Goal: Task Accomplishment & Management: Manage account settings

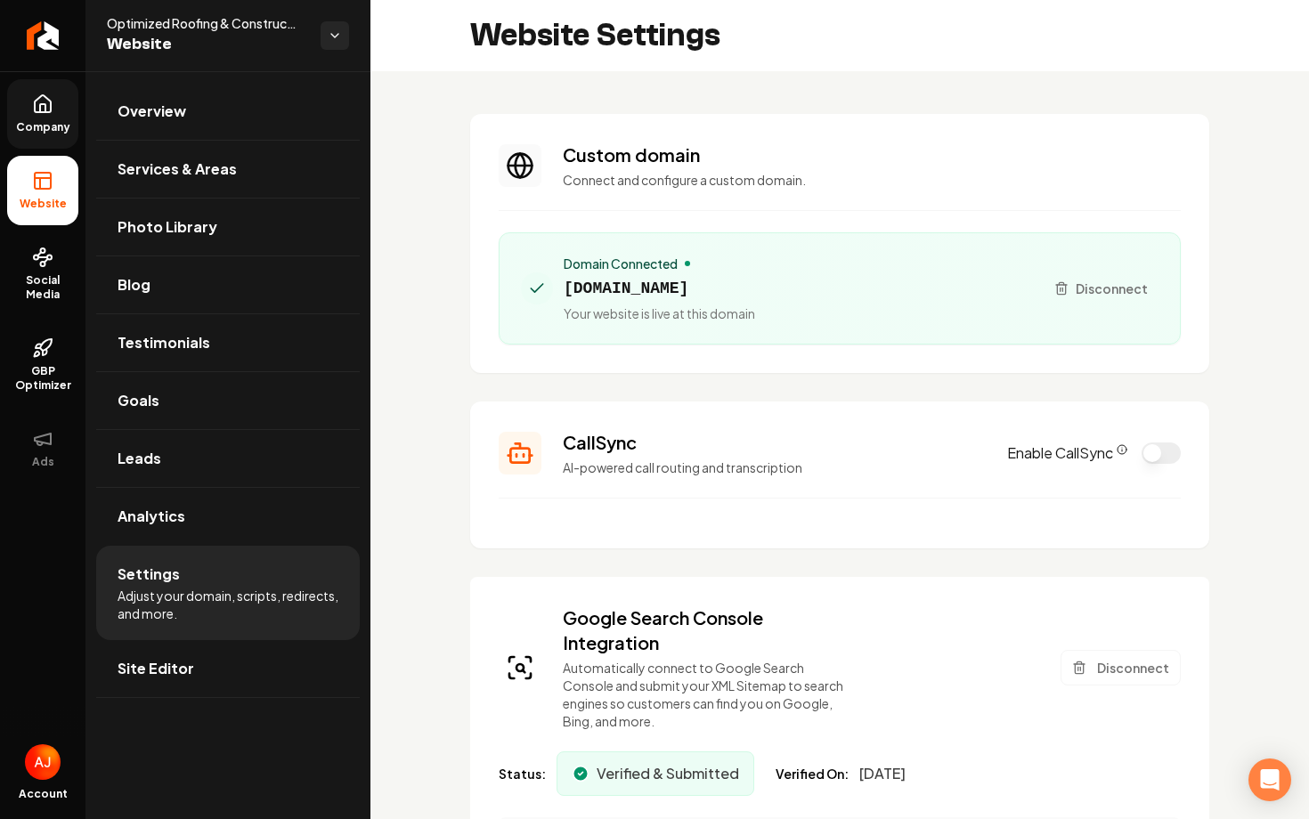
click at [56, 126] on span "Company" at bounding box center [43, 127] width 69 height 14
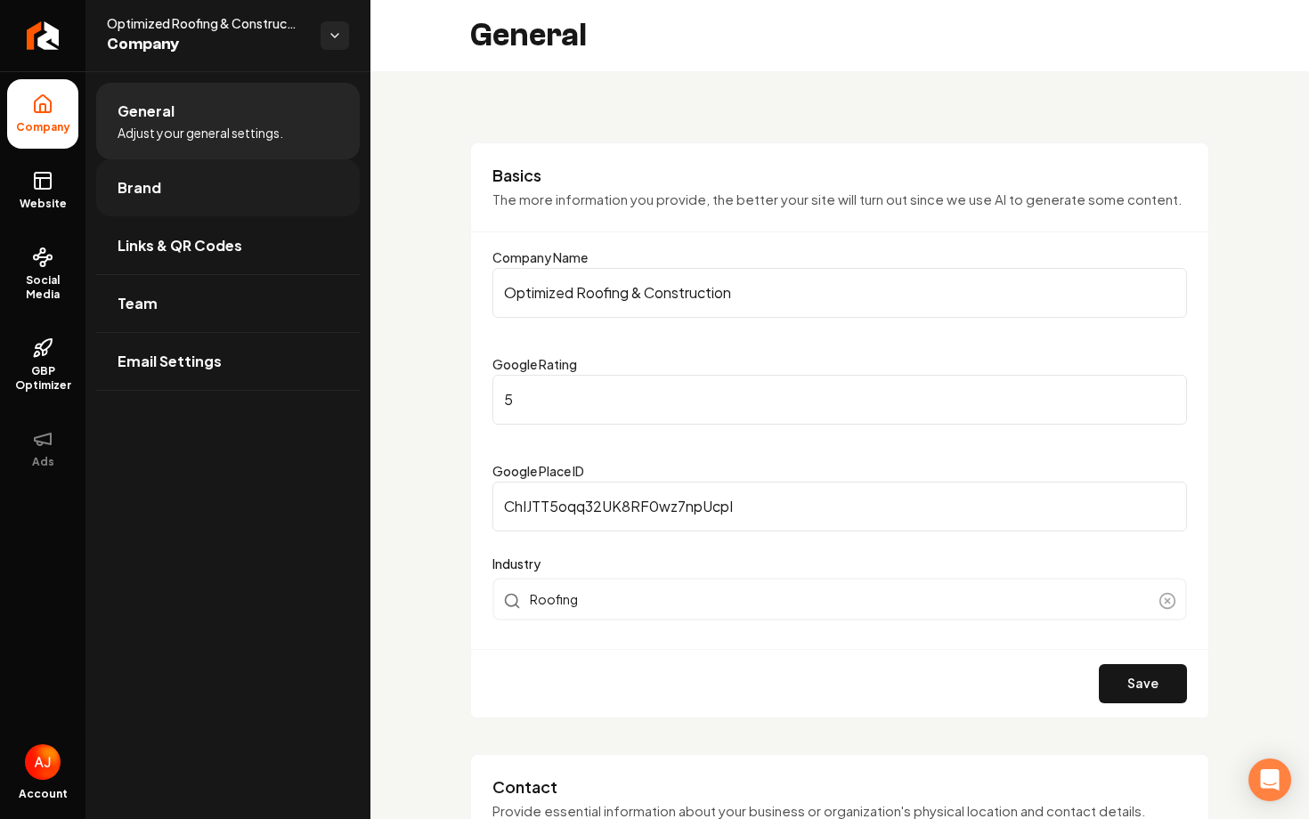
click at [154, 204] on link "Brand" at bounding box center [228, 187] width 264 height 57
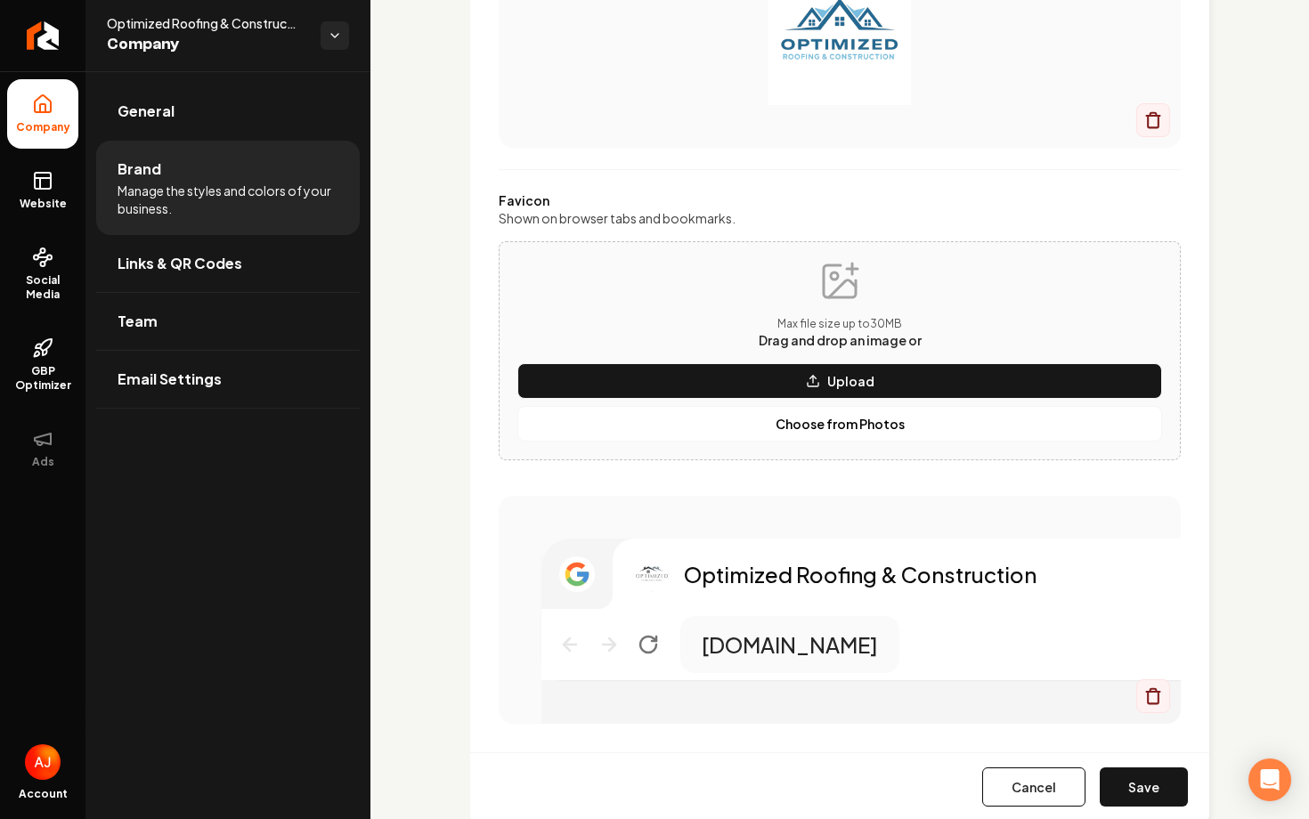
scroll to position [622, 0]
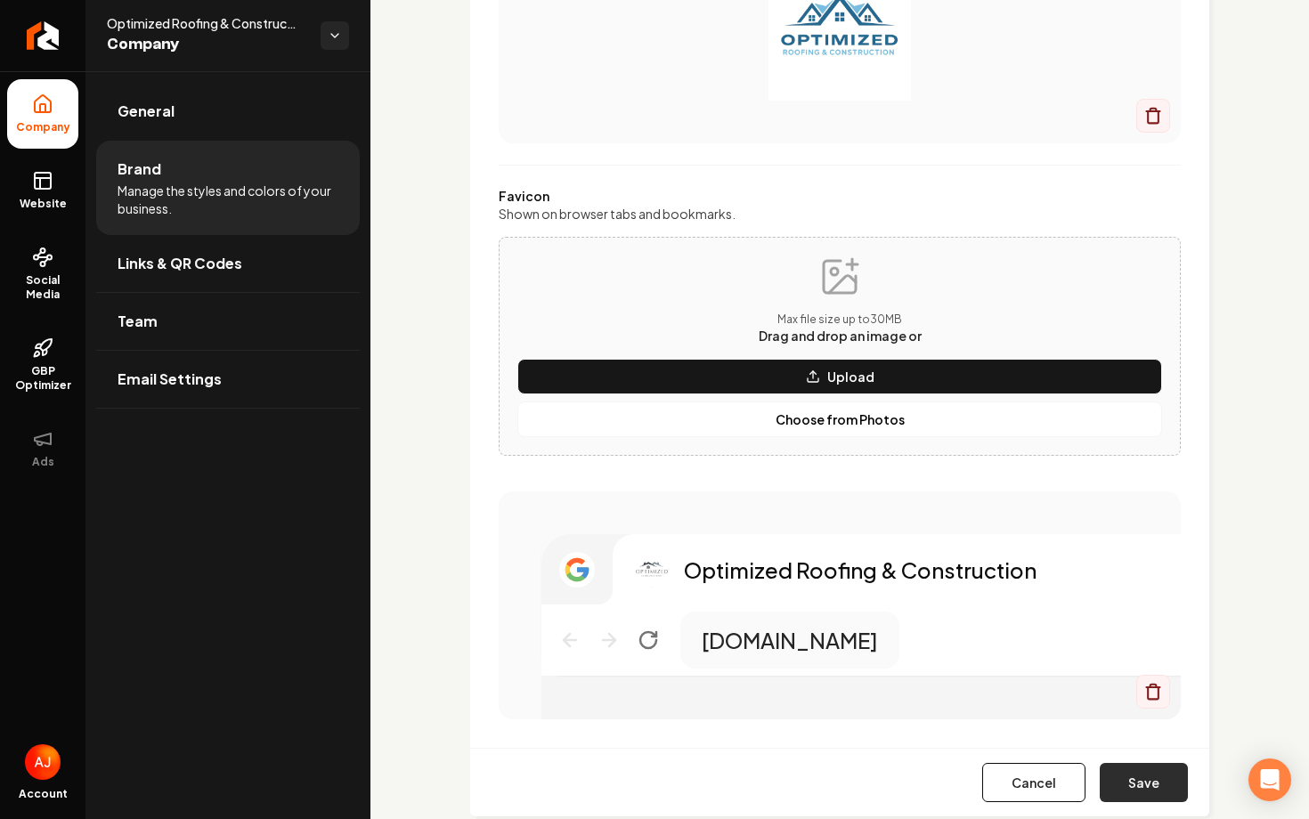
click at [1132, 790] on button "Save" at bounding box center [1144, 782] width 88 height 39
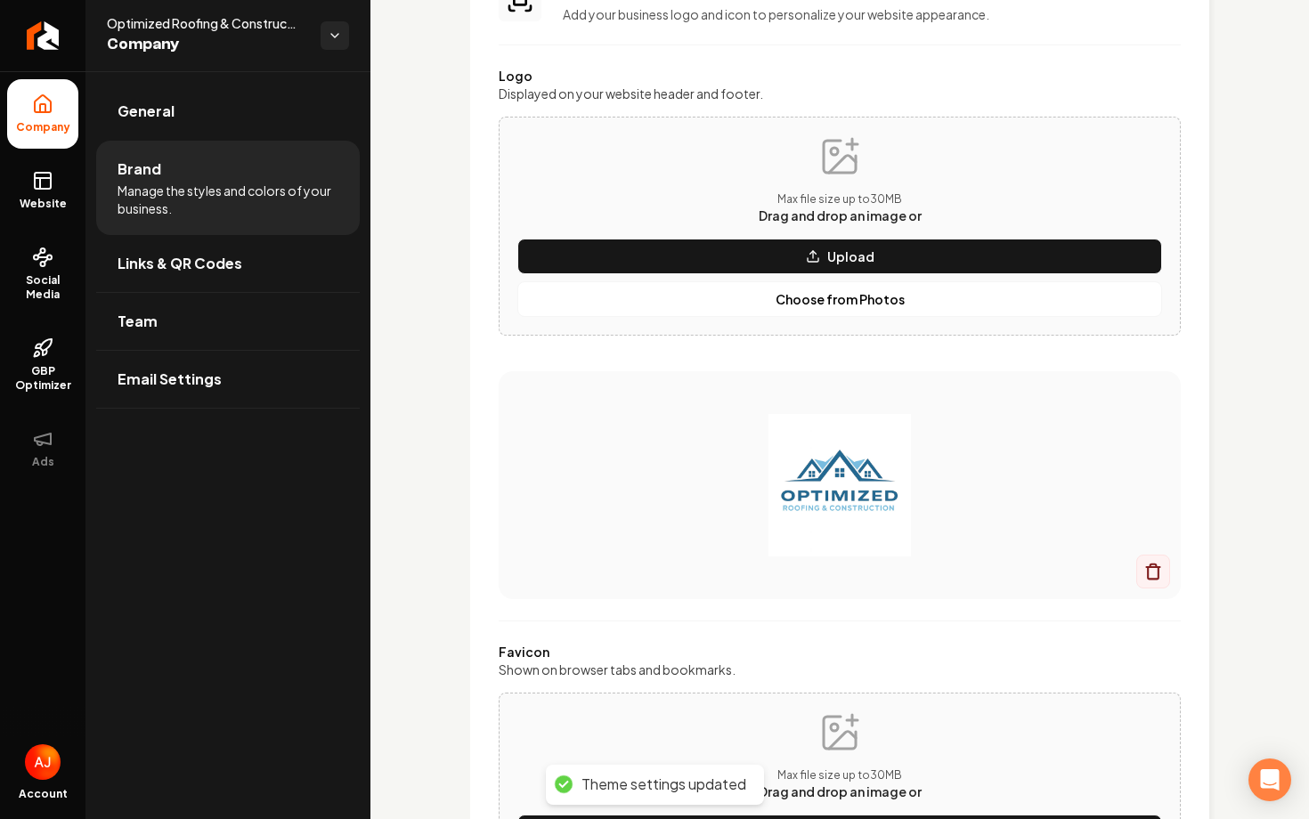
scroll to position [0, 0]
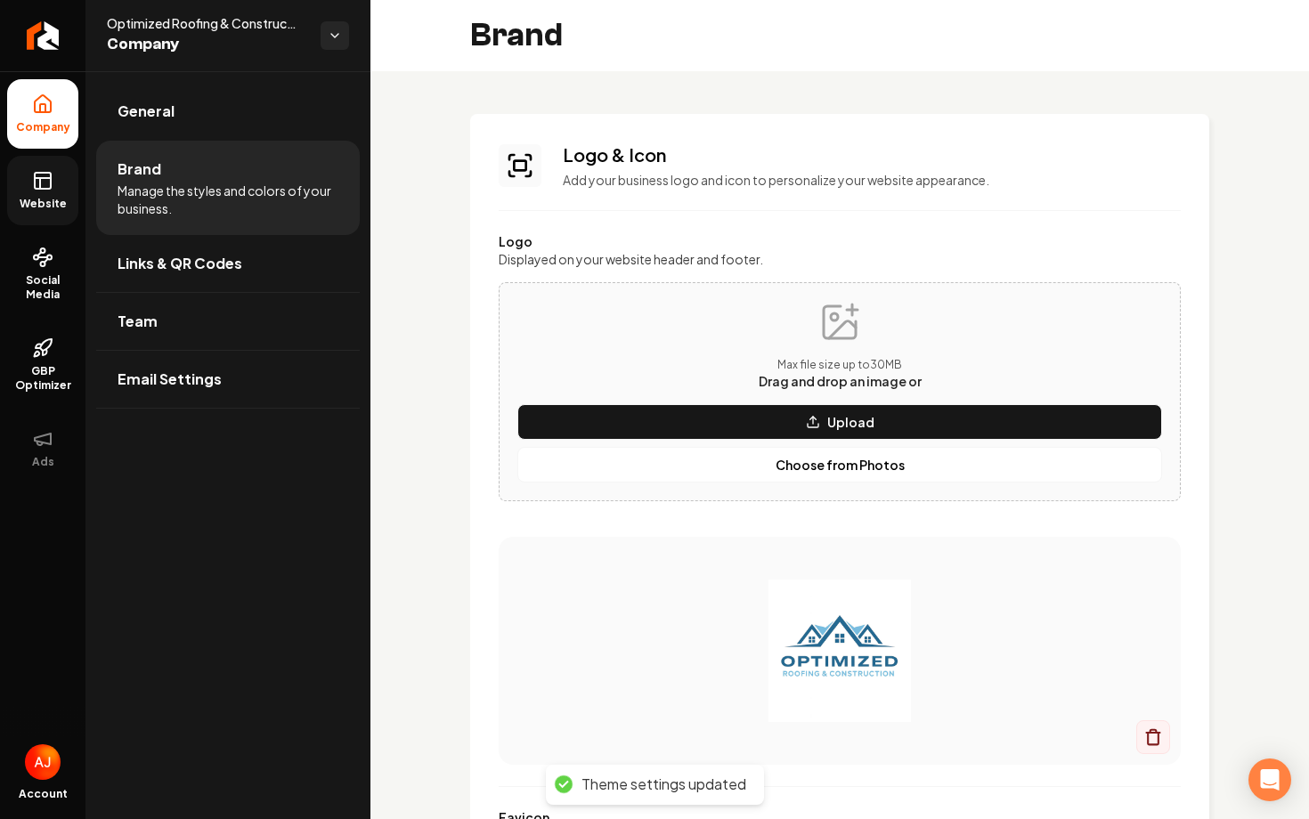
click at [56, 202] on span "Website" at bounding box center [42, 204] width 61 height 14
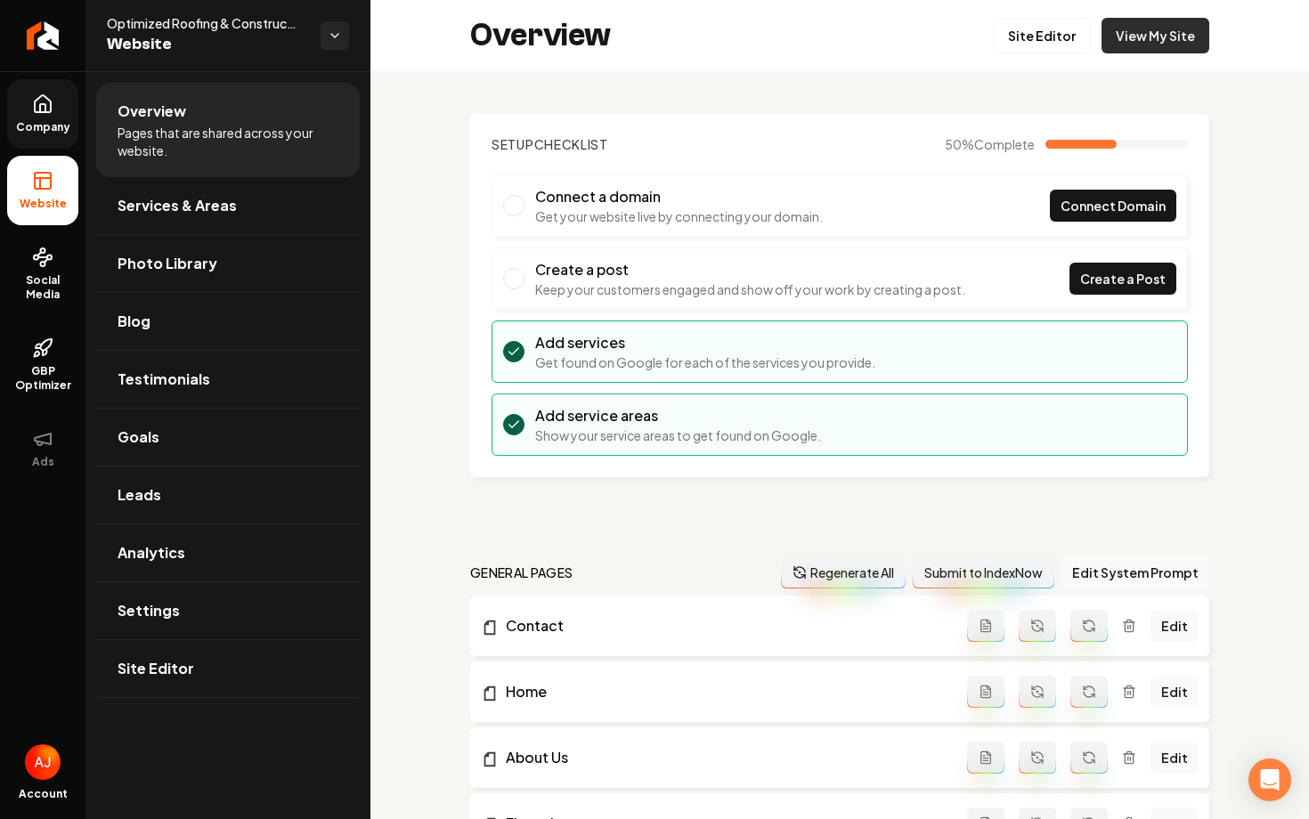
click at [1158, 32] on link "View My Site" at bounding box center [1156, 36] width 108 height 36
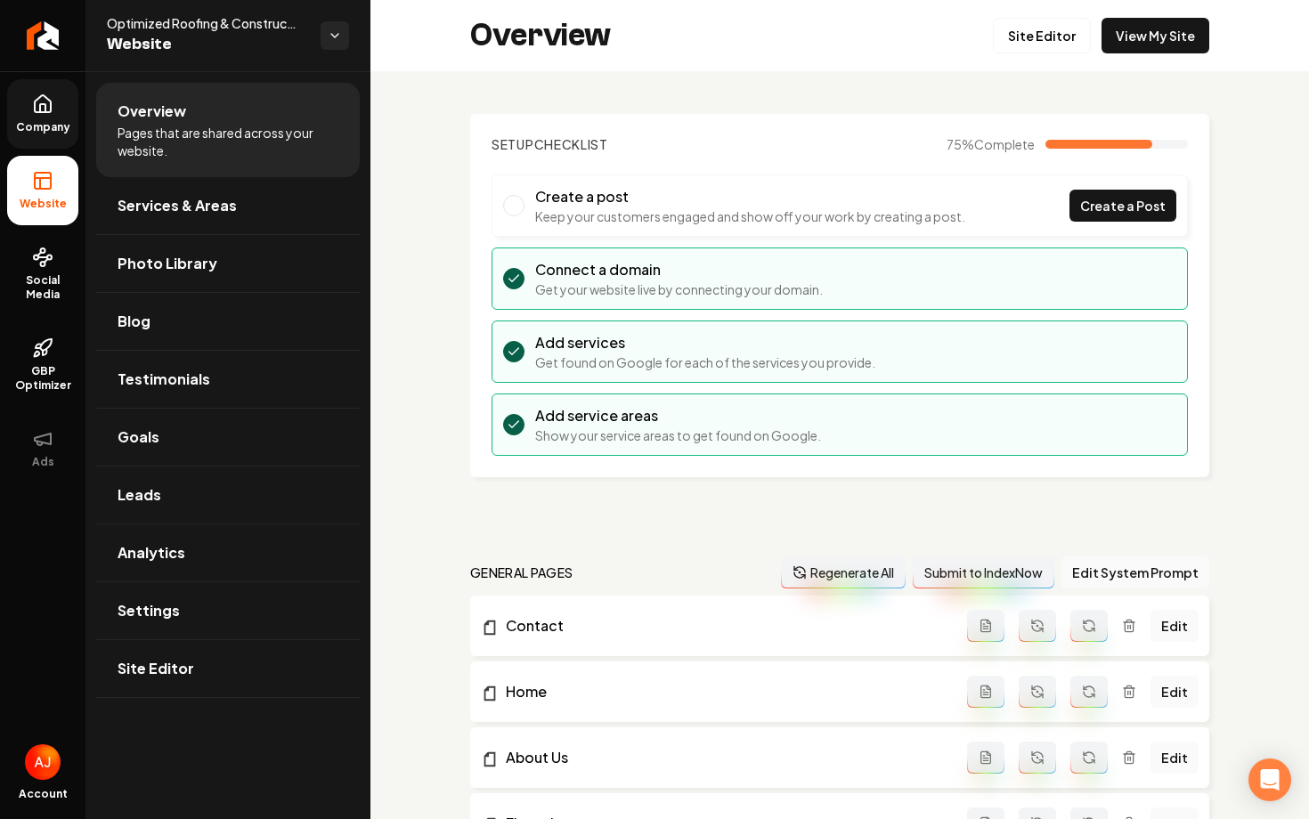
click at [46, 126] on span "Company" at bounding box center [43, 127] width 69 height 14
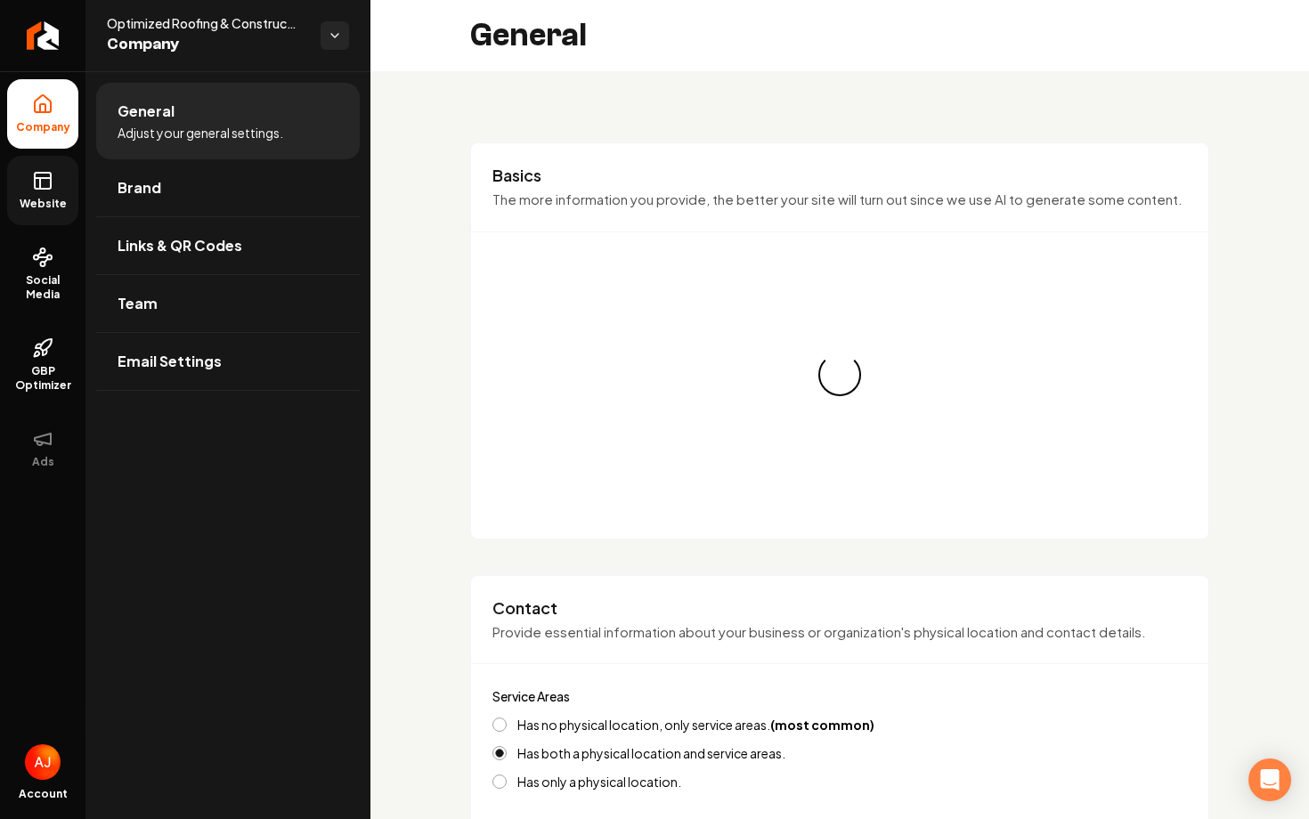
click at [52, 184] on icon at bounding box center [42, 180] width 21 height 21
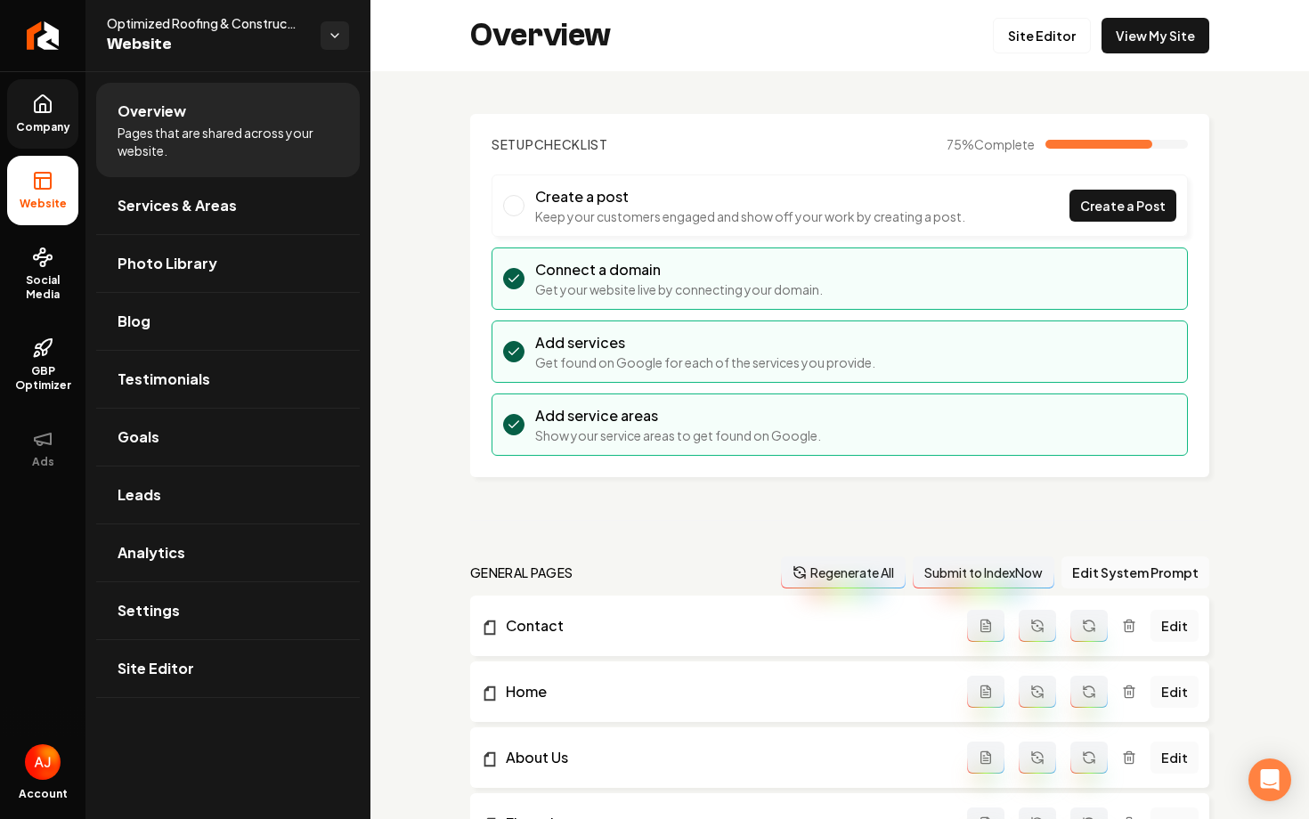
click at [1042, 51] on link "Site Editor" at bounding box center [1042, 36] width 98 height 36
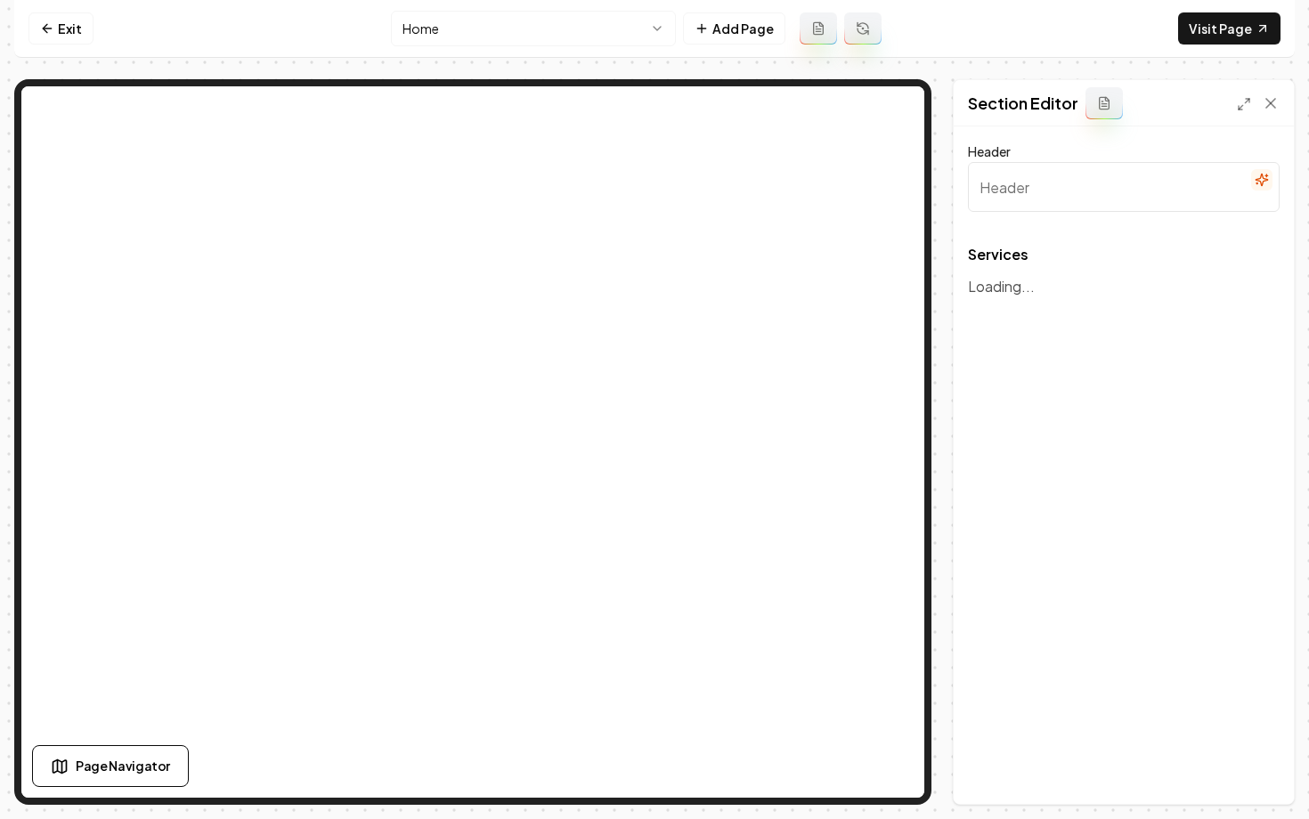
type input "Expert Roofing & Construction Services"
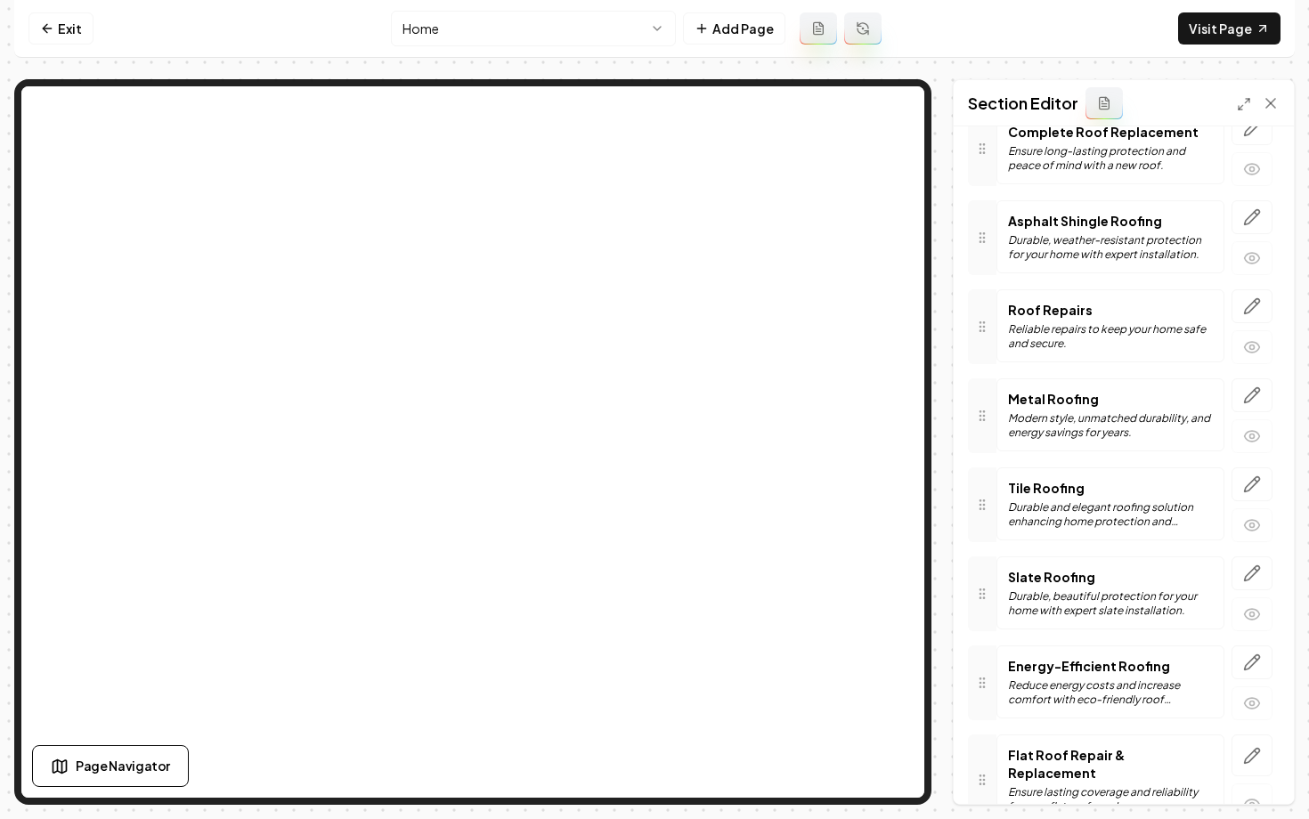
scroll to position [313, 0]
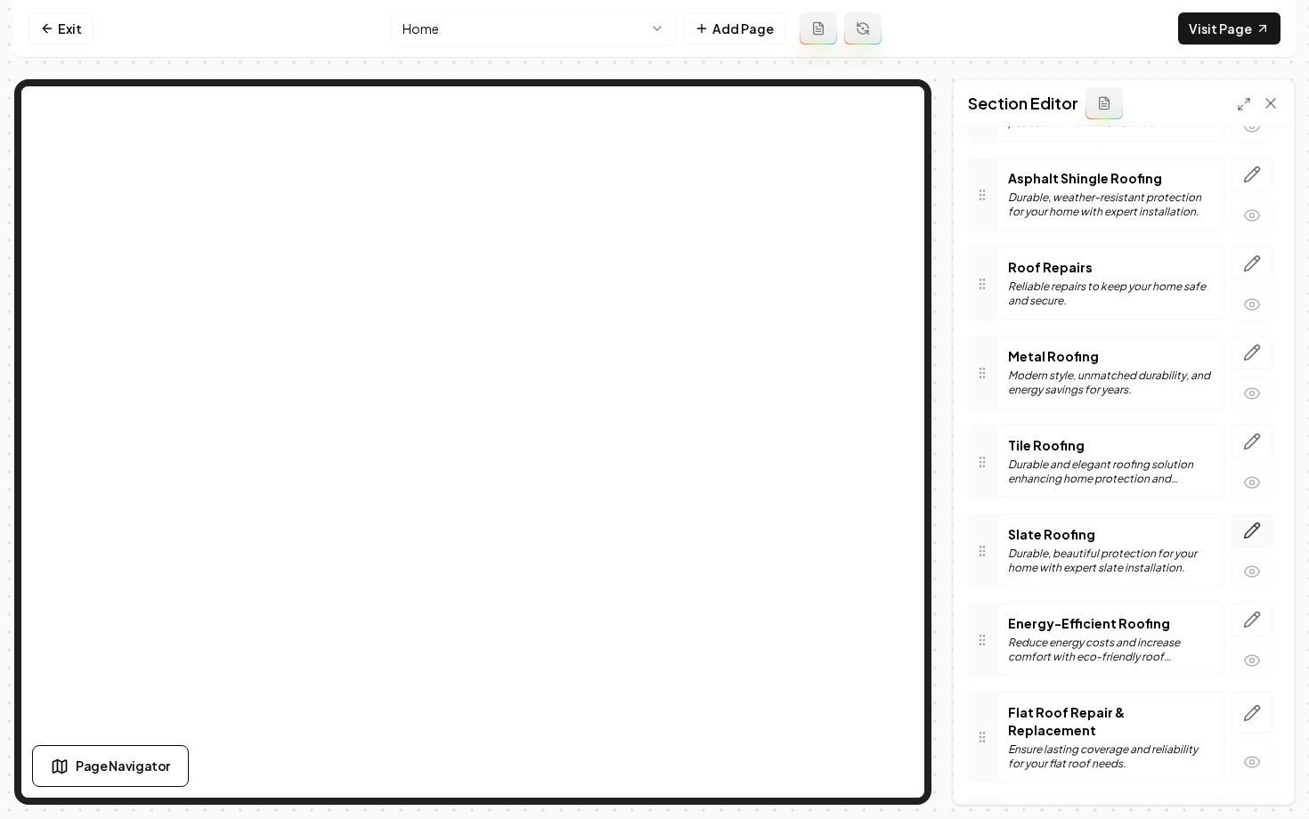
click at [1246, 529] on icon "button" at bounding box center [1252, 531] width 18 height 18
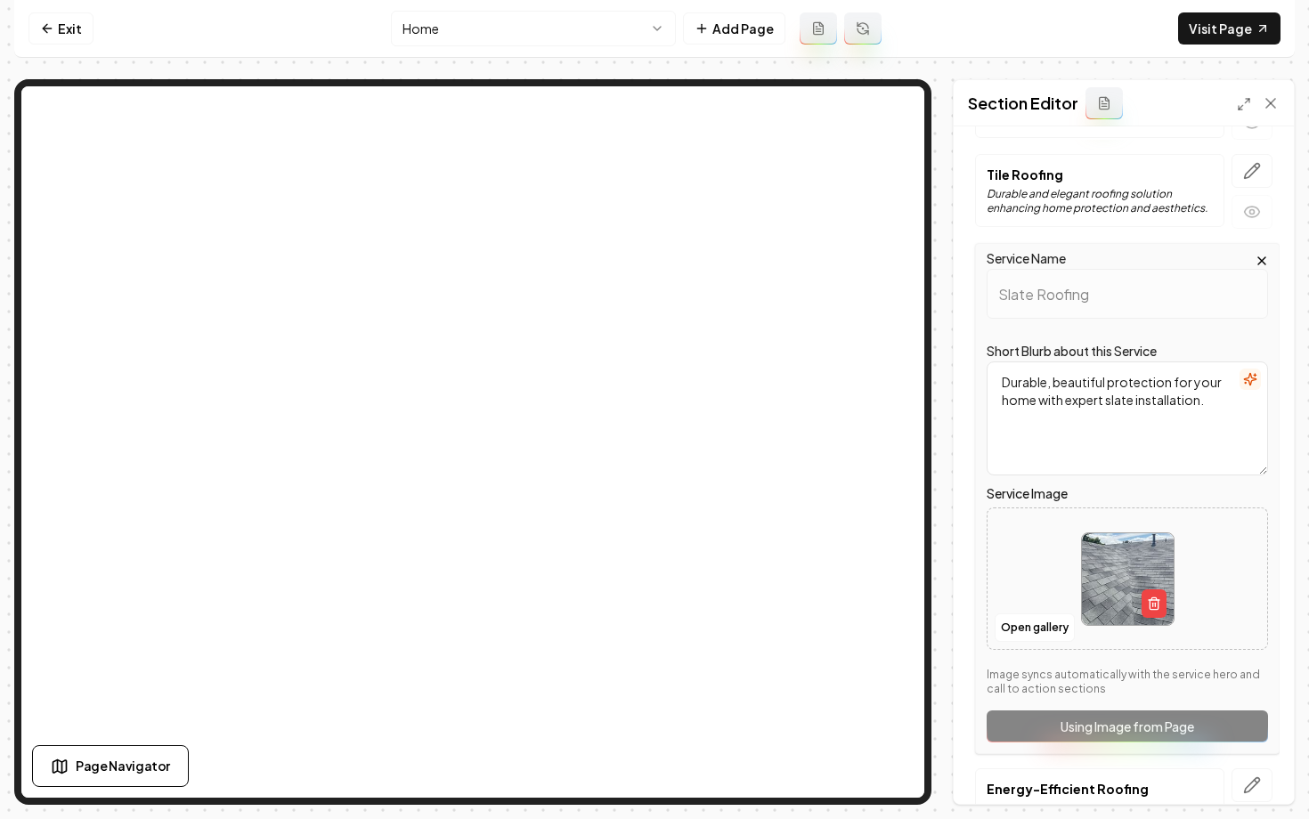
scroll to position [613, 0]
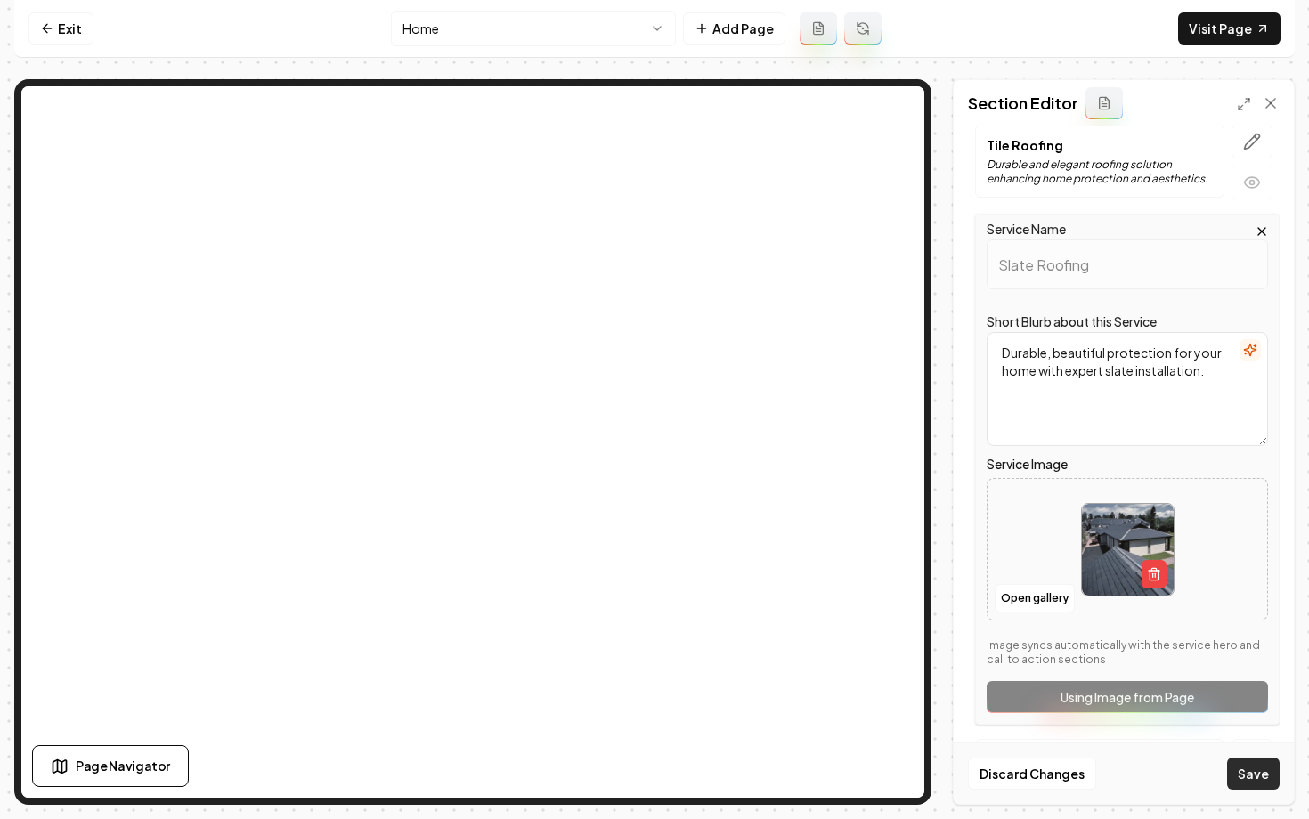
click at [1242, 777] on button "Save" at bounding box center [1253, 774] width 53 height 32
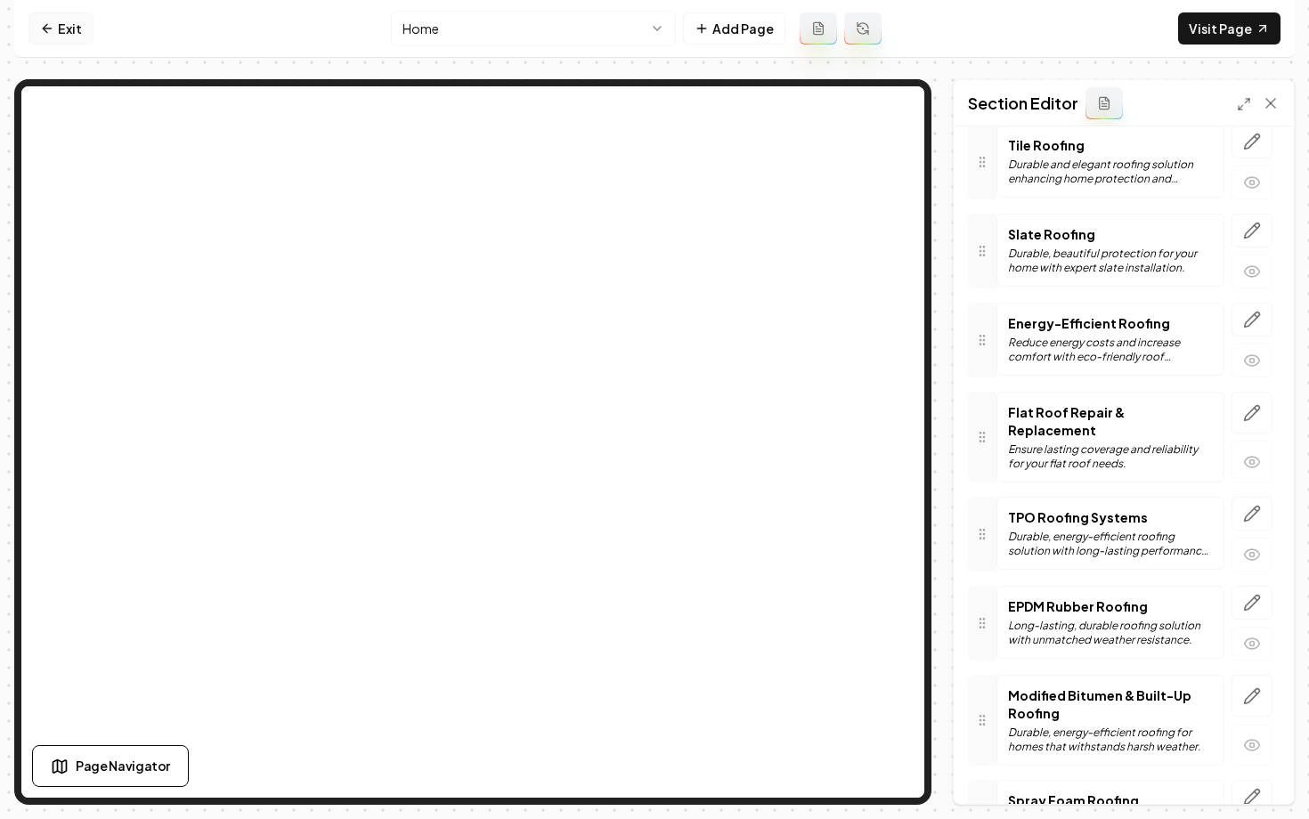
click at [39, 17] on link "Exit" at bounding box center [61, 28] width 65 height 32
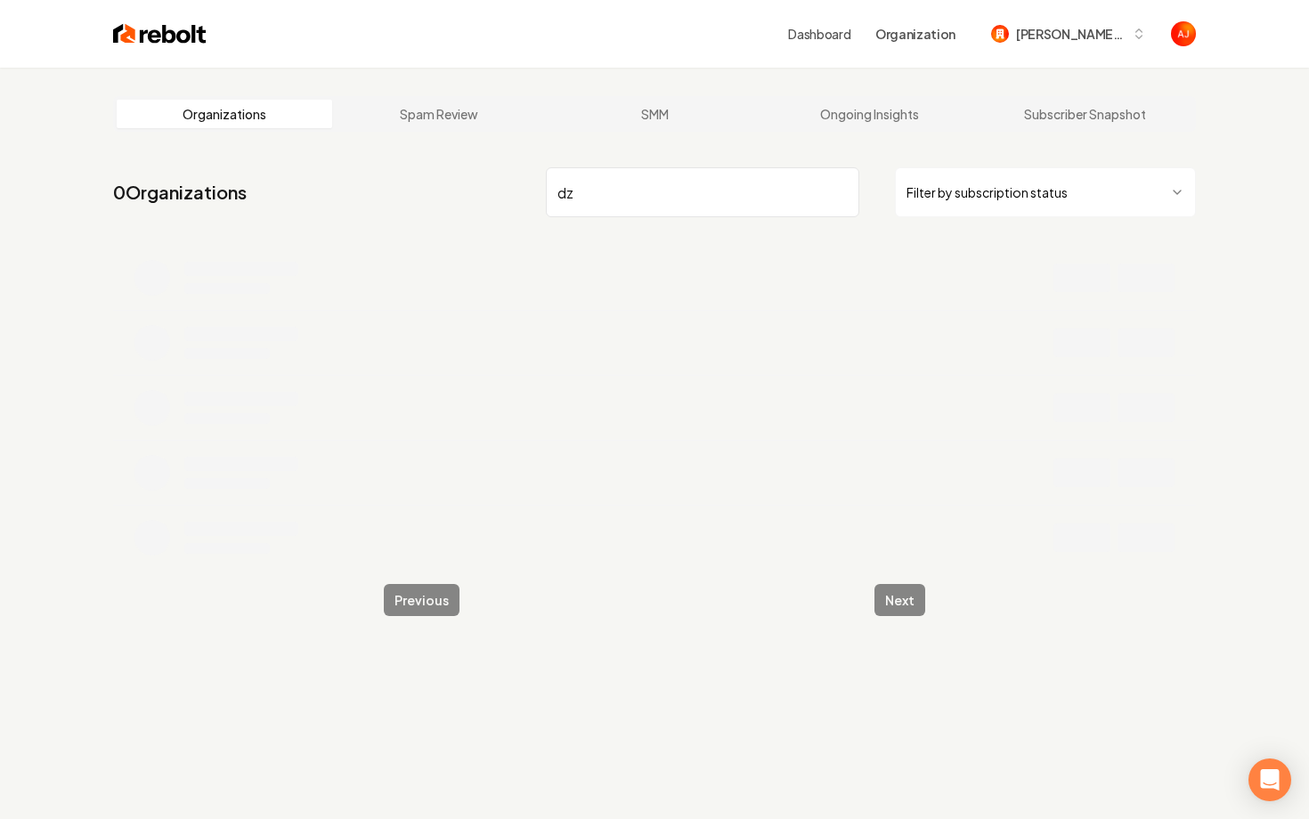
type input "d"
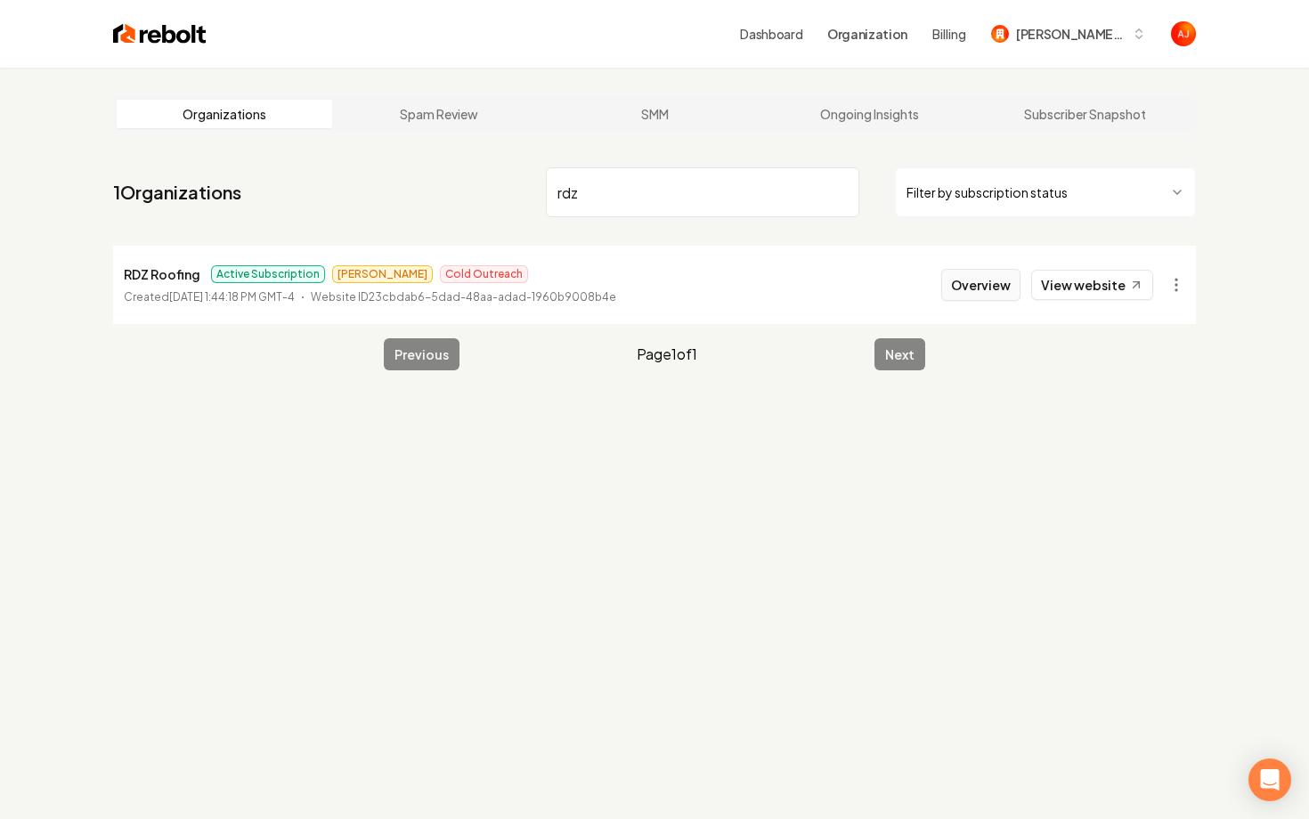
type input "rdz"
click at [965, 286] on button "Overview" at bounding box center [980, 285] width 79 height 32
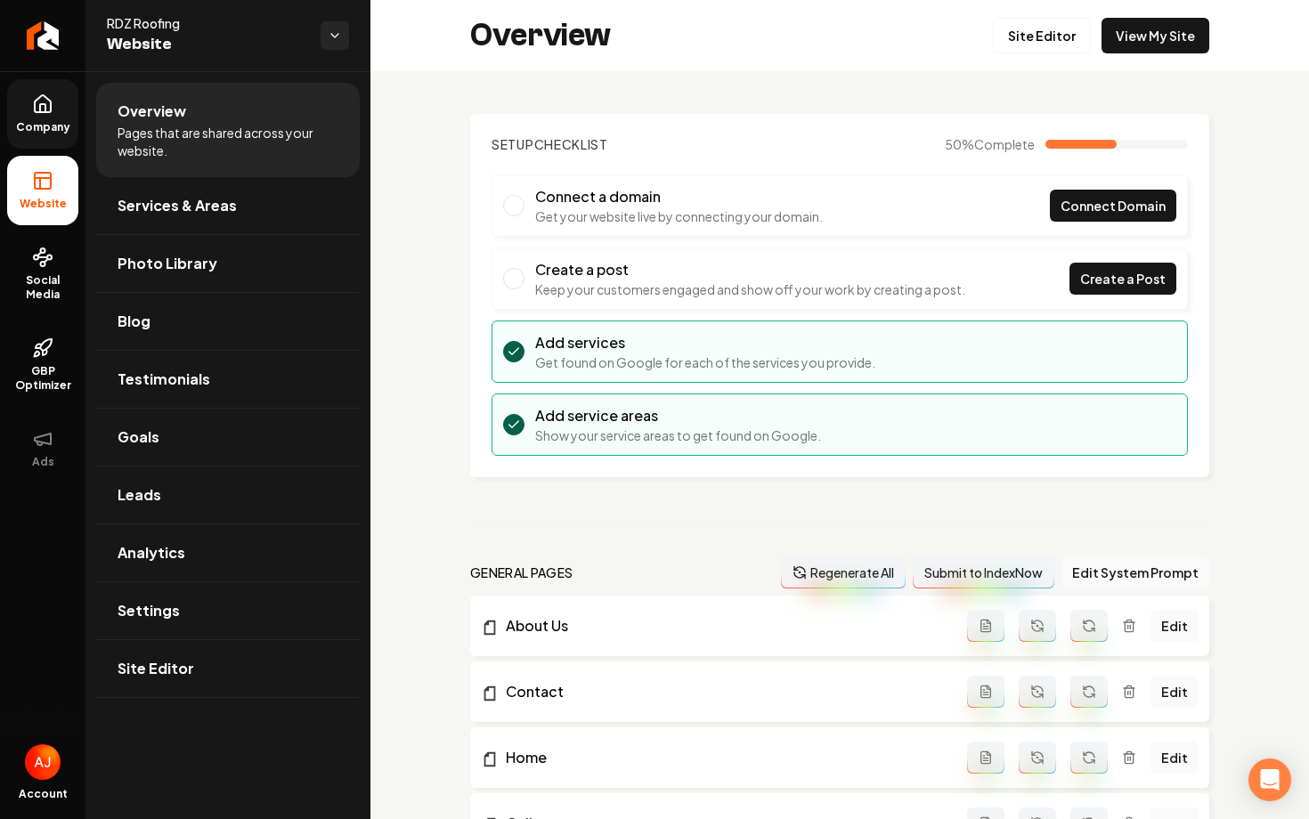
click at [47, 117] on link "Company" at bounding box center [42, 113] width 71 height 69
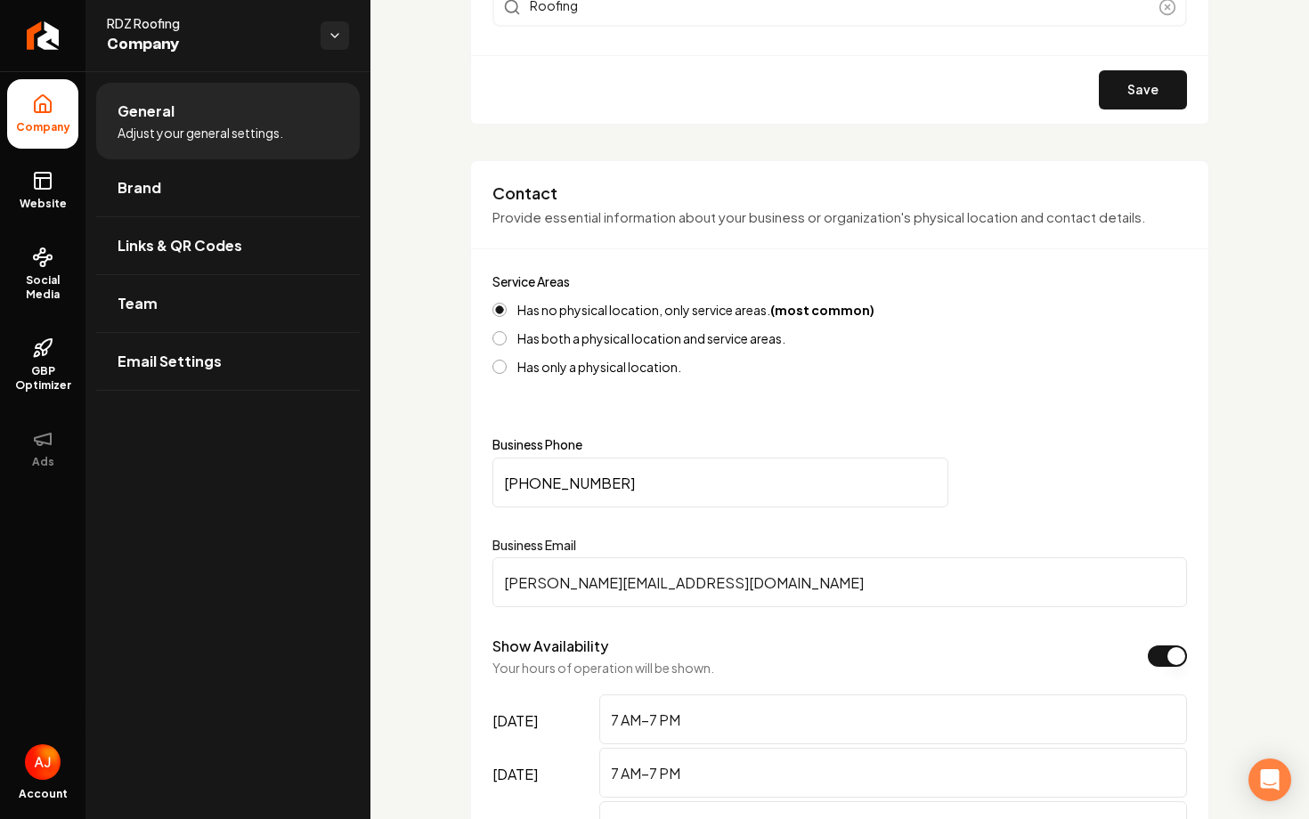
scroll to position [626, 0]
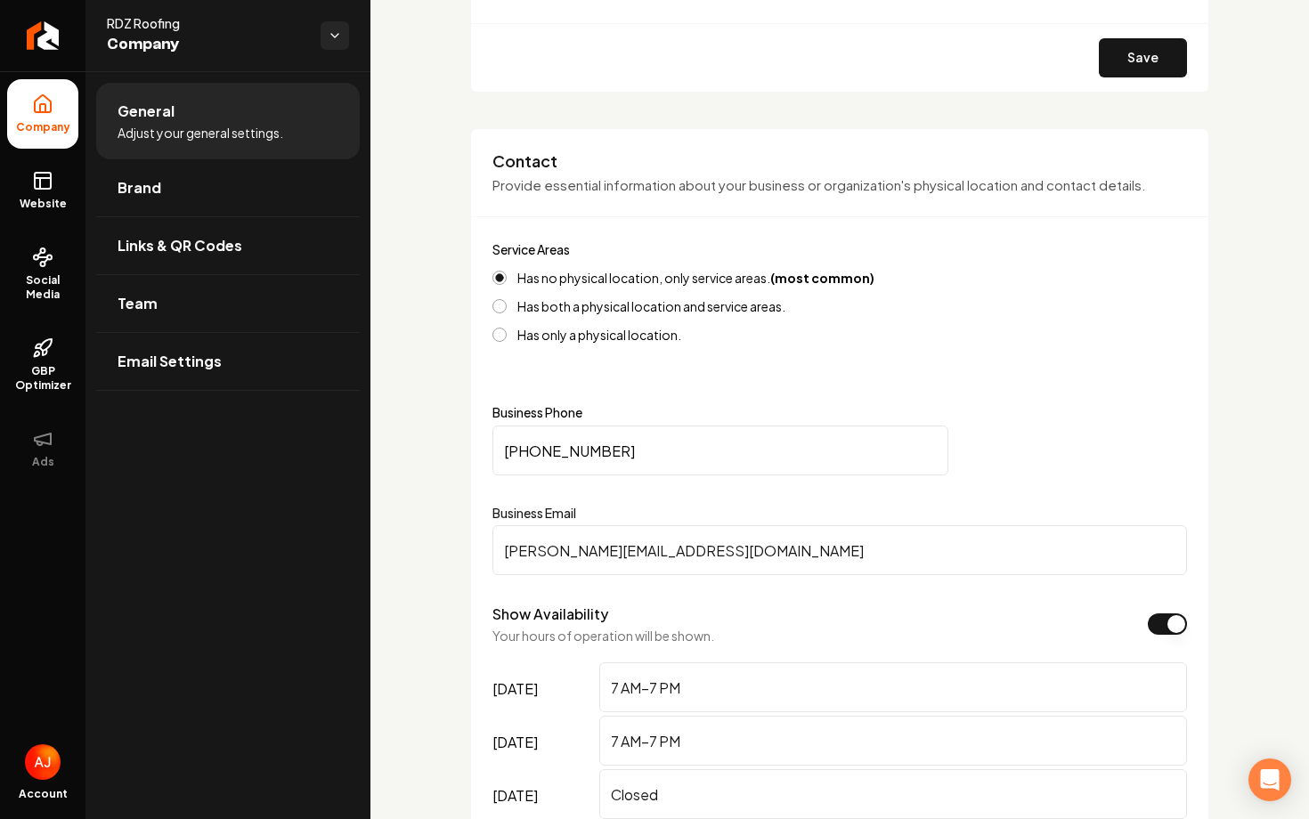
drag, startPoint x: 619, startPoint y: 436, endPoint x: 520, endPoint y: 446, distance: 99.3
click at [519, 446] on input "(512) 316-1195" at bounding box center [721, 451] width 456 height 50
click at [524, 446] on input "(512) 316-1195" at bounding box center [721, 451] width 456 height 50
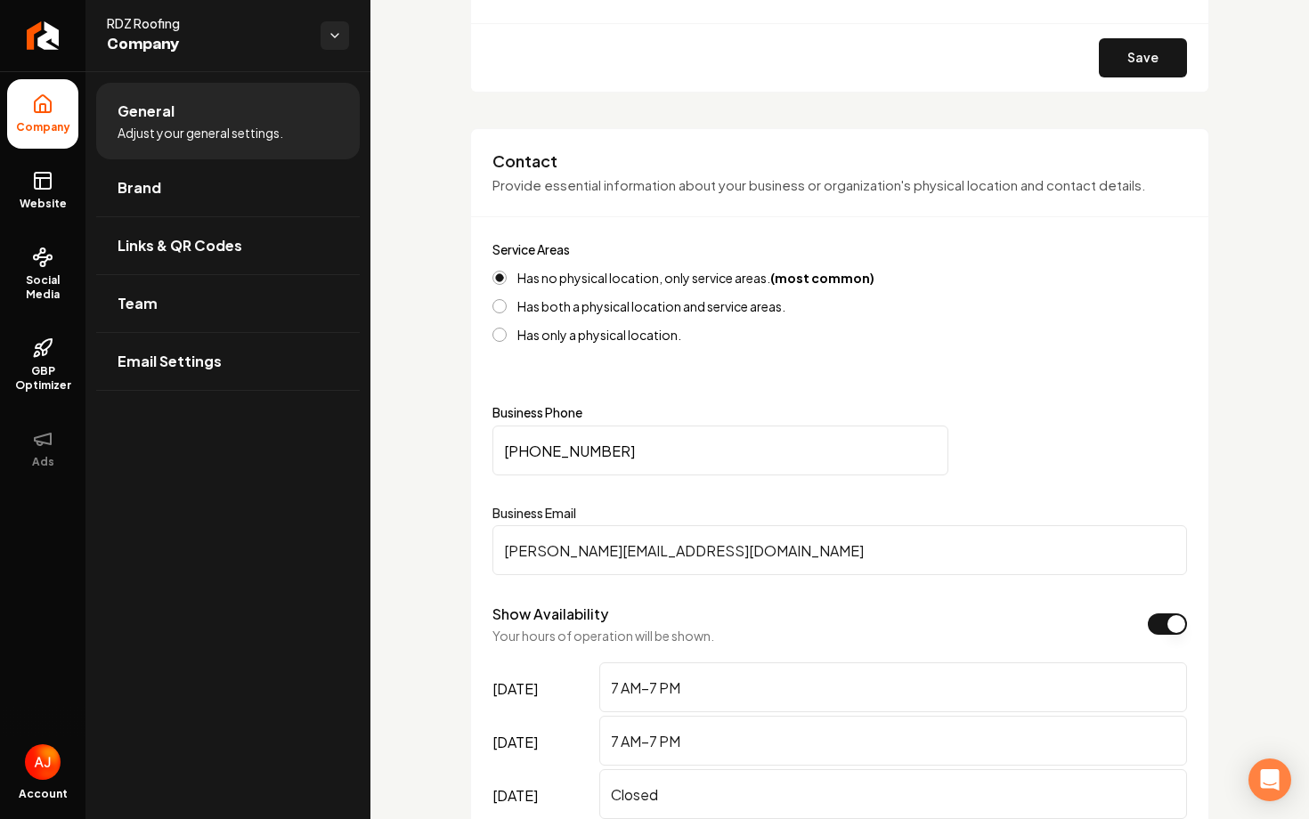
click at [472, 343] on div "Contact Provide essential information about your business or organization's phy…" at bounding box center [839, 627] width 739 height 999
click at [40, 208] on span "Website" at bounding box center [42, 204] width 61 height 14
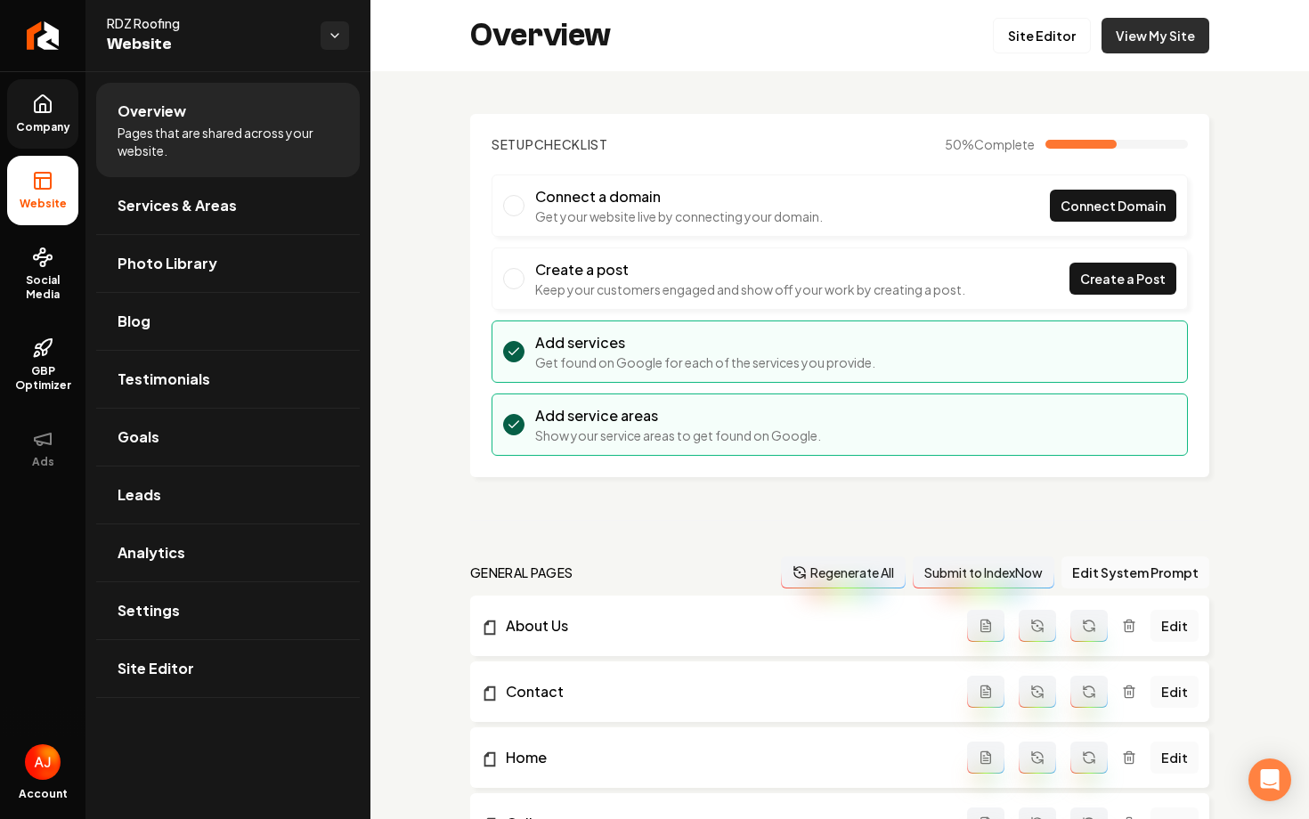
click at [1136, 43] on link "View My Site" at bounding box center [1156, 36] width 108 height 36
click at [267, 201] on link "Services & Areas" at bounding box center [228, 205] width 264 height 57
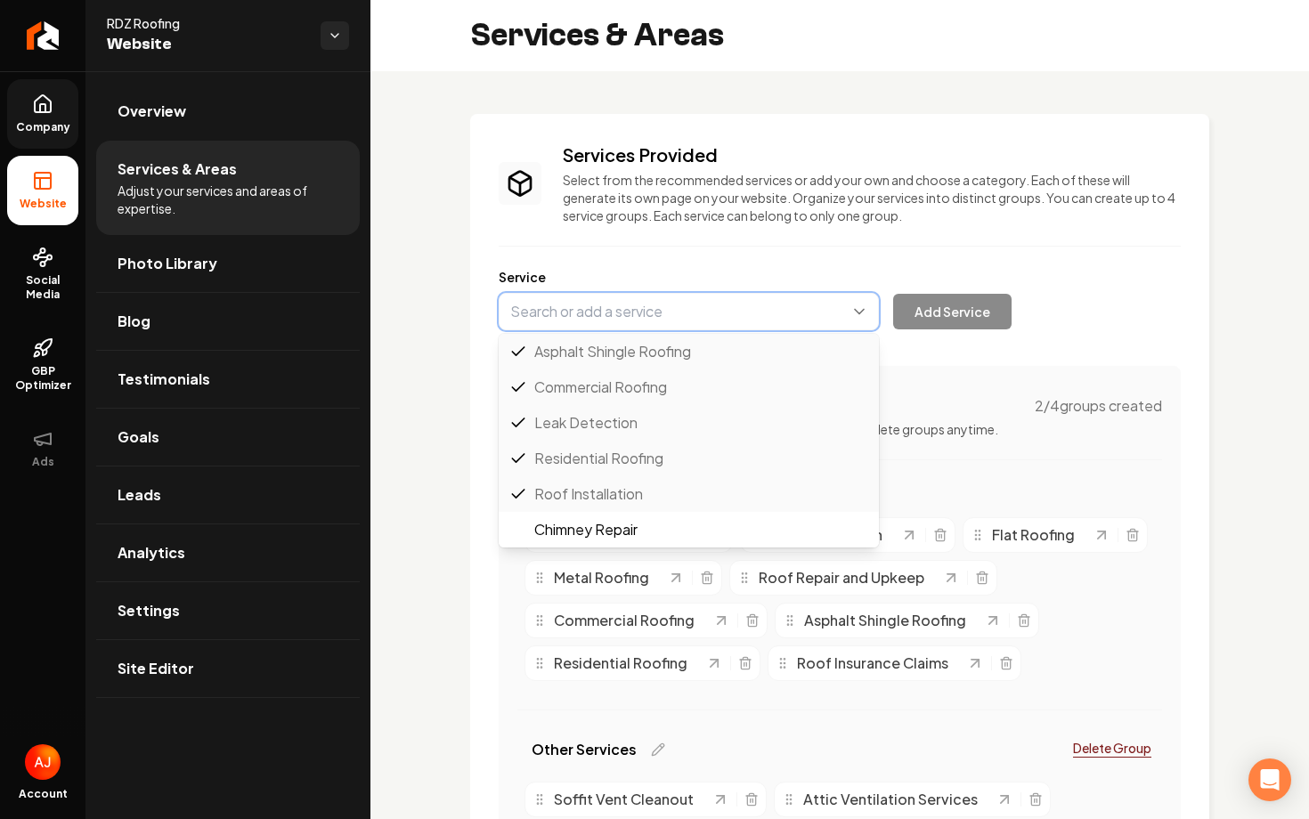
click at [579, 304] on button "Main content area" at bounding box center [689, 311] width 380 height 37
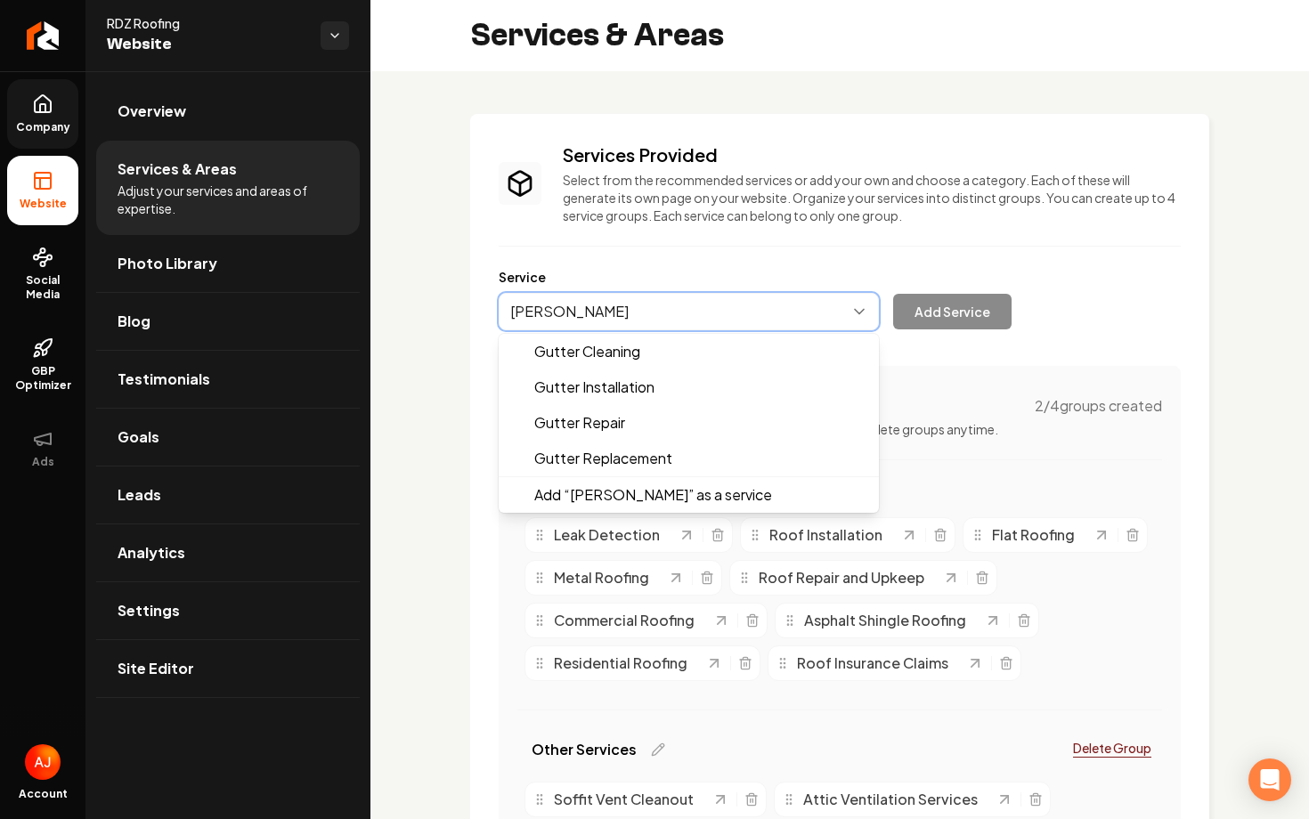
type input "Gutter"
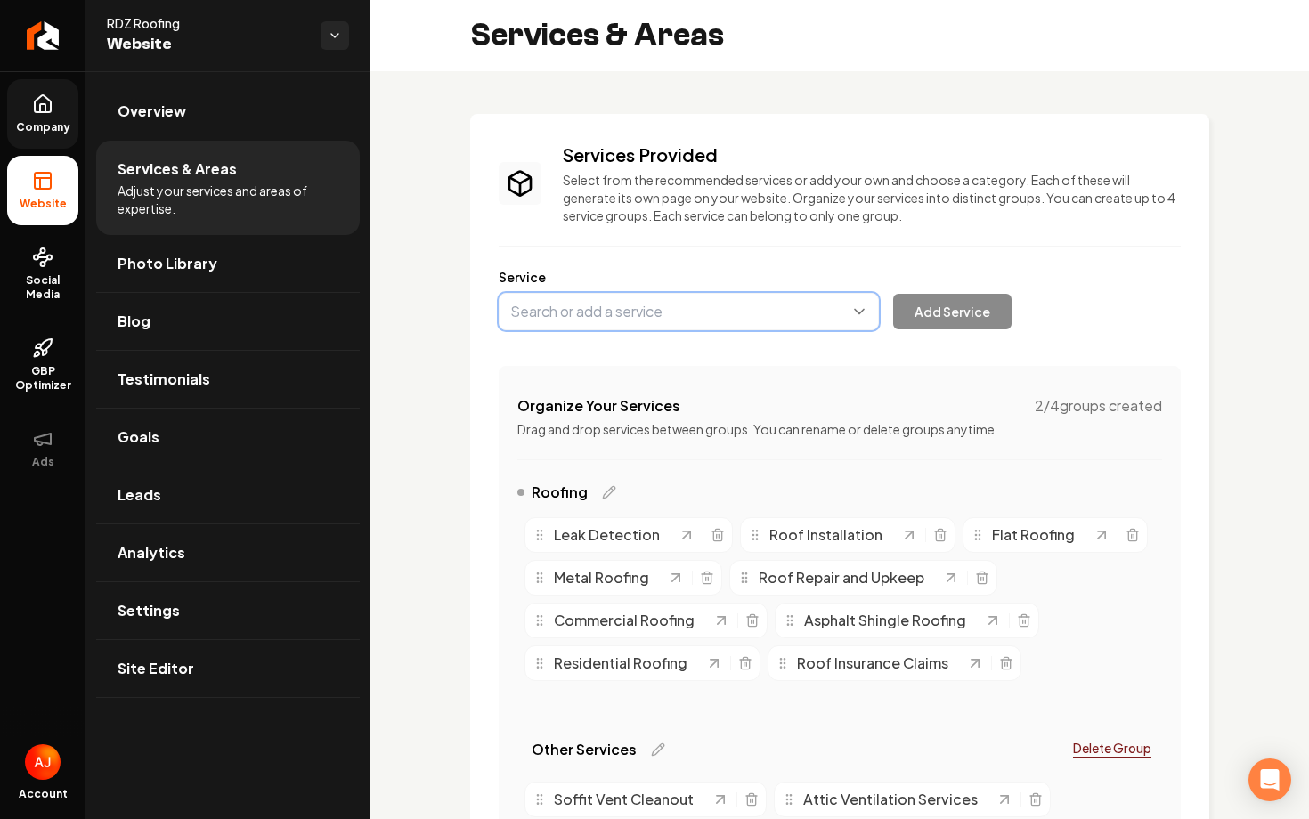
drag, startPoint x: 574, startPoint y: 314, endPoint x: 477, endPoint y: 310, distance: 97.1
click at [478, 311] on div "Services Provided Select from the recommended services or add your own and choo…" at bounding box center [839, 566] width 739 height 905
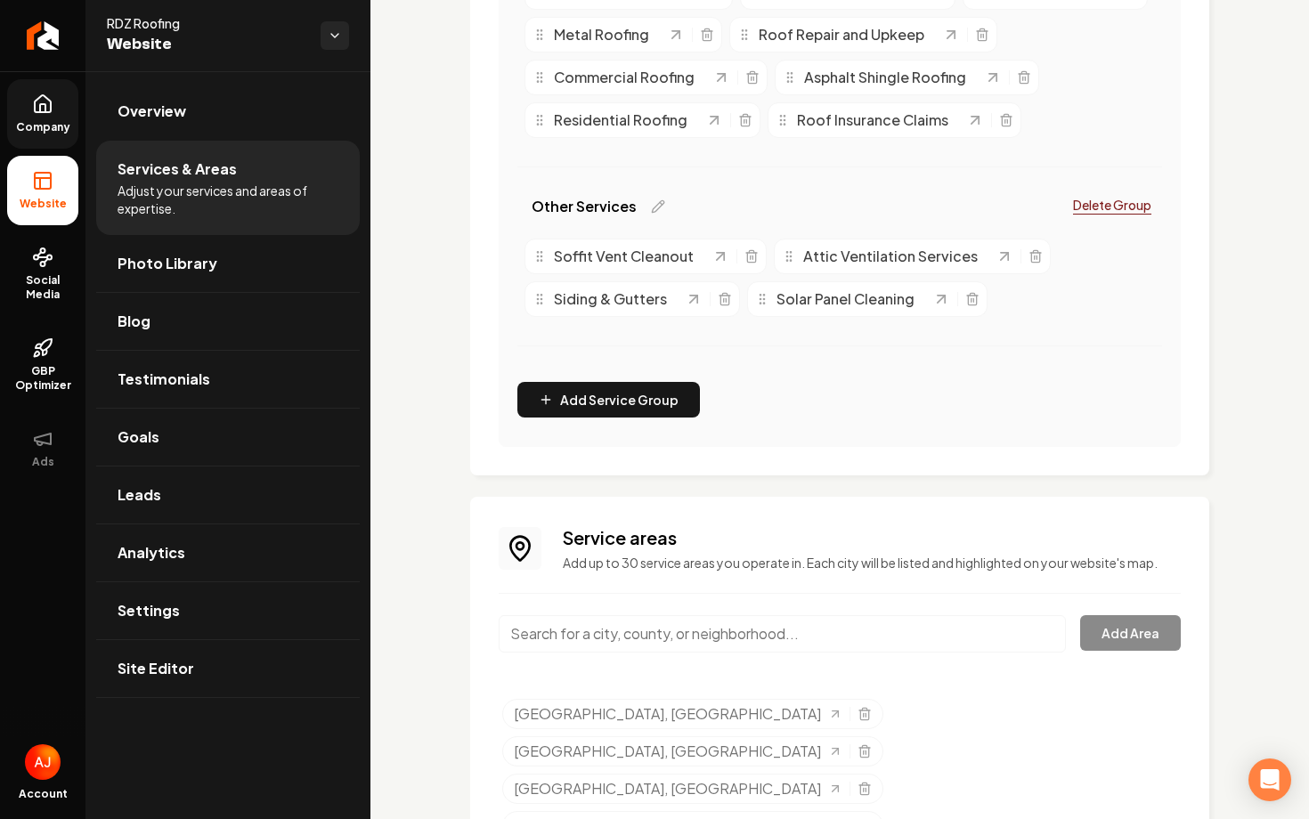
scroll to position [644, 0]
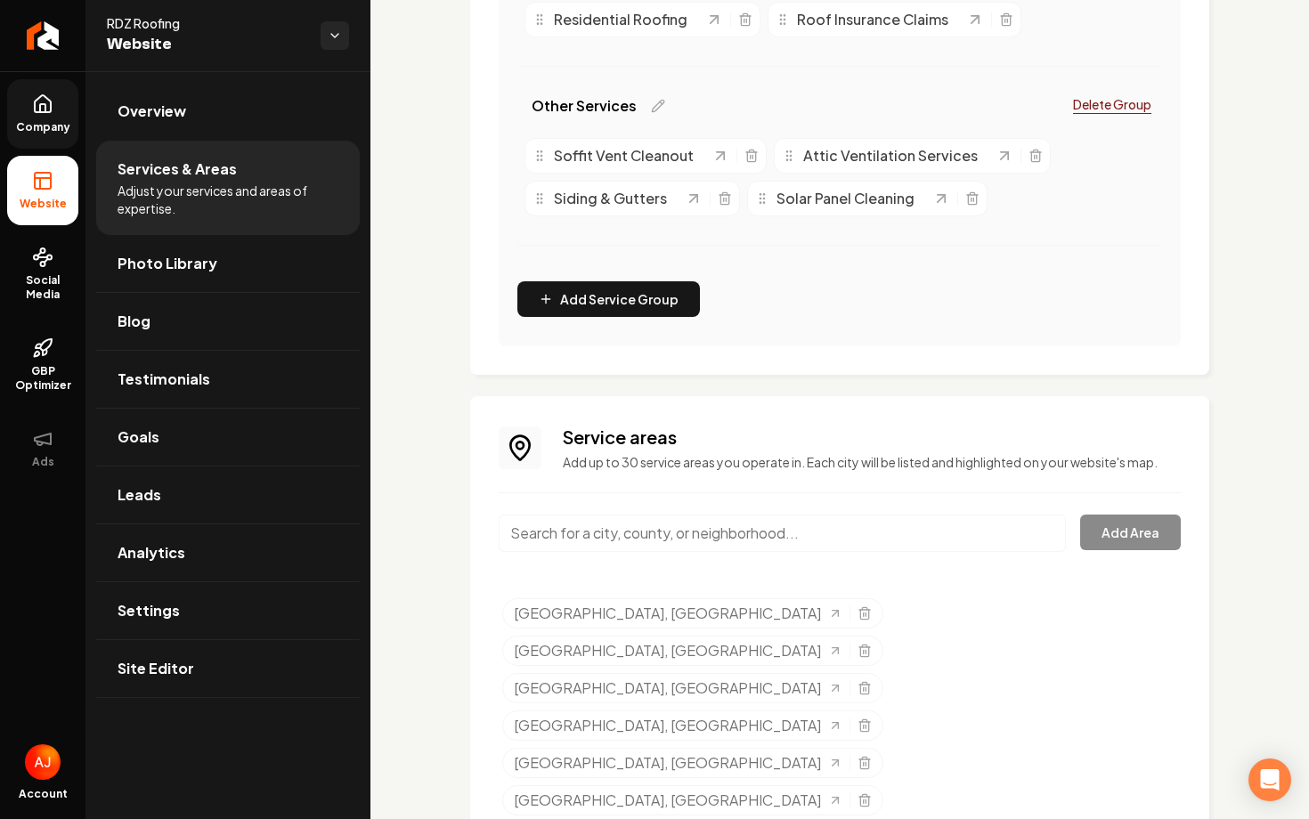
click at [574, 539] on input "Main content area" at bounding box center [782, 533] width 567 height 37
click at [443, 324] on div "Services Provided Select from the recommended services or add your own and choo…" at bounding box center [840, 329] width 939 height 1804
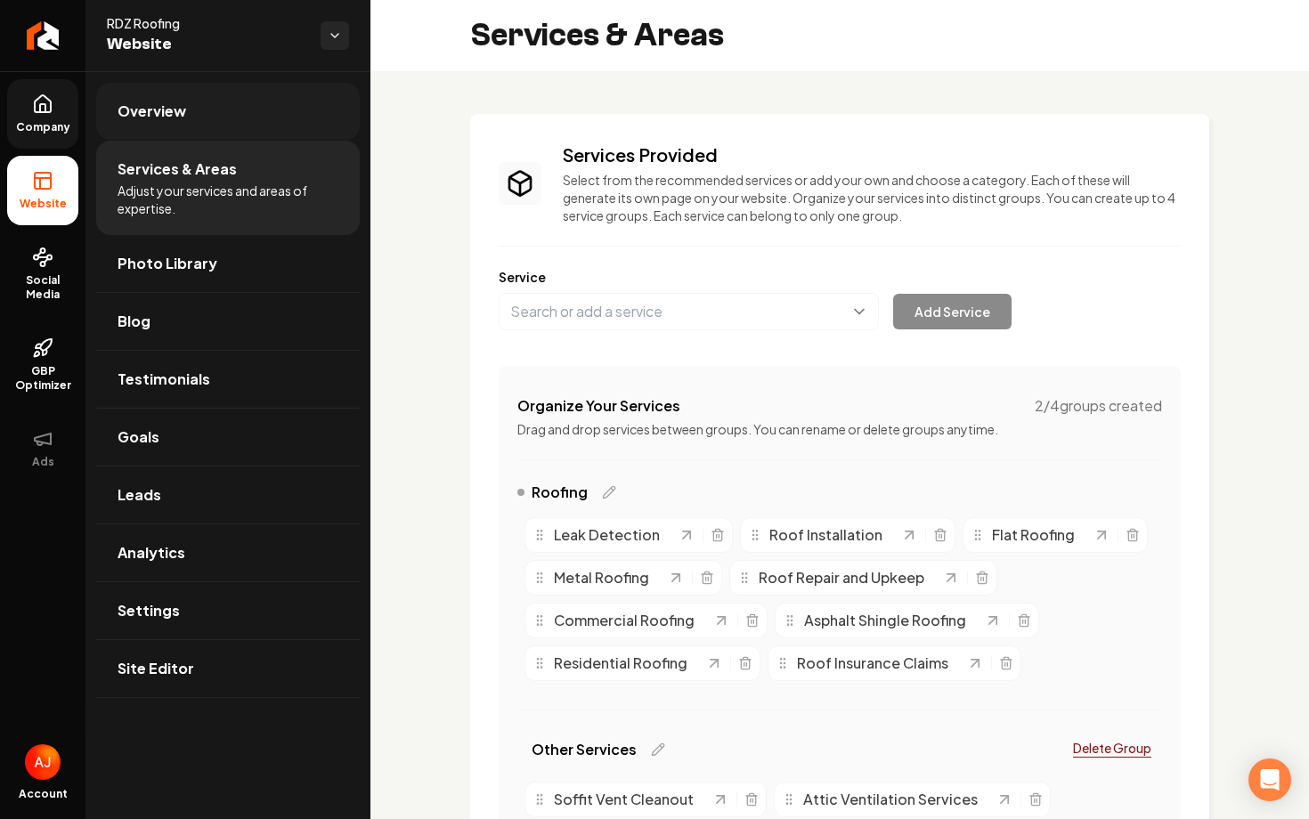
click at [240, 111] on link "Overview" at bounding box center [228, 111] width 264 height 57
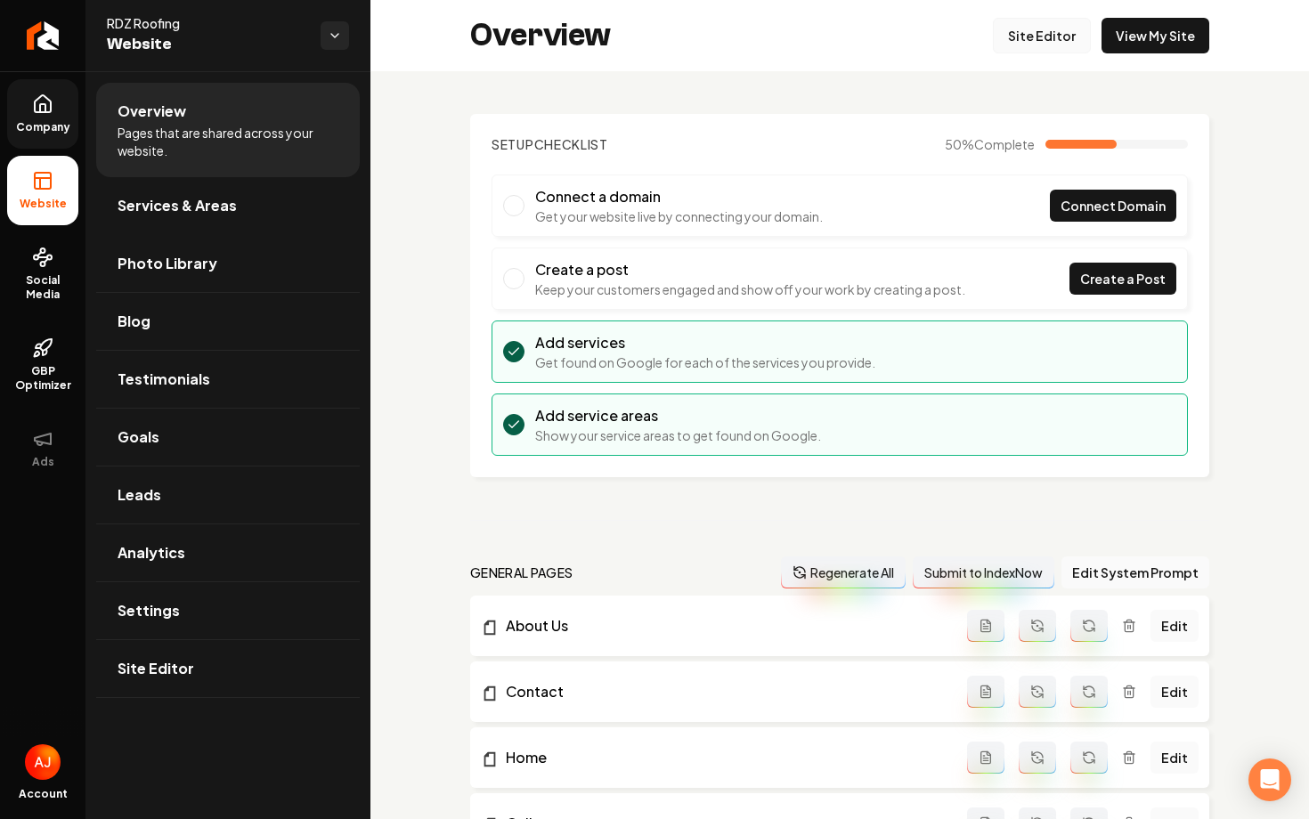
click at [1035, 38] on link "Site Editor" at bounding box center [1042, 36] width 98 height 36
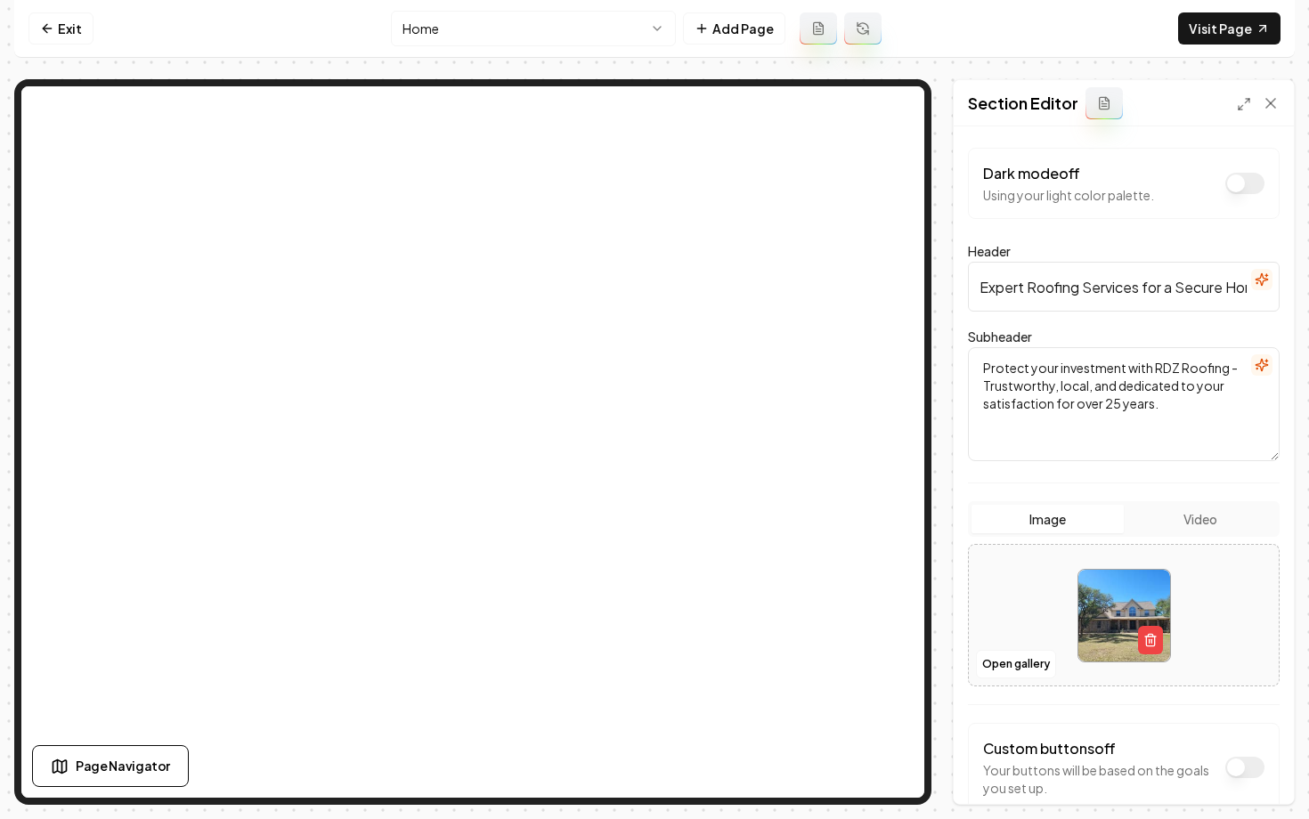
scroll to position [76, 0]
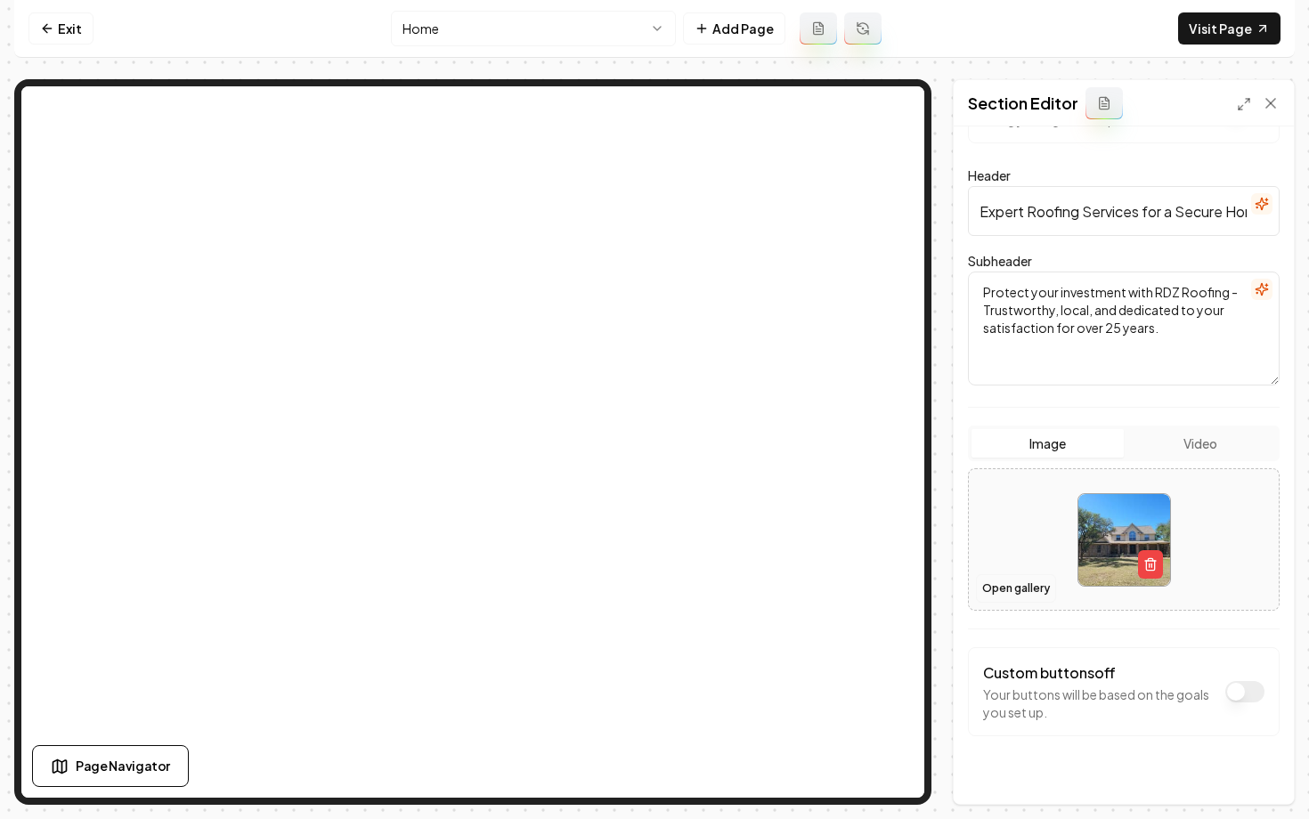
click at [1020, 582] on button "Open gallery" at bounding box center [1016, 588] width 80 height 29
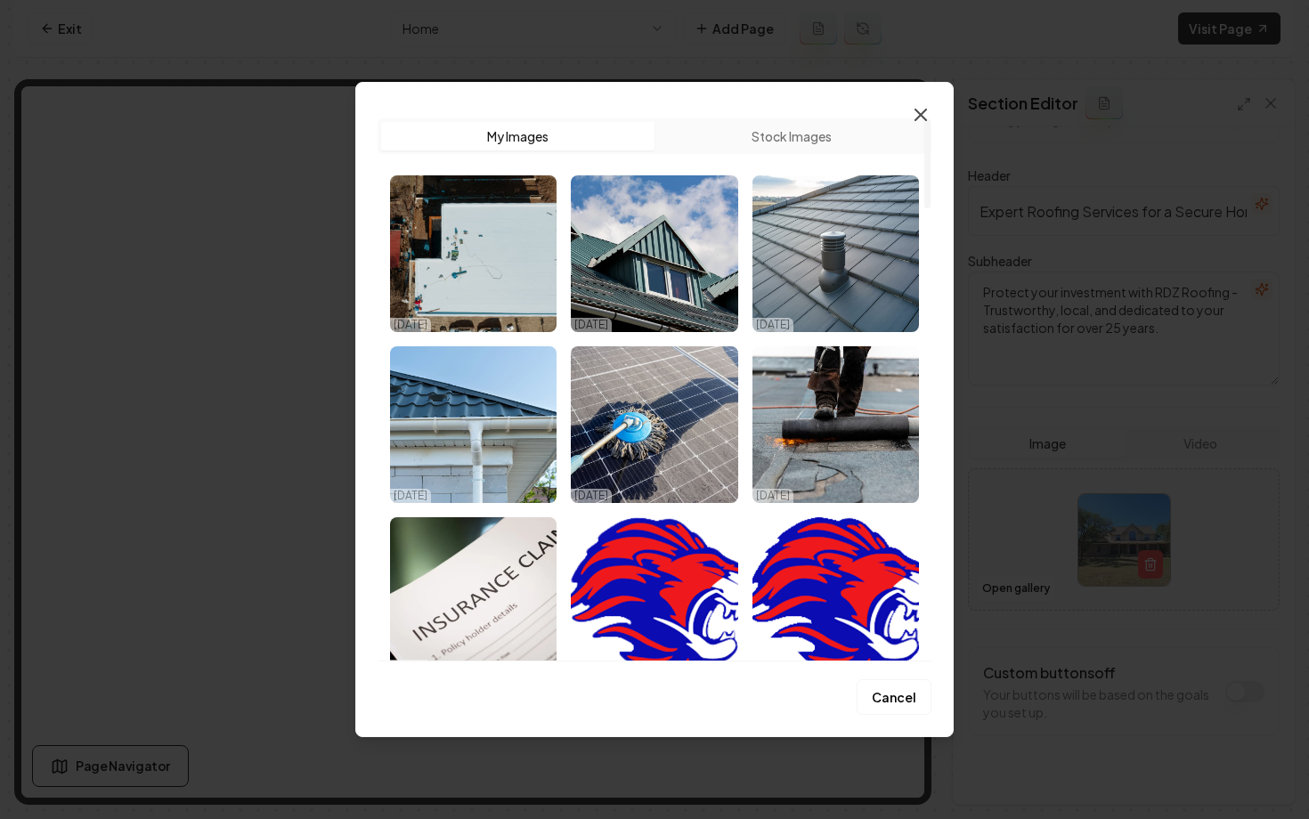
click at [925, 111] on icon "button" at bounding box center [920, 114] width 21 height 21
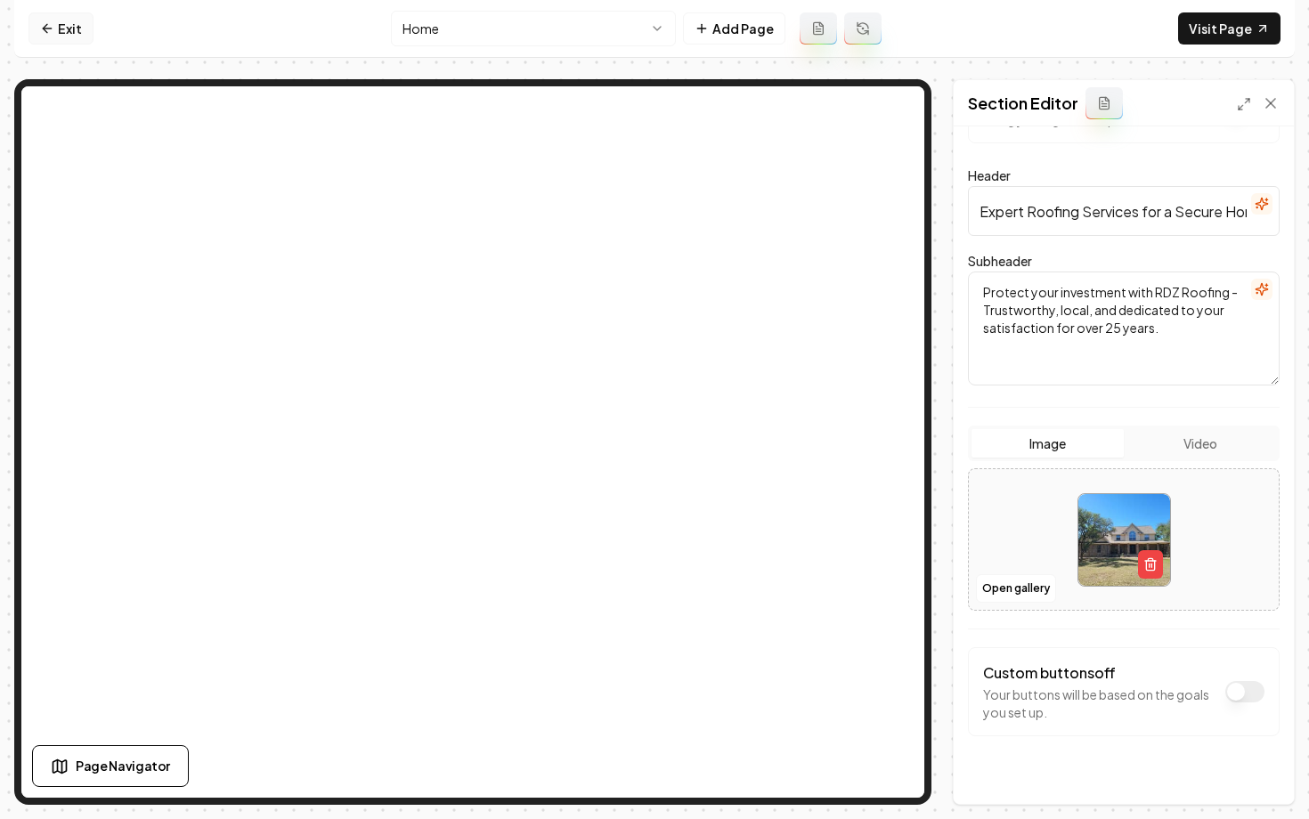
click at [55, 36] on link "Exit" at bounding box center [61, 28] width 65 height 32
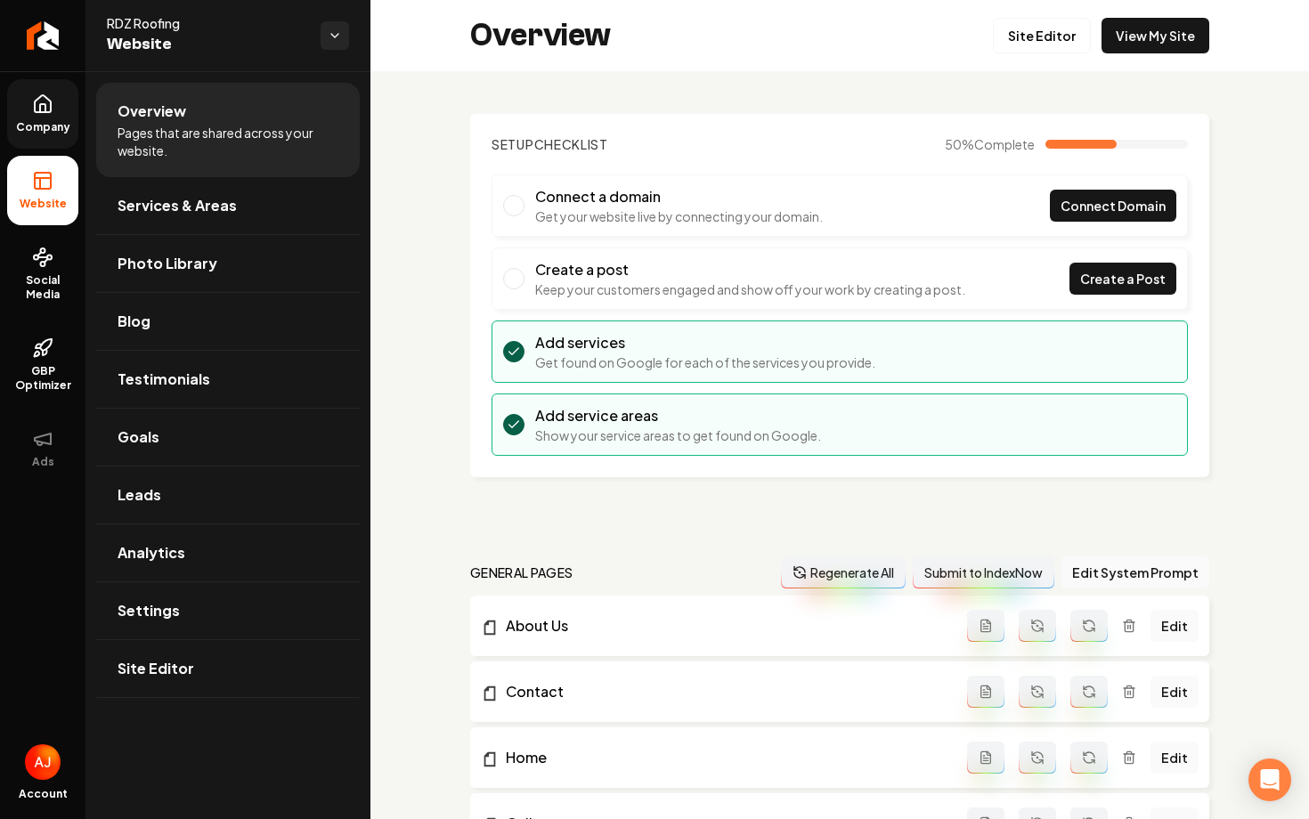
click at [37, 113] on icon at bounding box center [42, 104] width 21 height 21
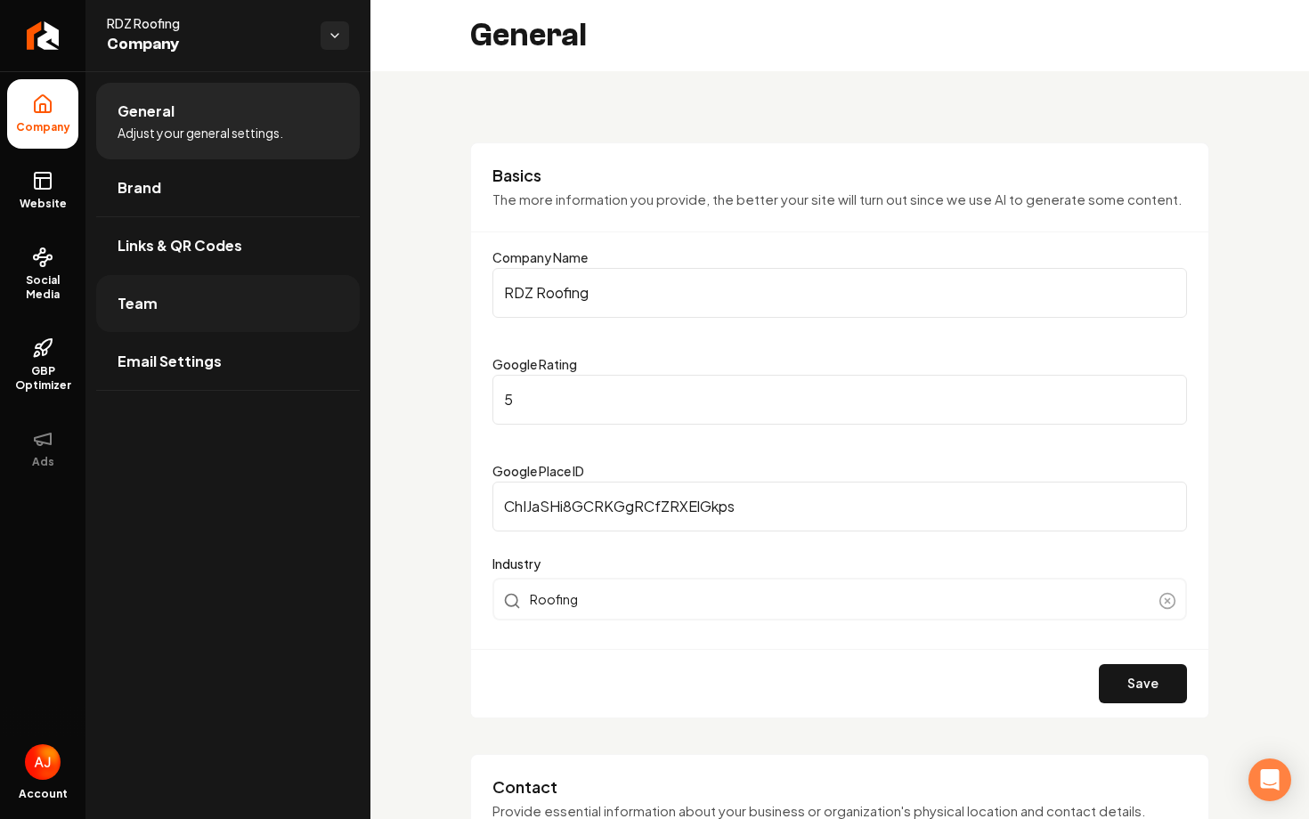
click at [212, 301] on link "Team" at bounding box center [228, 303] width 264 height 57
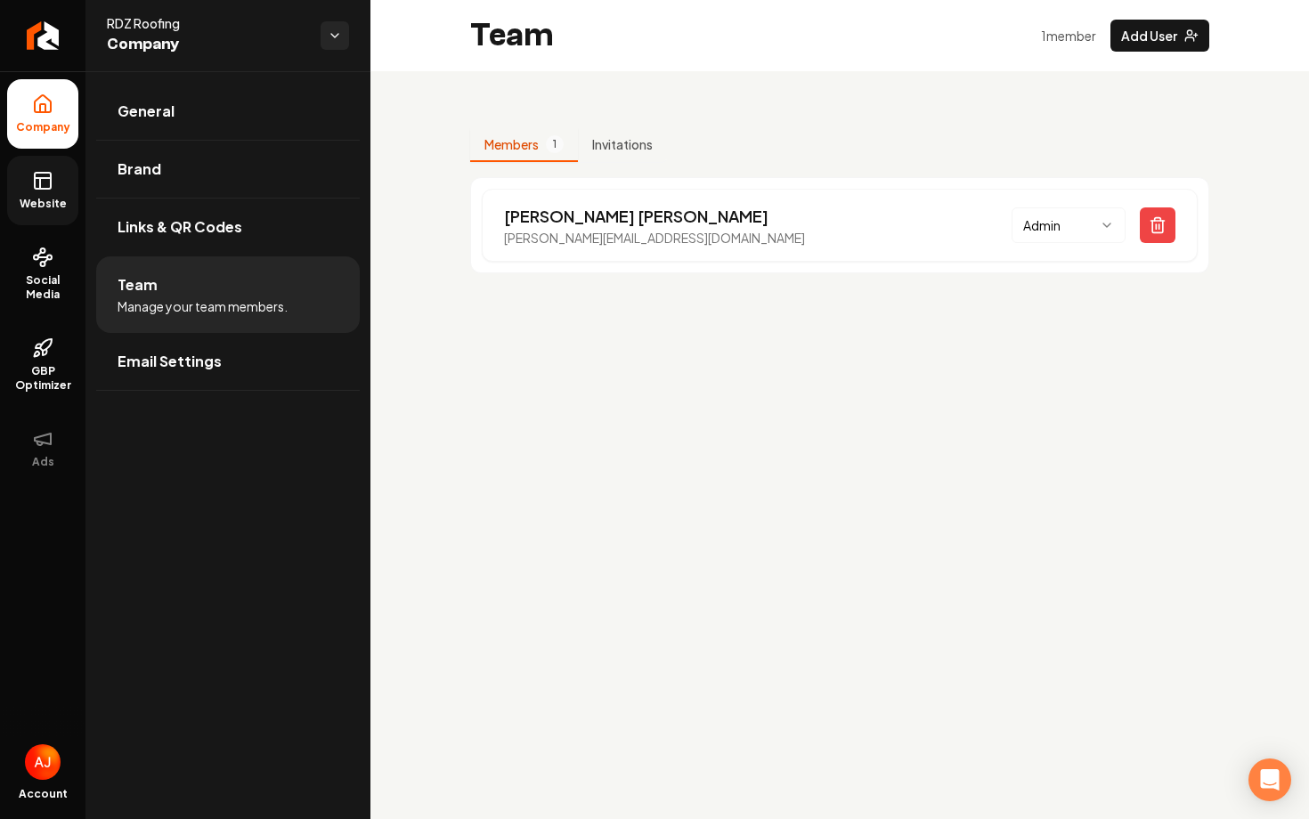
click at [44, 189] on rect at bounding box center [43, 181] width 16 height 16
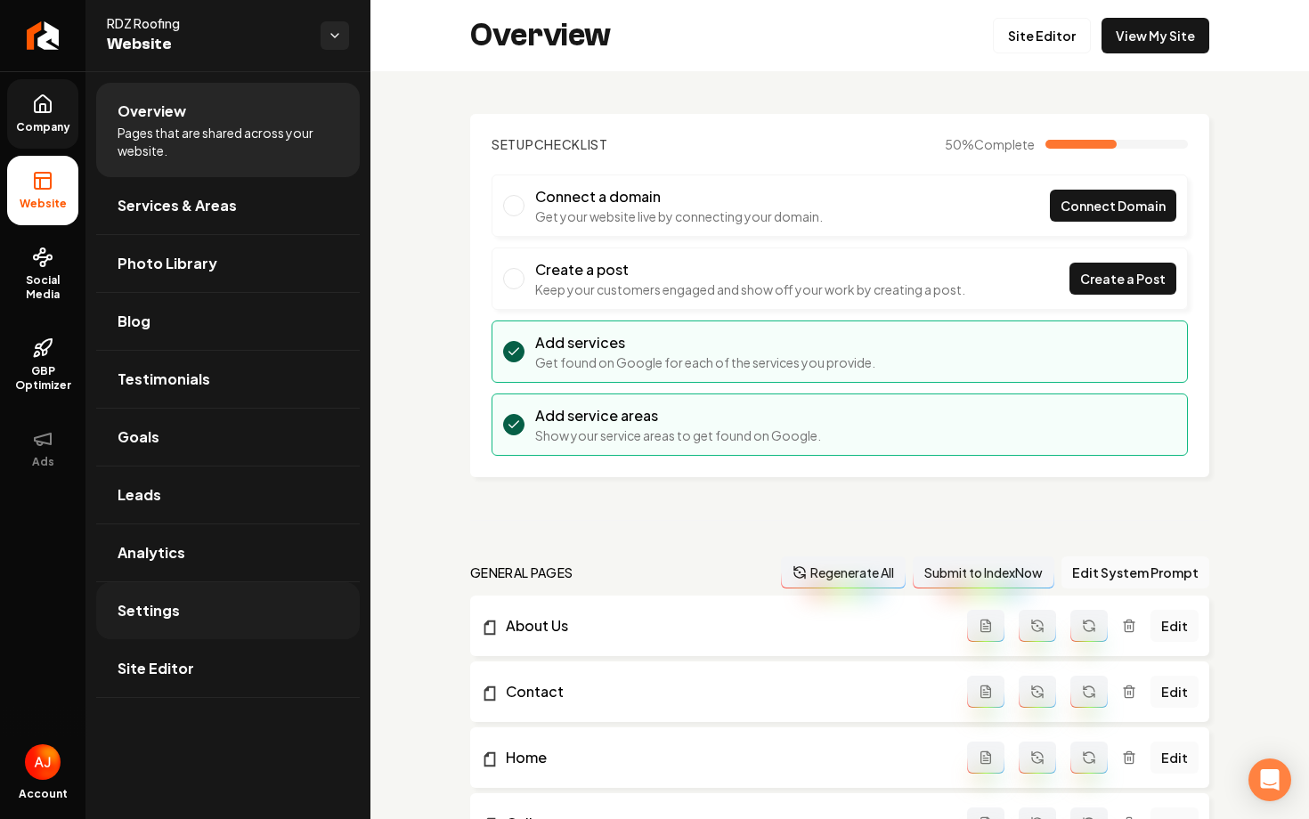
click at [211, 622] on link "Settings" at bounding box center [228, 610] width 264 height 57
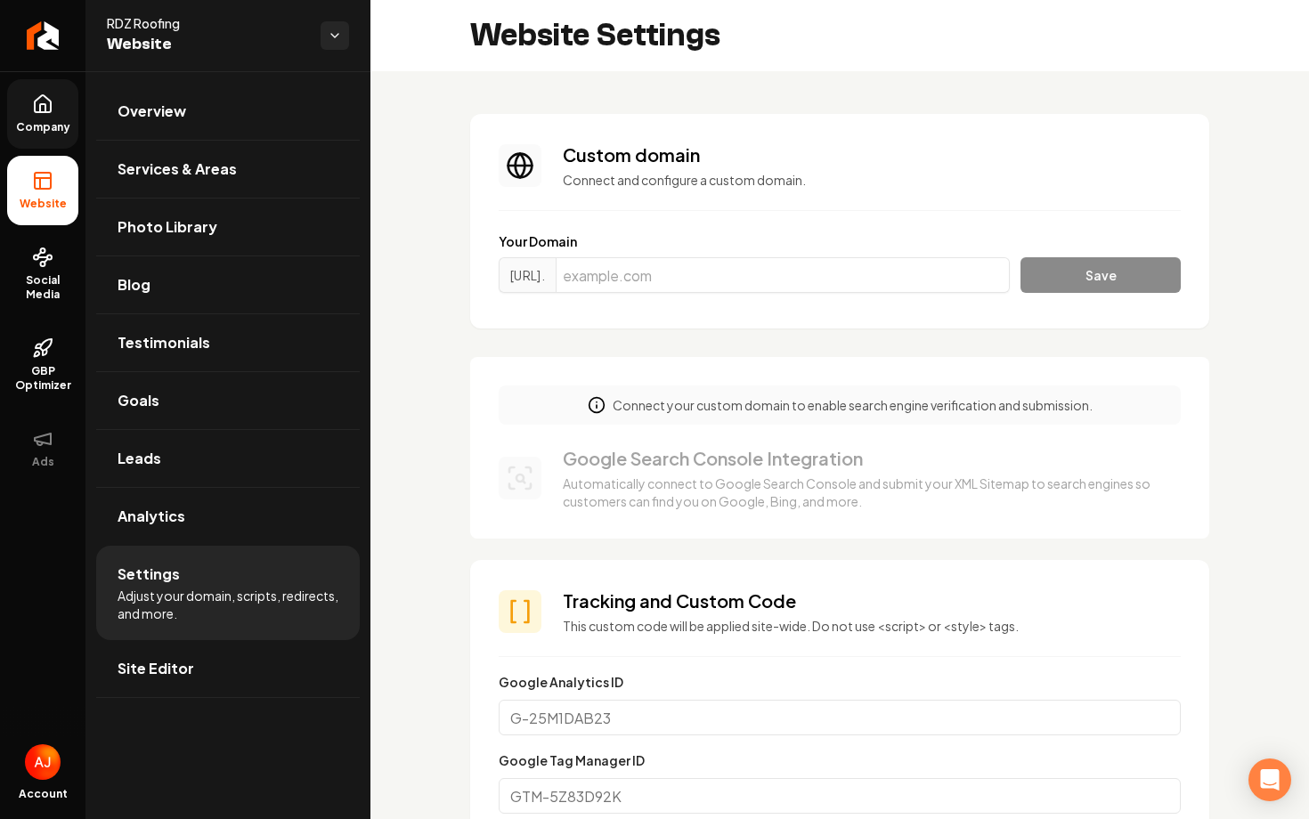
scroll to position [48, 0]
click at [680, 299] on div "https://www. Save" at bounding box center [840, 278] width 682 height 43
click at [680, 285] on input "Main content area" at bounding box center [783, 275] width 454 height 36
paste input "rdzroofing.com"
type input "rdzroofing.com"
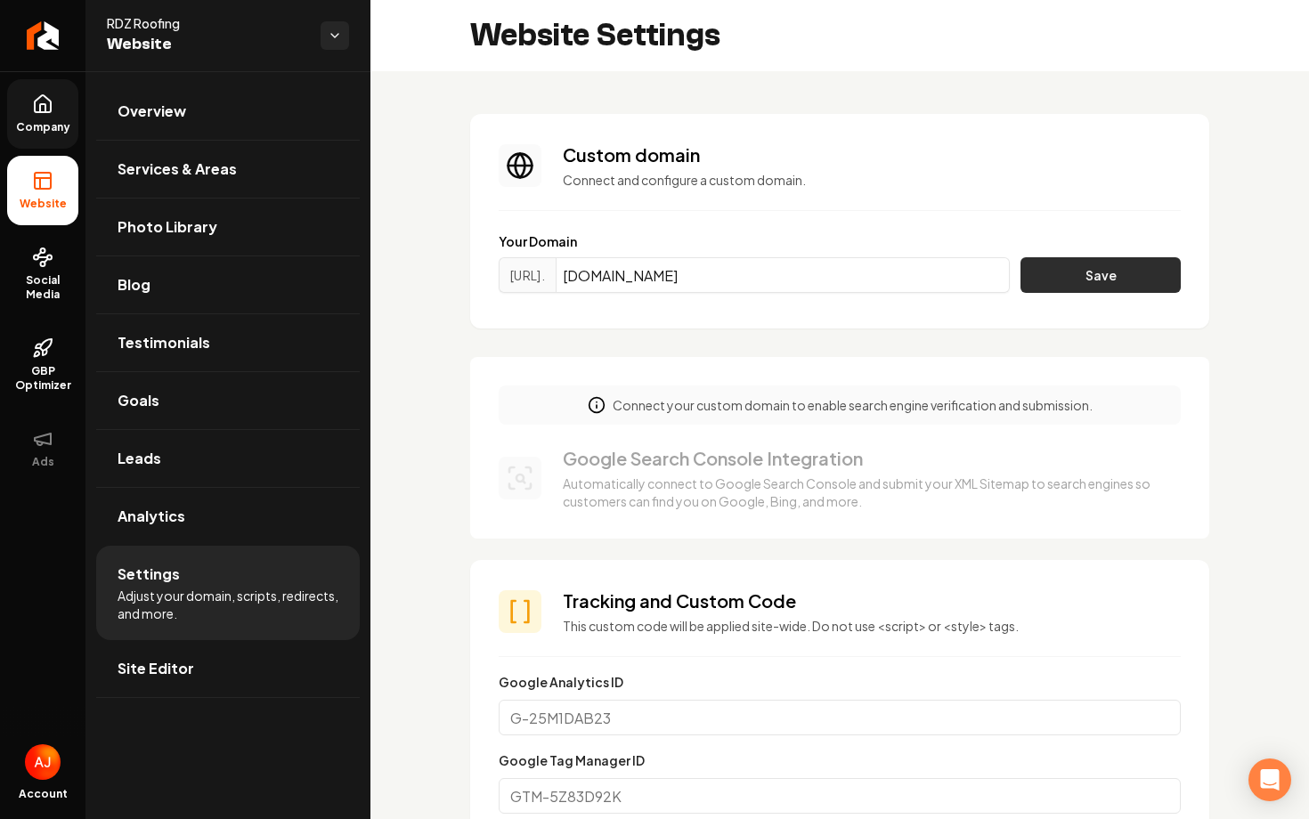
click at [1054, 271] on button "Save" at bounding box center [1101, 275] width 160 height 36
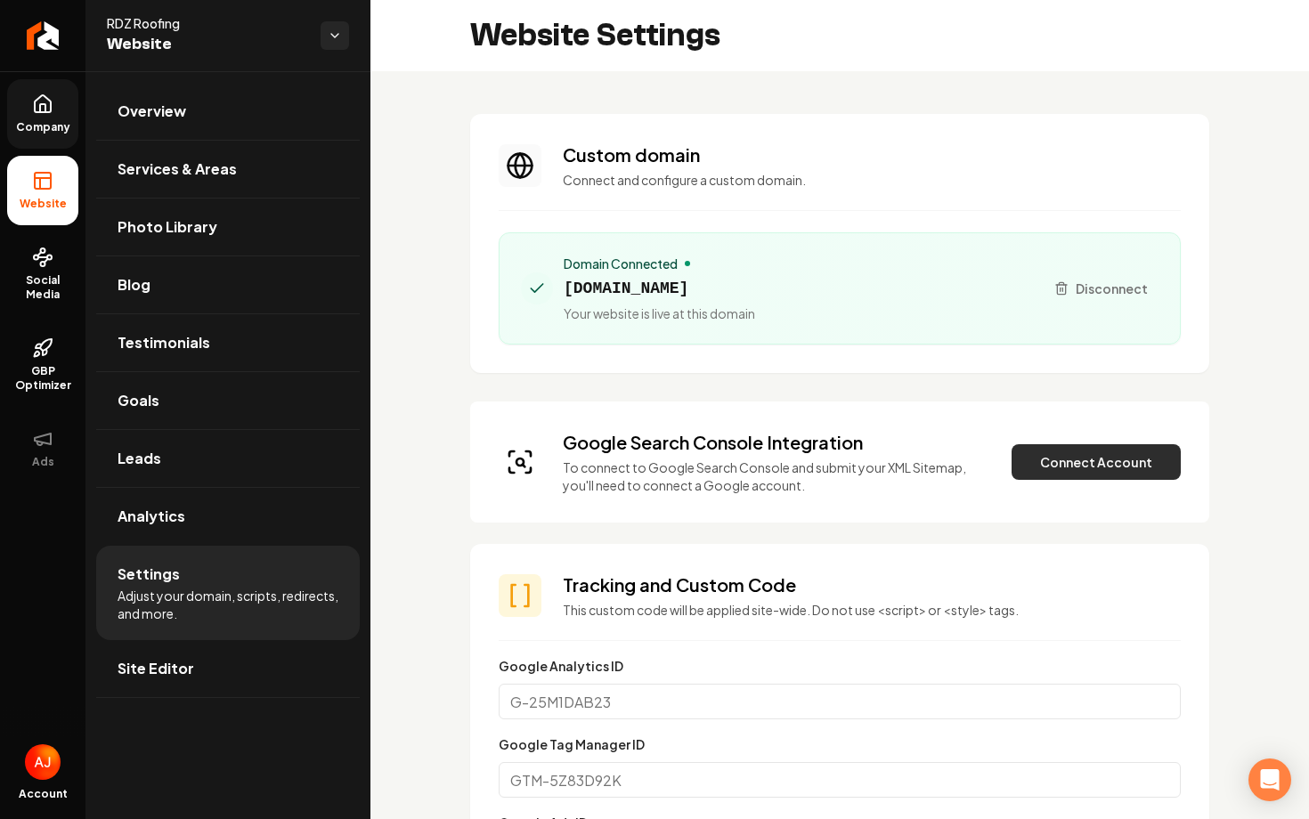
click at [1119, 460] on button "Connect Account" at bounding box center [1096, 462] width 169 height 36
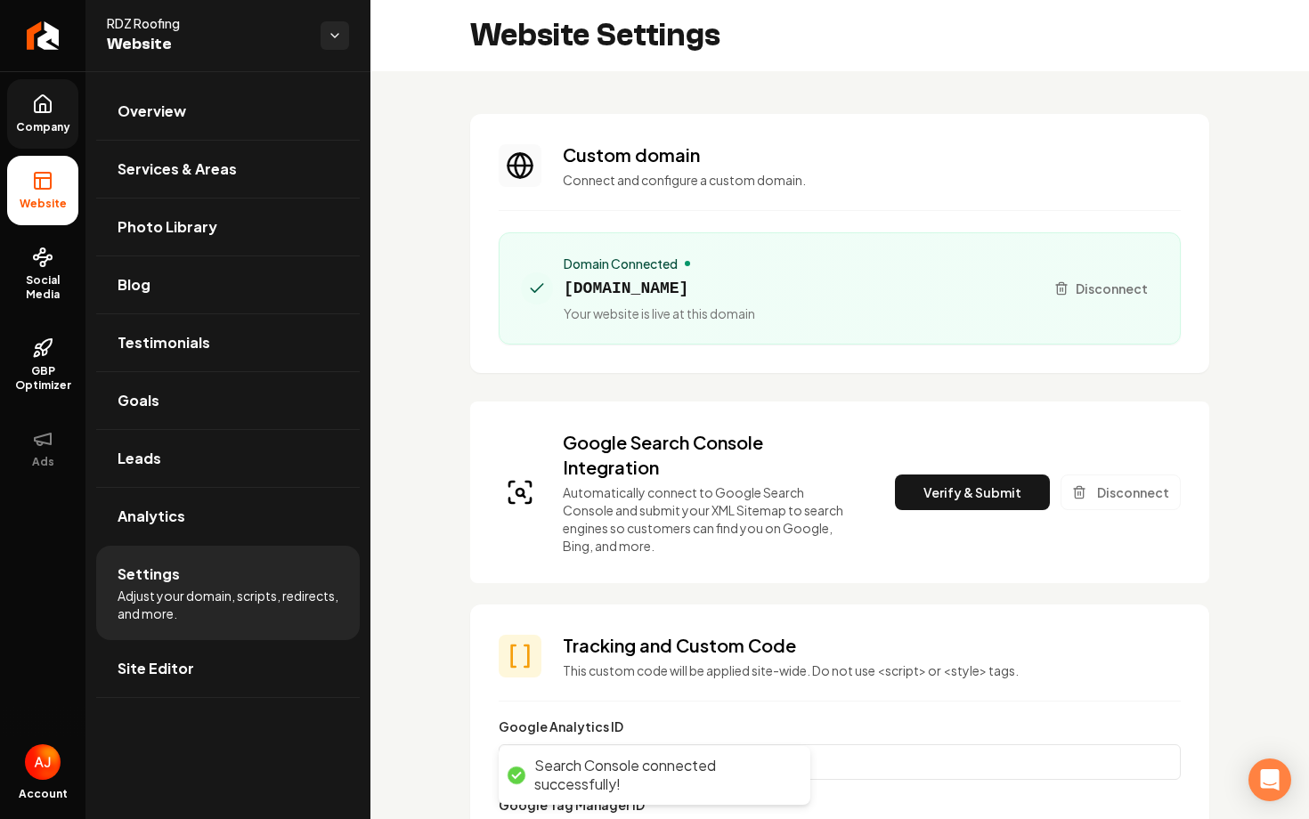
click at [938, 488] on button "Verify & Submit" at bounding box center [972, 493] width 155 height 36
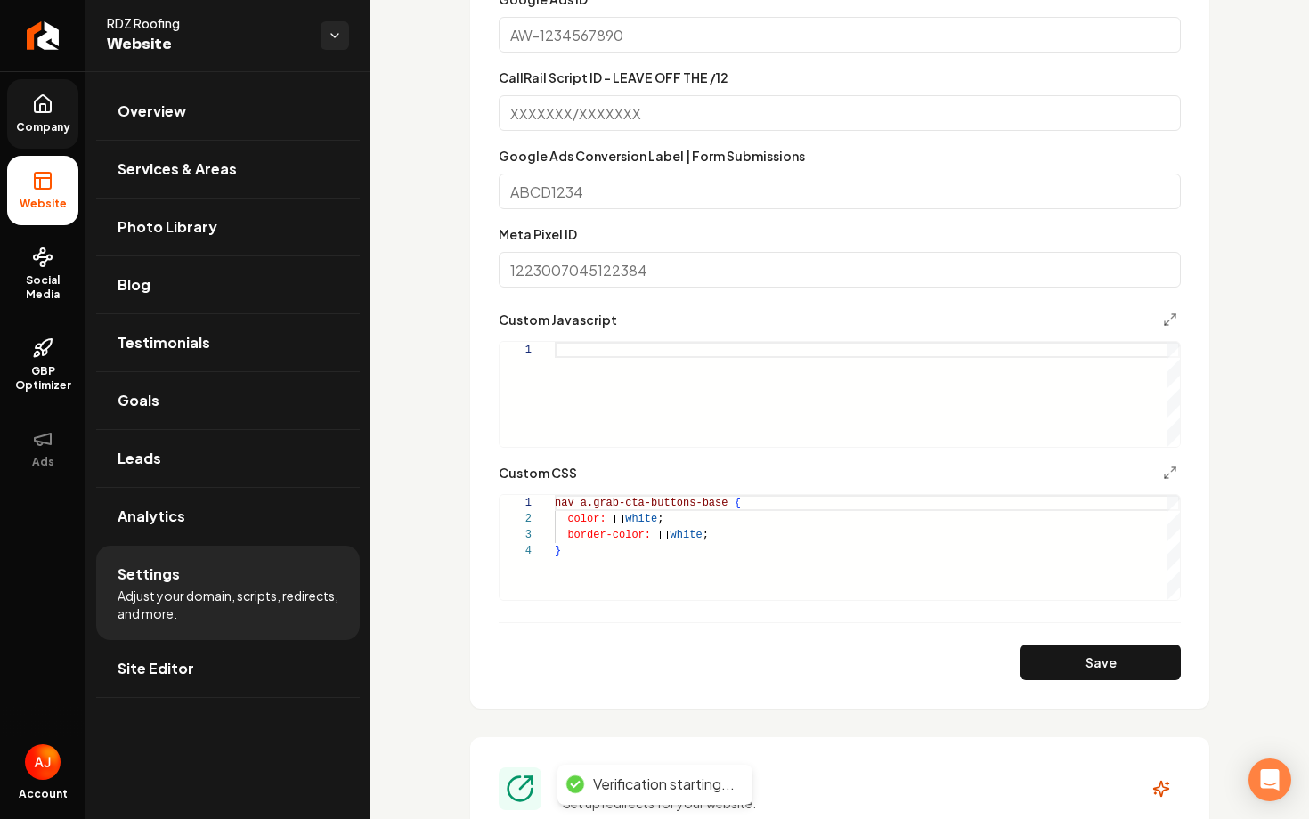
scroll to position [1554, 0]
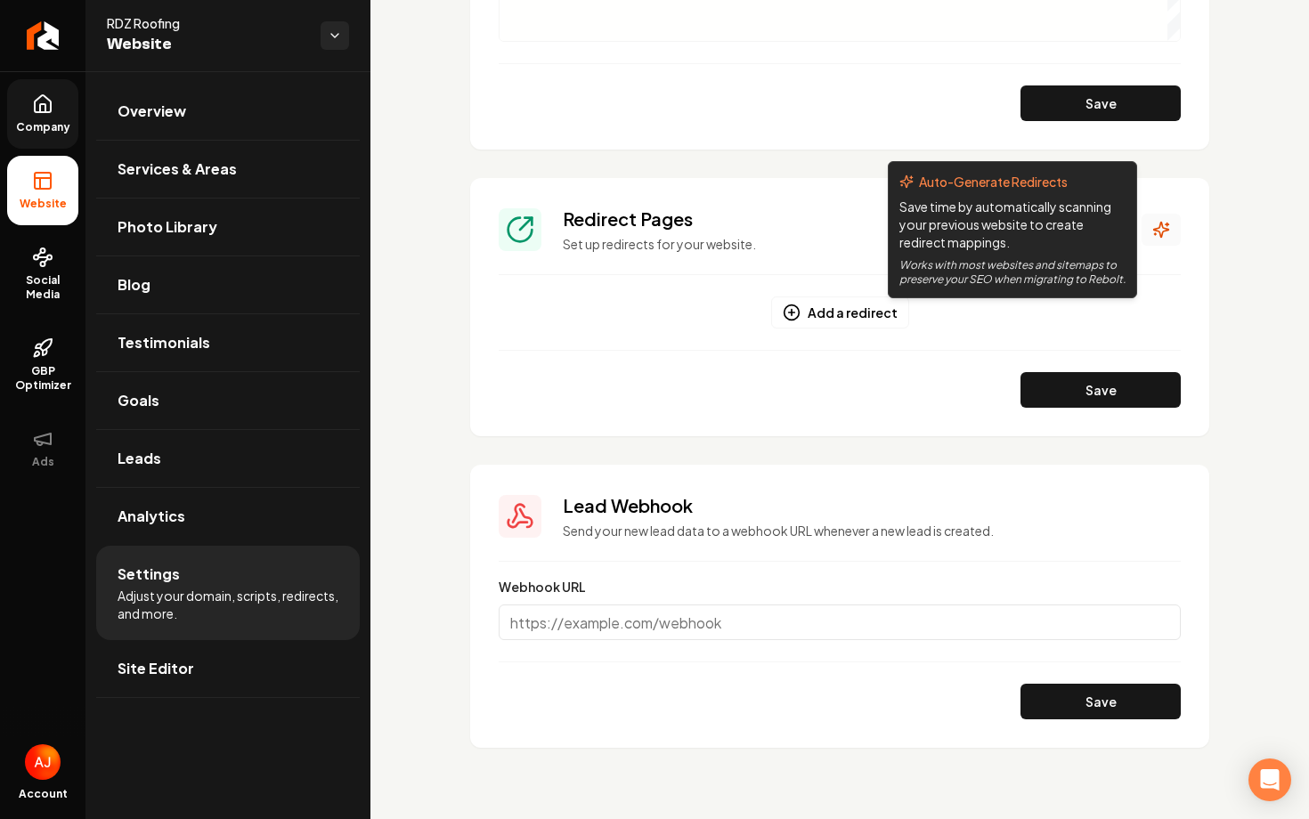
click at [1163, 235] on icon "Main content area" at bounding box center [1162, 230] width 18 height 18
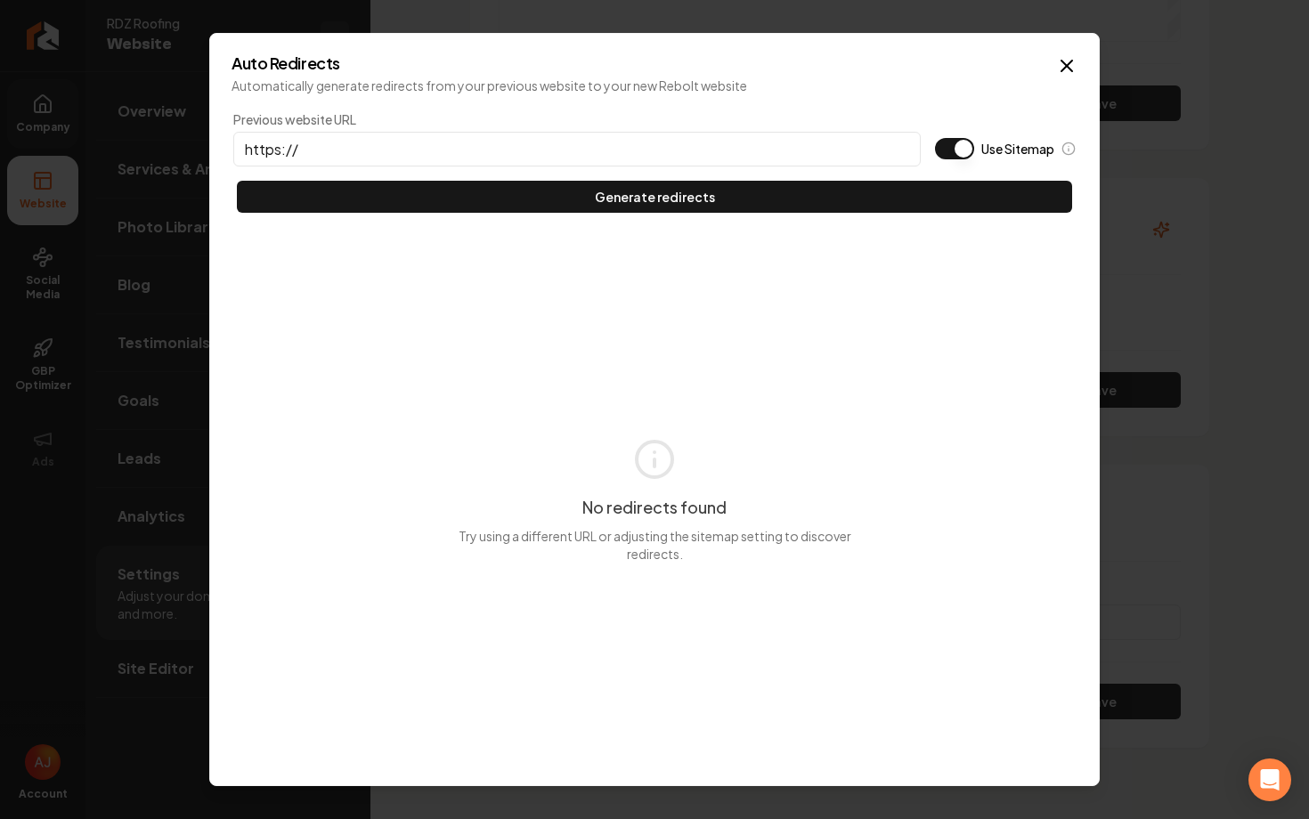
paste input "rdzroofing.com"
type input "https://rdzroofing.com"
click at [949, 156] on button "Use Sitemap" at bounding box center [954, 148] width 39 height 21
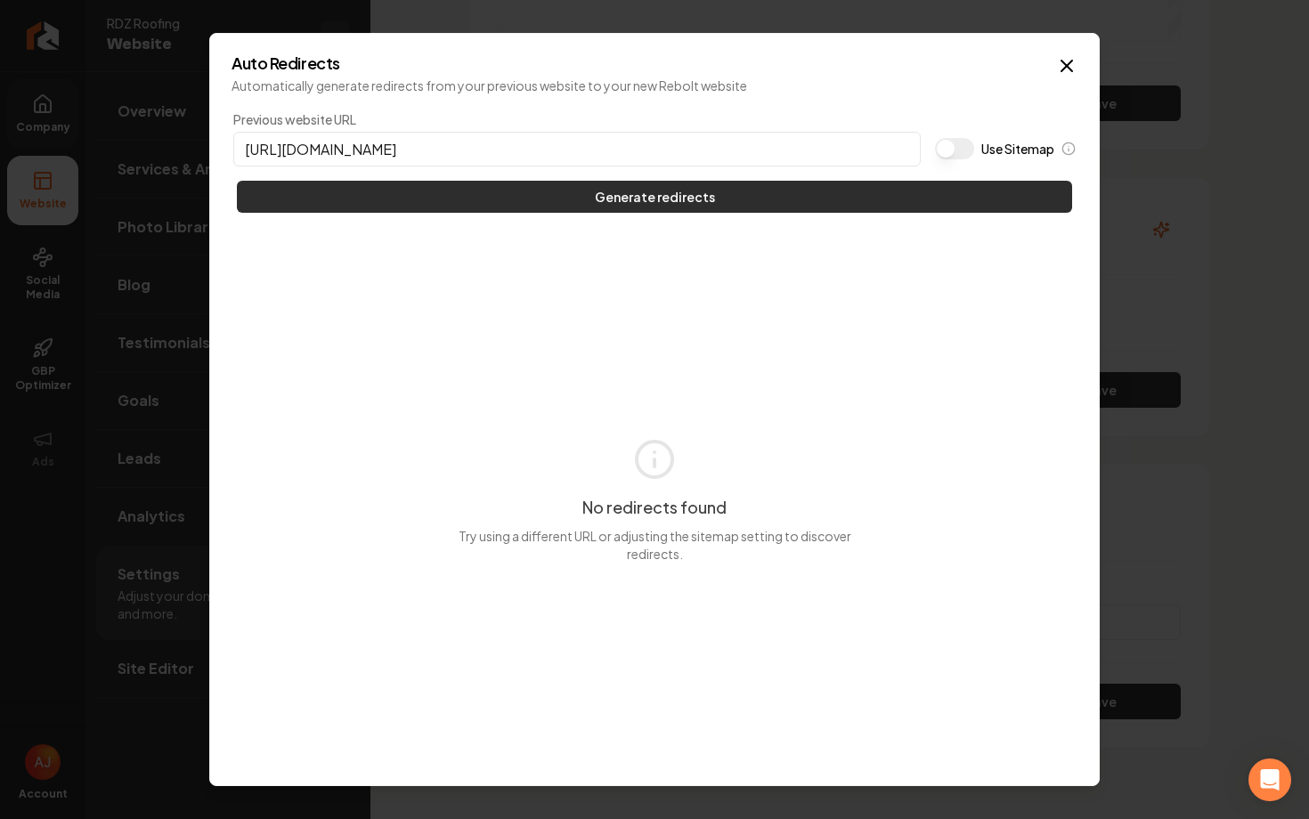
click at [942, 198] on button "Generate redirects" at bounding box center [654, 197] width 835 height 32
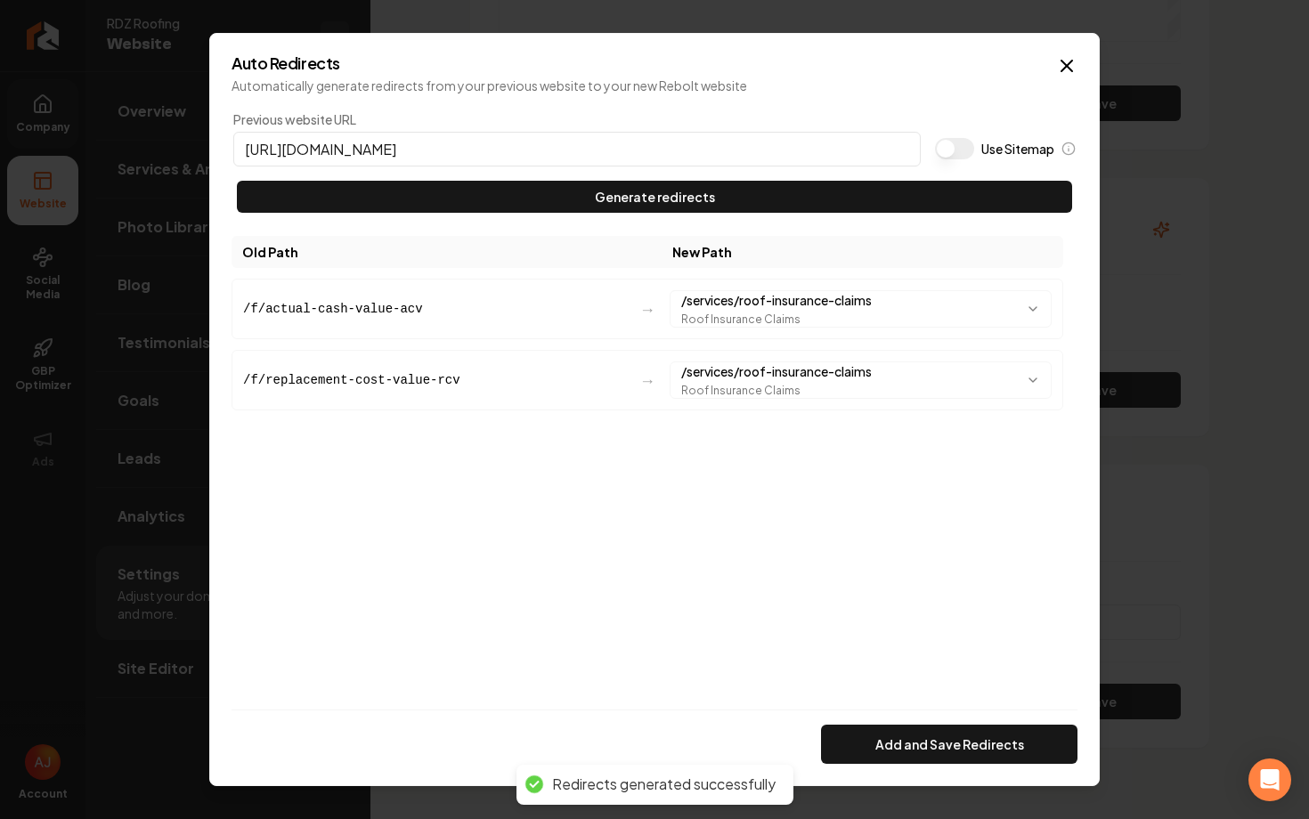
click at [916, 770] on div "Auto Redirects Automatically generate redirects from your previous website to y…" at bounding box center [654, 410] width 891 height 754
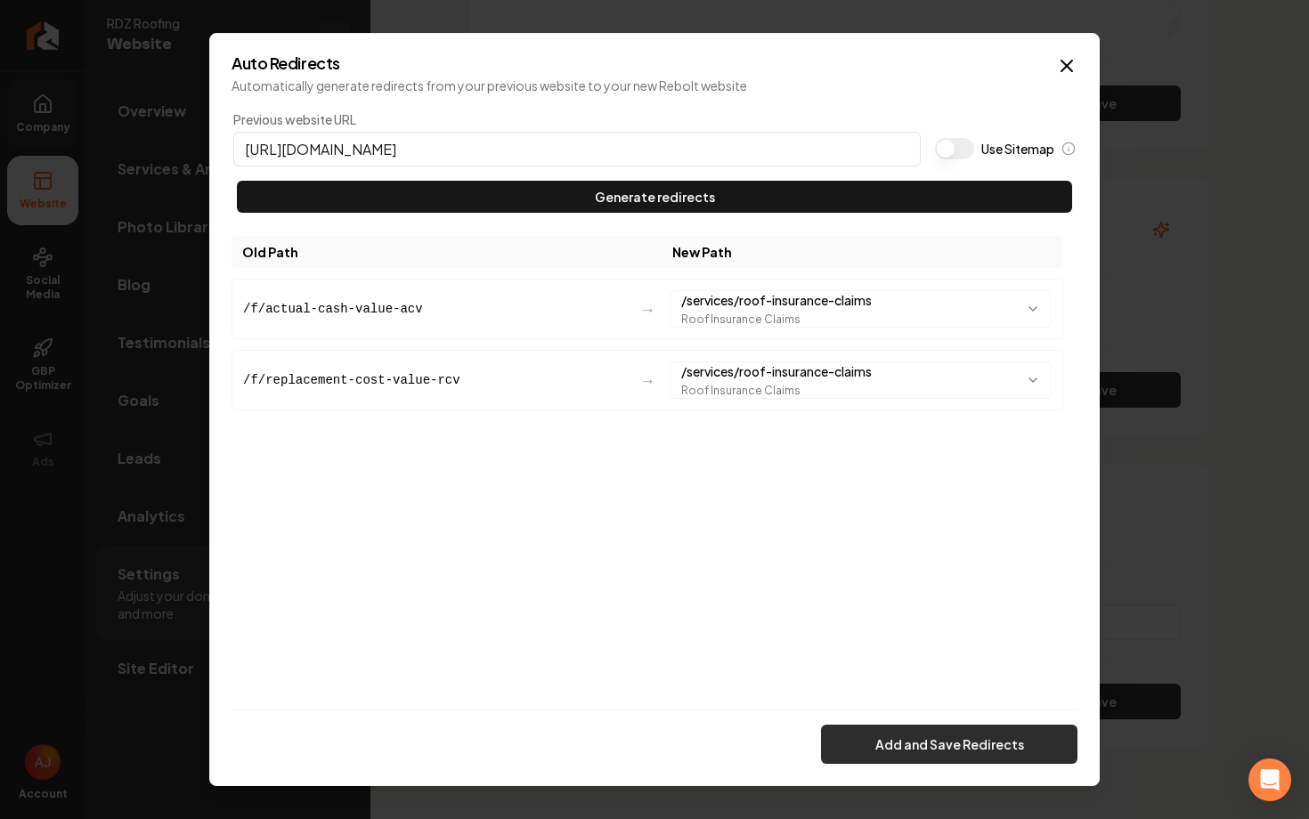
click at [916, 747] on button "Add and Save Redirects" at bounding box center [949, 744] width 257 height 39
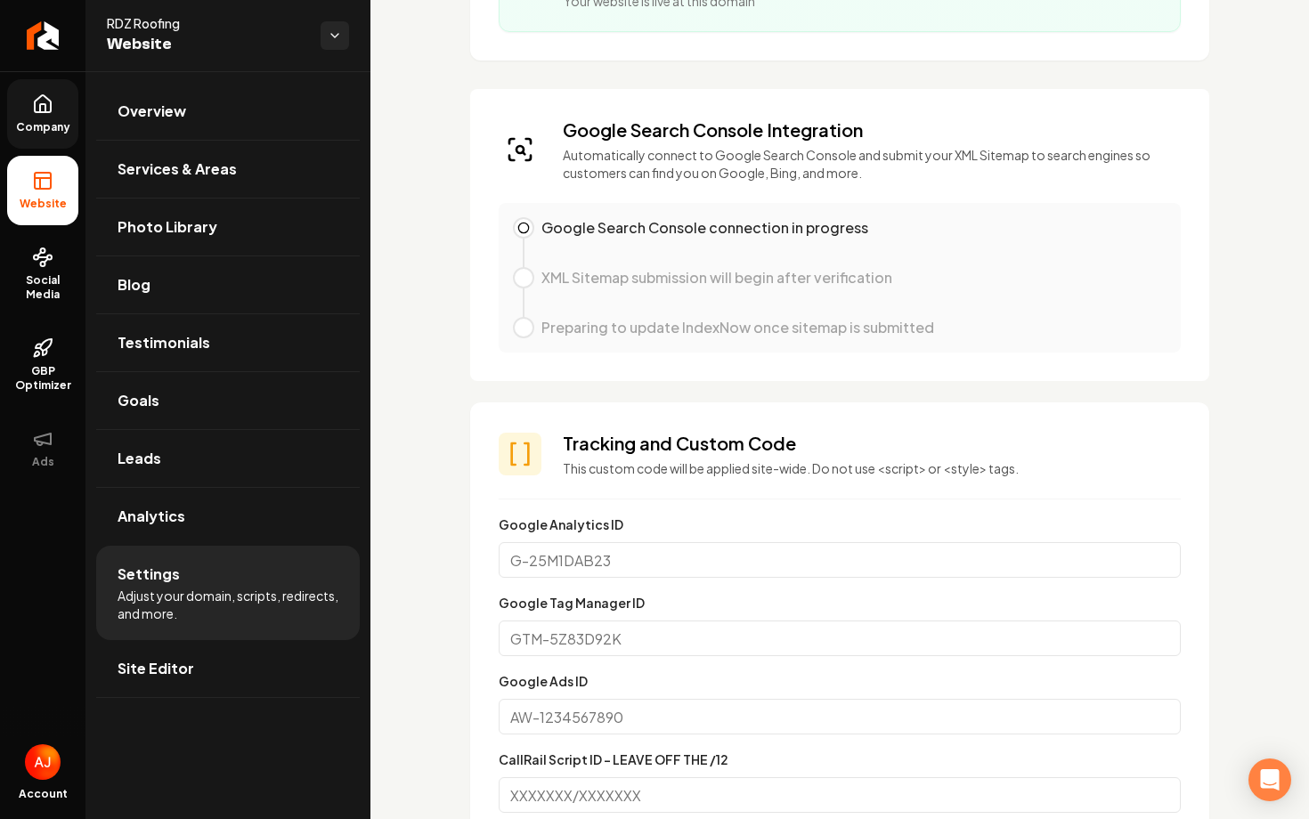
scroll to position [0, 0]
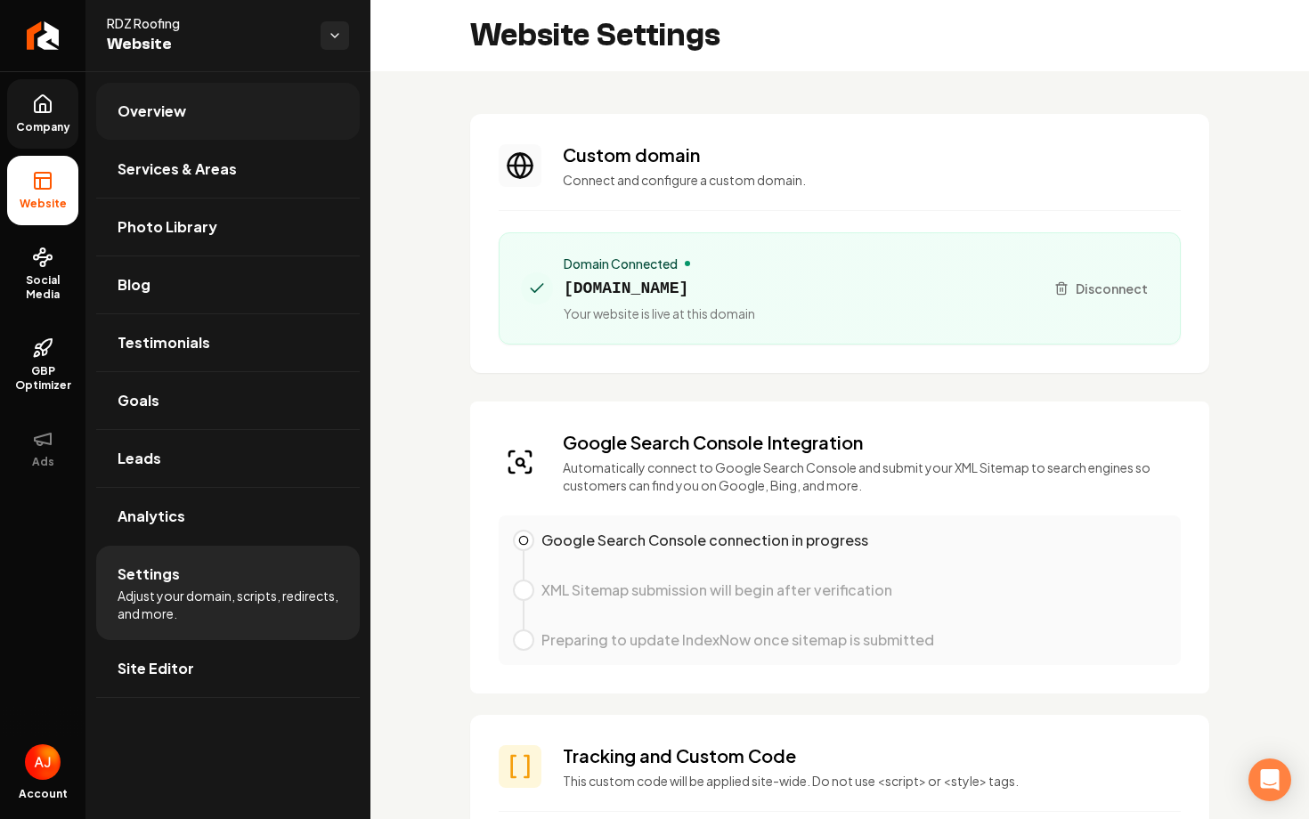
click at [208, 120] on link "Overview" at bounding box center [228, 111] width 264 height 57
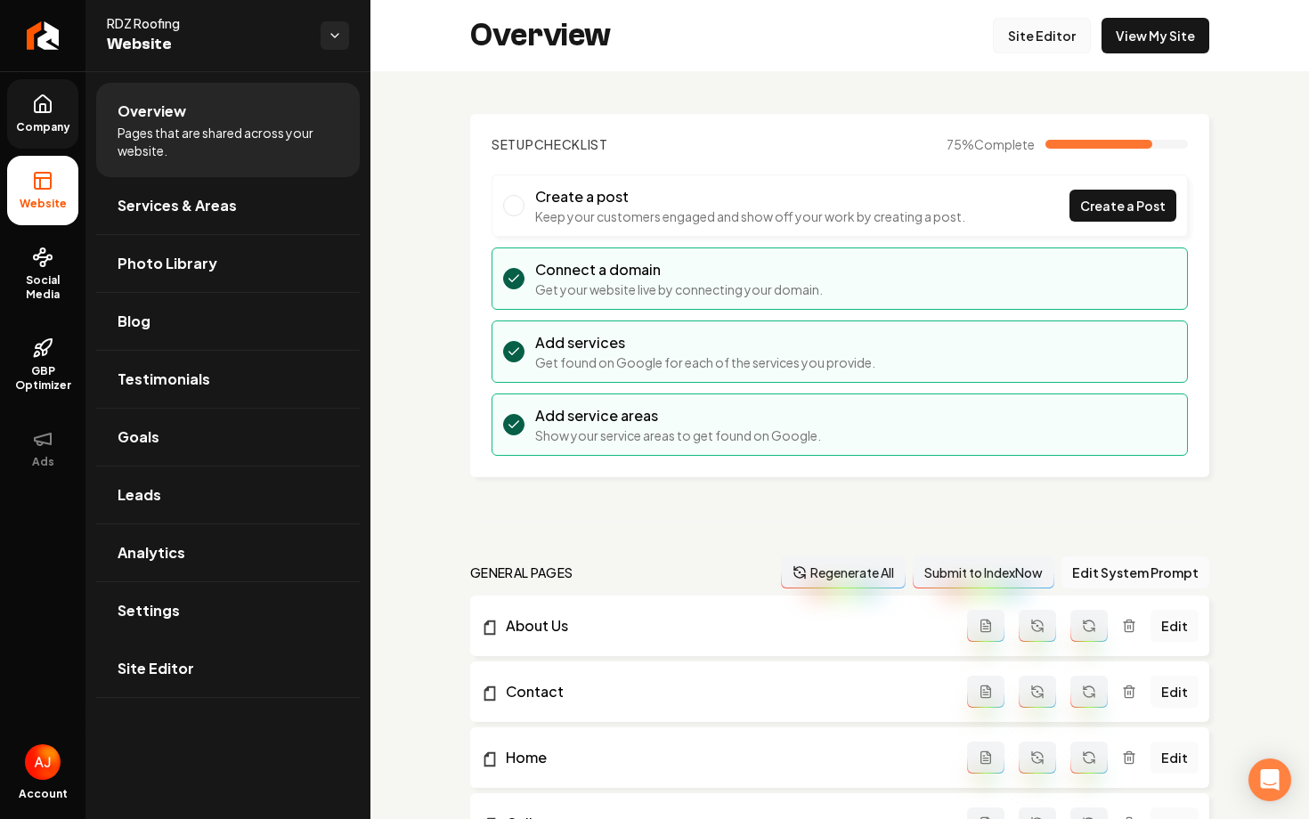
click at [1031, 32] on link "Site Editor" at bounding box center [1042, 36] width 98 height 36
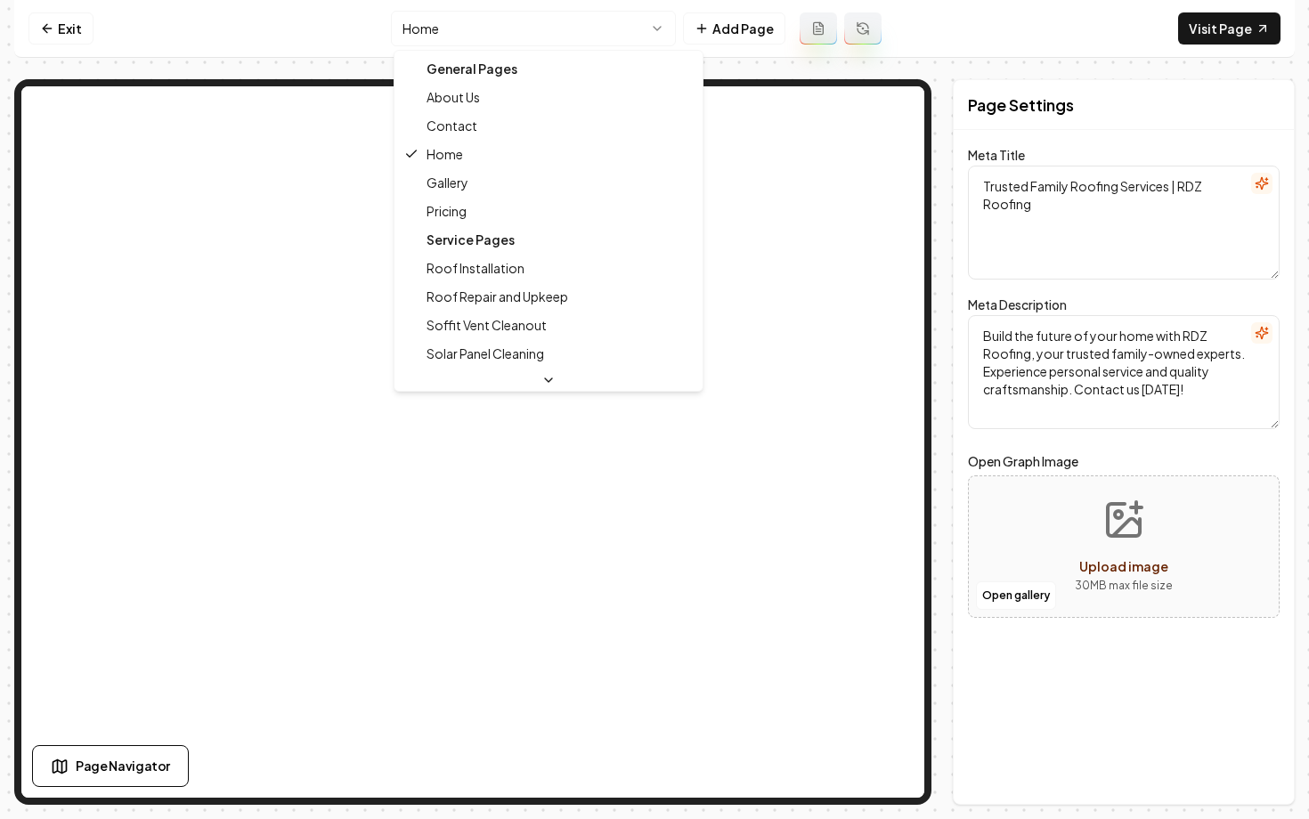
click at [509, 21] on html "Computer Required This feature is only available on a computer. Please switch t…" at bounding box center [654, 409] width 1309 height 819
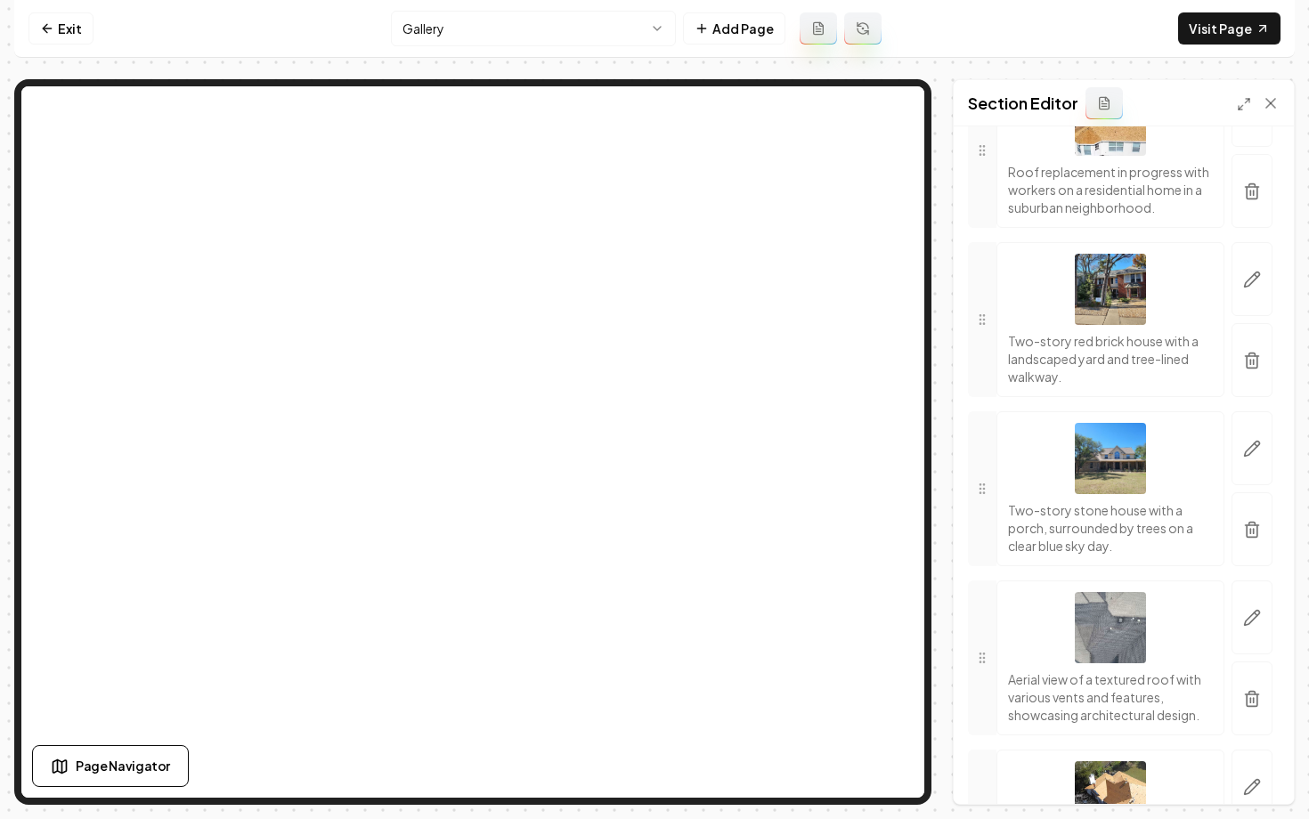
scroll to position [1455, 0]
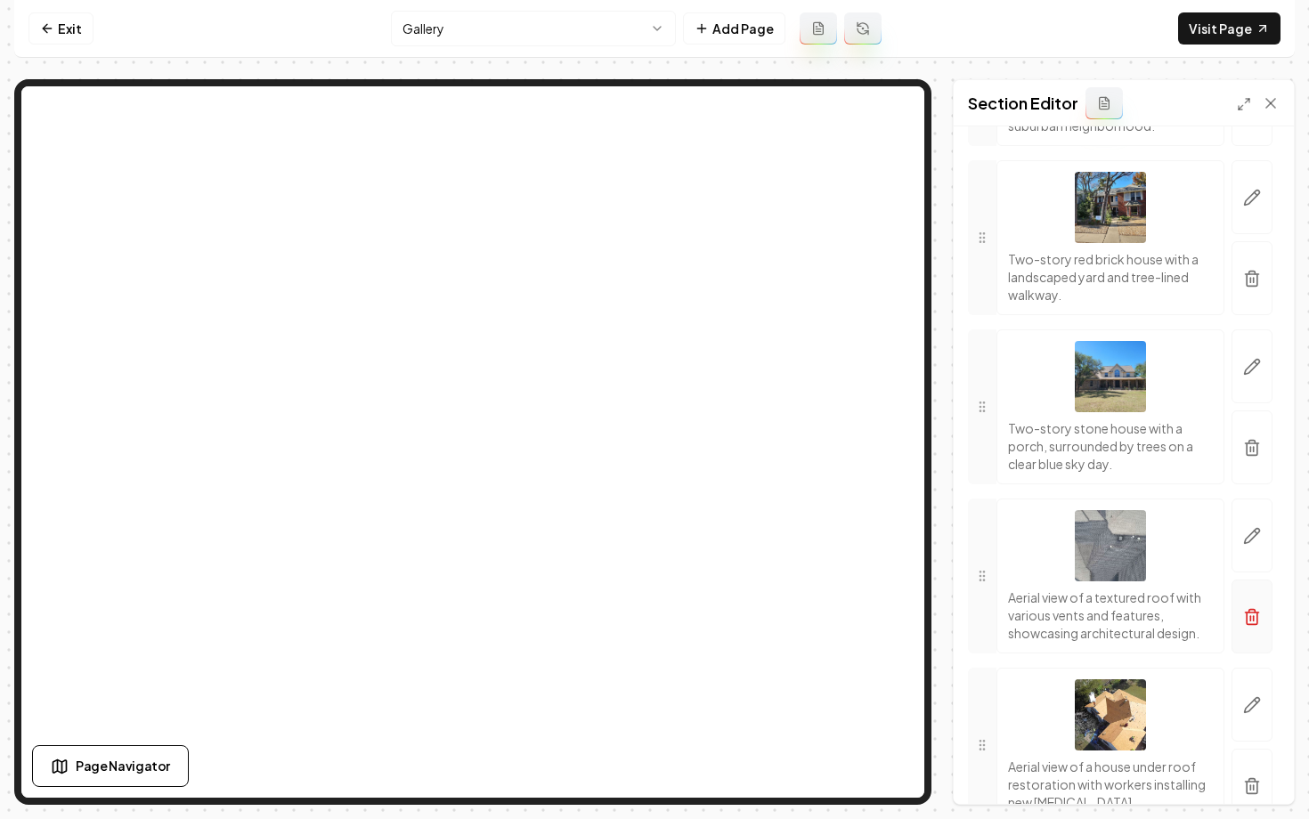
click at [1249, 617] on icon "button" at bounding box center [1252, 617] width 18 height 18
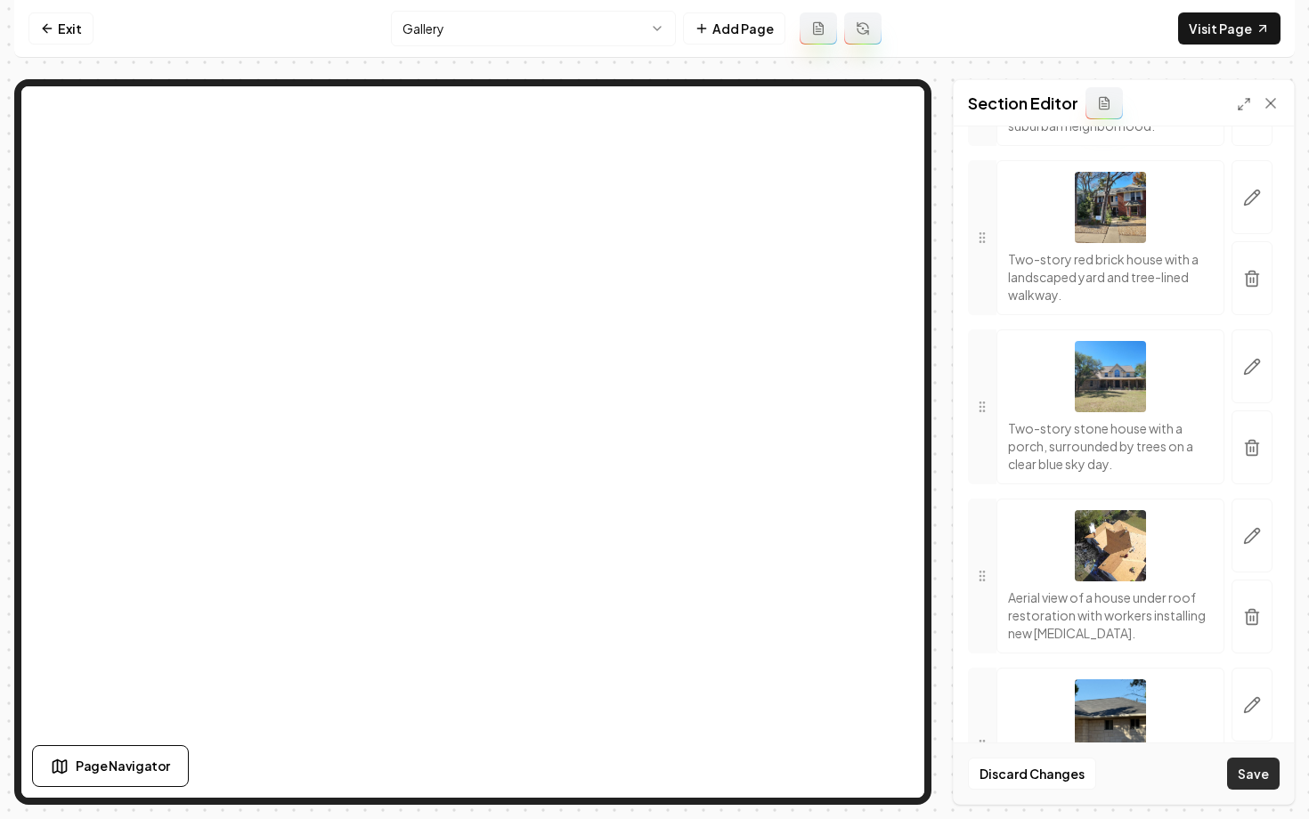
click at [1248, 779] on button "Save" at bounding box center [1253, 774] width 53 height 32
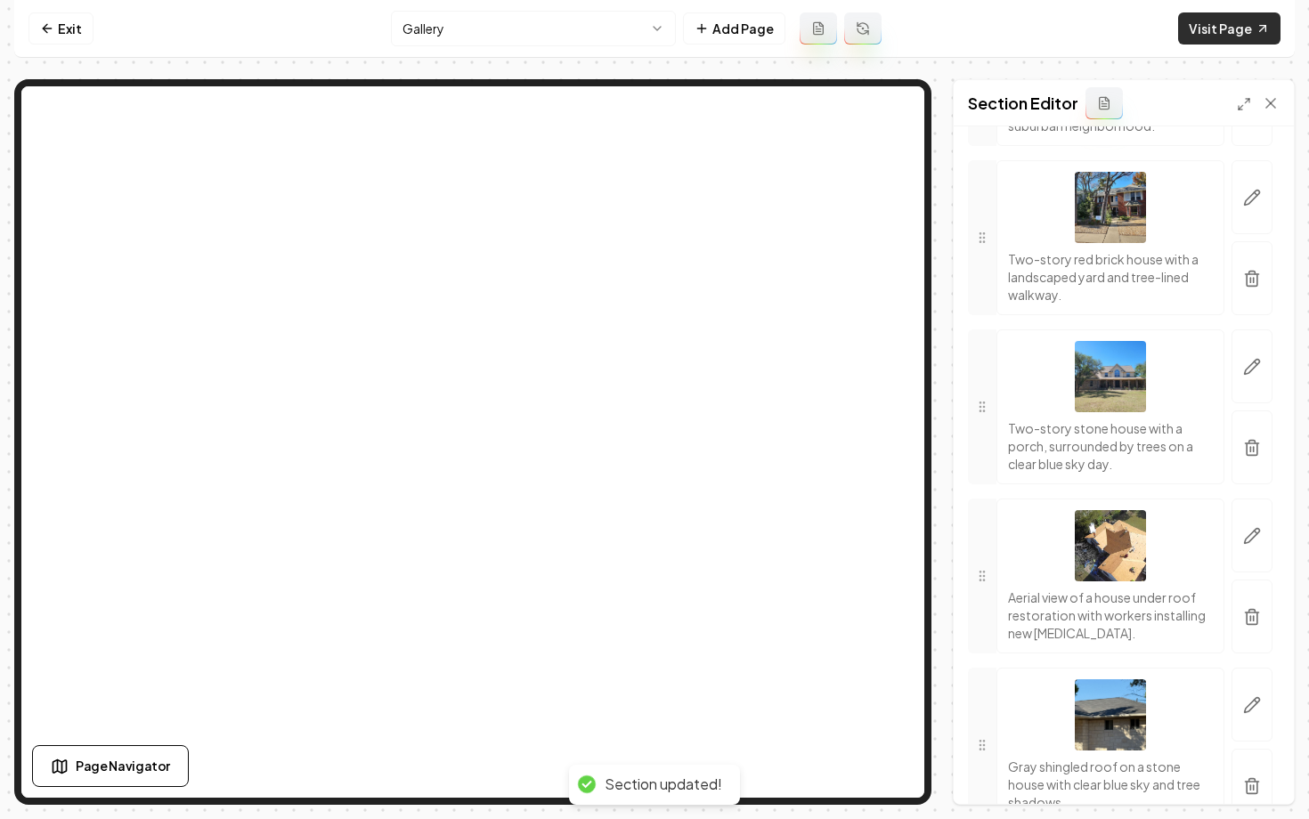
click at [1202, 31] on link "Visit Page" at bounding box center [1229, 28] width 102 height 32
click at [62, 31] on link "Exit" at bounding box center [61, 28] width 65 height 32
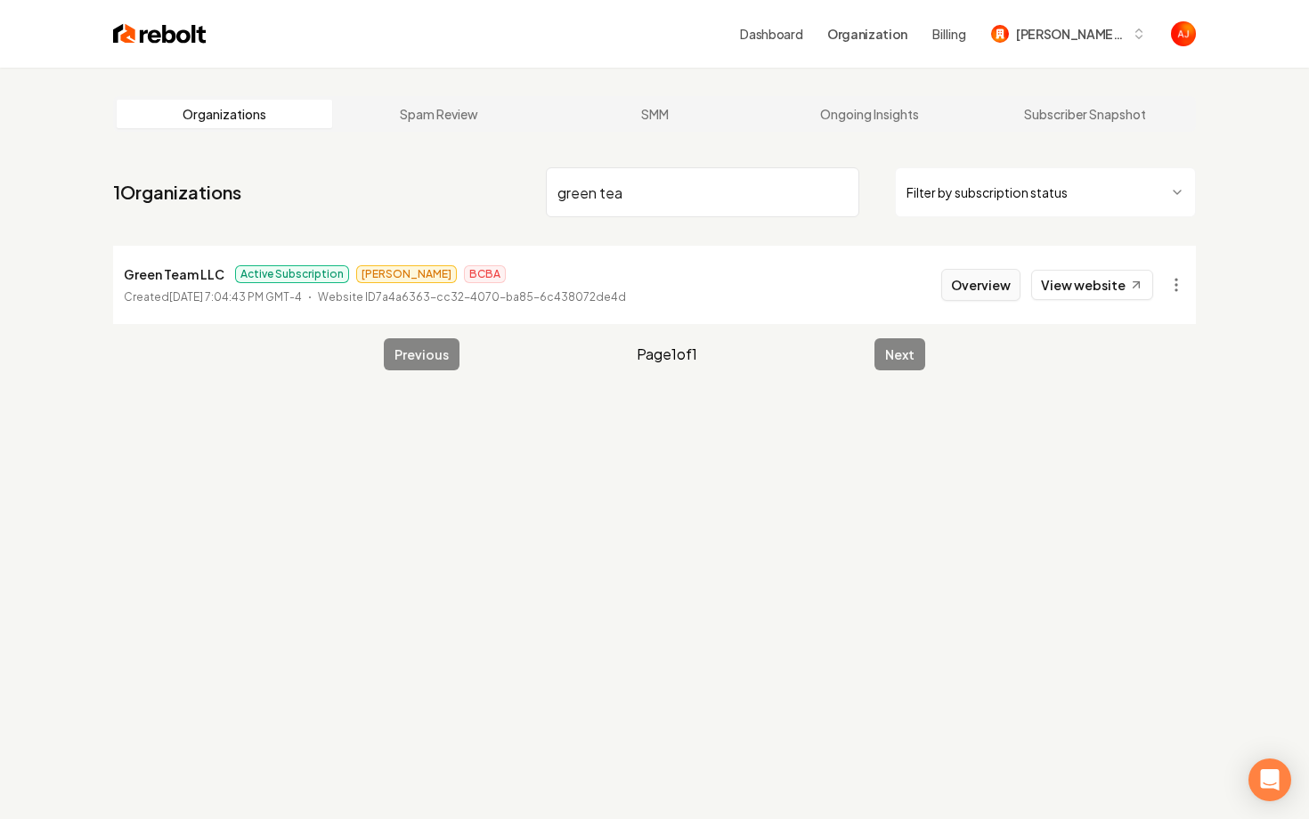
type input "green tea"
click at [960, 293] on button "Overview" at bounding box center [980, 285] width 79 height 32
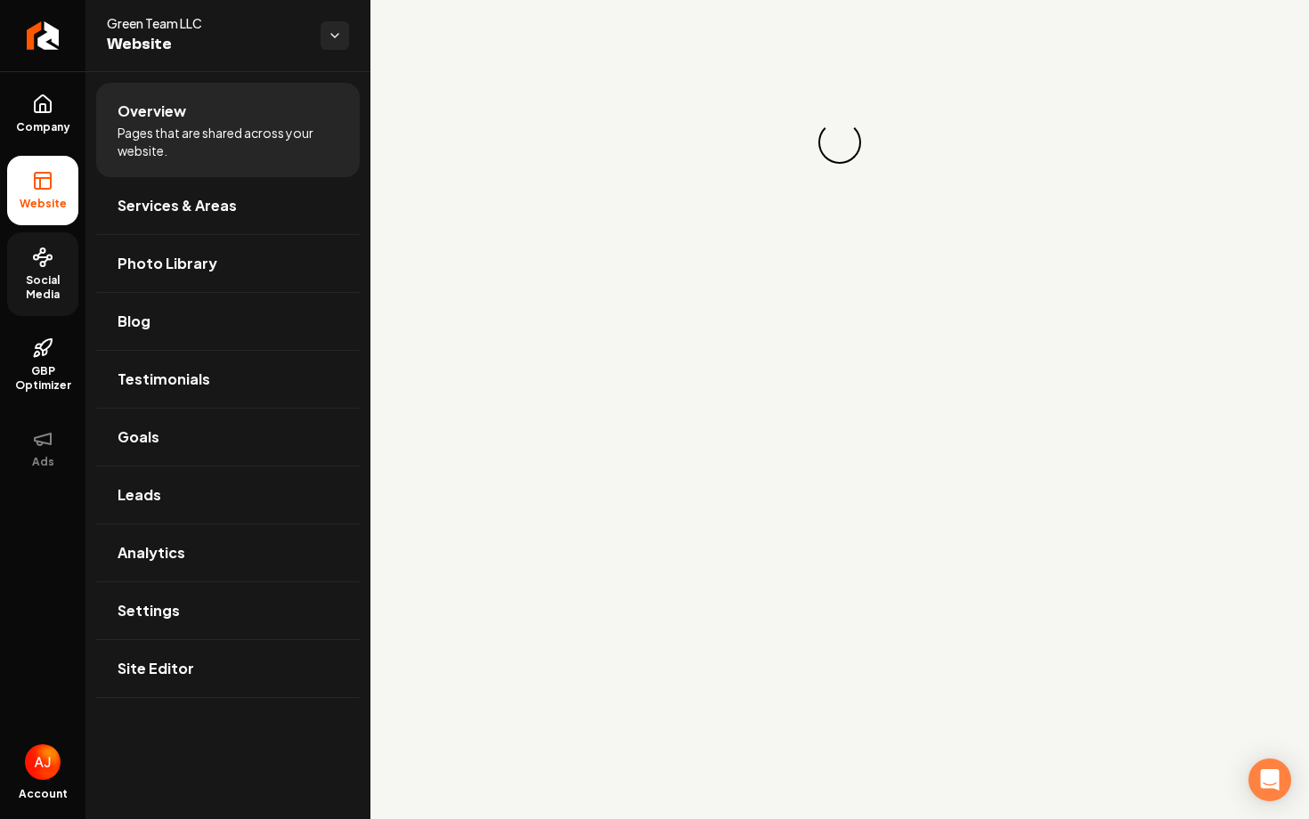
click at [39, 289] on span "Social Media" at bounding box center [42, 287] width 71 height 29
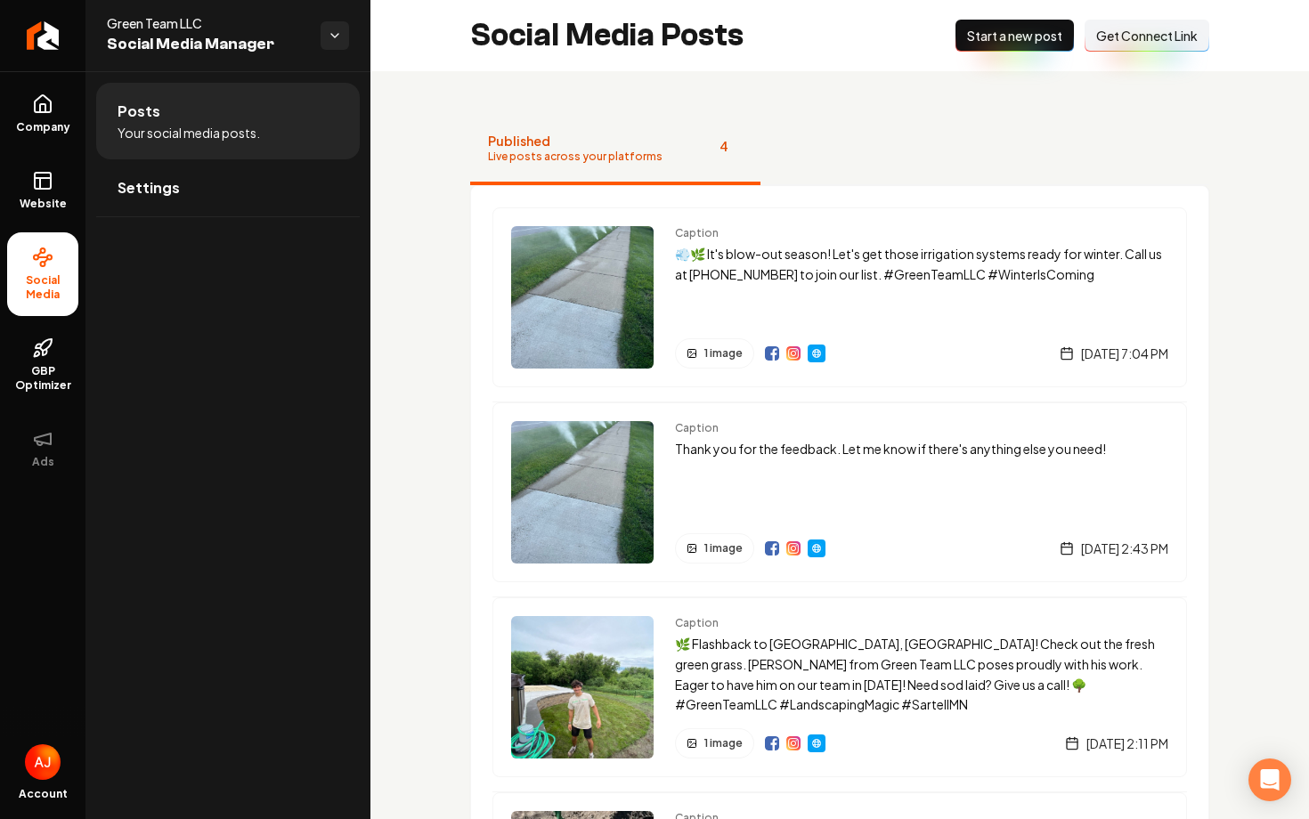
click at [971, 43] on span "Start a new post" at bounding box center [1014, 36] width 95 height 18
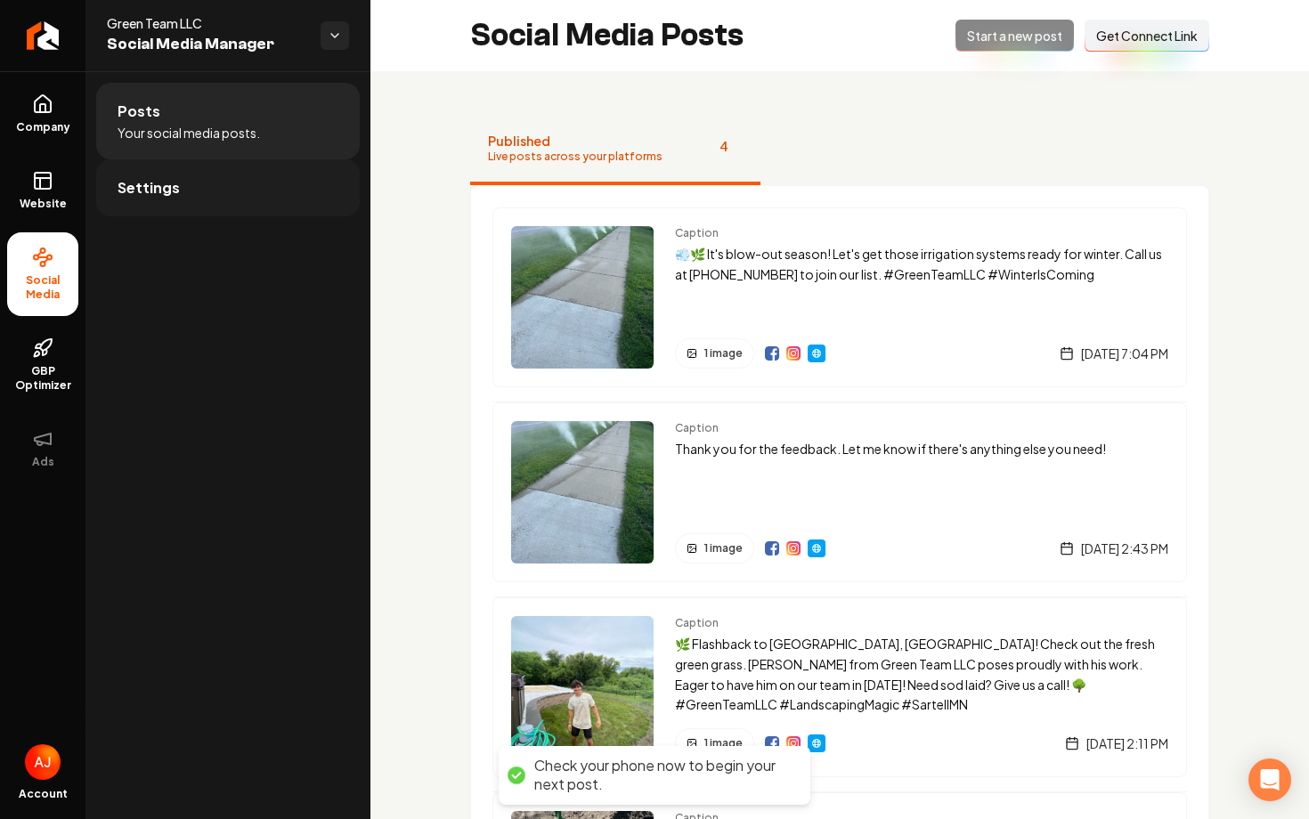
click at [206, 196] on link "Settings" at bounding box center [228, 187] width 264 height 57
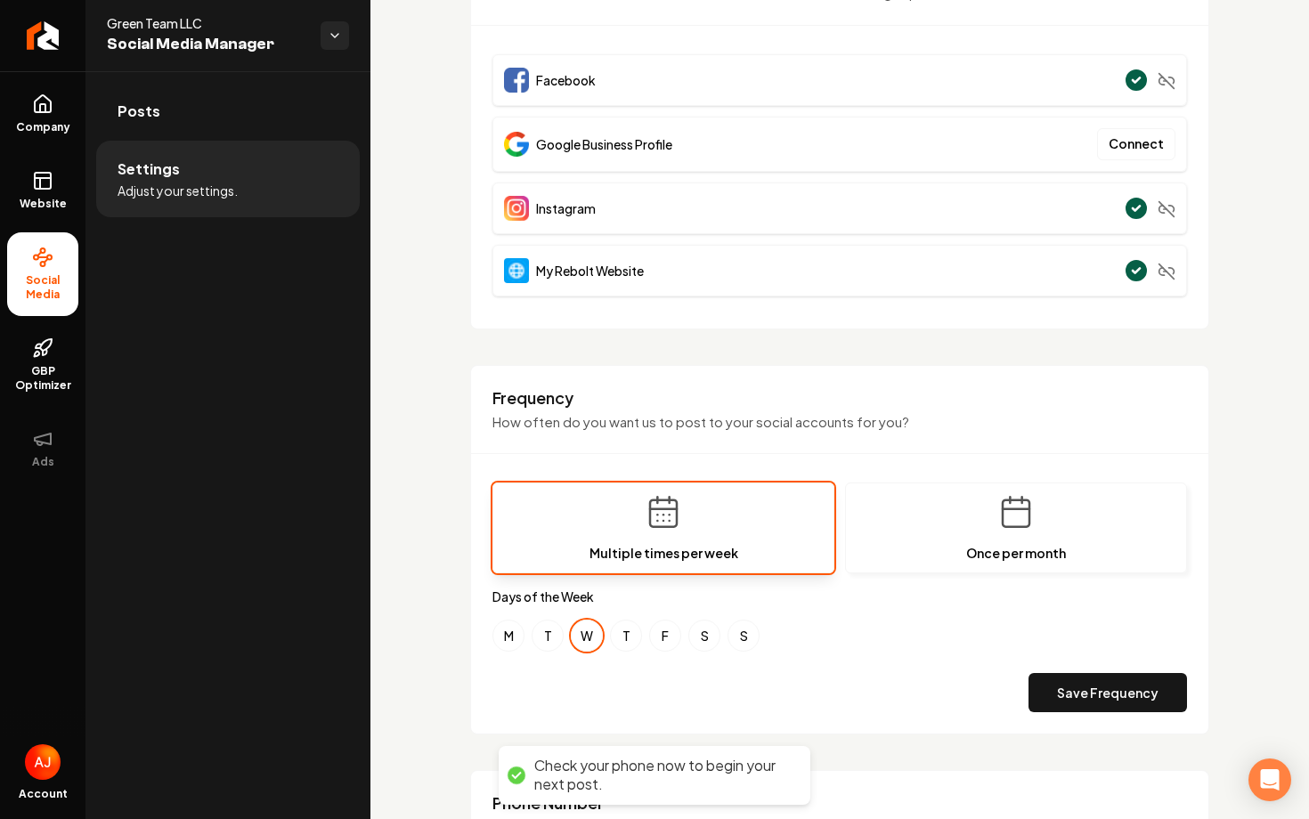
scroll to position [216, 0]
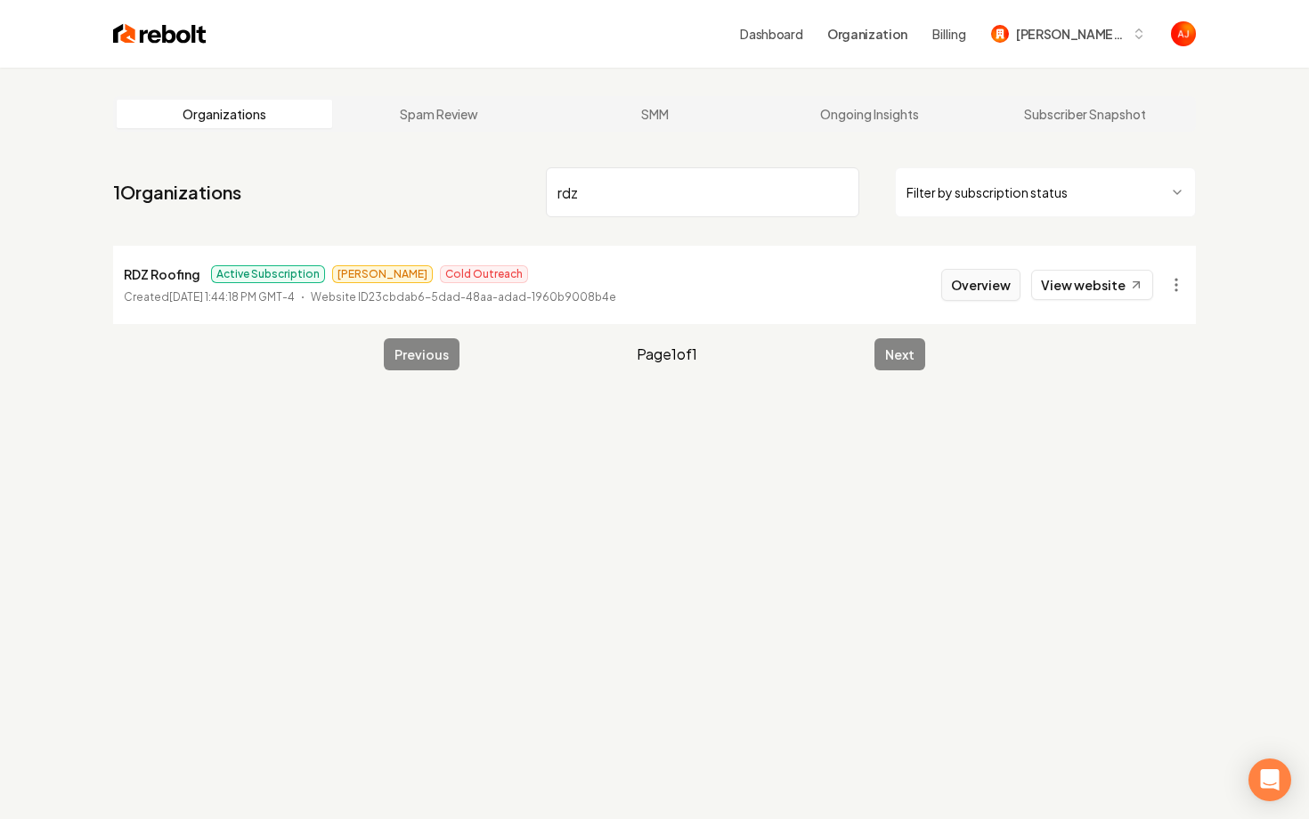
type input "rdz"
click at [986, 287] on button "Overview" at bounding box center [980, 285] width 79 height 32
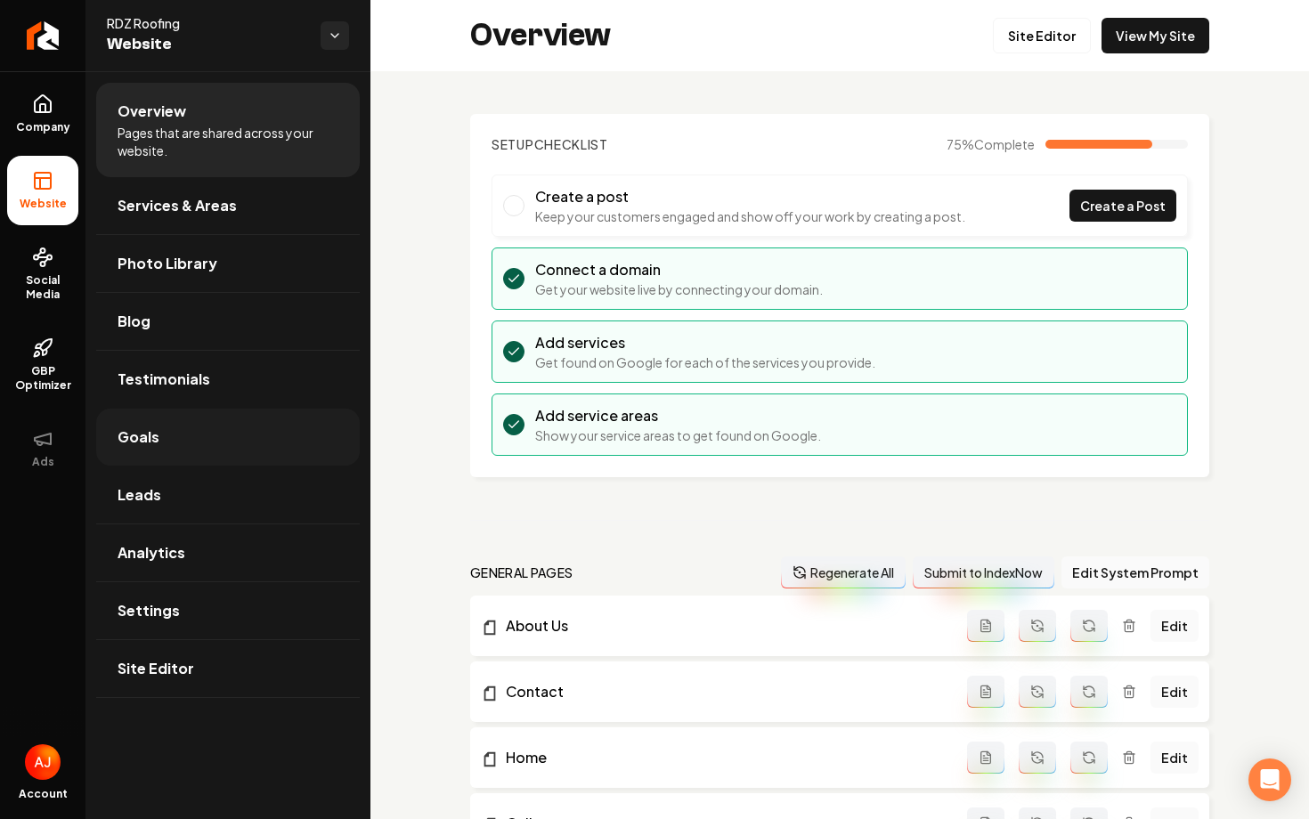
click at [240, 420] on link "Goals" at bounding box center [228, 437] width 264 height 57
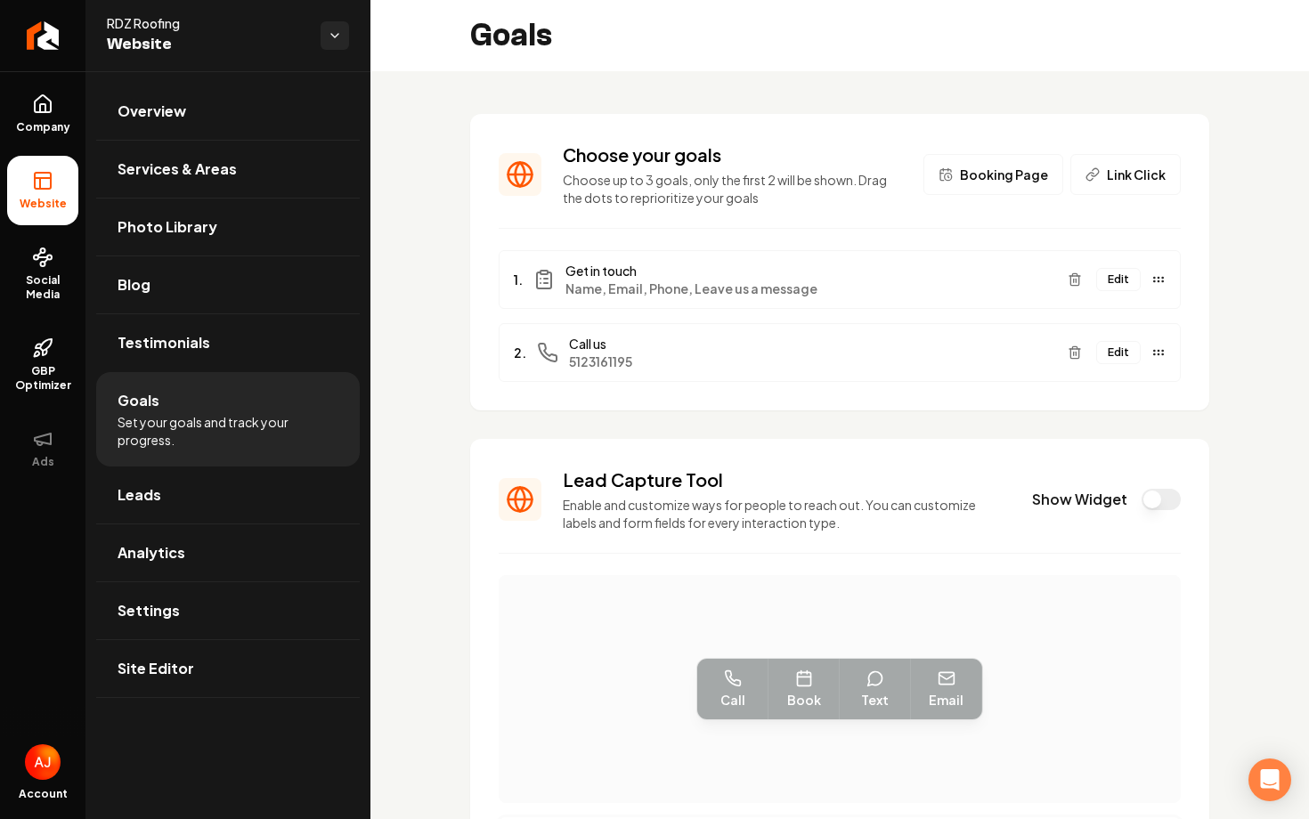
click at [1121, 282] on button "Edit" at bounding box center [1118, 279] width 45 height 23
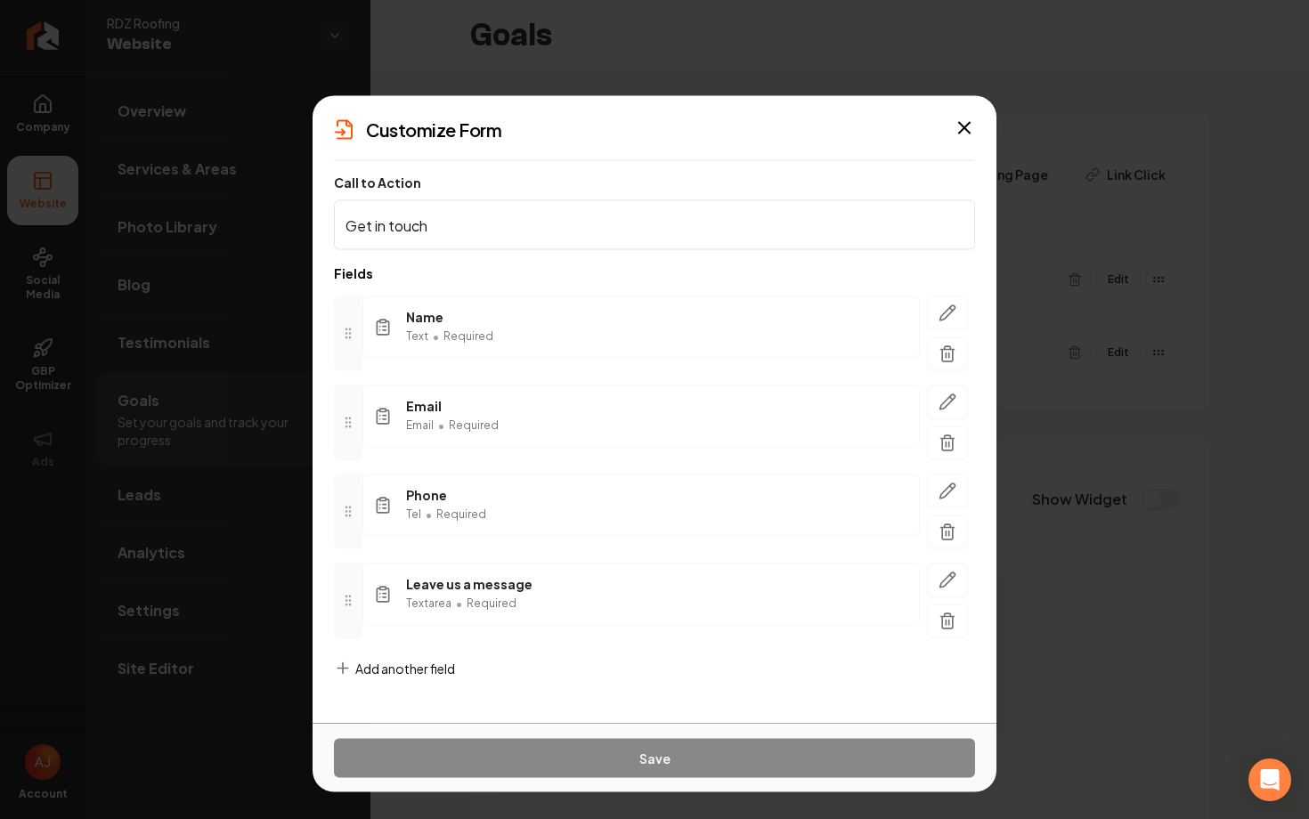
click at [446, 664] on span "Add another field" at bounding box center [405, 669] width 100 height 18
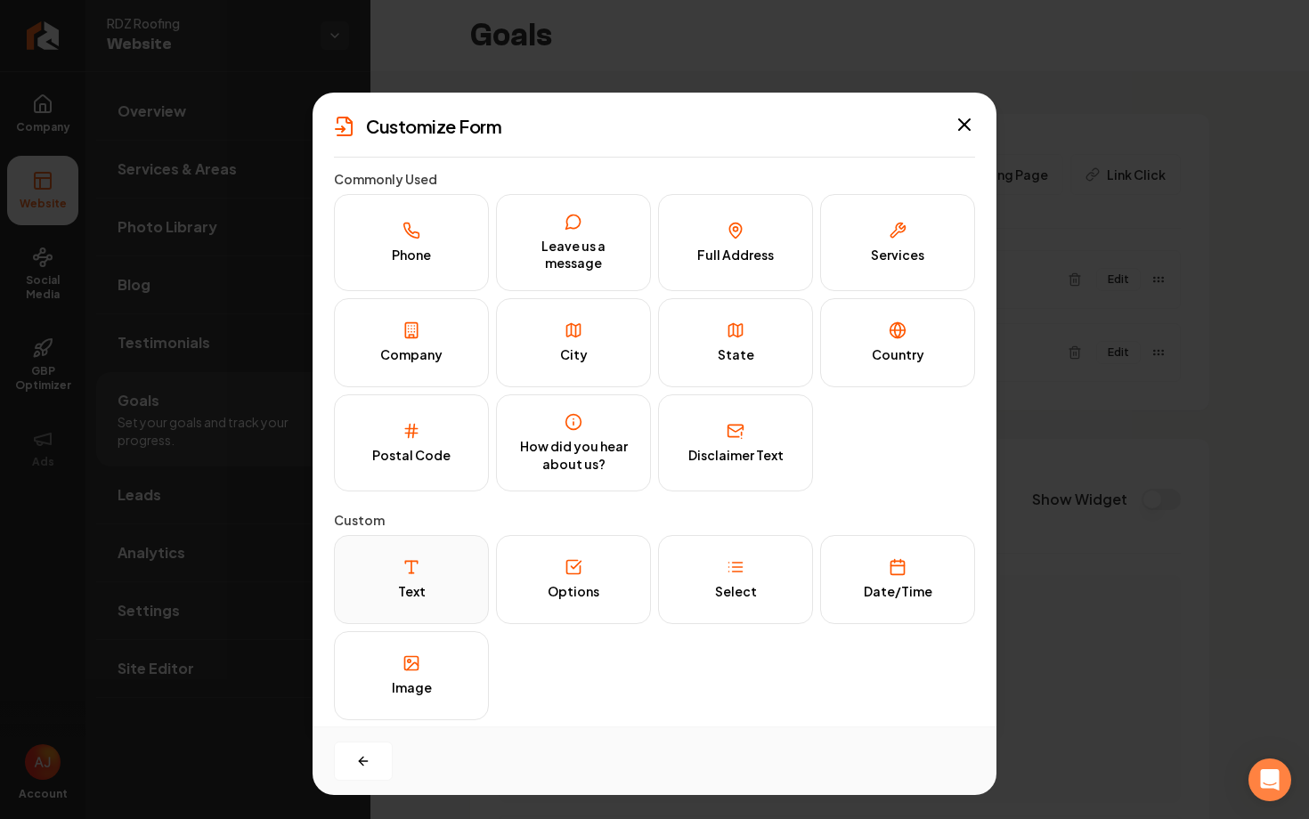
click at [384, 579] on button "Text" at bounding box center [411, 579] width 155 height 89
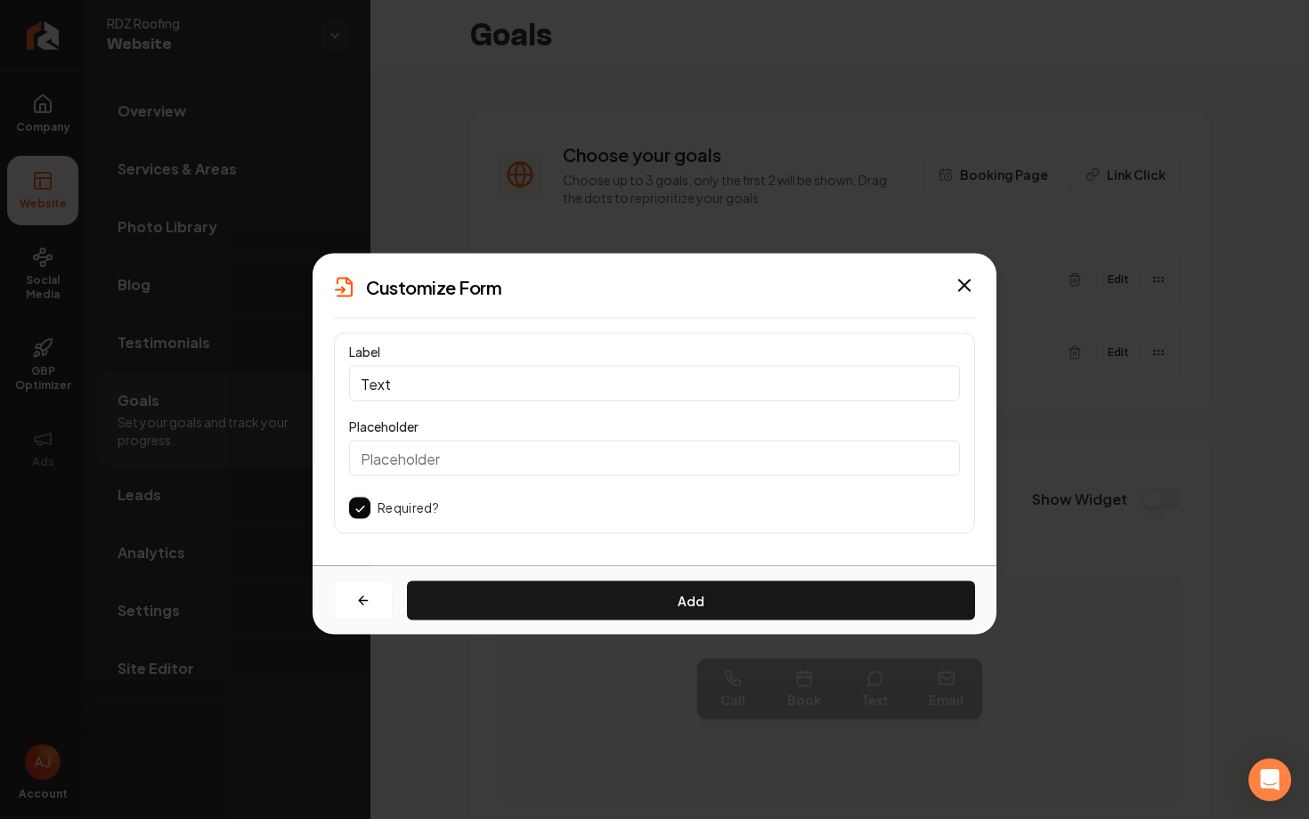
drag, startPoint x: 498, startPoint y: 388, endPoint x: 356, endPoint y: 388, distance: 141.6
click at [356, 388] on input "Text" at bounding box center [654, 384] width 611 height 36
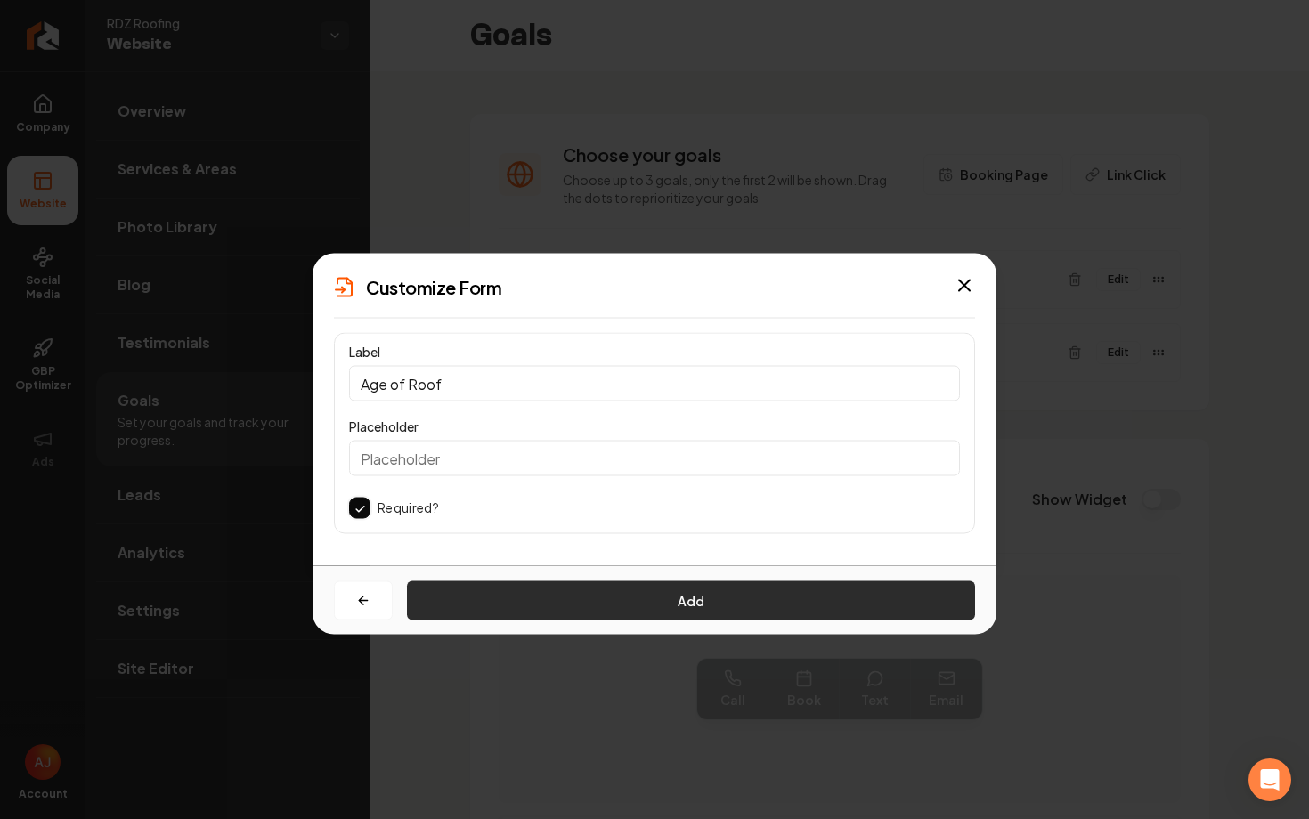
type input "Age of Roof"
click at [538, 609] on button "Add" at bounding box center [691, 601] width 568 height 39
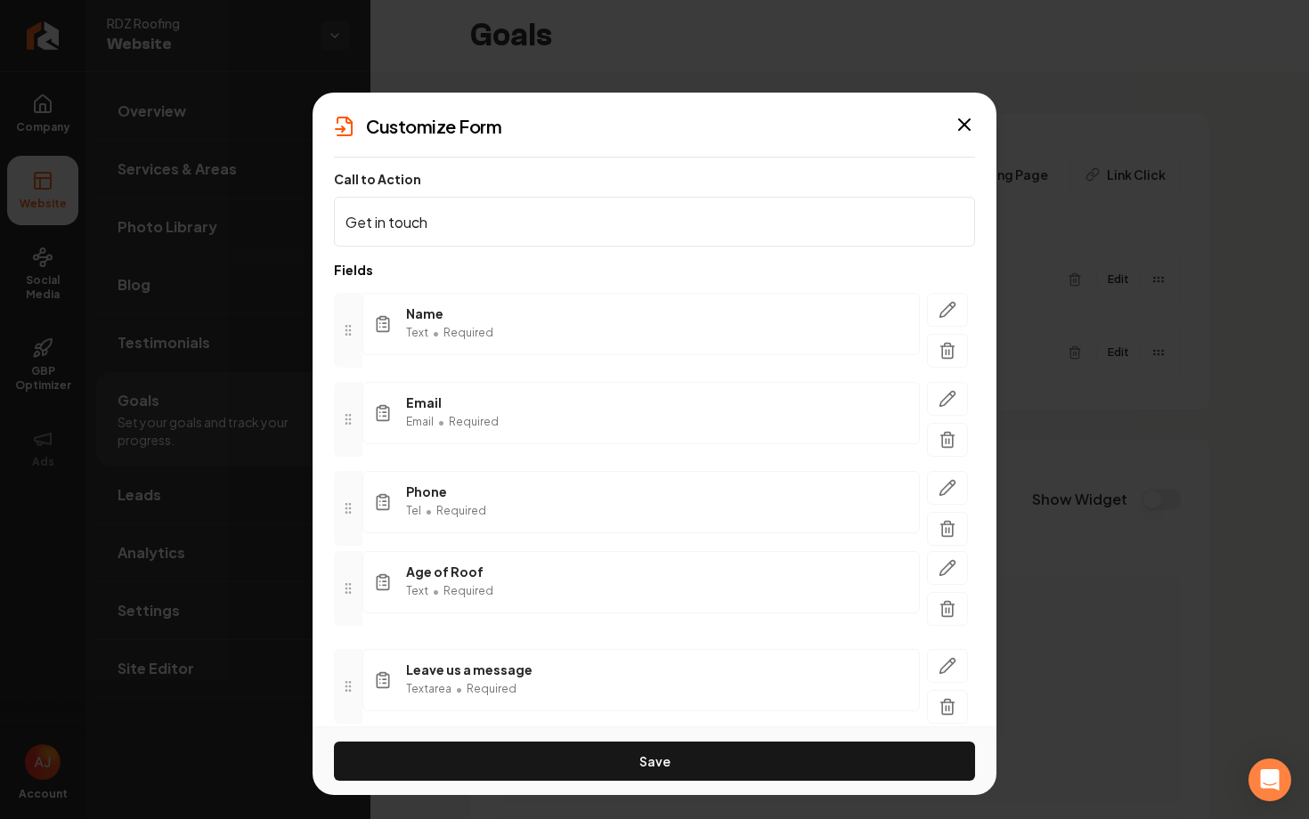
drag, startPoint x: 345, startPoint y: 688, endPoint x: 361, endPoint y: 587, distance: 101.9
click at [361, 587] on div at bounding box center [348, 588] width 29 height 75
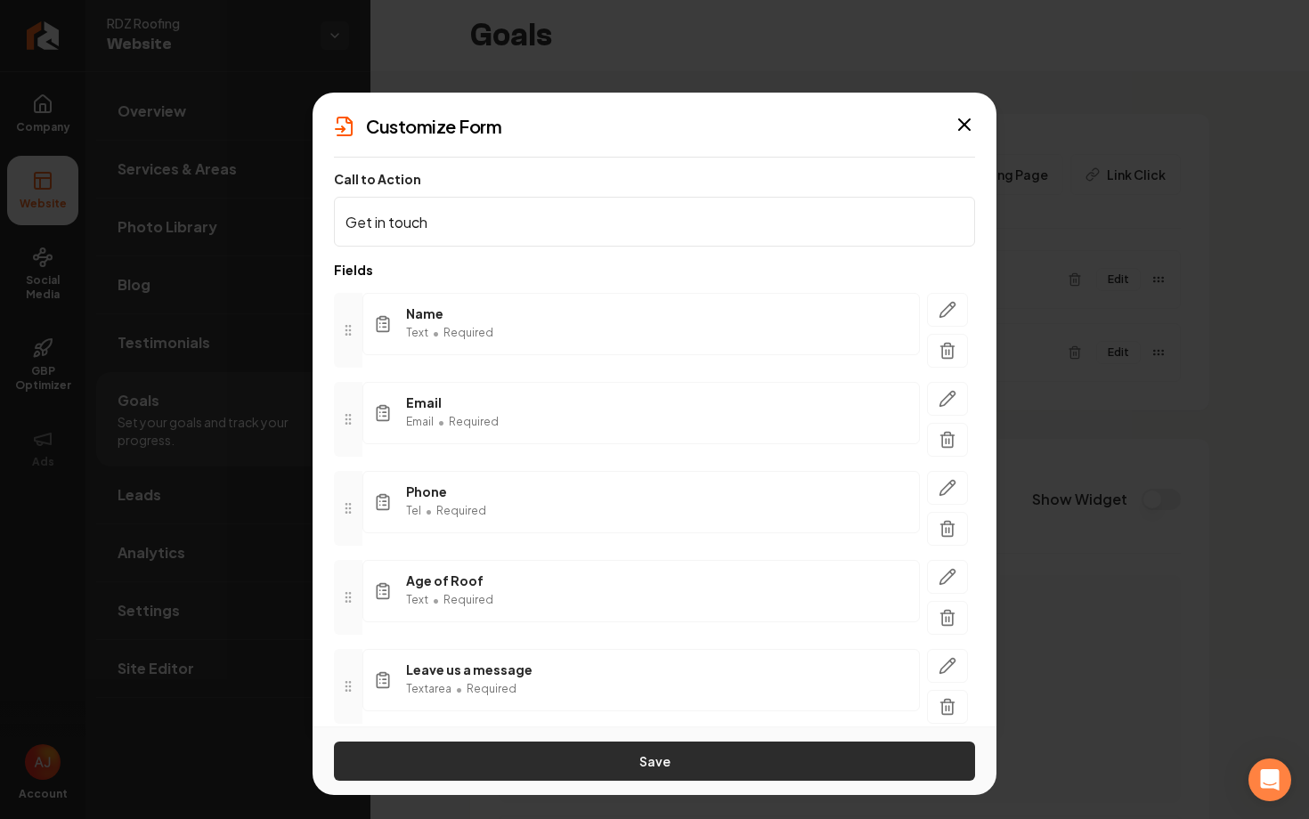
click at [714, 763] on button "Save" at bounding box center [654, 761] width 641 height 39
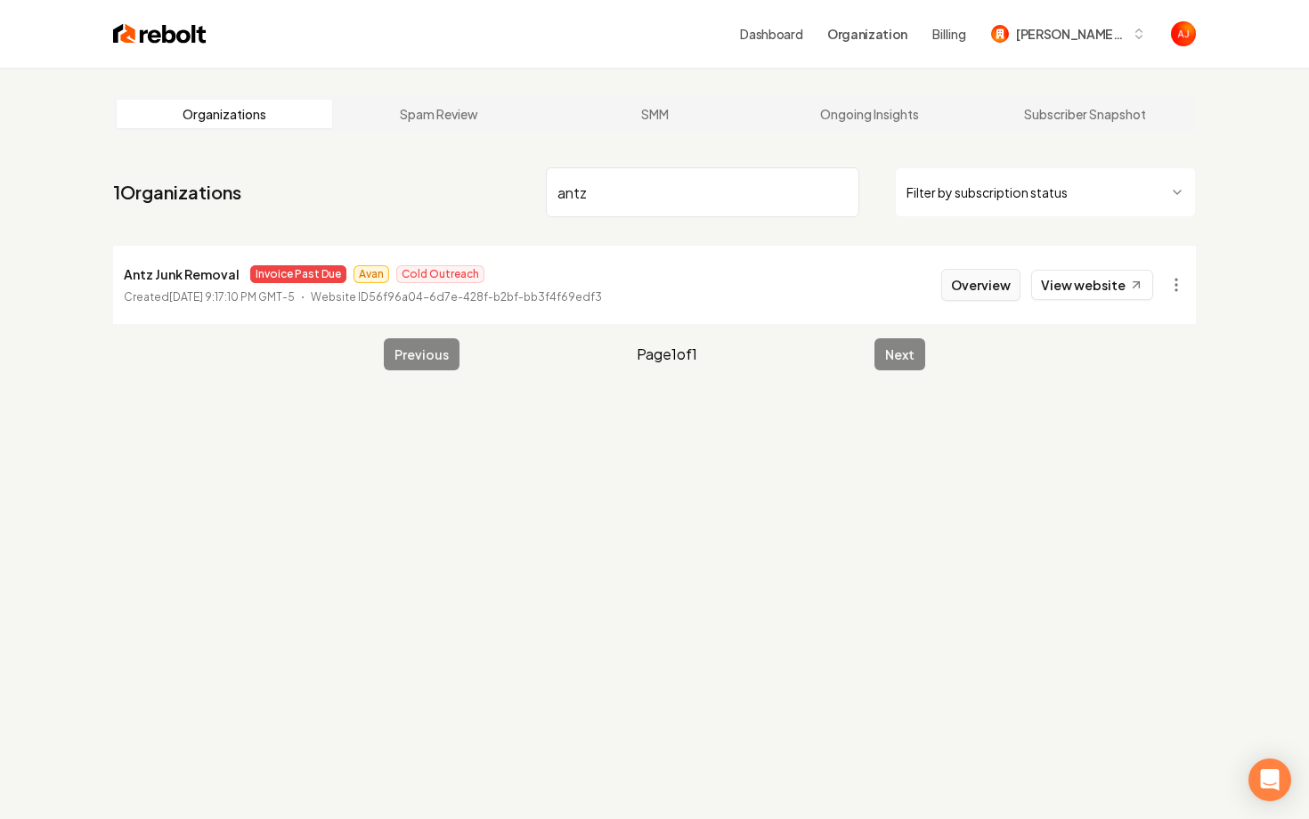
type input "antz"
click at [998, 273] on button "Overview" at bounding box center [980, 285] width 79 height 32
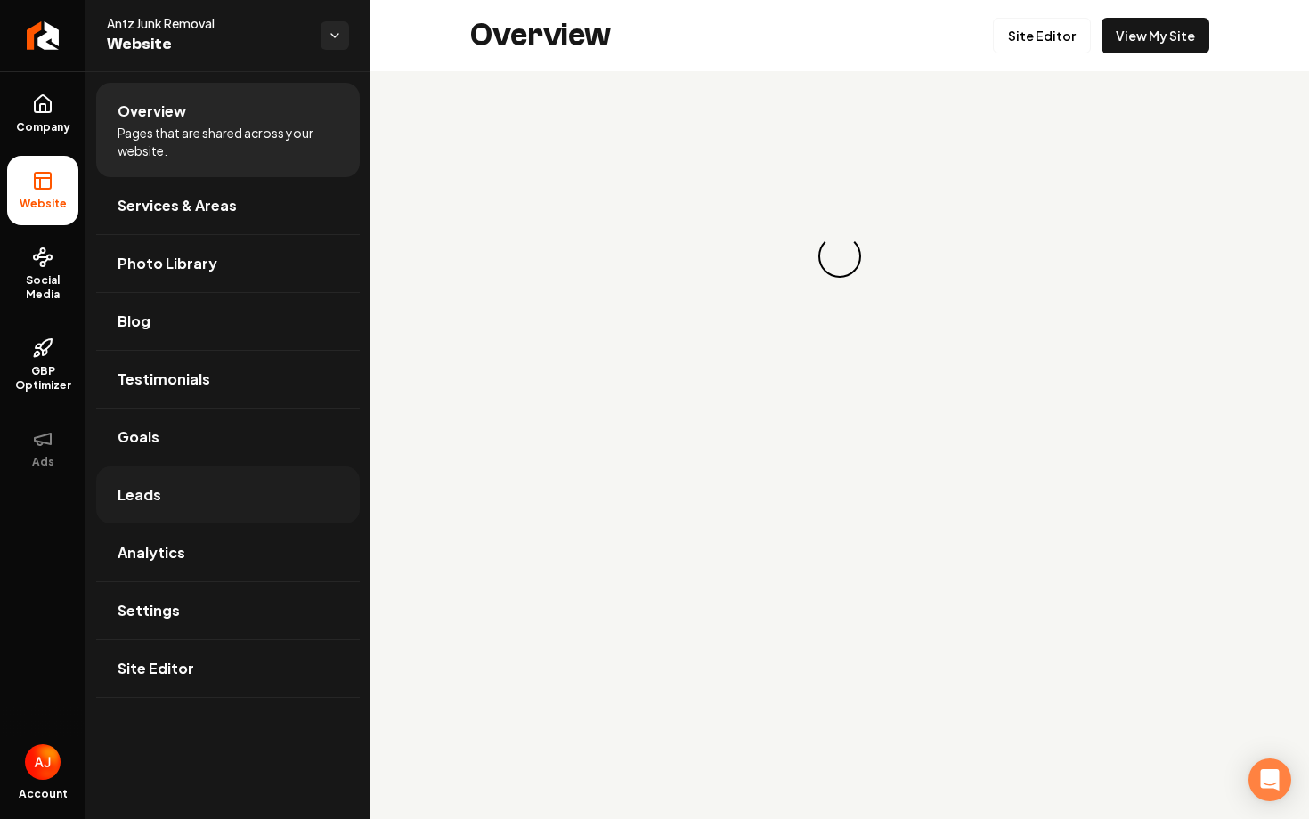
click at [147, 497] on span "Leads" at bounding box center [140, 495] width 44 height 21
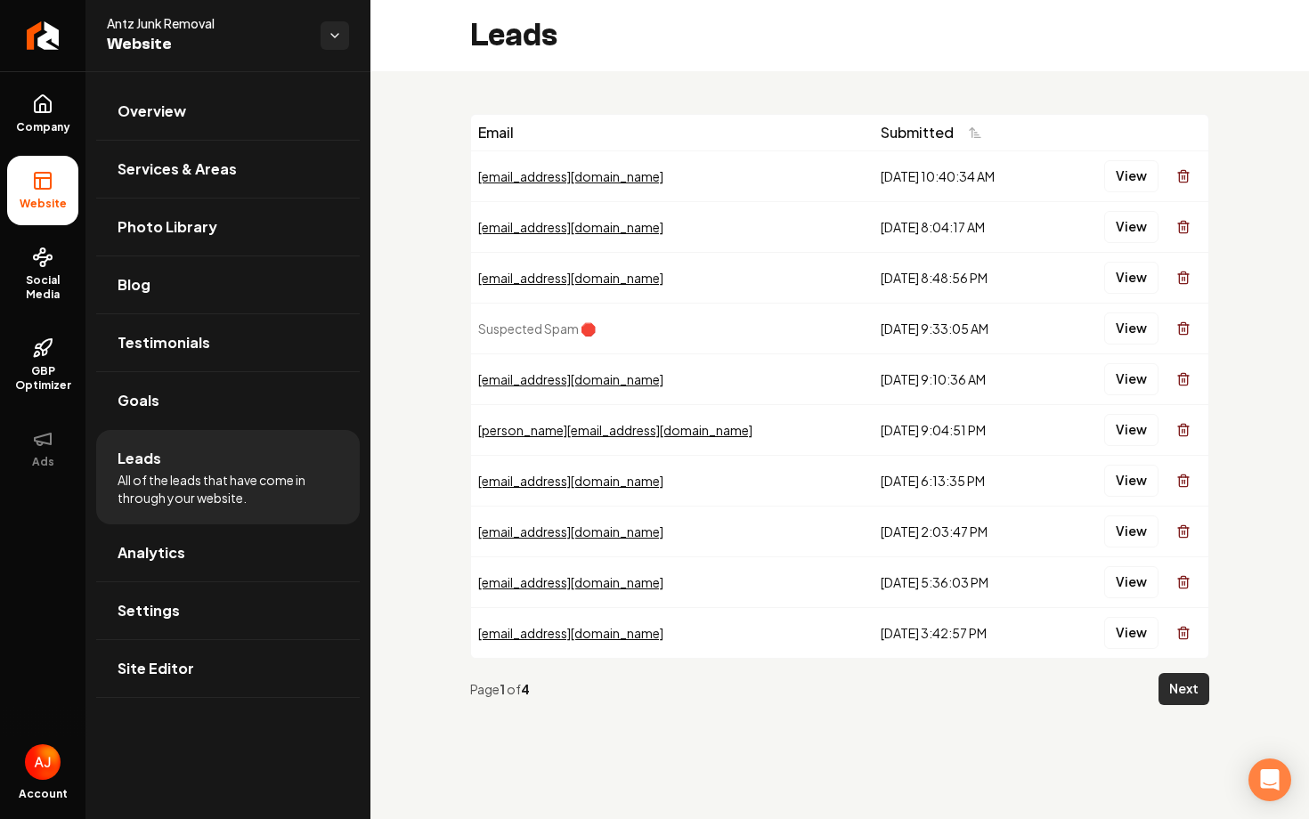
click at [1177, 688] on button "Next" at bounding box center [1184, 689] width 51 height 32
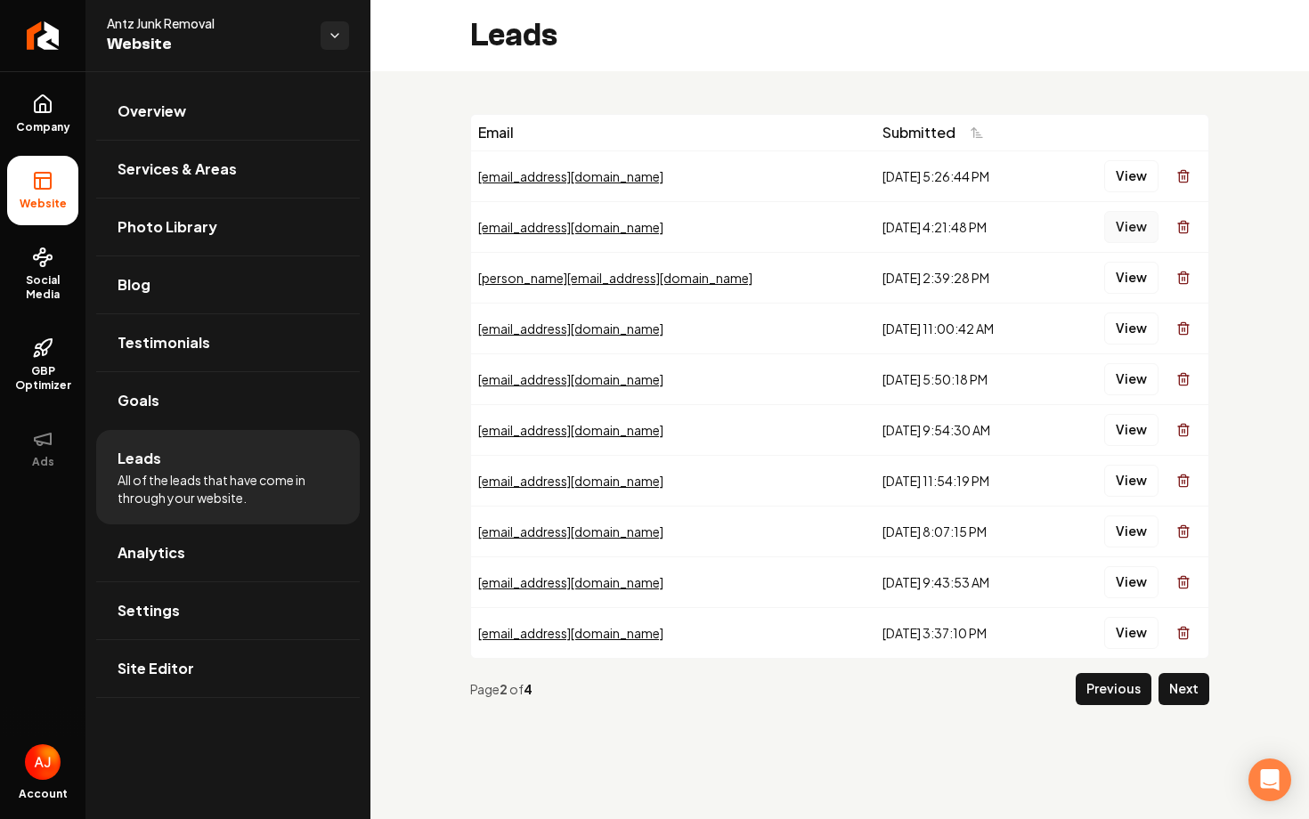
click at [1125, 228] on button "View" at bounding box center [1131, 227] width 54 height 32
click at [1132, 276] on button "View" at bounding box center [1131, 278] width 54 height 32
click at [1130, 327] on button "View" at bounding box center [1131, 329] width 54 height 32
click at [1133, 377] on button "View" at bounding box center [1131, 379] width 54 height 32
click at [1133, 428] on button "View" at bounding box center [1131, 430] width 54 height 32
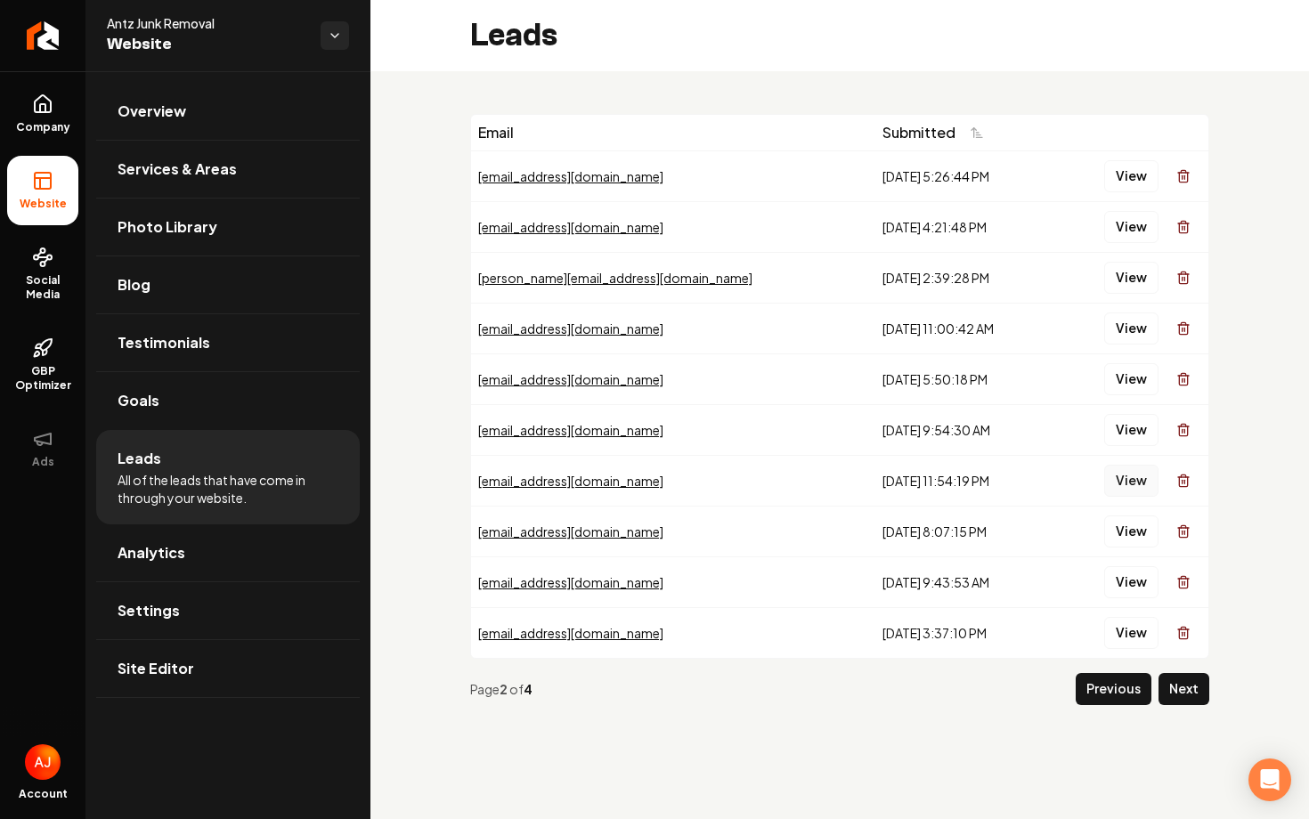
click at [1134, 476] on button "View" at bounding box center [1131, 481] width 54 height 32
click at [1128, 537] on button "View" at bounding box center [1131, 532] width 54 height 32
click at [1135, 580] on button "View" at bounding box center [1131, 582] width 54 height 32
click at [1131, 629] on button "View" at bounding box center [1131, 633] width 54 height 32
click at [1175, 685] on button "Next" at bounding box center [1184, 689] width 51 height 32
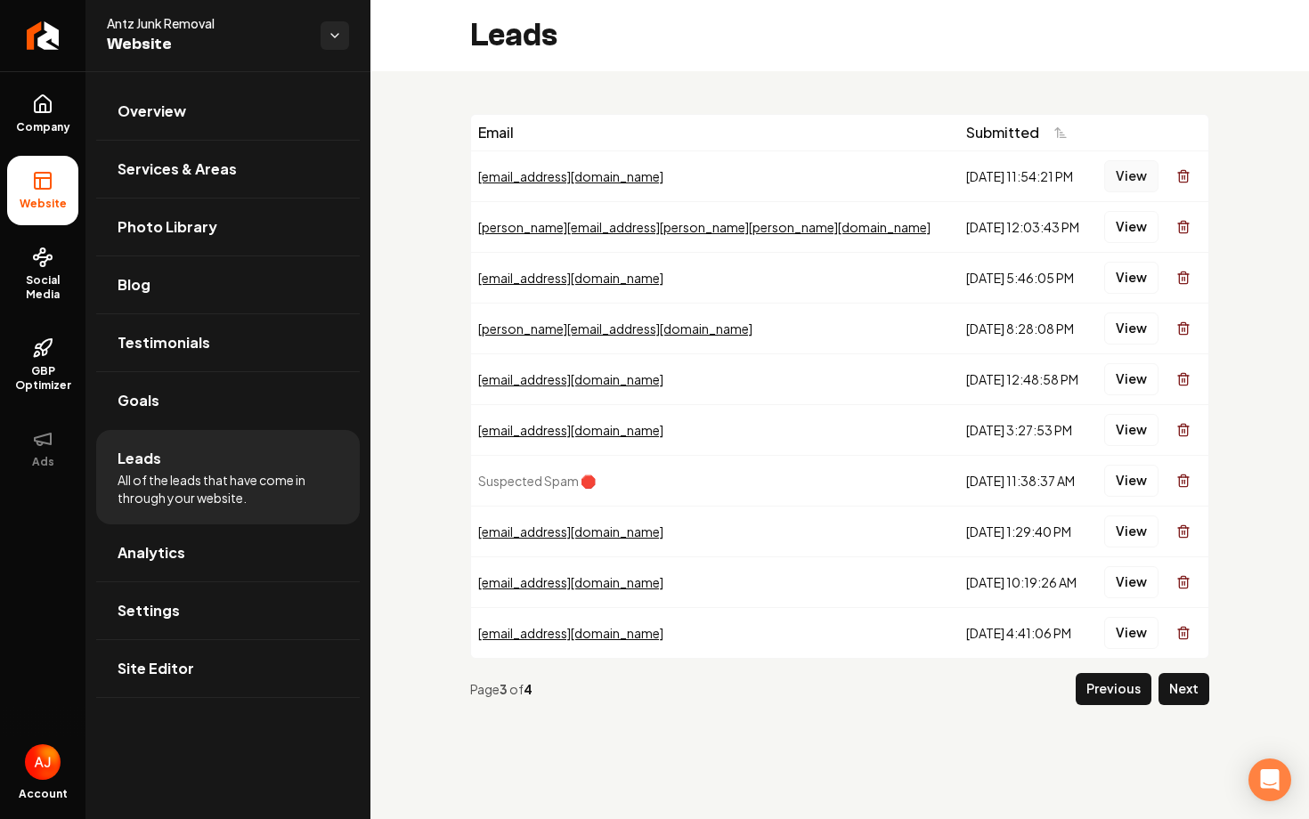
click at [1133, 176] on button "View" at bounding box center [1131, 176] width 54 height 32
click at [180, 132] on link "Overview" at bounding box center [228, 111] width 264 height 57
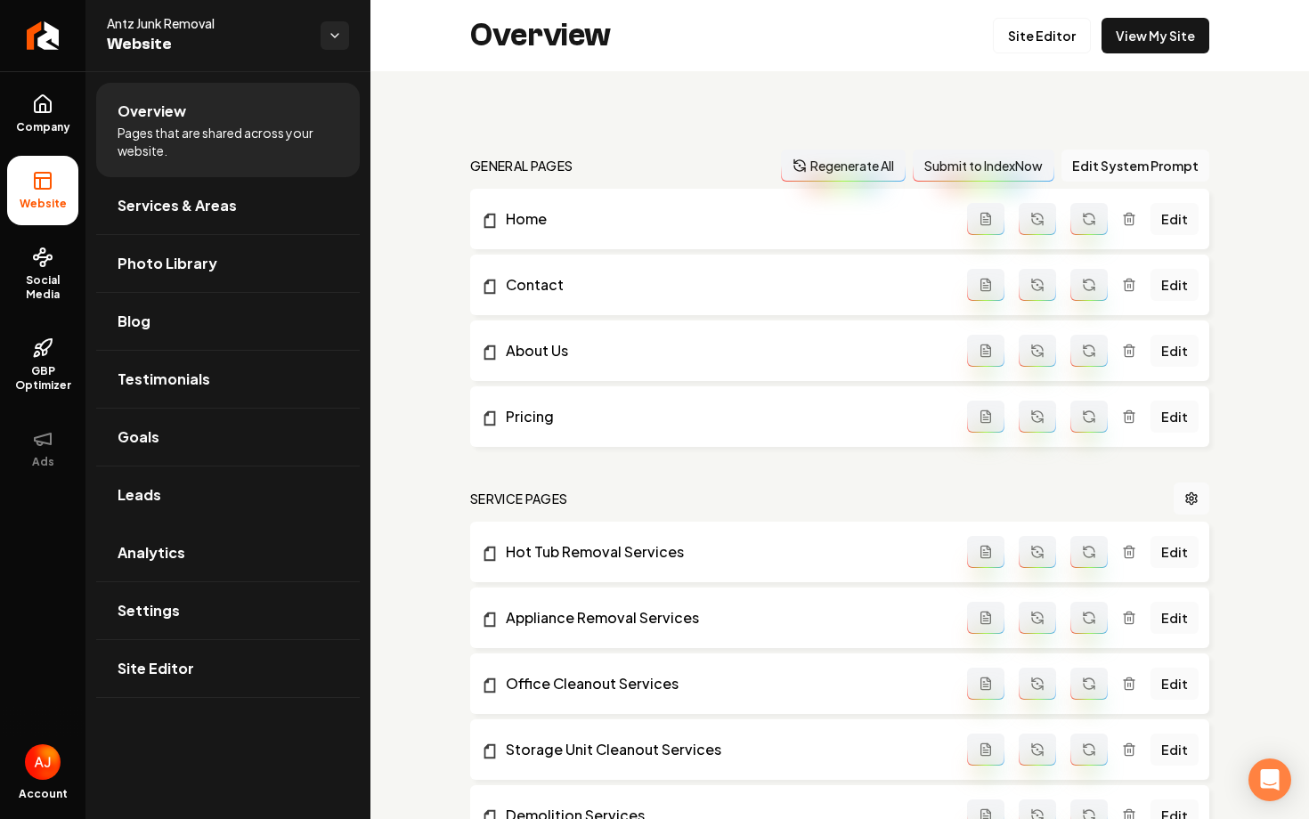
click at [202, 107] on li "Overview Pages that are shared across your website." at bounding box center [228, 130] width 264 height 94
click at [1145, 41] on link "View My Site" at bounding box center [1156, 36] width 108 height 36
click at [166, 553] on span "Analytics" at bounding box center [152, 552] width 68 height 21
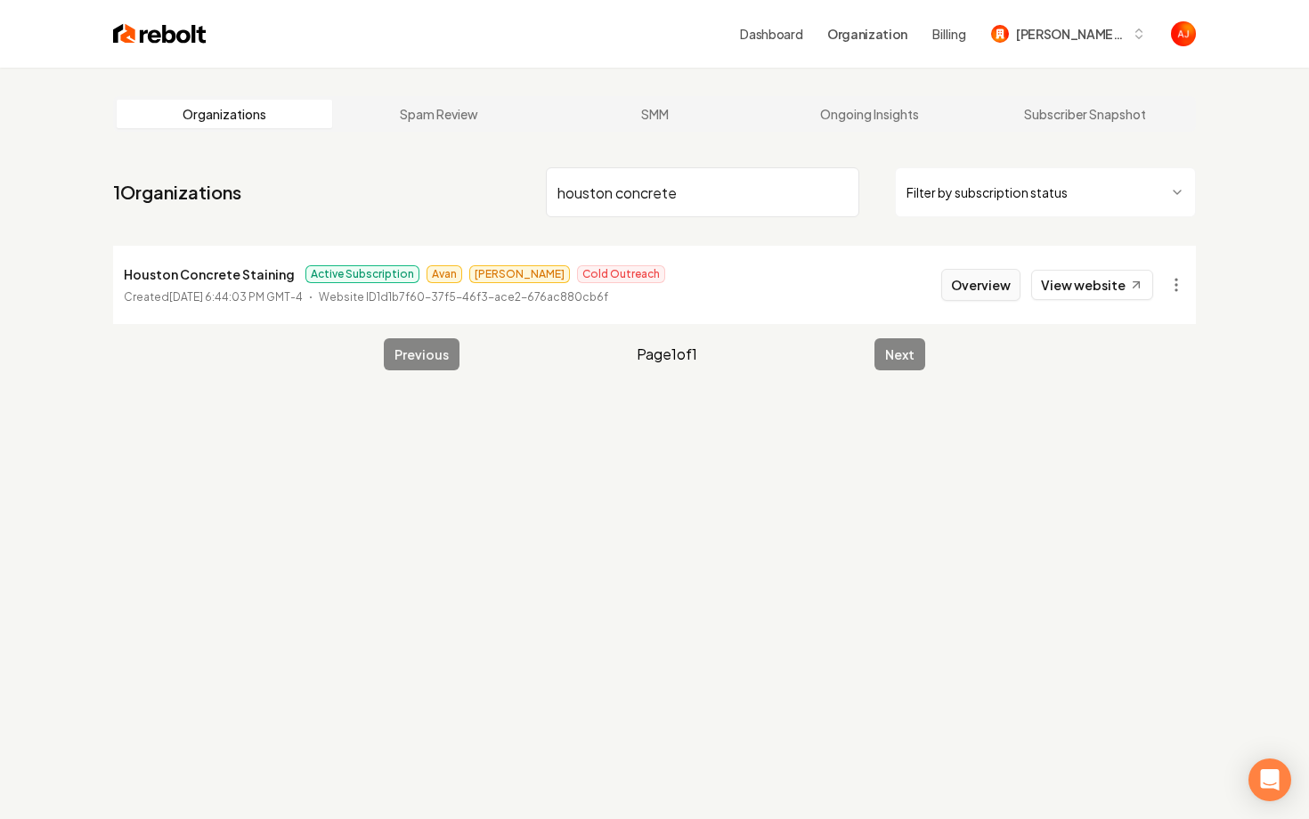
type input "houston concrete"
click at [982, 290] on button "Overview" at bounding box center [980, 285] width 79 height 32
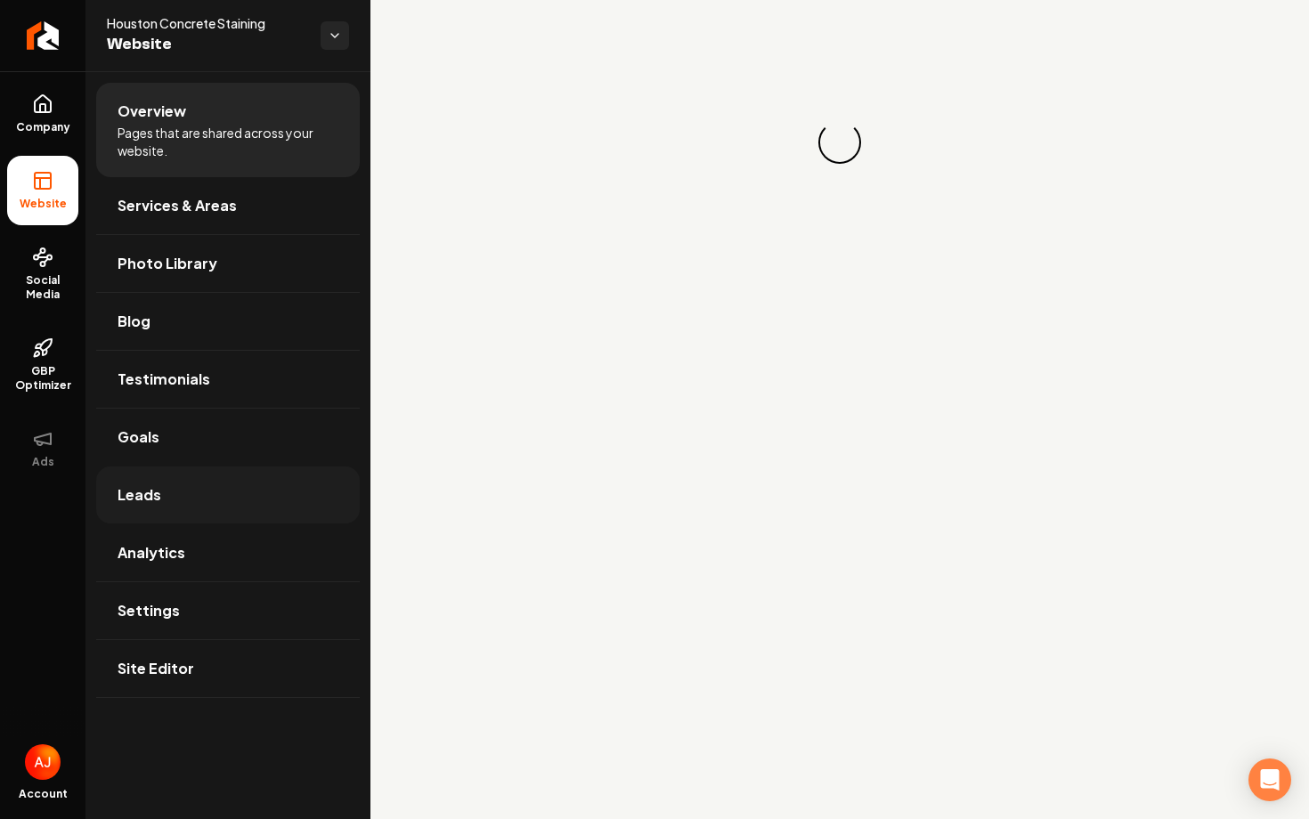
click at [220, 477] on link "Leads" at bounding box center [228, 495] width 264 height 57
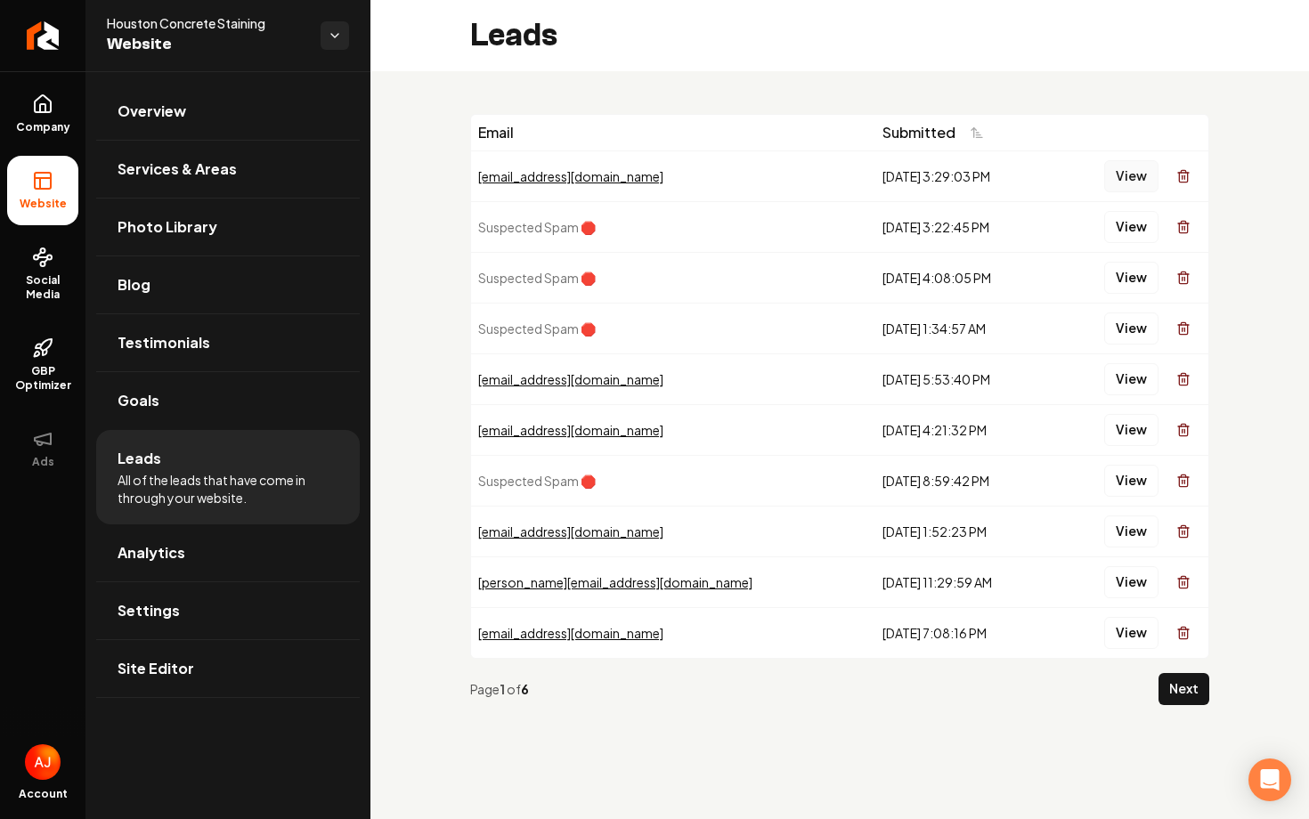
click at [1122, 175] on button "View" at bounding box center [1131, 176] width 54 height 32
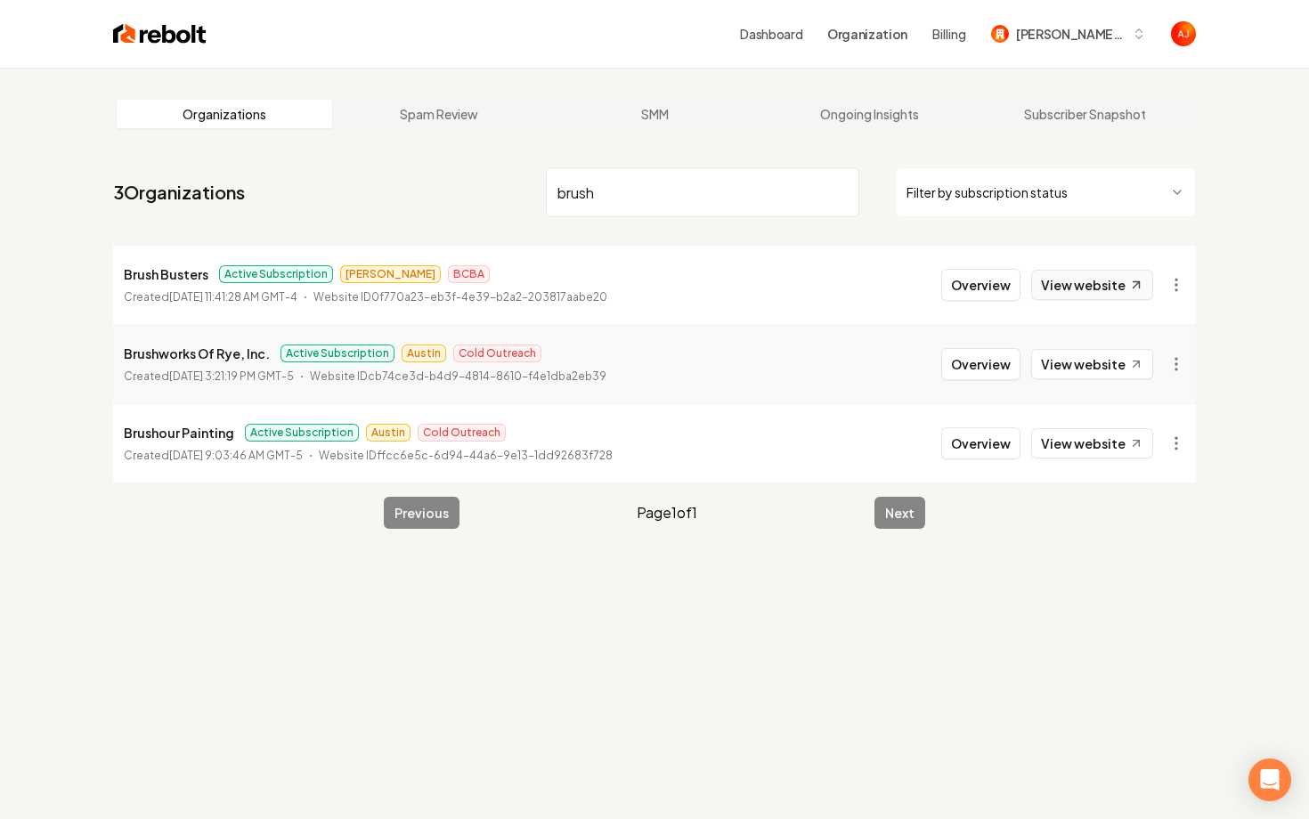
type input "brush"
click at [1064, 293] on link "View website" at bounding box center [1092, 285] width 122 height 30
click at [987, 298] on button "Overview" at bounding box center [980, 285] width 79 height 32
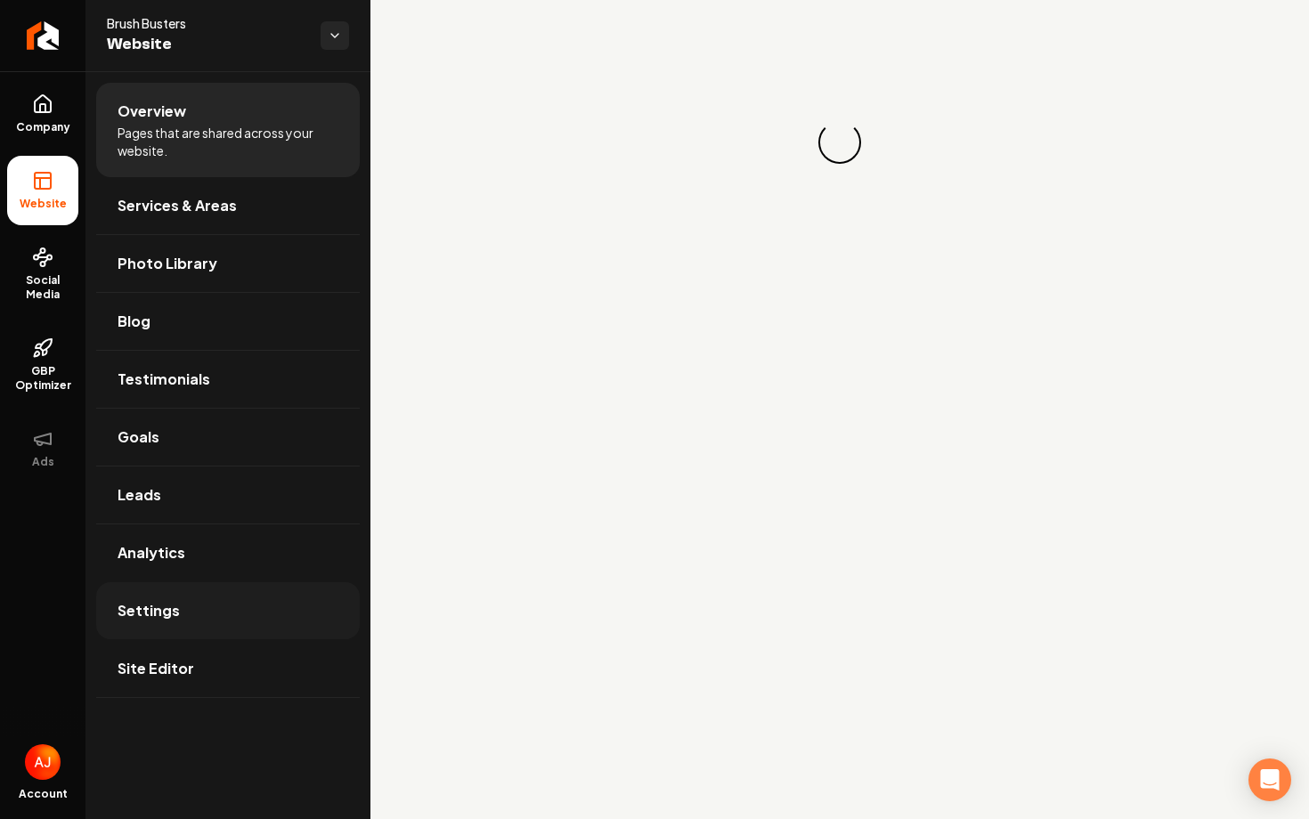
click at [212, 623] on link "Settings" at bounding box center [228, 610] width 264 height 57
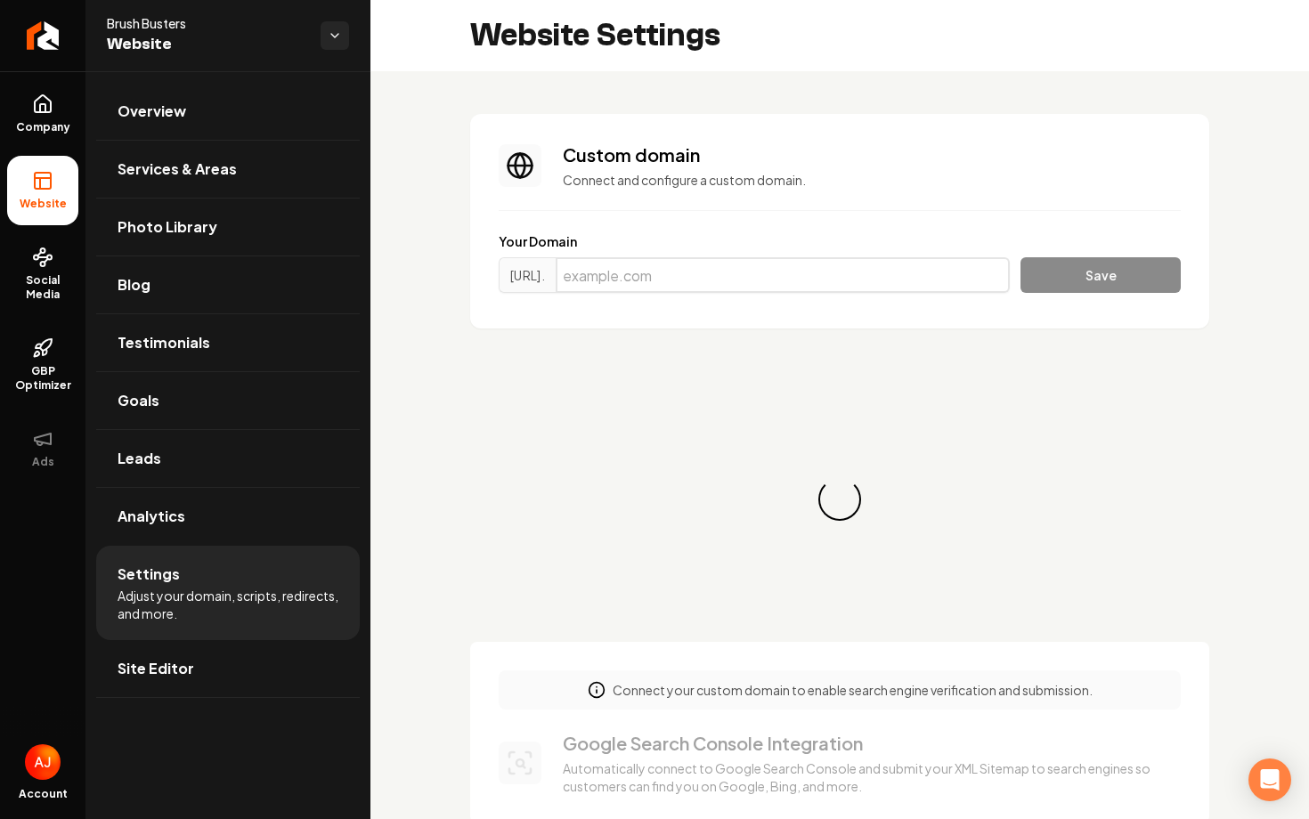
click at [770, 271] on input "Main content area" at bounding box center [783, 275] width 454 height 36
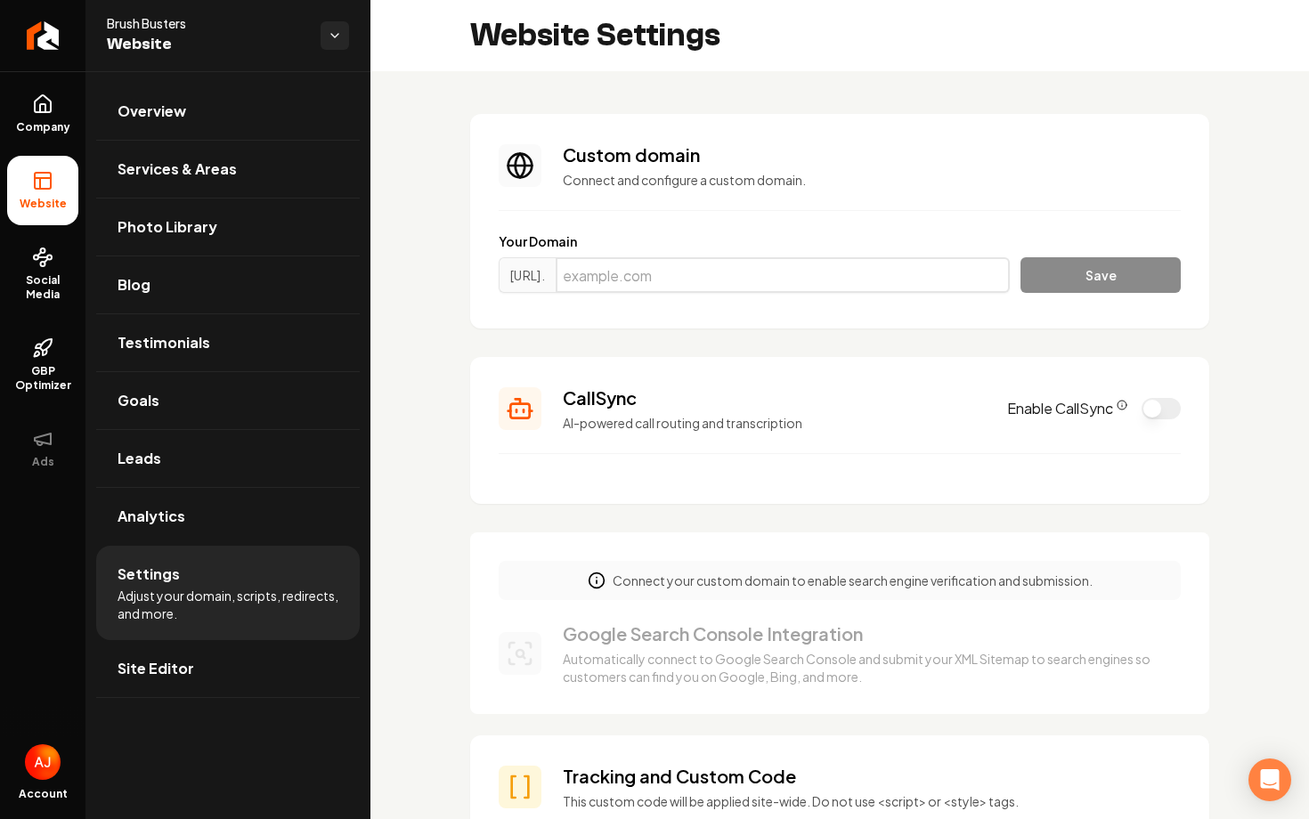
paste input "brushbusterswi.com"
type input "brushbusterswi.com"
click at [1077, 285] on button "Save" at bounding box center [1101, 275] width 160 height 36
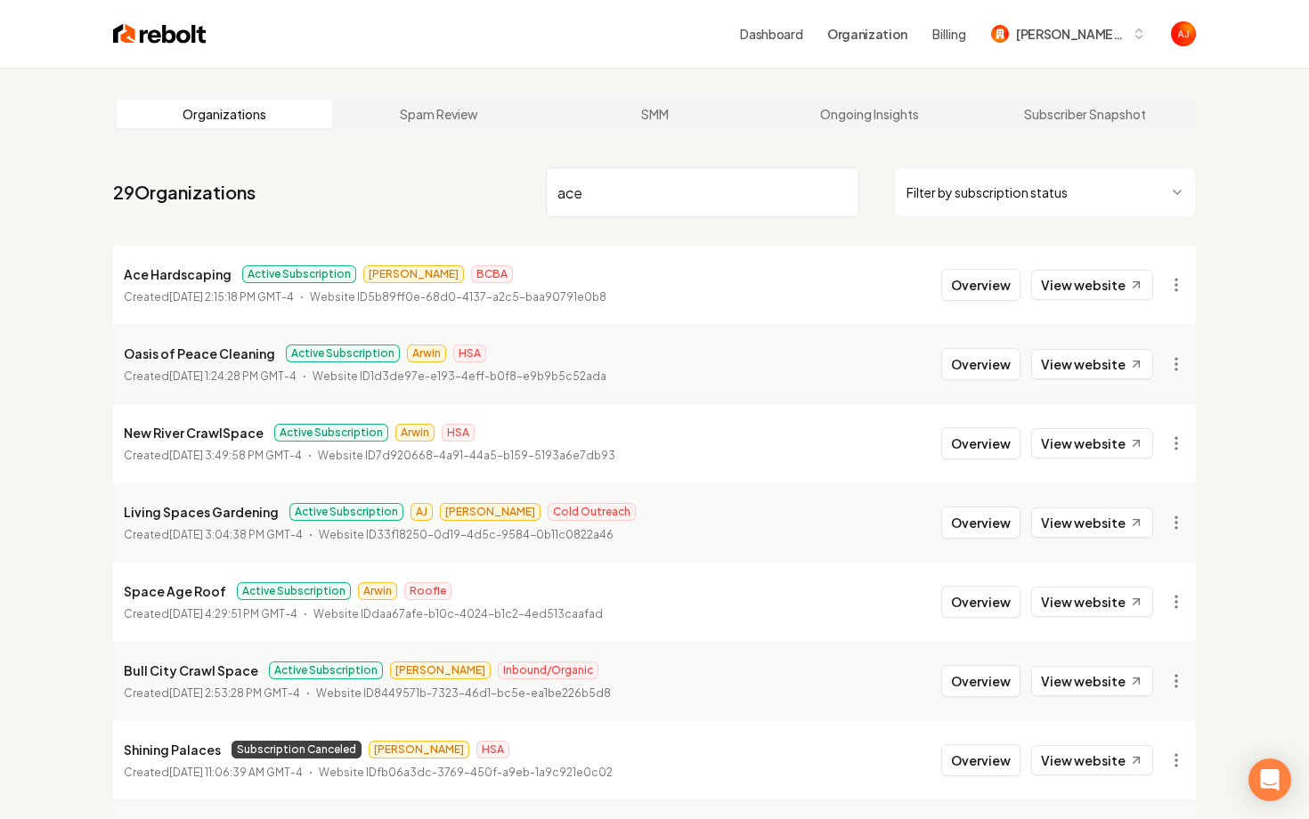
type input "ace"
click at [962, 266] on li "Ace Hardscaping Active Subscription James BCBA Created September 24, 2025, 2:15…" at bounding box center [654, 285] width 1083 height 78
click at [962, 278] on button "Overview" at bounding box center [980, 285] width 79 height 32
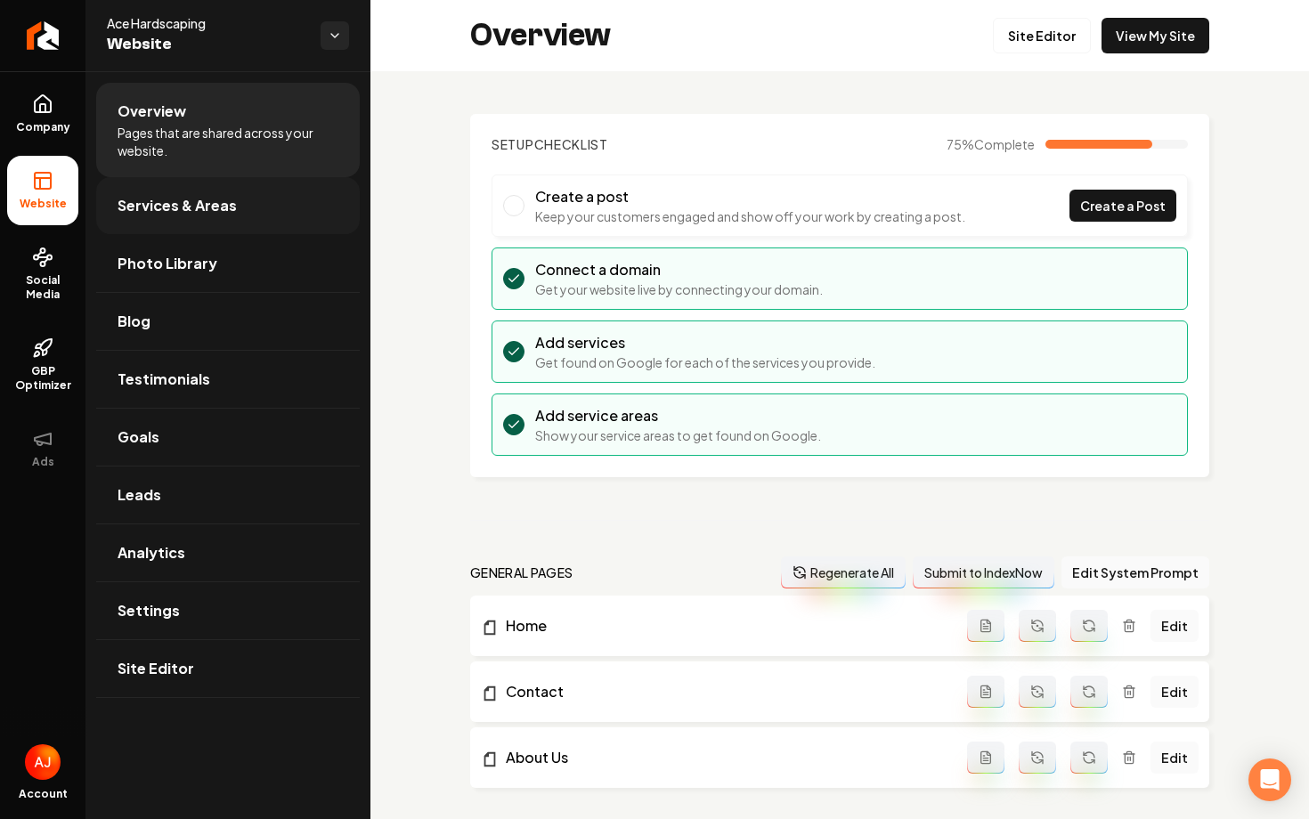
click at [183, 230] on link "Services & Areas" at bounding box center [228, 205] width 264 height 57
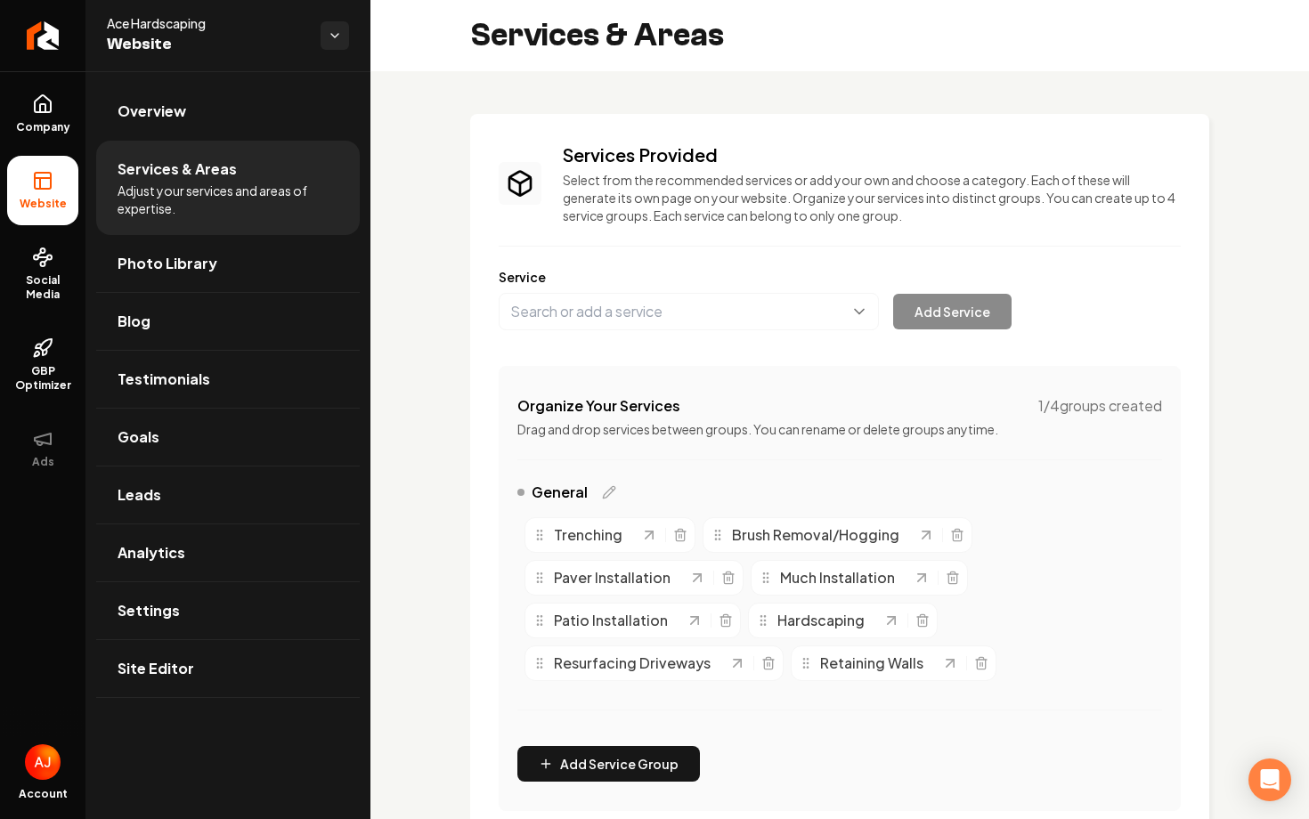
drag, startPoint x: 949, startPoint y: 580, endPoint x: 908, endPoint y: 574, distance: 41.3
click at [908, 574] on div "Much Installation" at bounding box center [859, 578] width 217 height 36
click at [956, 583] on icon "Main content area" at bounding box center [953, 578] width 14 height 14
click at [919, 581] on icon "Main content area" at bounding box center [922, 578] width 18 height 18
click at [207, 640] on link "Site Editor" at bounding box center [228, 668] width 264 height 57
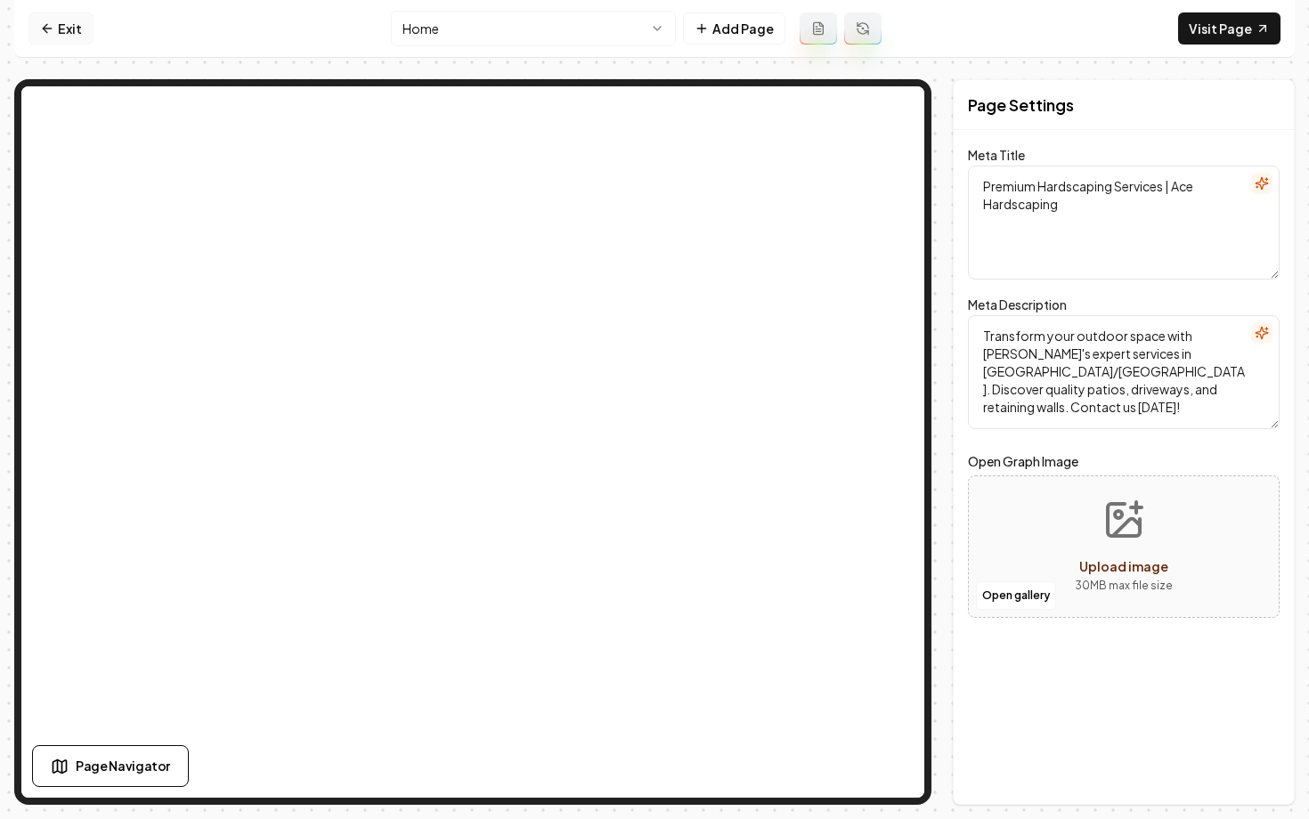
click at [62, 34] on link "Exit" at bounding box center [61, 28] width 65 height 32
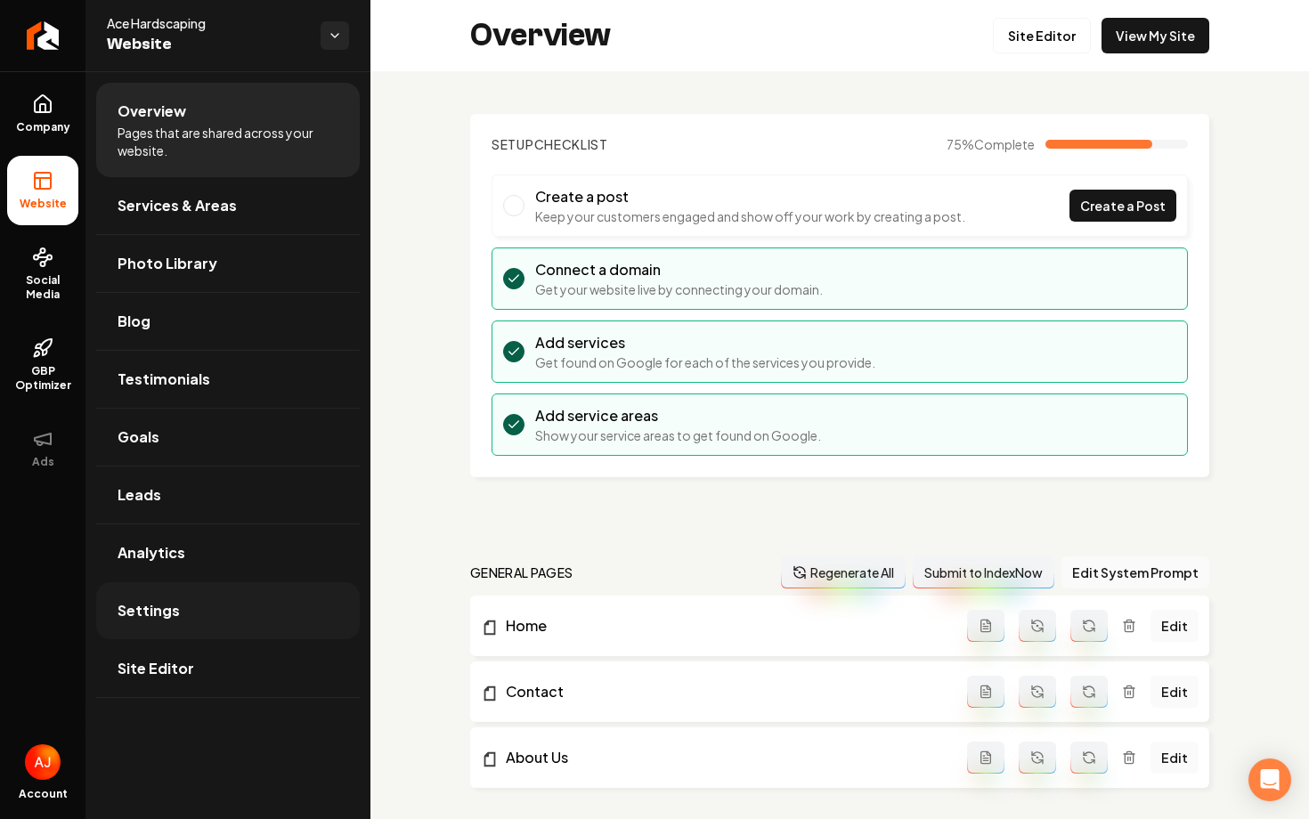
click at [212, 607] on link "Settings" at bounding box center [228, 610] width 264 height 57
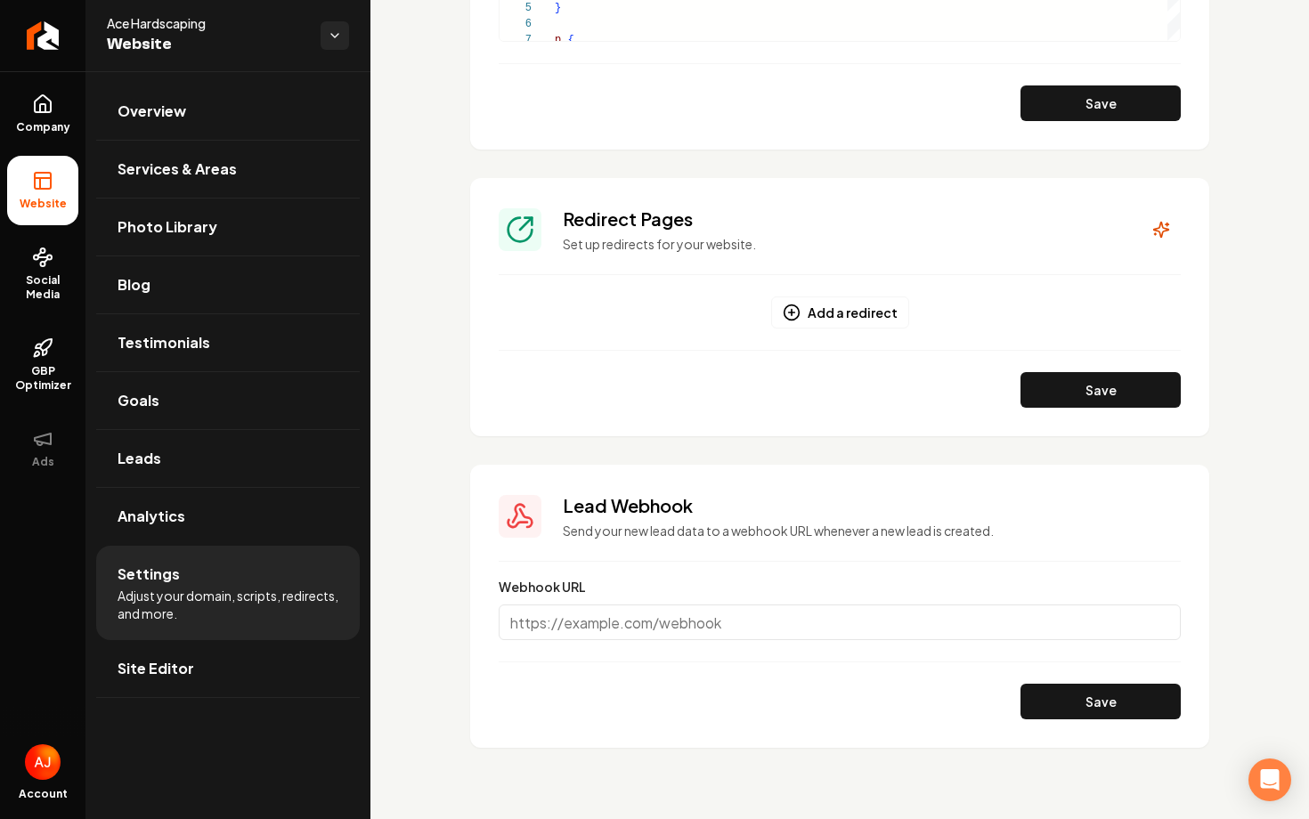
scroll to position [2052, 0]
click at [817, 314] on button "Add a redirect" at bounding box center [840, 313] width 138 height 32
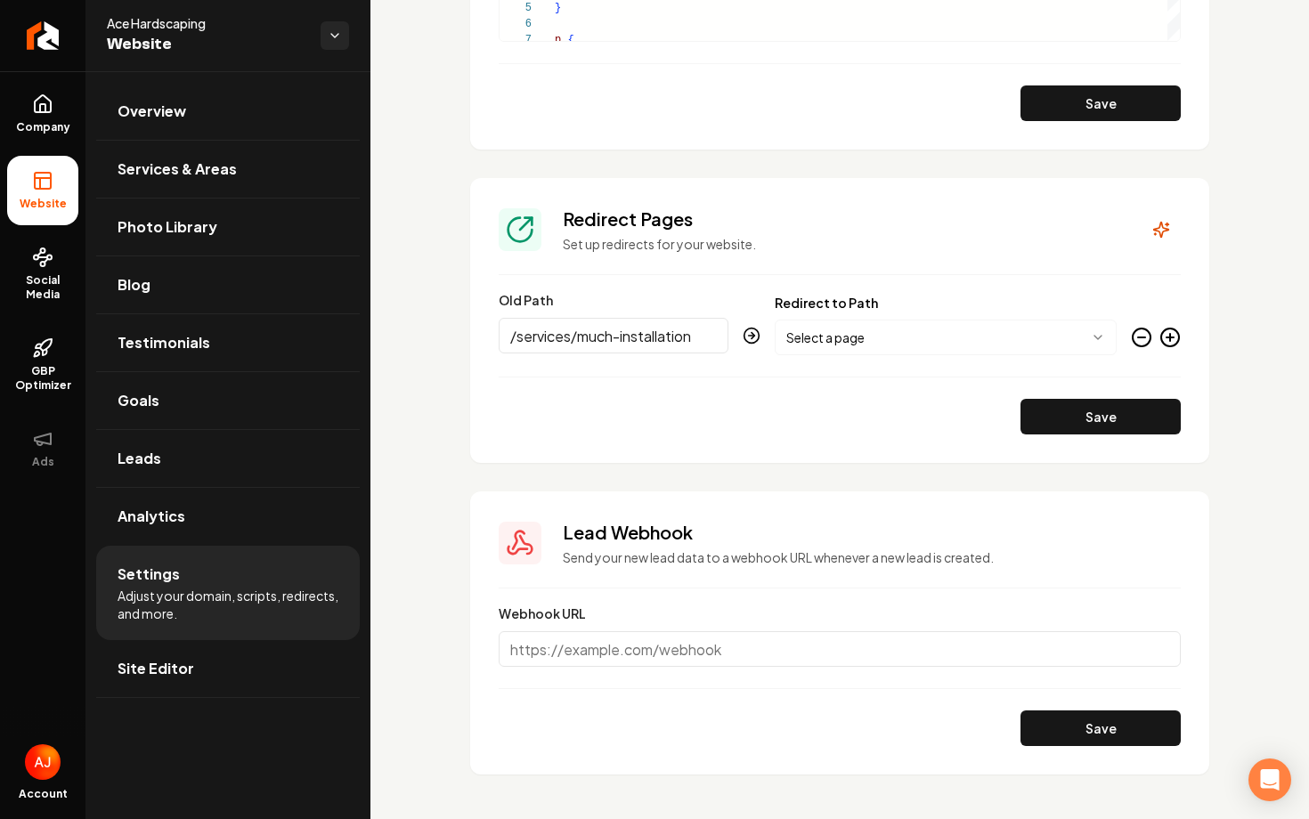
type input "/services/much-installation"
click at [853, 338] on body "Company Website Social Media GBP Optimizer Ads Account Ace Hardscaping Website …" at bounding box center [654, 409] width 1309 height 819
click at [1052, 420] on button "Save" at bounding box center [1101, 417] width 160 height 36
click at [201, 164] on span "Services & Areas" at bounding box center [177, 169] width 119 height 21
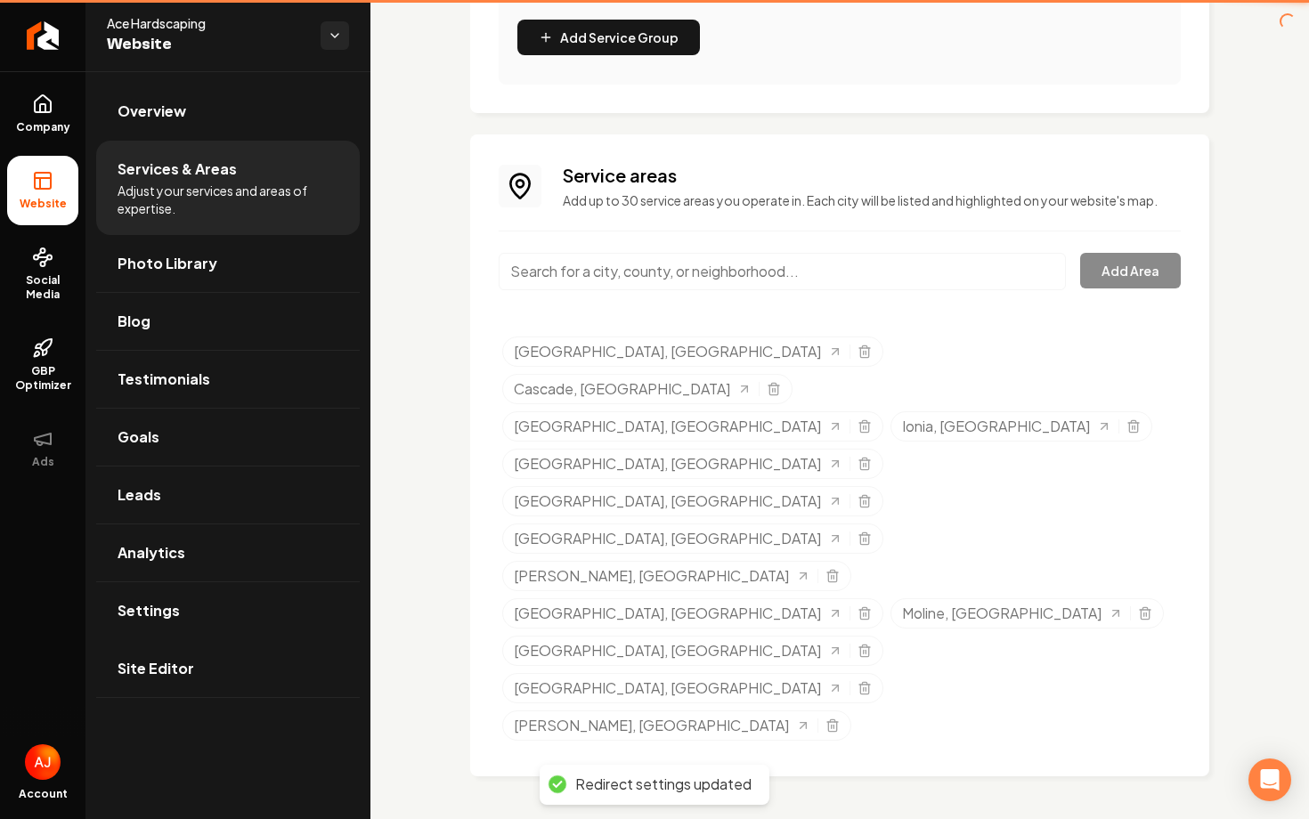
scroll to position [465, 0]
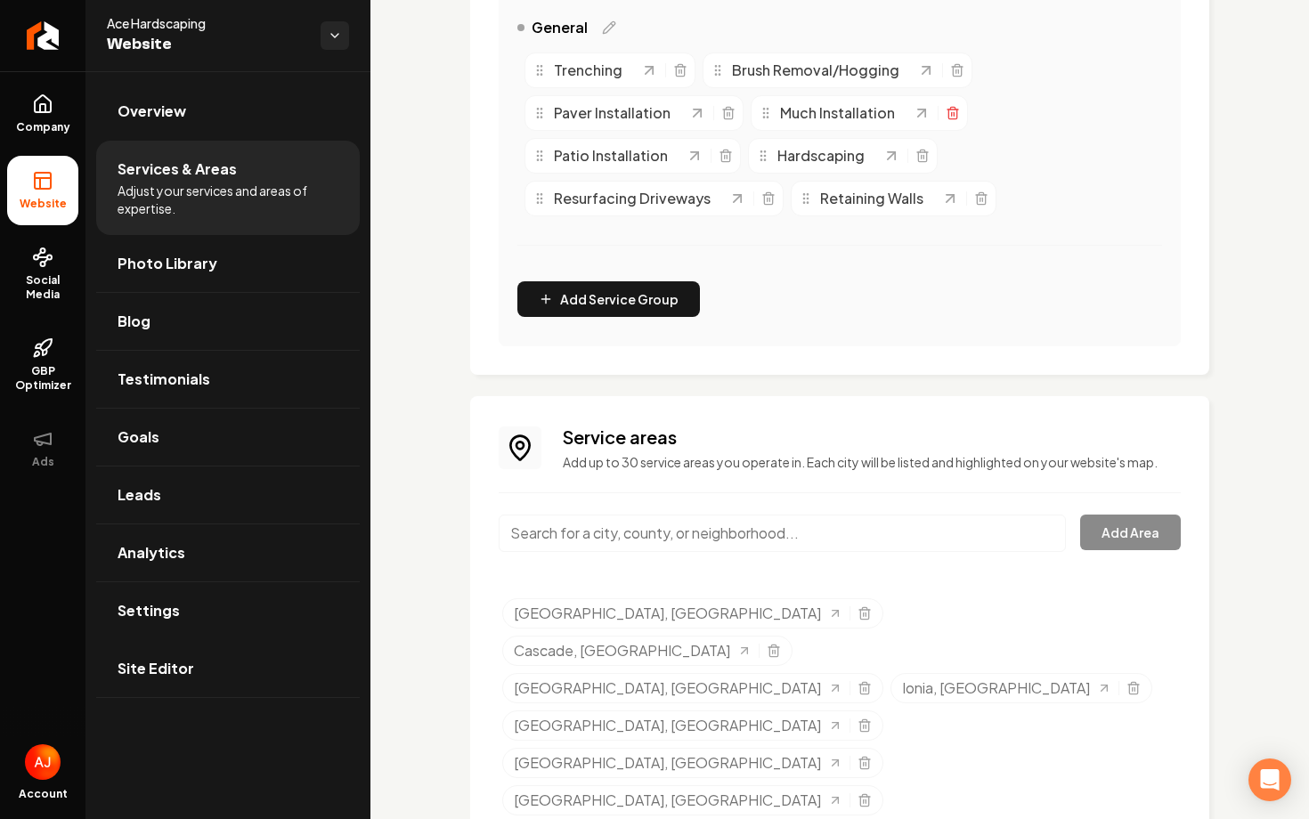
click at [954, 115] on icon "Main content area" at bounding box center [953, 113] width 14 height 14
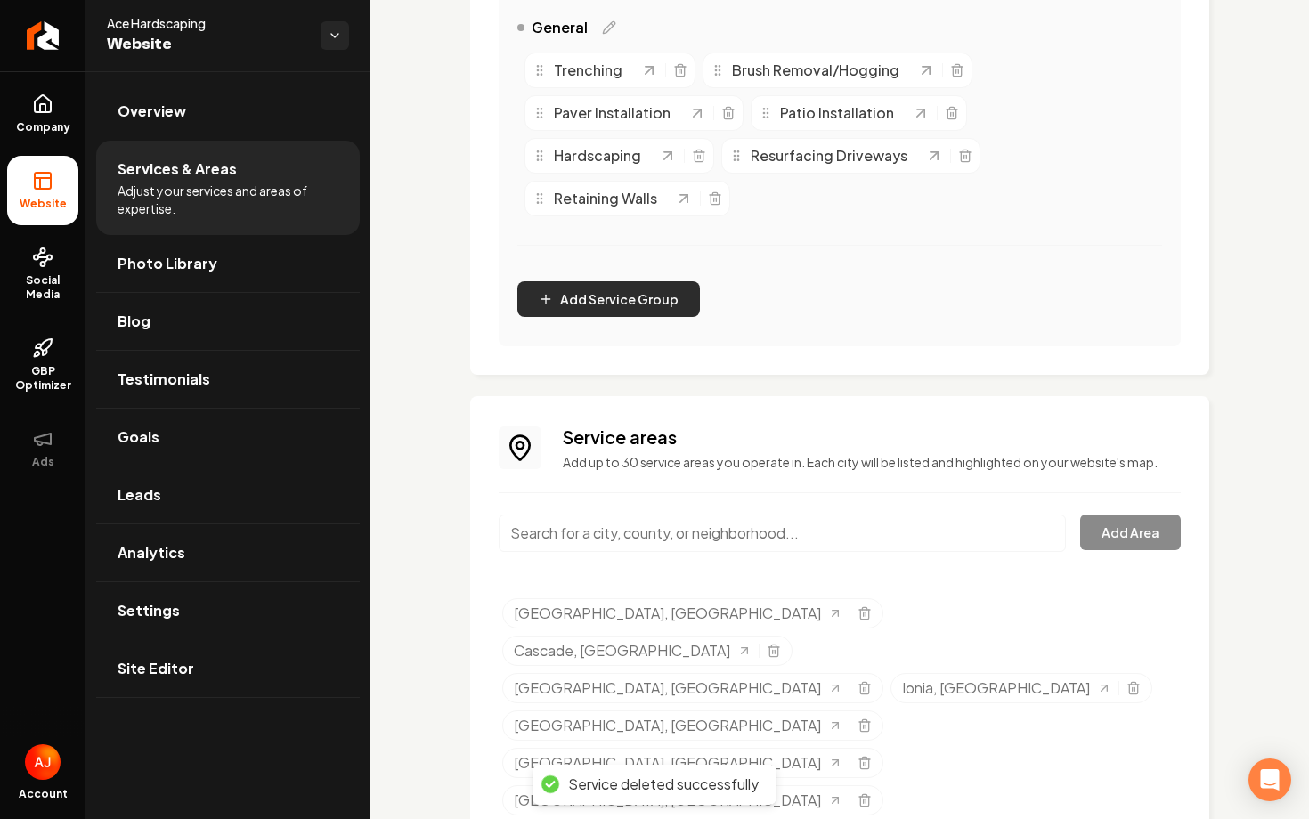
click at [615, 304] on button "Add Service Group" at bounding box center [608, 299] width 183 height 36
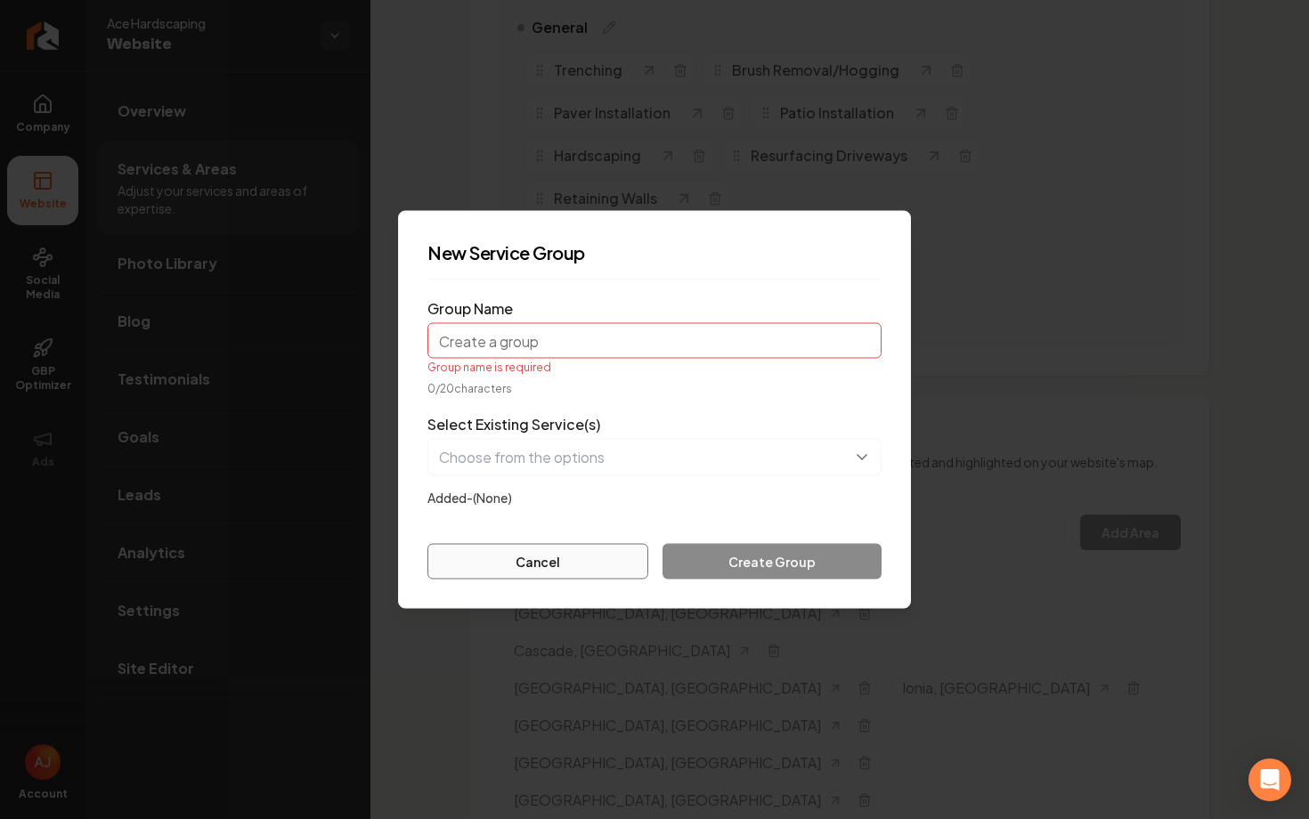
click at [599, 558] on button "Cancel" at bounding box center [538, 562] width 221 height 36
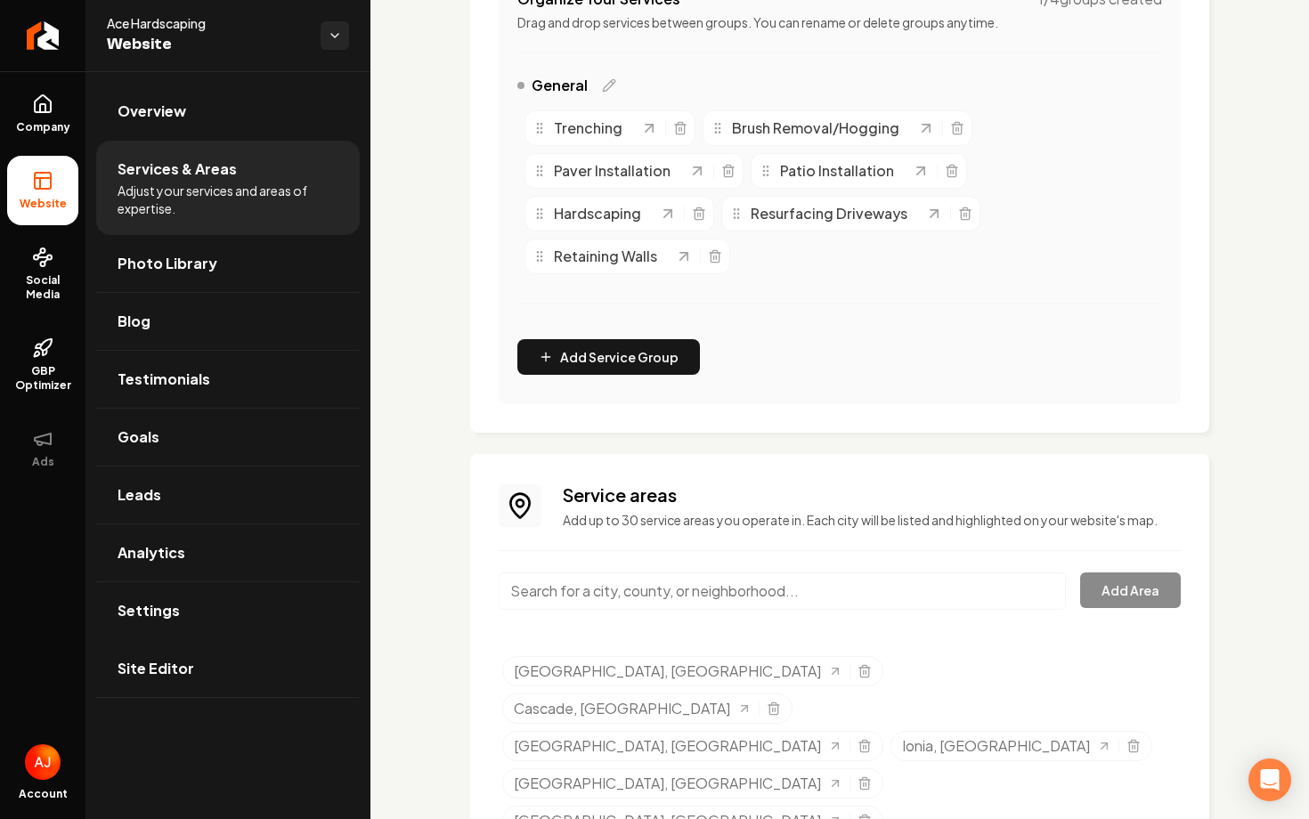
scroll to position [277, 0]
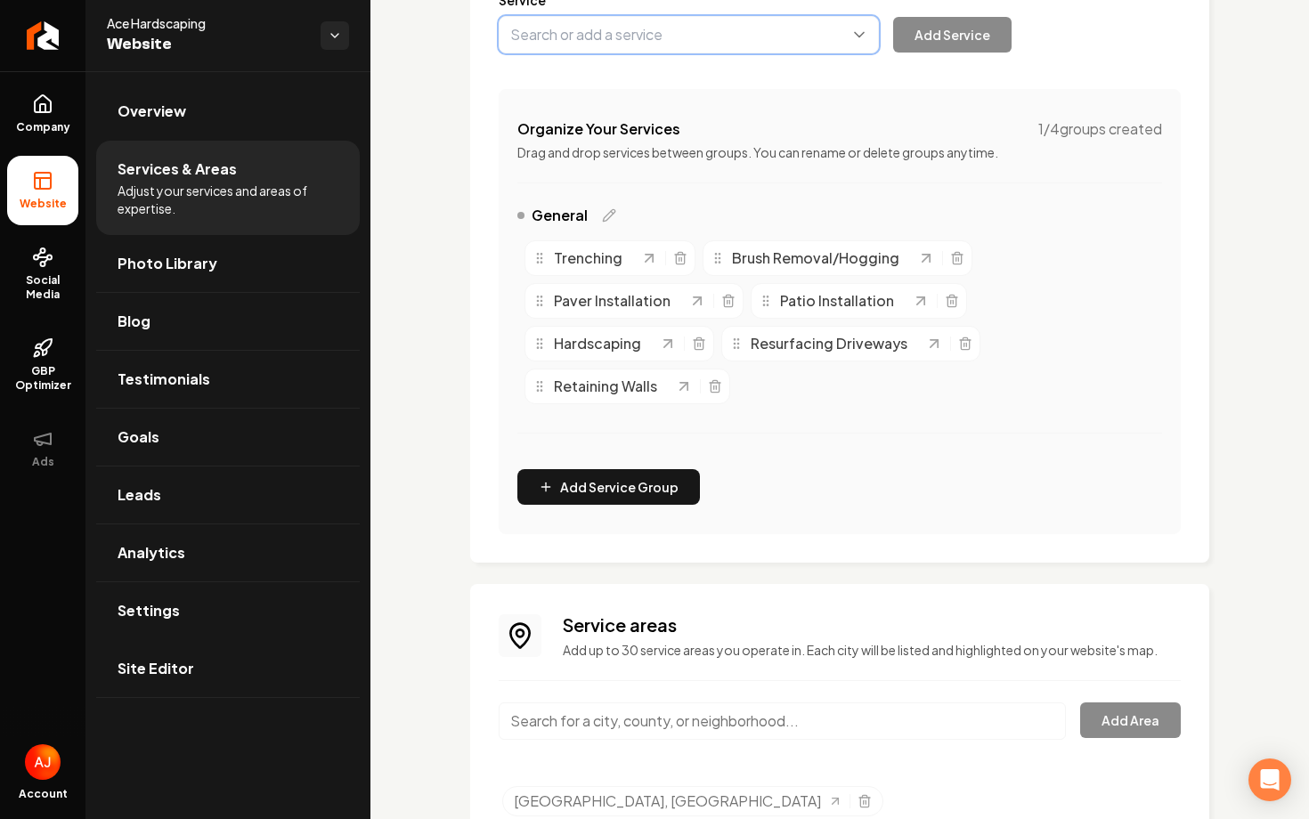
click at [737, 25] on button "Main content area" at bounding box center [689, 34] width 380 height 37
type input "Mulch Installation"
click at [925, 39] on button "Add Service" at bounding box center [952, 35] width 118 height 36
click at [208, 101] on link "Overview" at bounding box center [228, 111] width 264 height 57
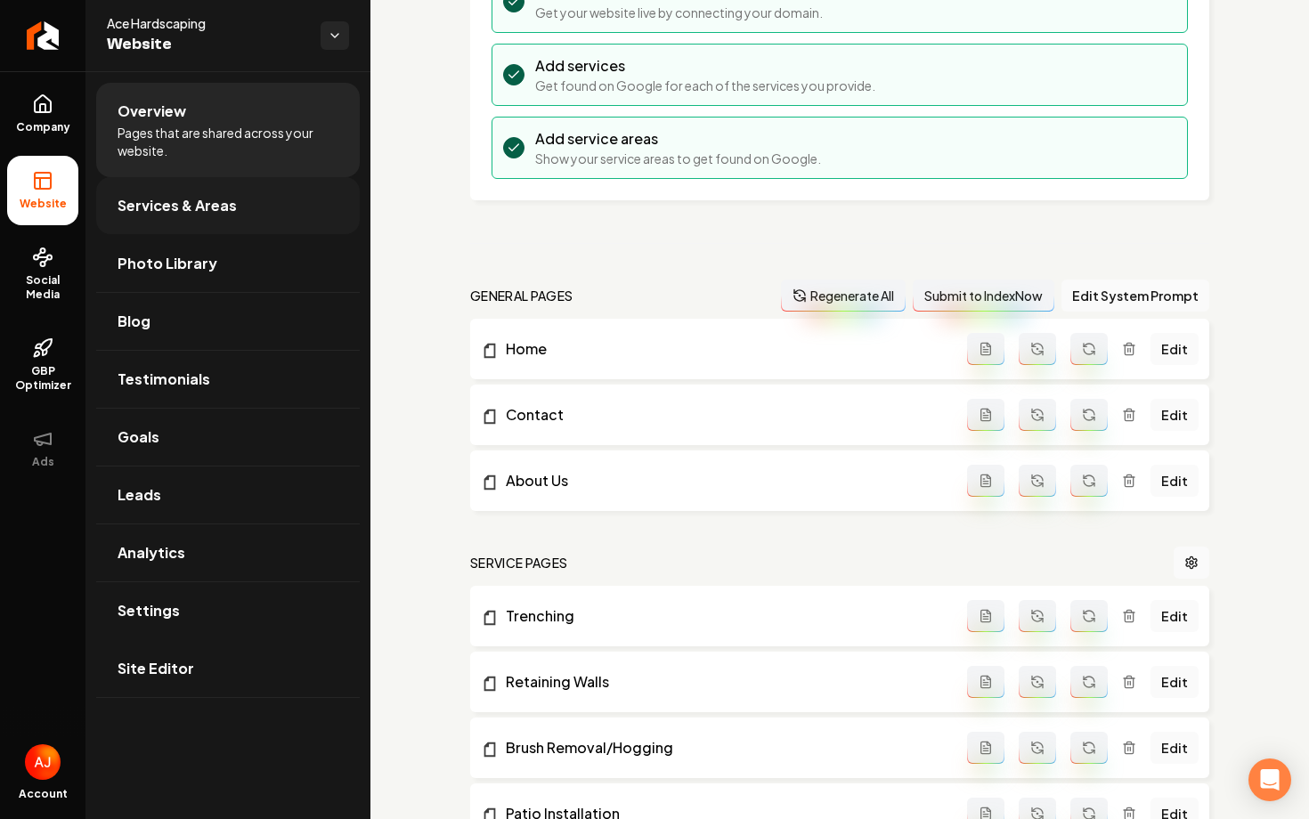
click at [286, 186] on link "Services & Areas" at bounding box center [228, 205] width 264 height 57
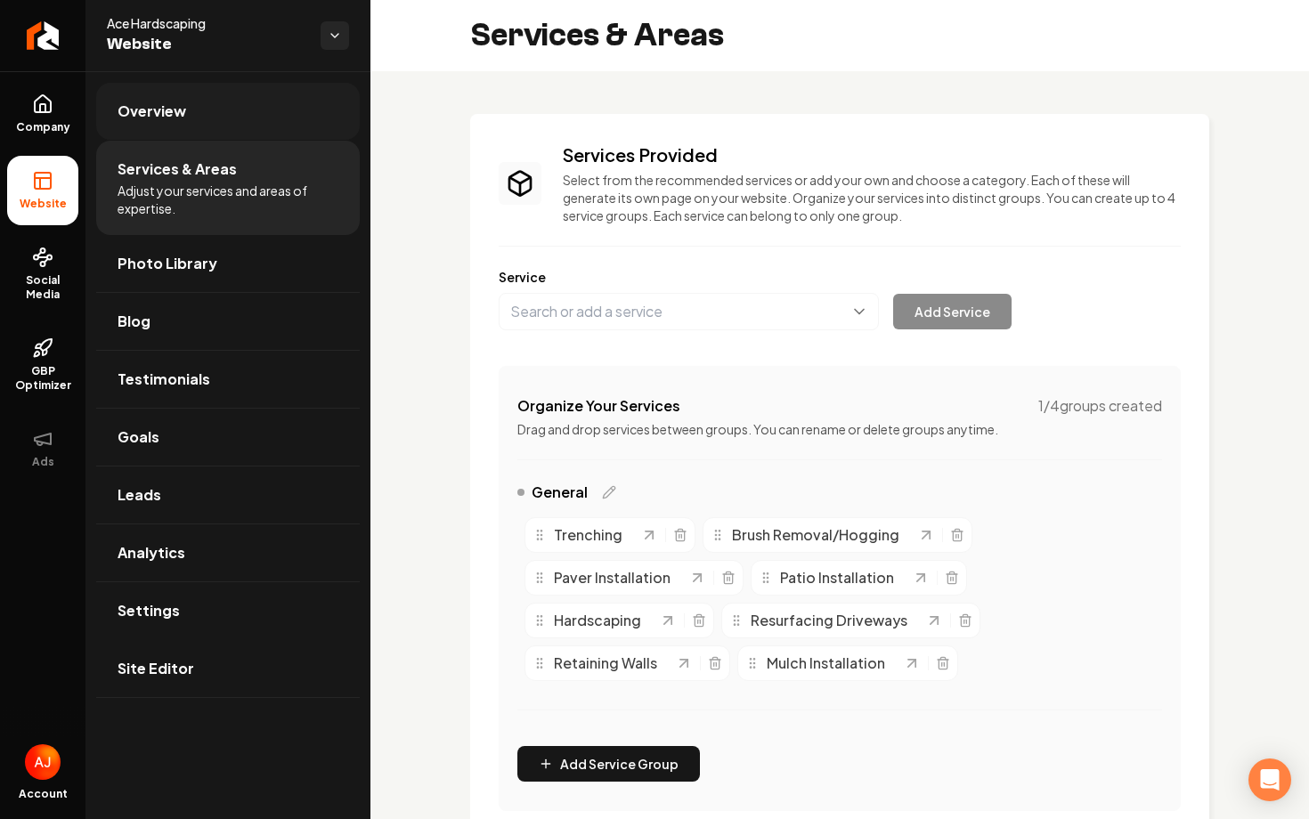
click at [196, 134] on link "Overview" at bounding box center [228, 111] width 264 height 57
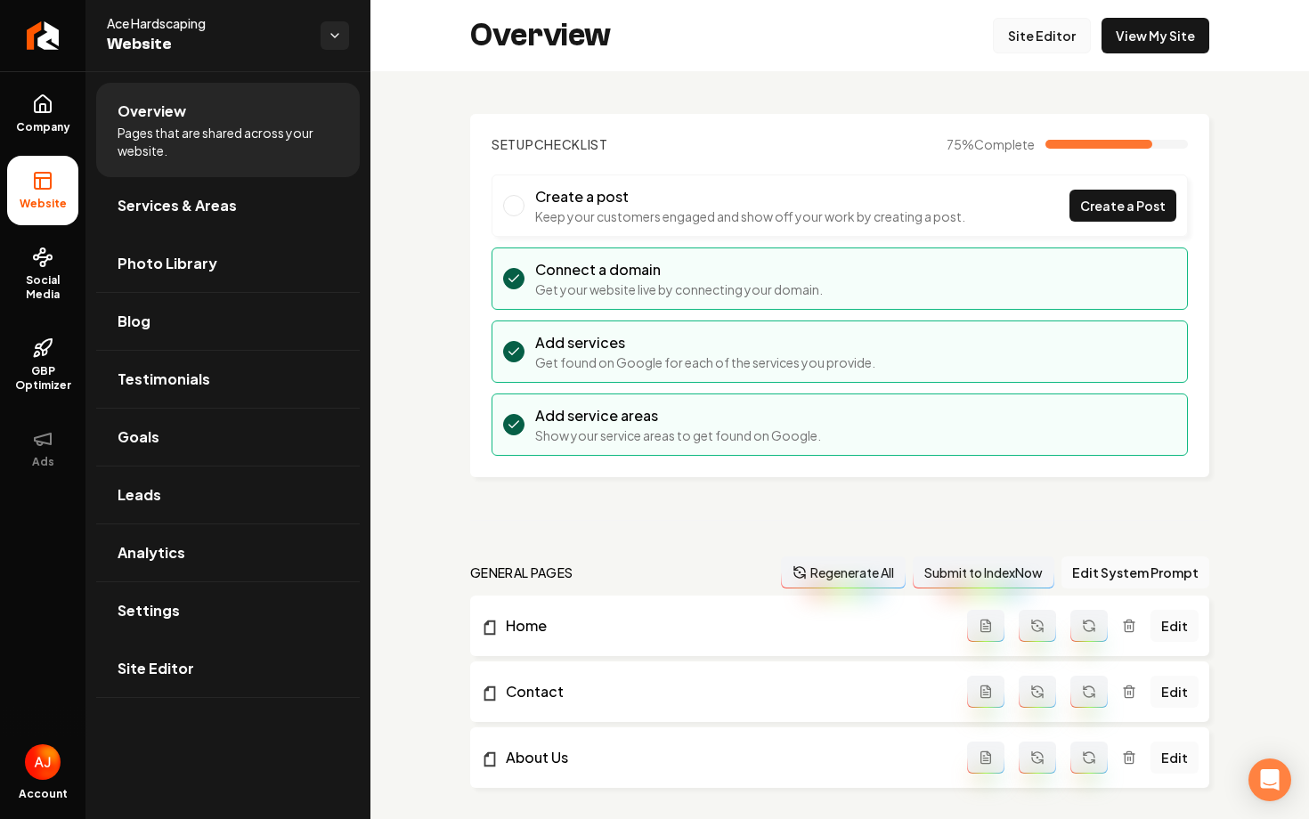
click at [1063, 36] on link "Site Editor" at bounding box center [1042, 36] width 98 height 36
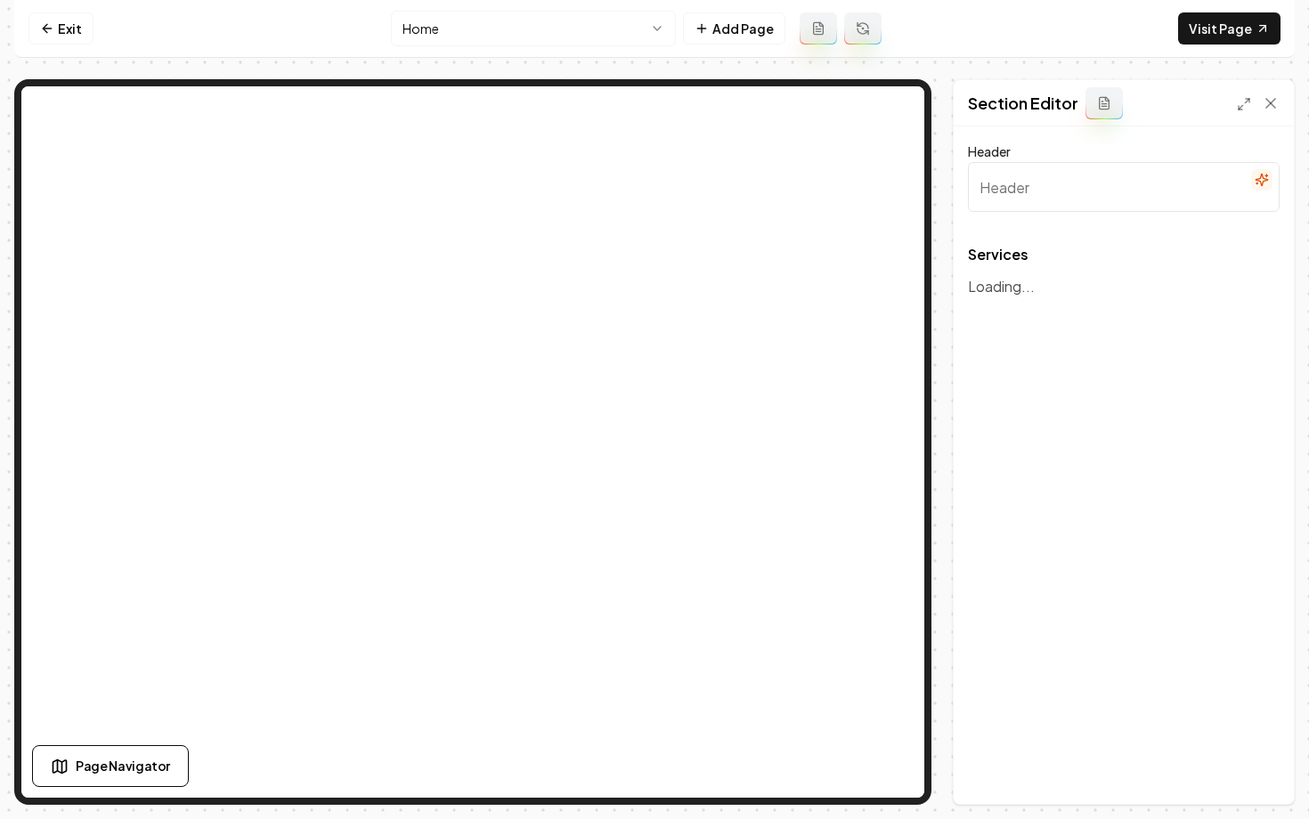
type input "Top Hardscaping Services"
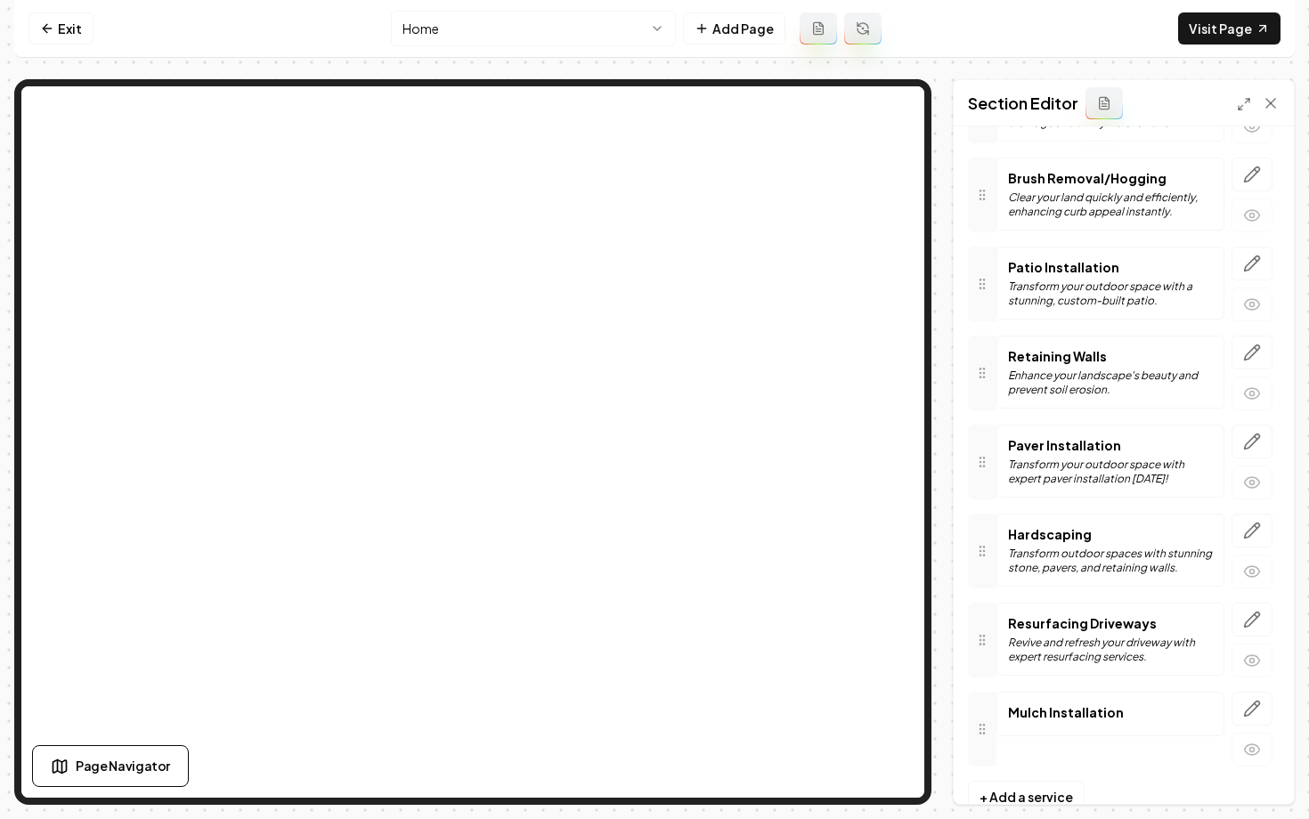
scroll to position [216, 0]
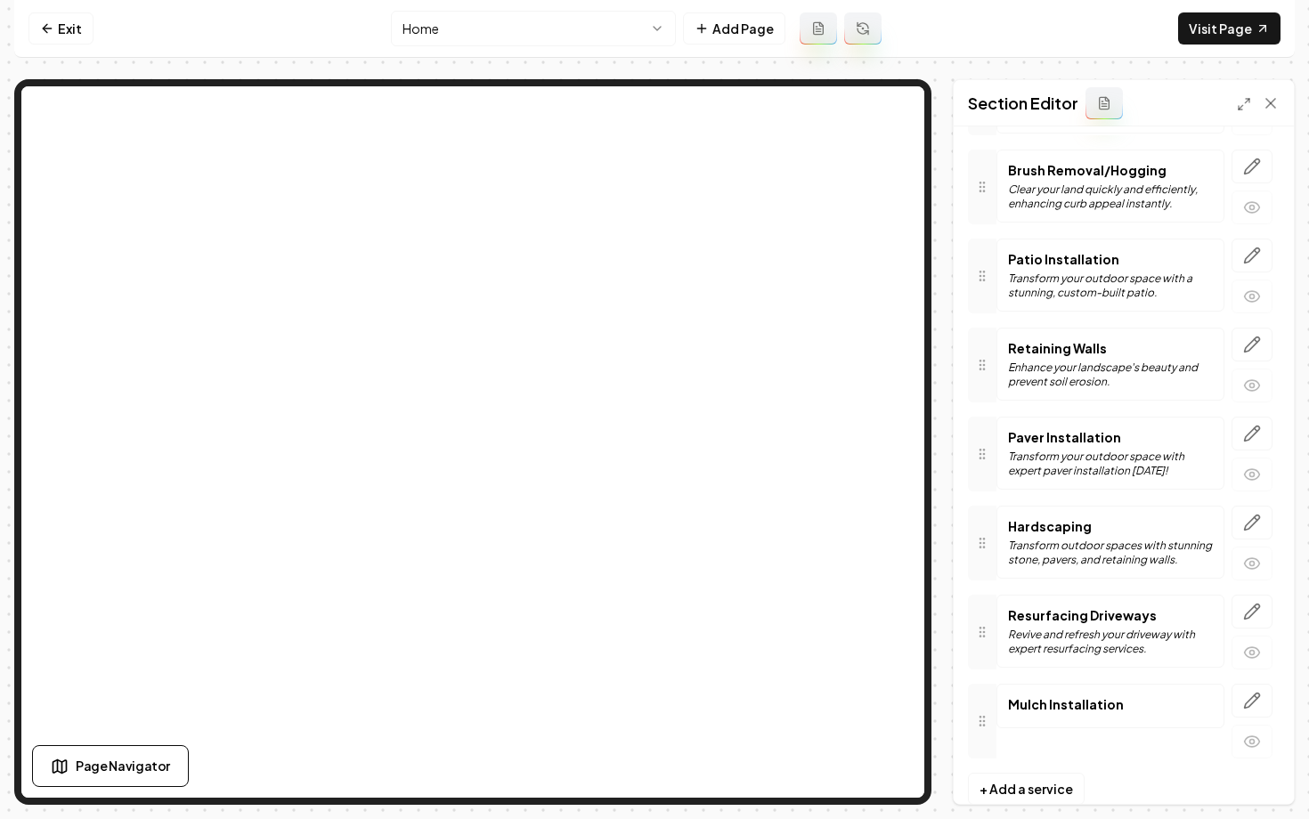
click at [1169, 713] on div "Mulch Installation" at bounding box center [1111, 706] width 228 height 45
click at [1248, 705] on icon "button" at bounding box center [1252, 701] width 18 height 18
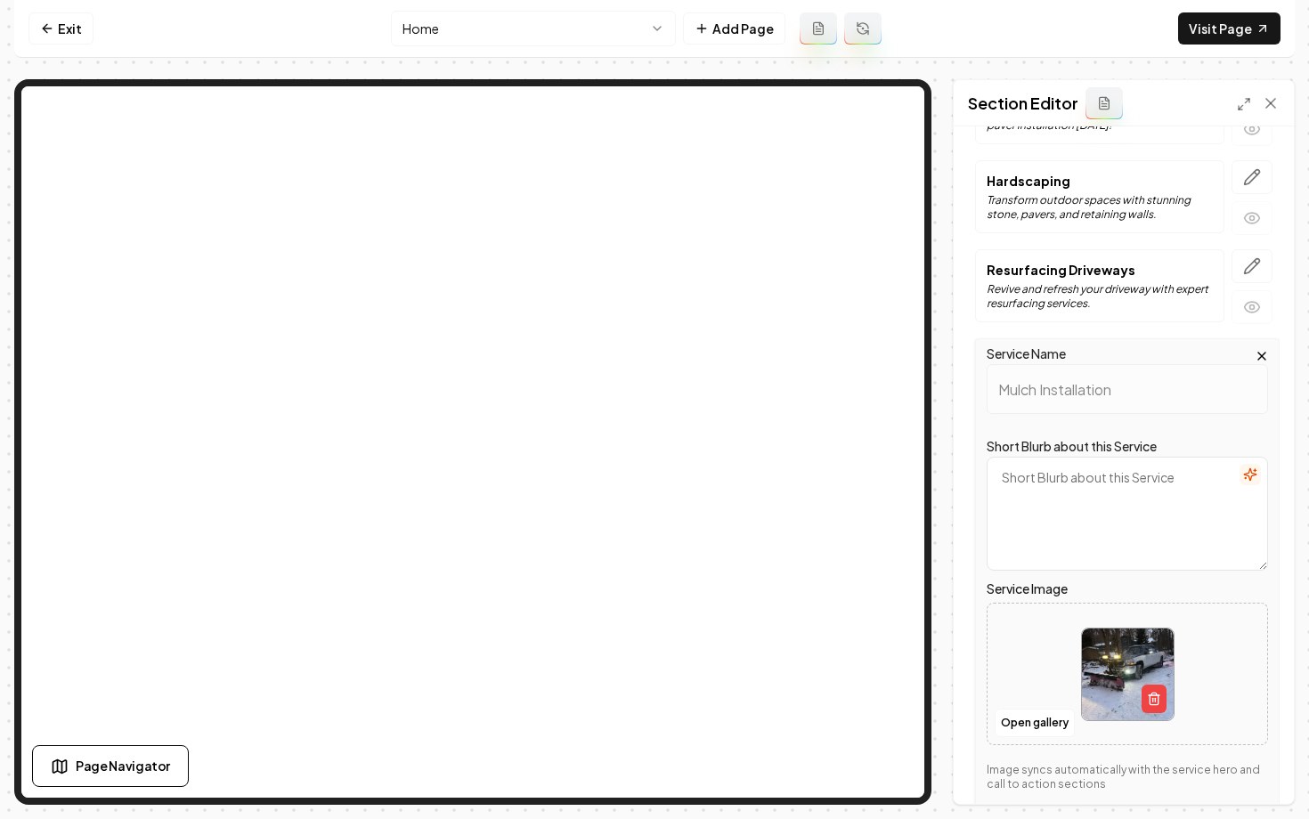
scroll to position [688, 0]
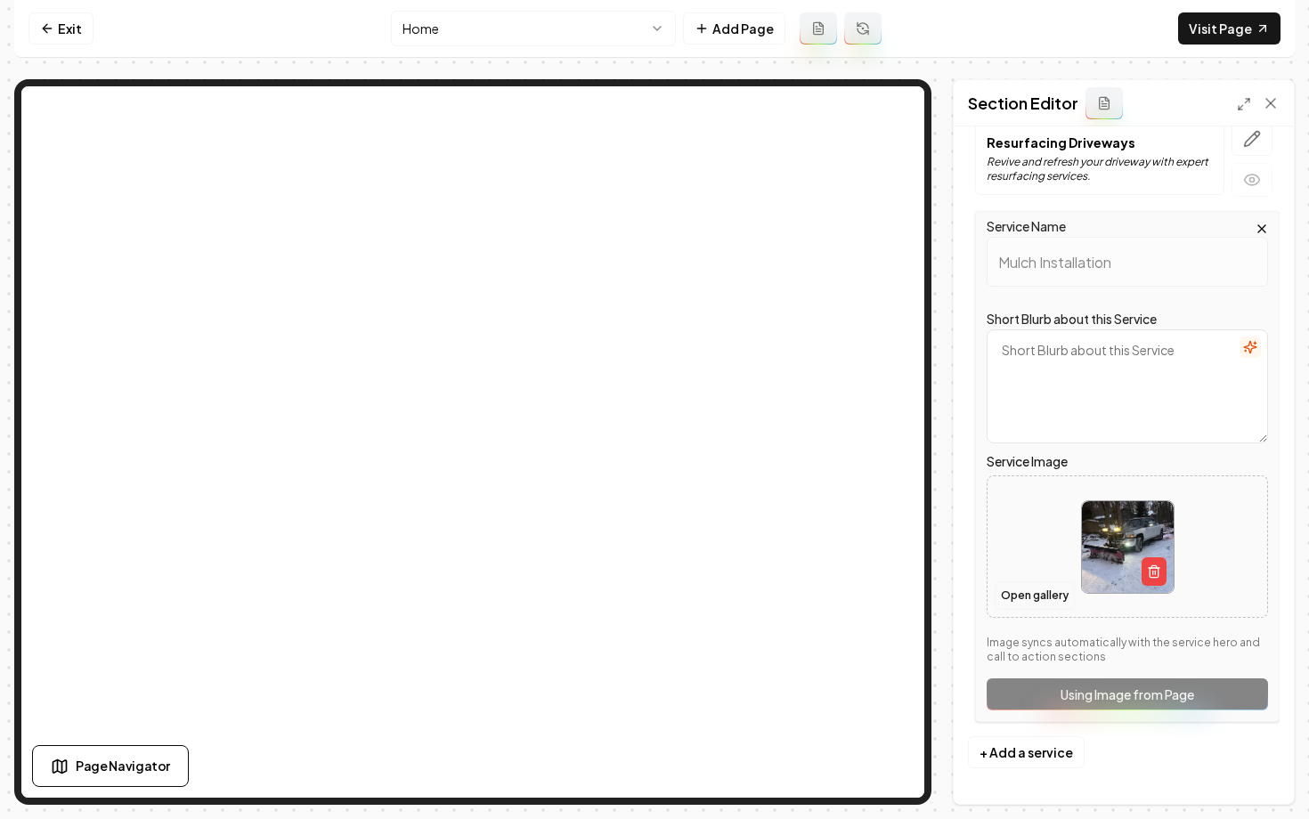
click at [1013, 602] on button "Open gallery" at bounding box center [1035, 596] width 80 height 29
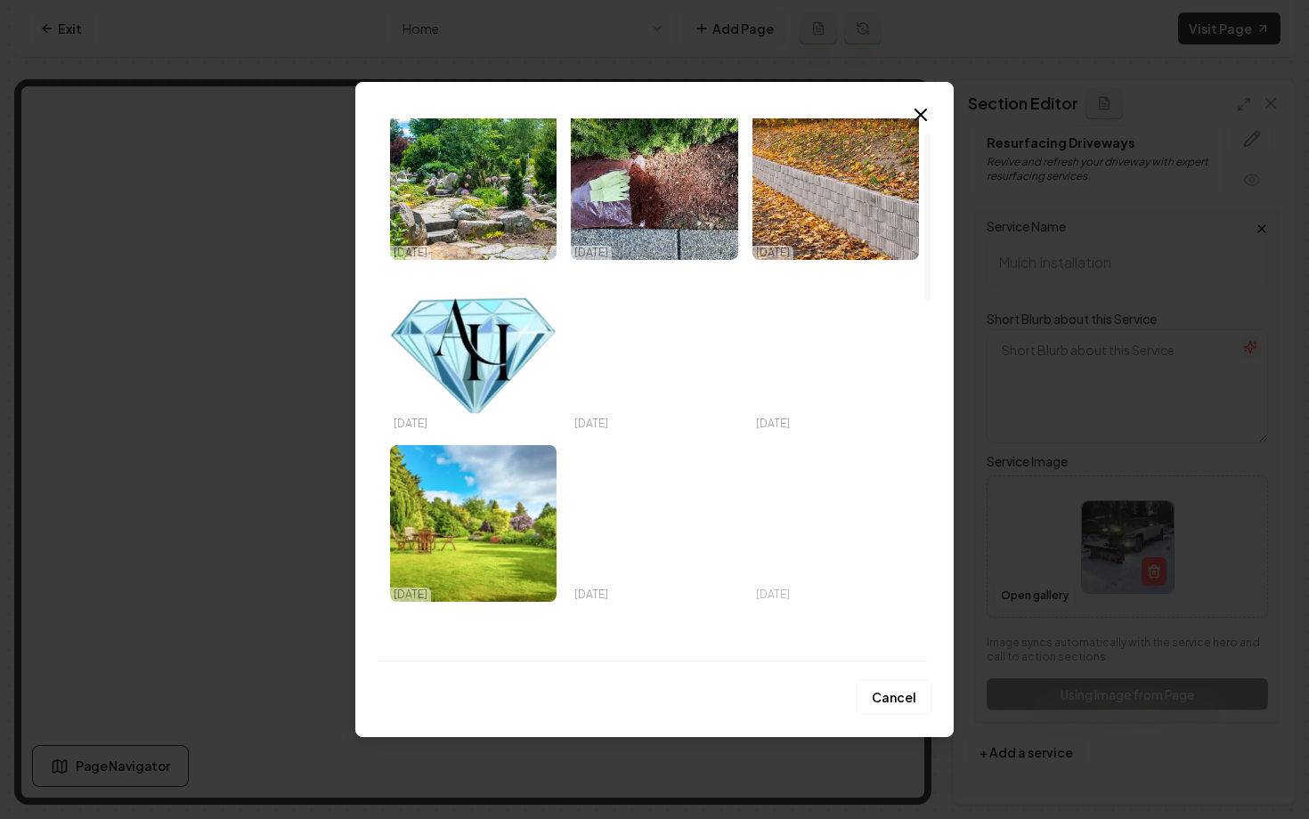
scroll to position [0, 0]
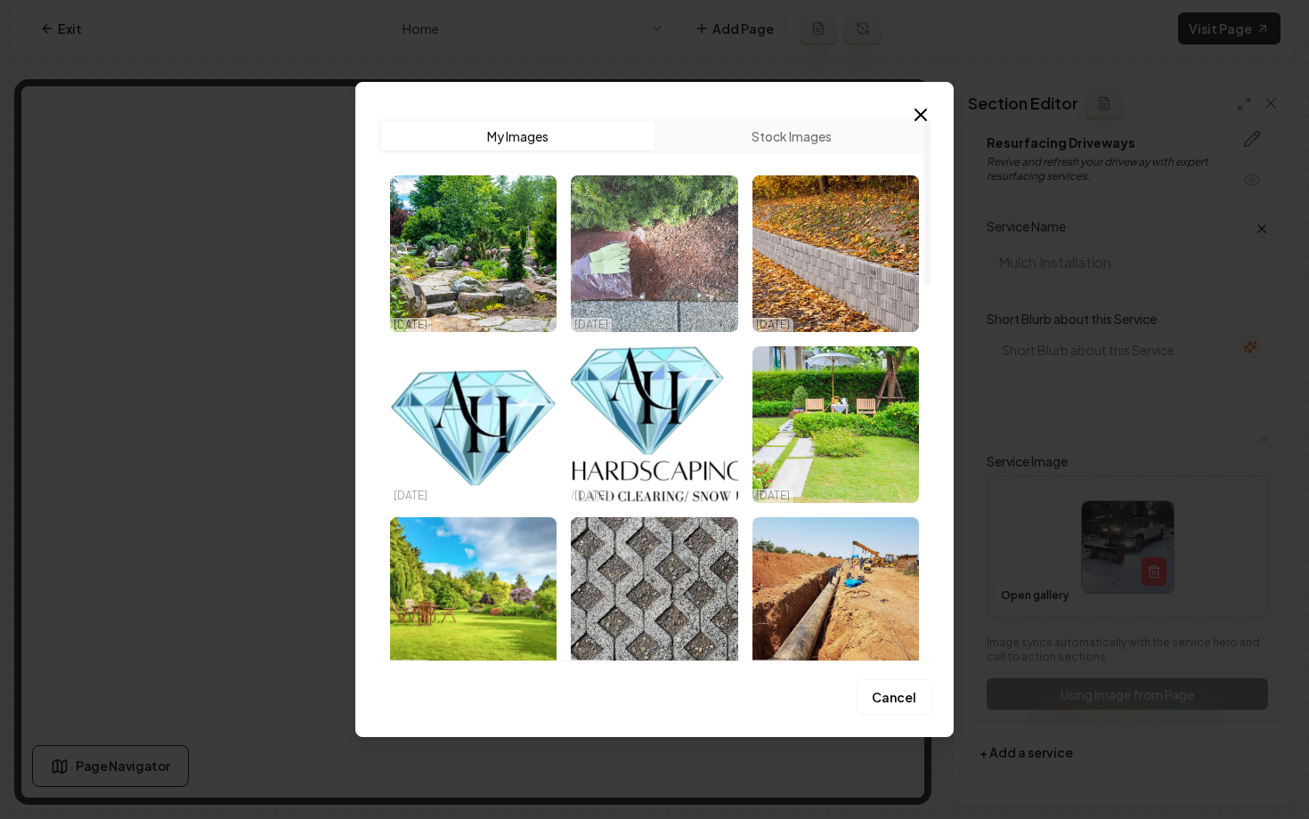
click at [697, 243] on img "Select image image_68dac0465c7cd75eb8e880e7.jpeg" at bounding box center [654, 253] width 167 height 157
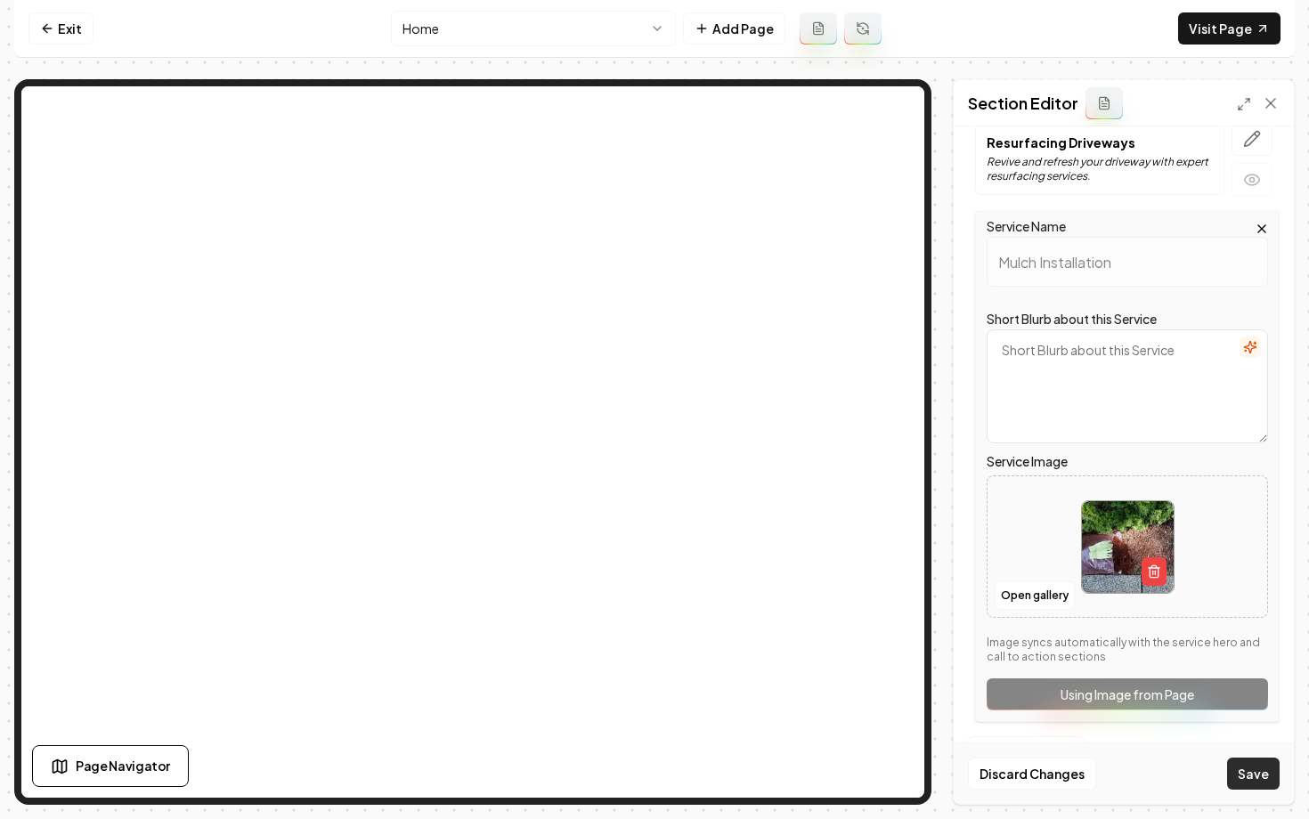
click at [1253, 765] on button "Save" at bounding box center [1253, 774] width 53 height 32
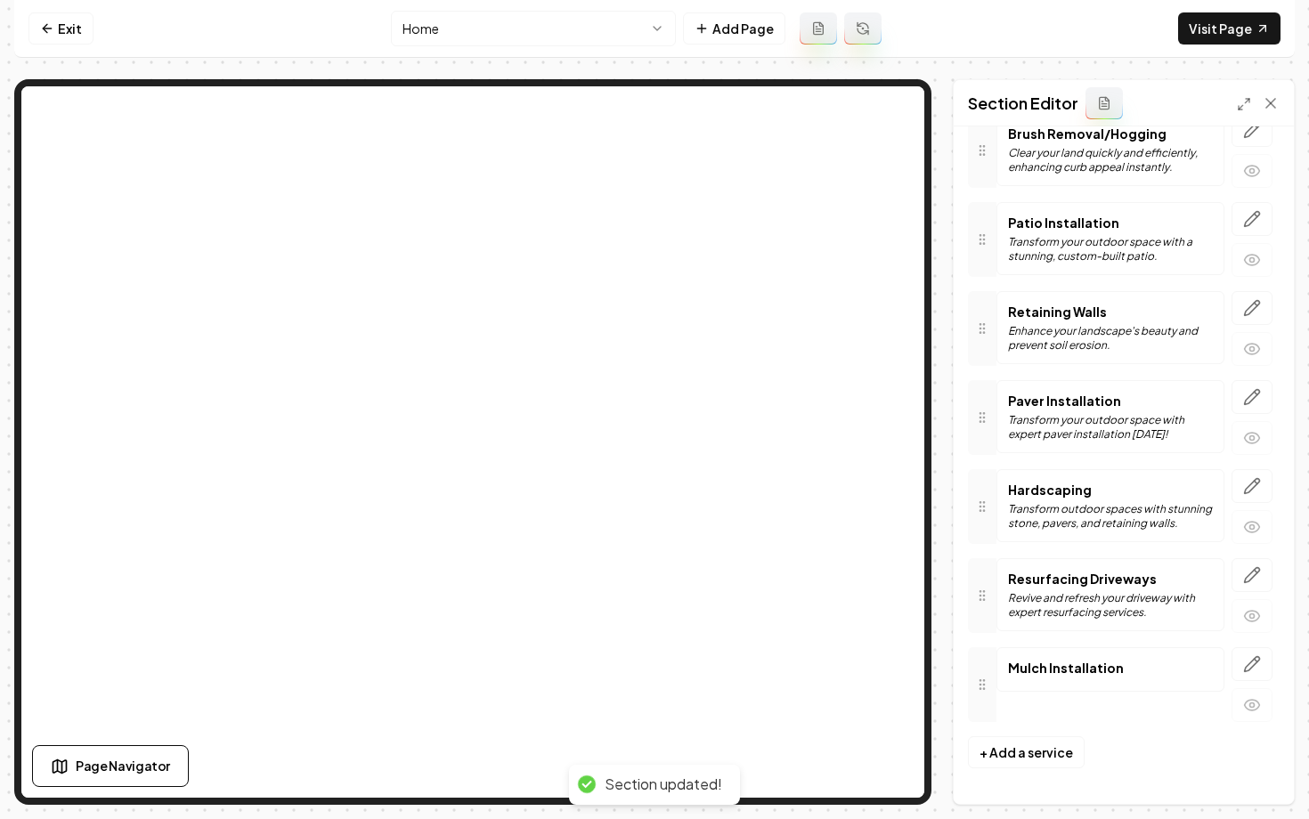
scroll to position [252, 0]
click at [1195, 39] on link "Visit Page" at bounding box center [1229, 28] width 102 height 32
click at [1253, 670] on icon "button" at bounding box center [1252, 665] width 18 height 18
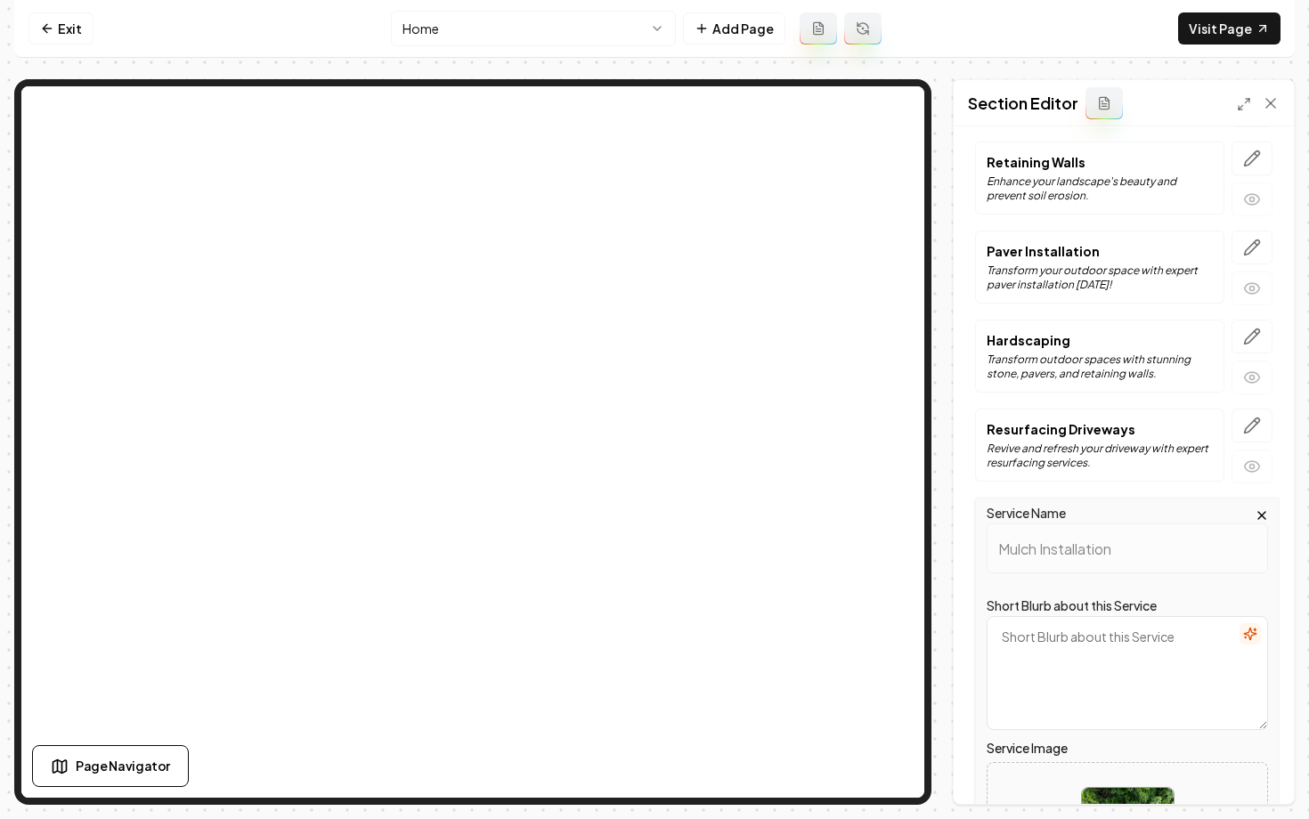
scroll to position [409, 0]
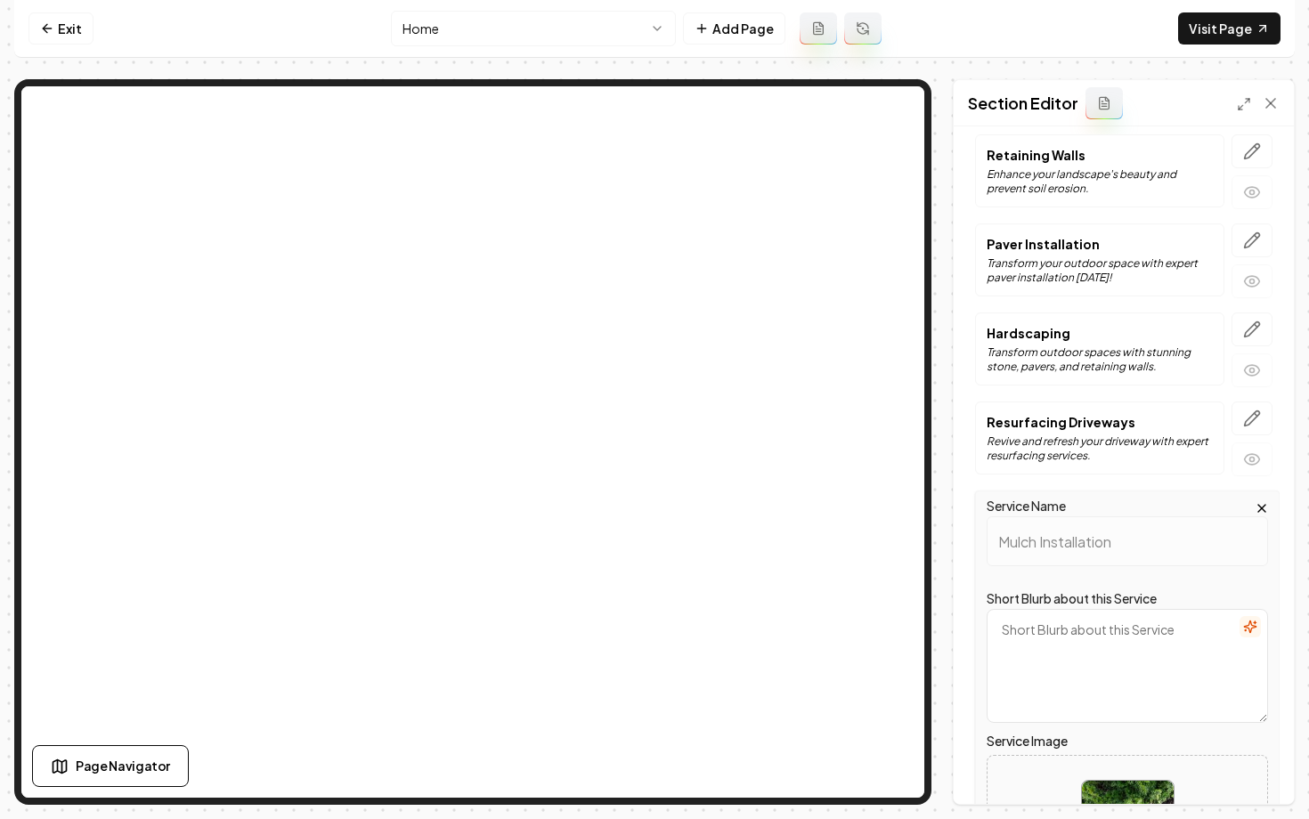
click at [1127, 665] on textarea "Short Blurb about this Service" at bounding box center [1127, 666] width 281 height 114
click at [1259, 627] on button "button" at bounding box center [1250, 626] width 21 height 21
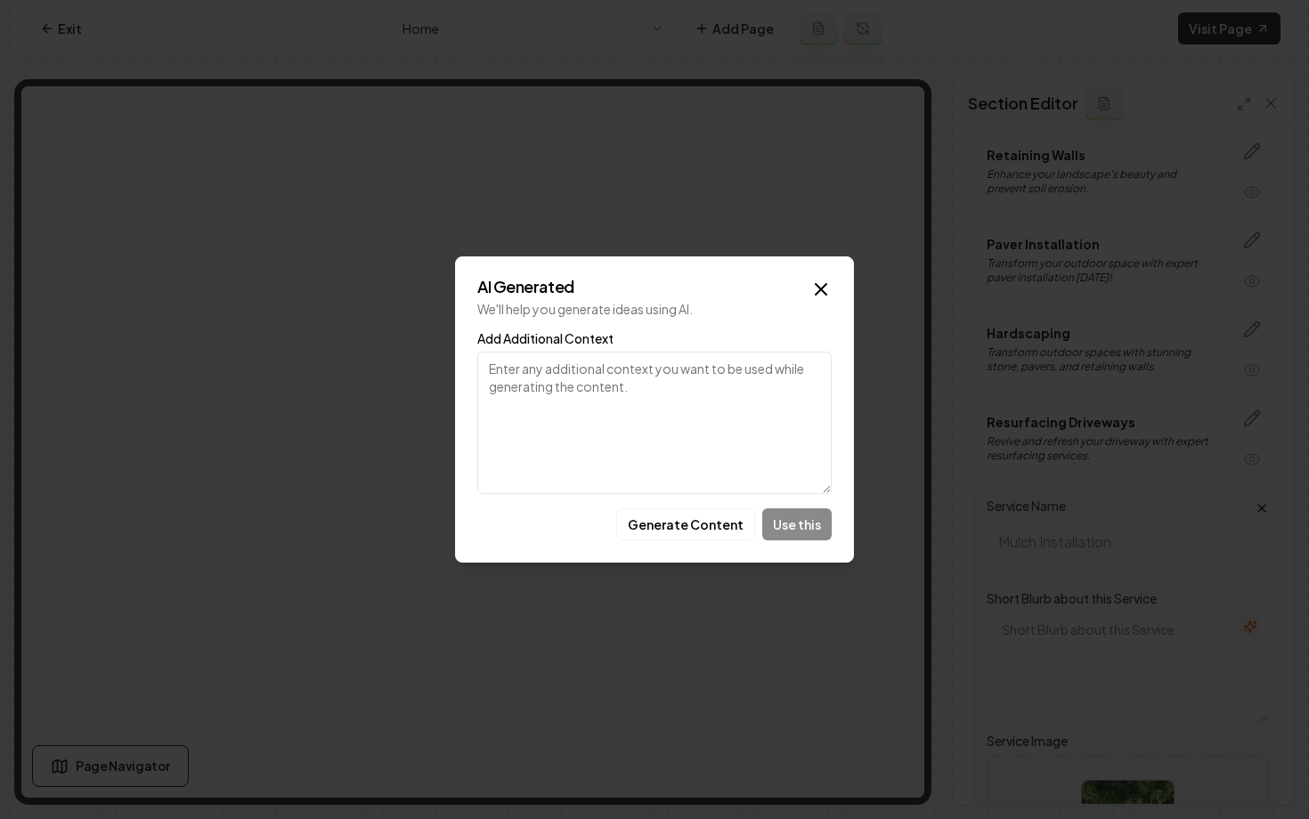
click at [787, 519] on div "Generate Content Use this" at bounding box center [654, 525] width 354 height 32
click at [686, 413] on textarea "Add Additional Context" at bounding box center [654, 423] width 354 height 143
click at [691, 515] on button "Generate Content" at bounding box center [685, 525] width 139 height 32
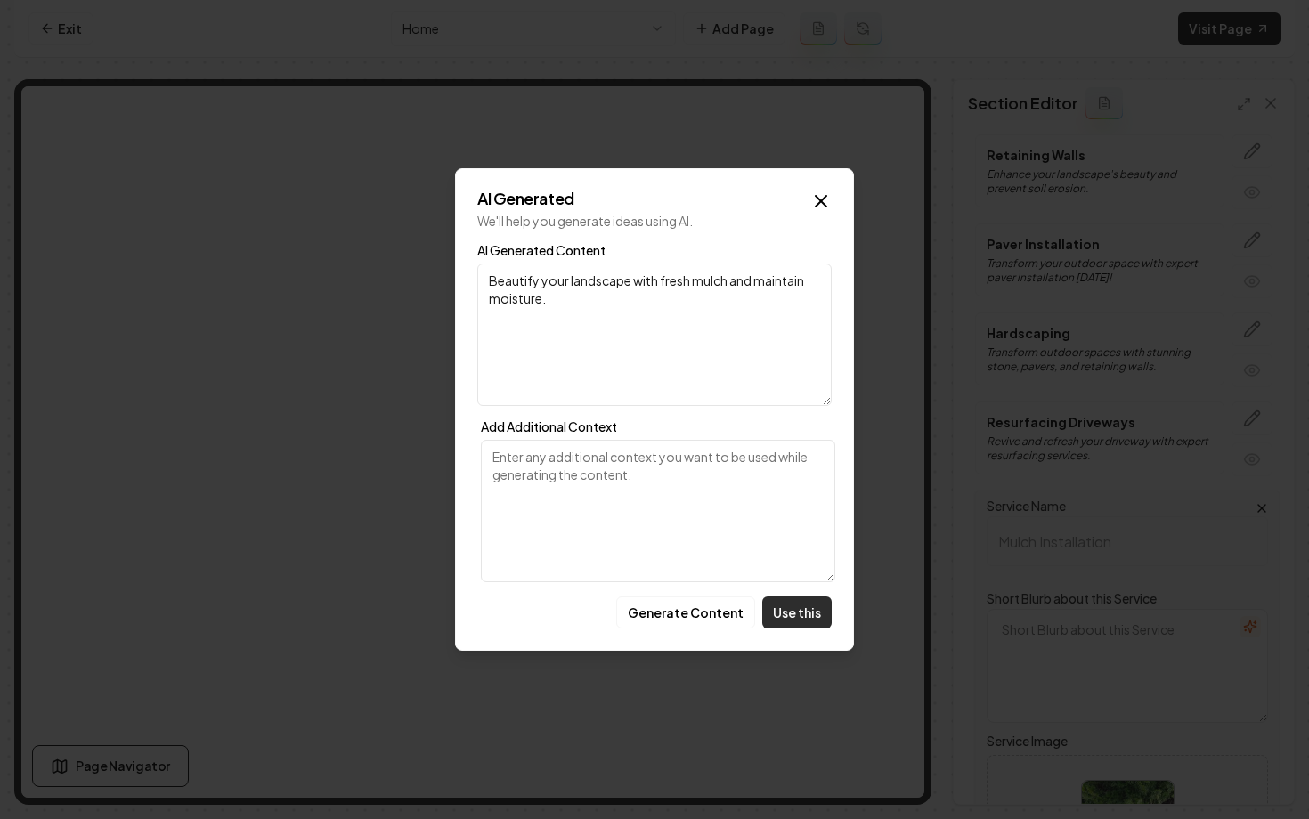
click at [826, 608] on button "Use this" at bounding box center [796, 613] width 69 height 32
type textarea "Beautify your landscape with fresh mulch and maintain moisture."
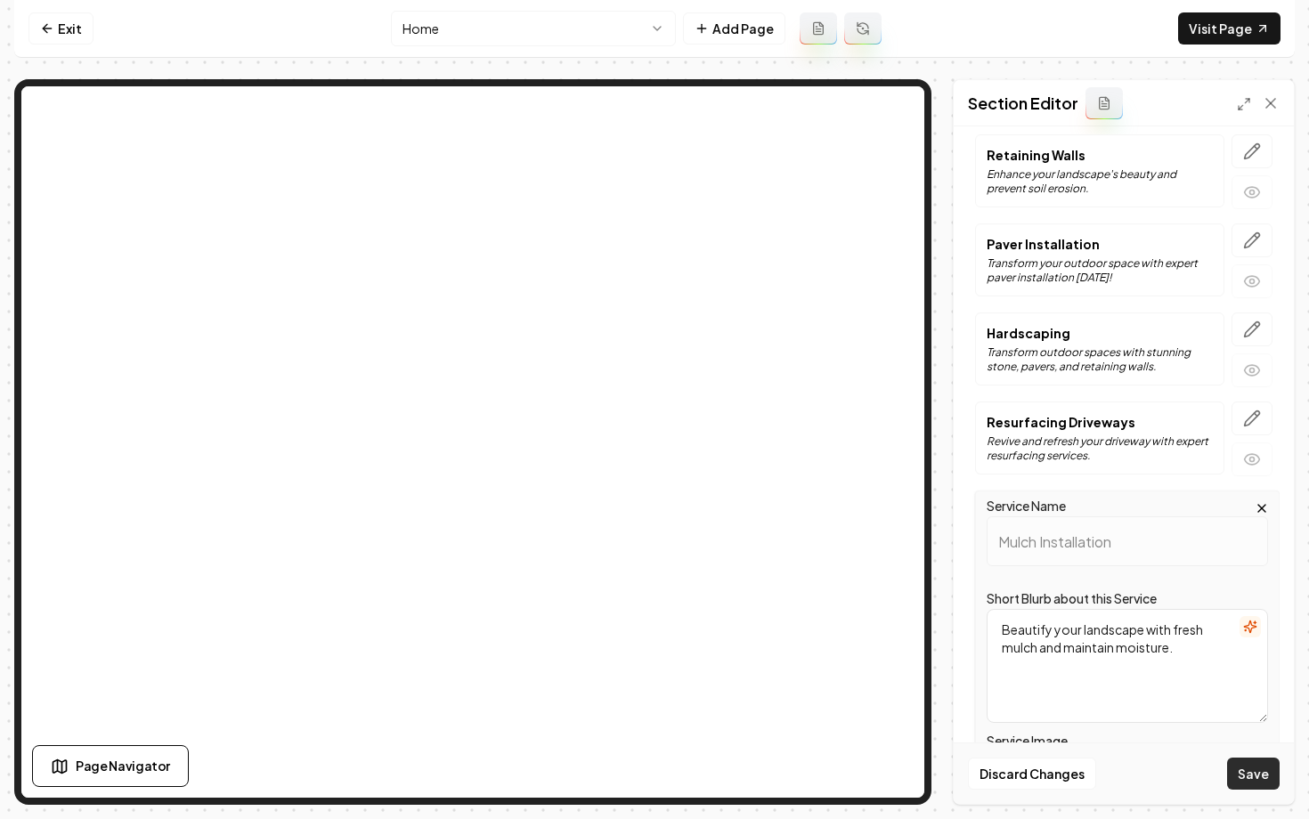
click at [1253, 770] on button "Save" at bounding box center [1253, 774] width 53 height 32
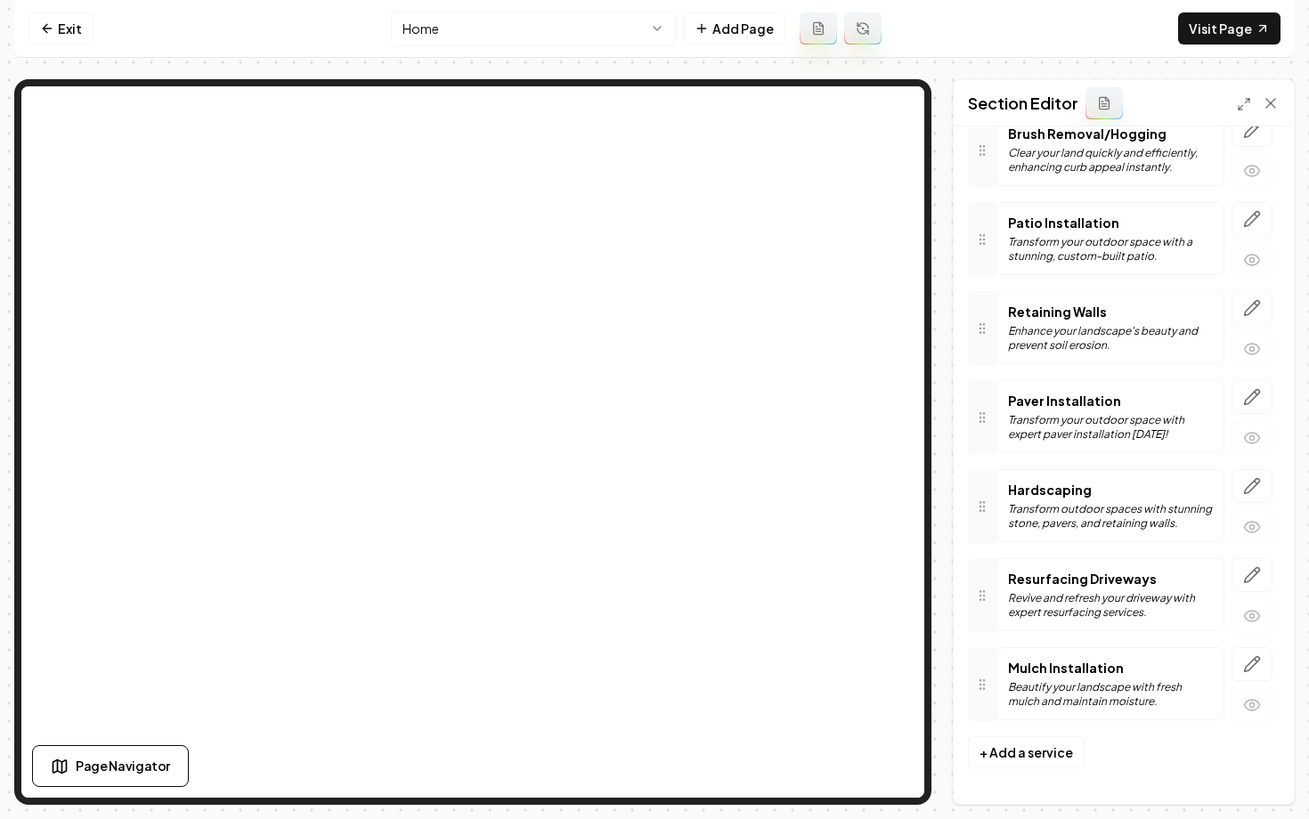
scroll to position [252, 0]
click at [63, 34] on link "Exit" at bounding box center [61, 28] width 65 height 32
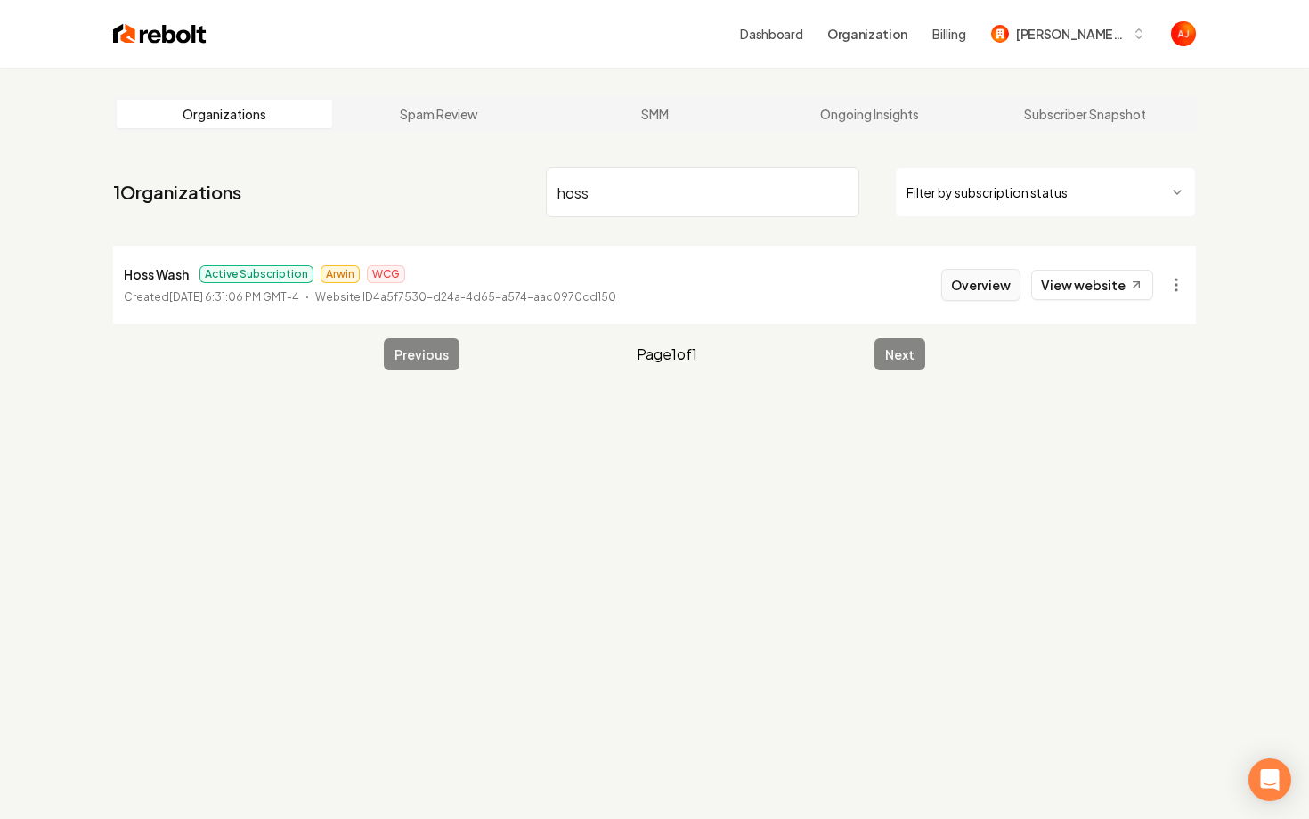
type input "hoss"
click at [968, 287] on button "Overview" at bounding box center [980, 285] width 79 height 32
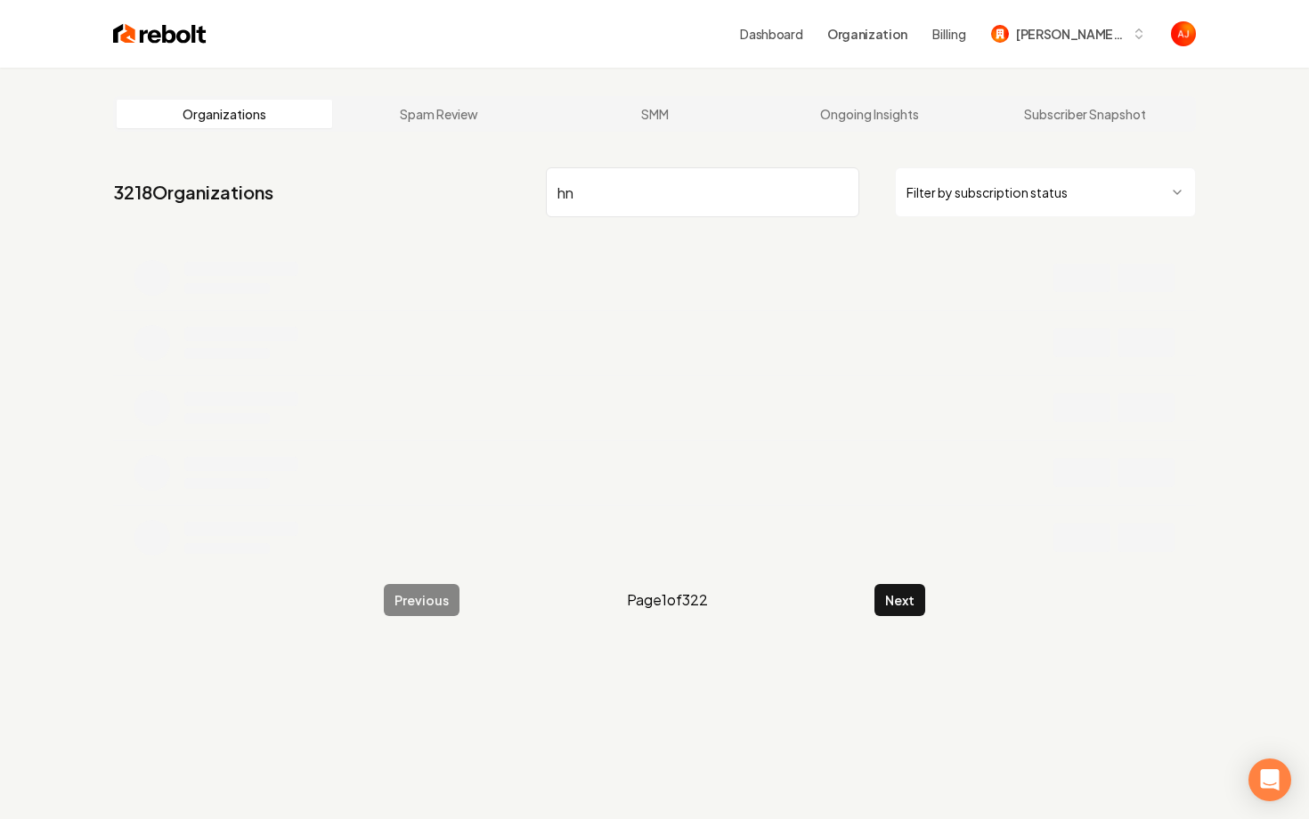
type input "hn"
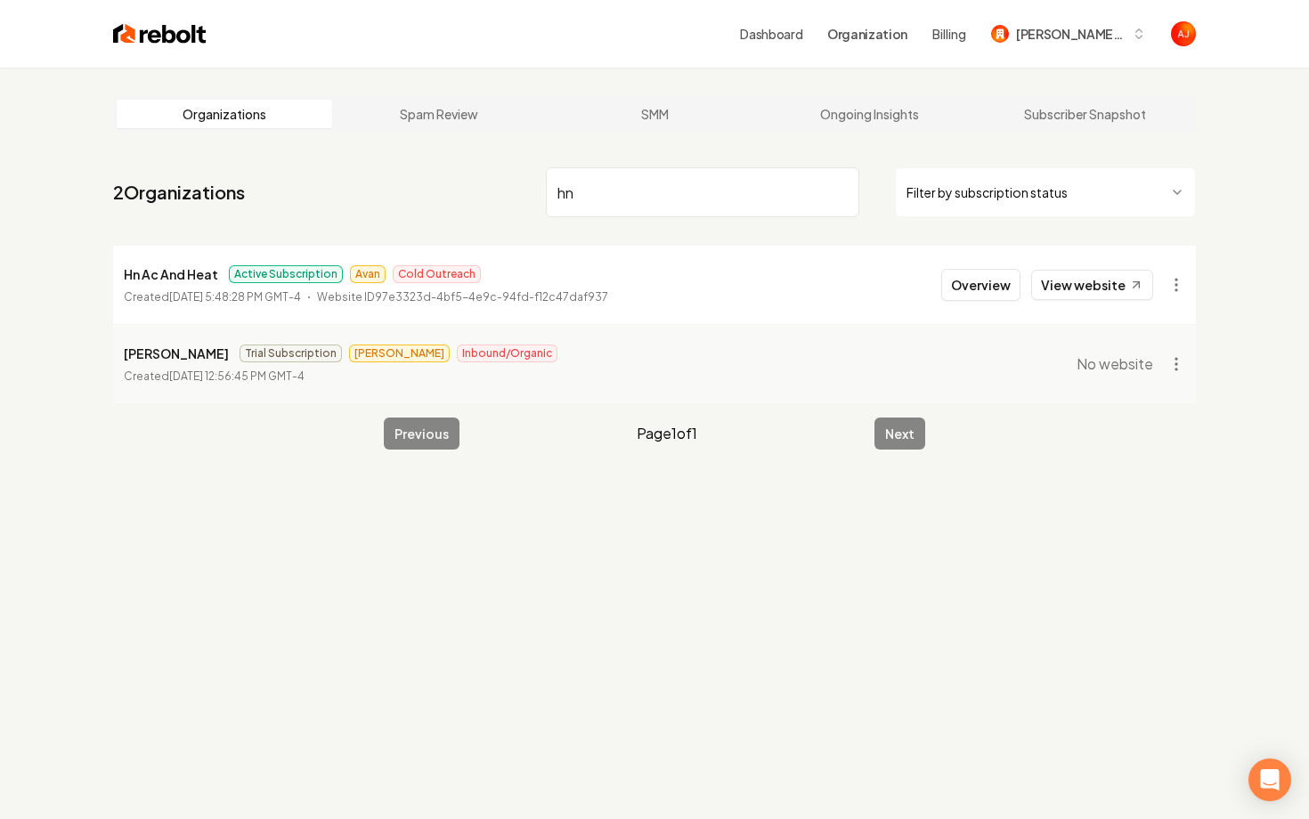
click at [1094, 303] on li "Hn Ac And Heat Active Subscription Avan Cold Outreach Created September 25, 202…" at bounding box center [654, 285] width 1083 height 78
click at [1089, 294] on link "View website" at bounding box center [1092, 285] width 122 height 30
click at [892, 311] on li "Hn Ac And Heat Active Subscription Avan Cold Outreach Created September 25, 202…" at bounding box center [654, 285] width 1083 height 78
click at [975, 290] on button "Overview" at bounding box center [980, 285] width 79 height 32
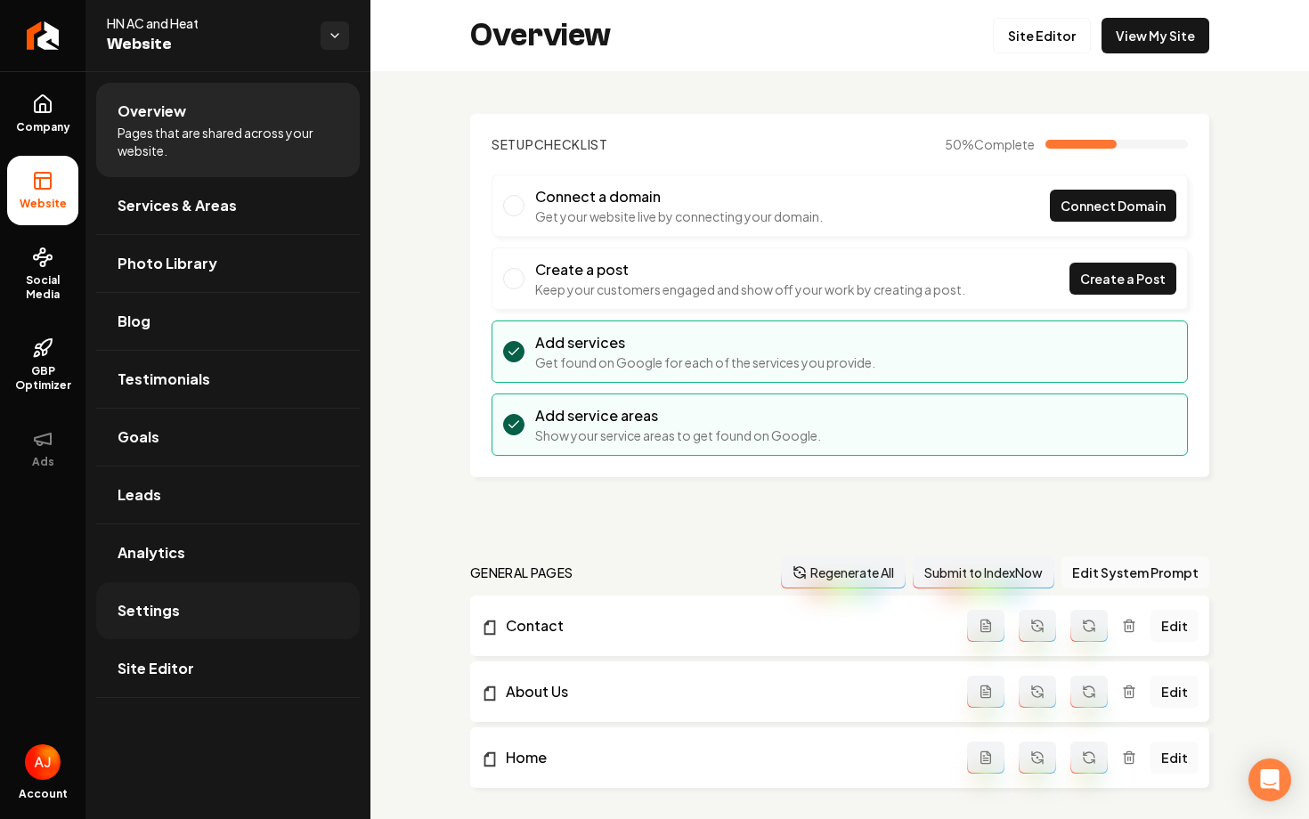
click at [142, 615] on span "Settings" at bounding box center [149, 610] width 62 height 21
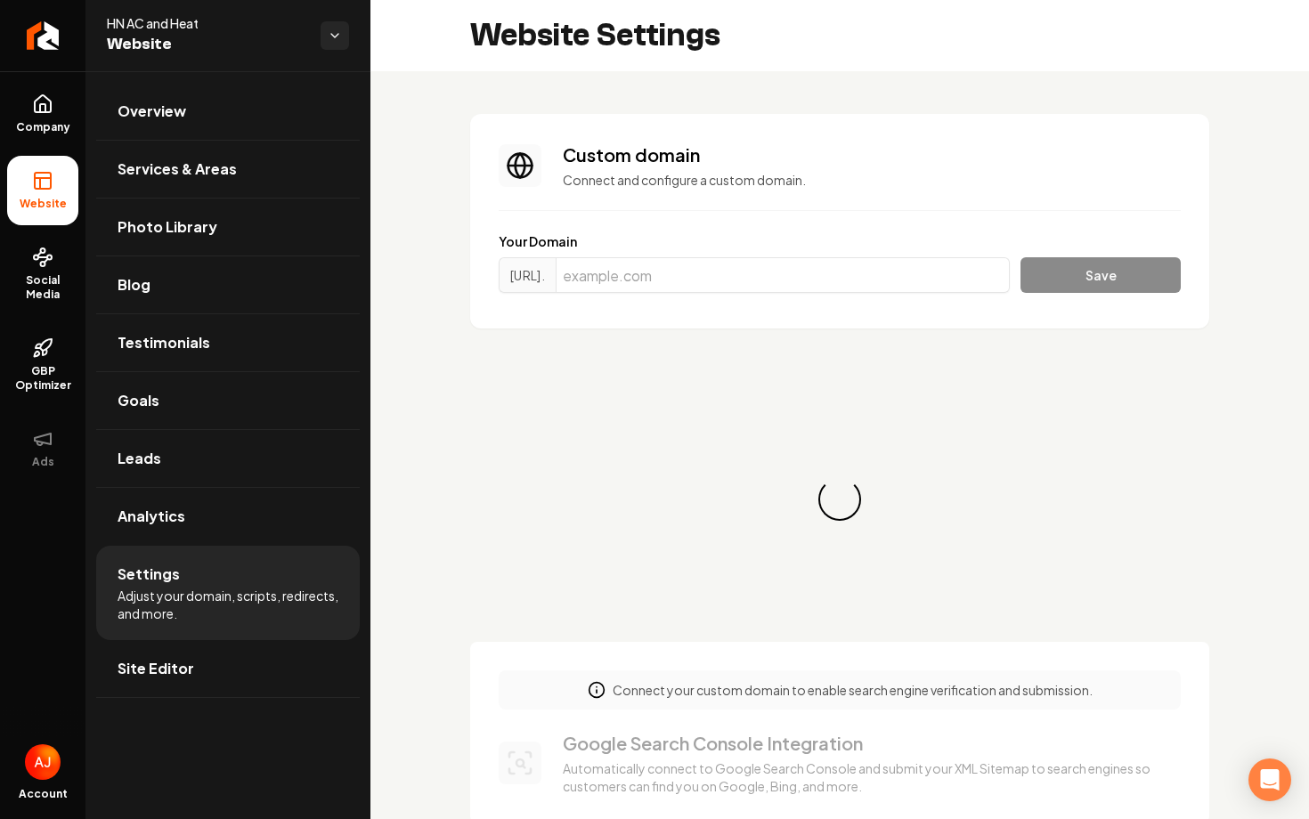
scroll to position [48, 0]
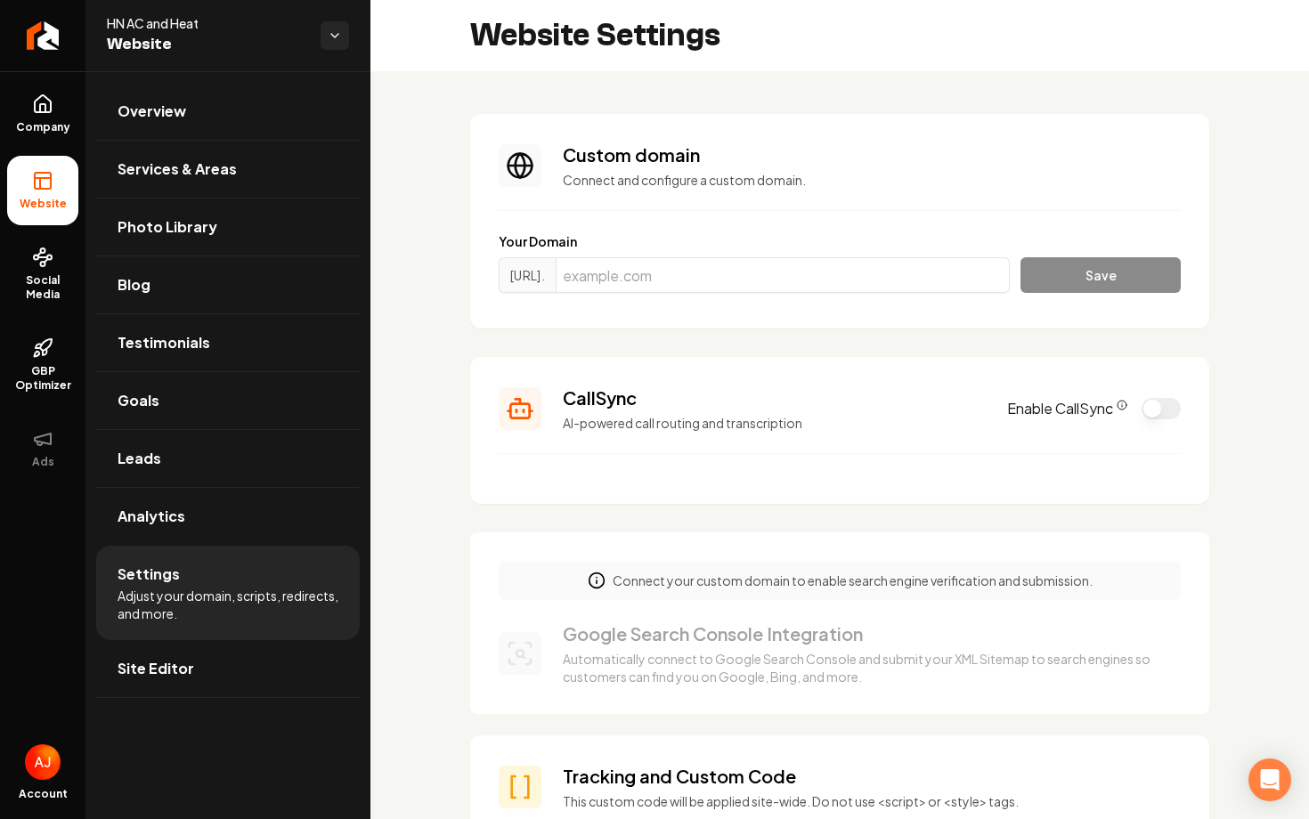
click at [750, 256] on div "Your Domain https://www. Save" at bounding box center [840, 266] width 682 height 68
click at [750, 269] on input "Main content area" at bounding box center [783, 275] width 454 height 36
paste input "https://www.hn-ac.com/"
drag, startPoint x: 699, startPoint y: 274, endPoint x: 582, endPoint y: 275, distance: 116.7
click at [582, 275] on div "https://www. https://www.hn-ac.com/" at bounding box center [754, 275] width 511 height 36
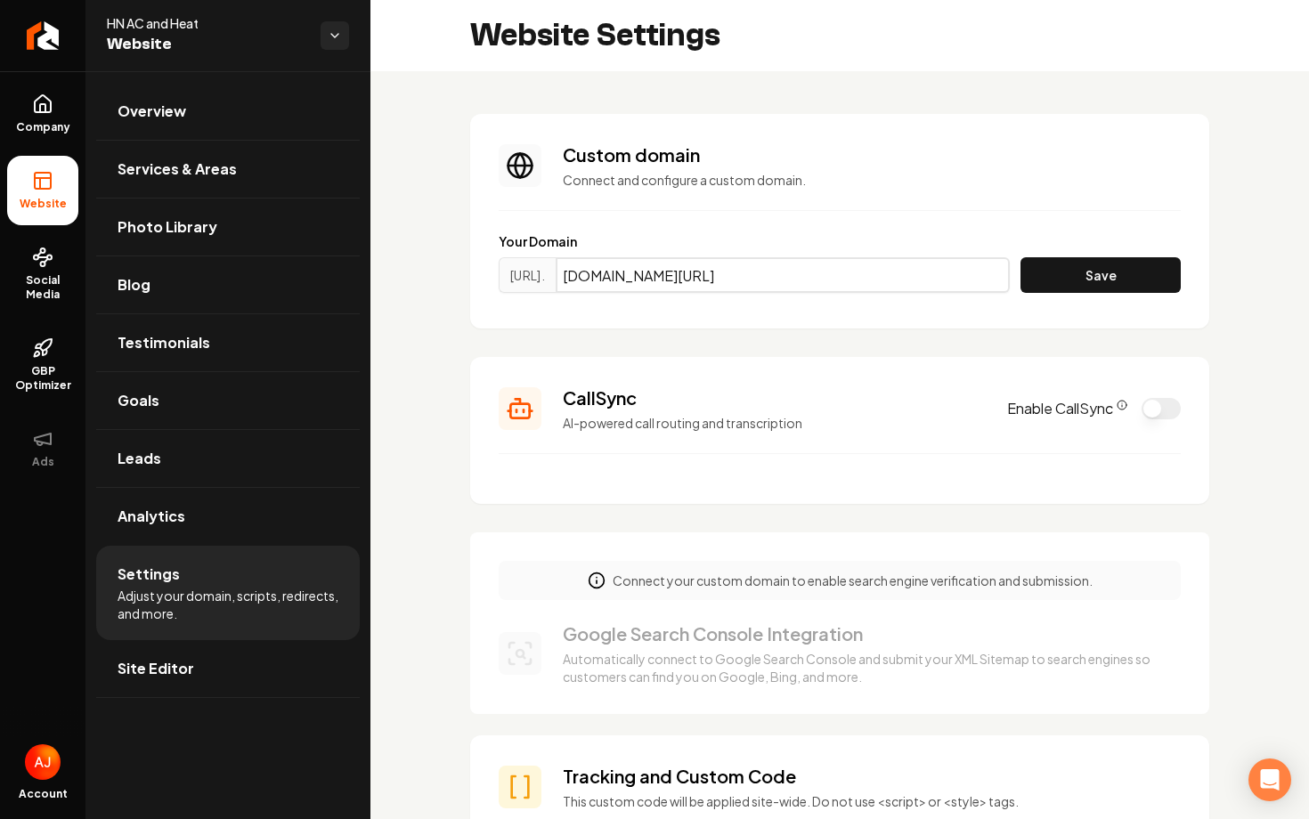
click at [712, 281] on input "hn-ac.com/" at bounding box center [783, 275] width 454 height 36
type input "hn-ac.com"
click at [1049, 278] on button "Save" at bounding box center [1101, 275] width 160 height 36
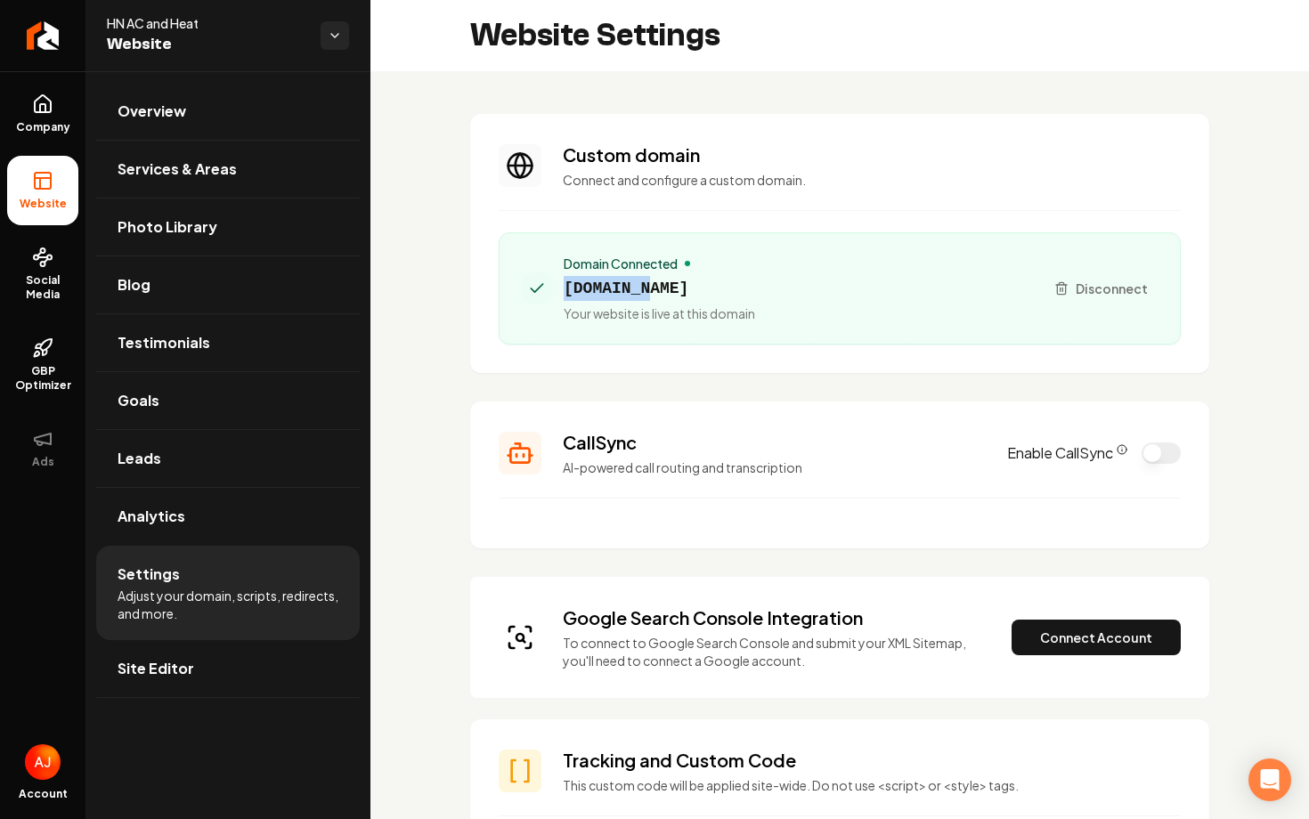
drag, startPoint x: 670, startPoint y: 286, endPoint x: 566, endPoint y: 289, distance: 104.2
click at [566, 289] on span "hn-ac.com" at bounding box center [659, 288] width 191 height 25
copy span "hn-ac.com"
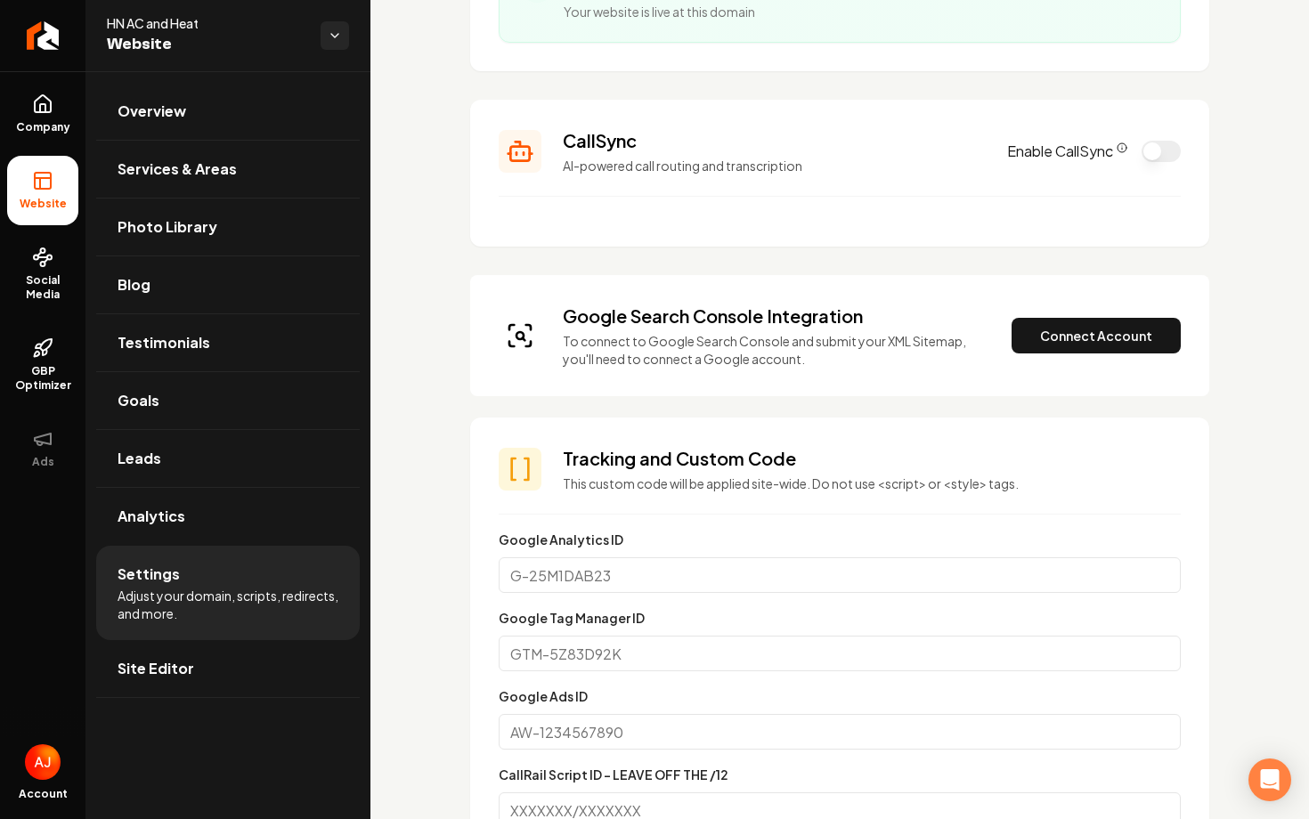
scroll to position [444, 0]
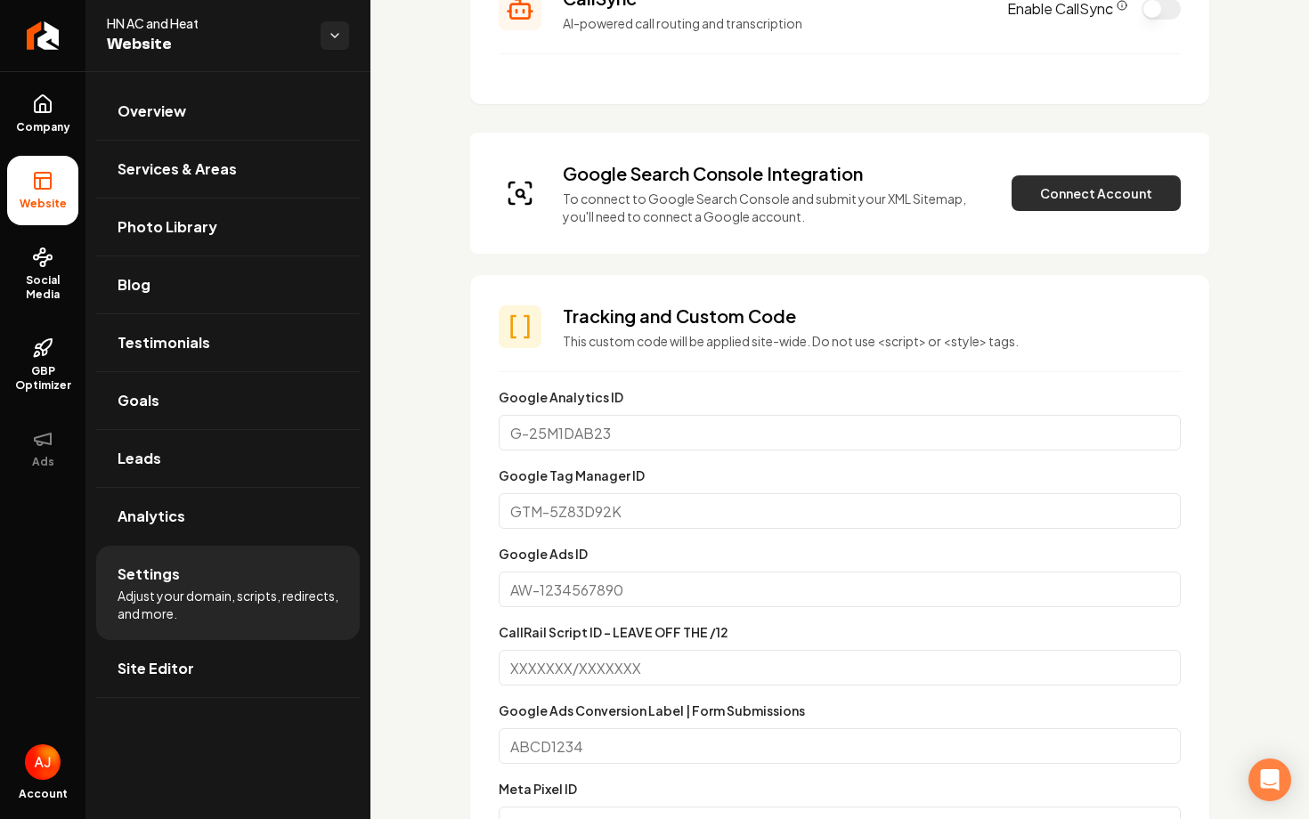
click at [1088, 191] on button "Connect Account" at bounding box center [1096, 193] width 169 height 36
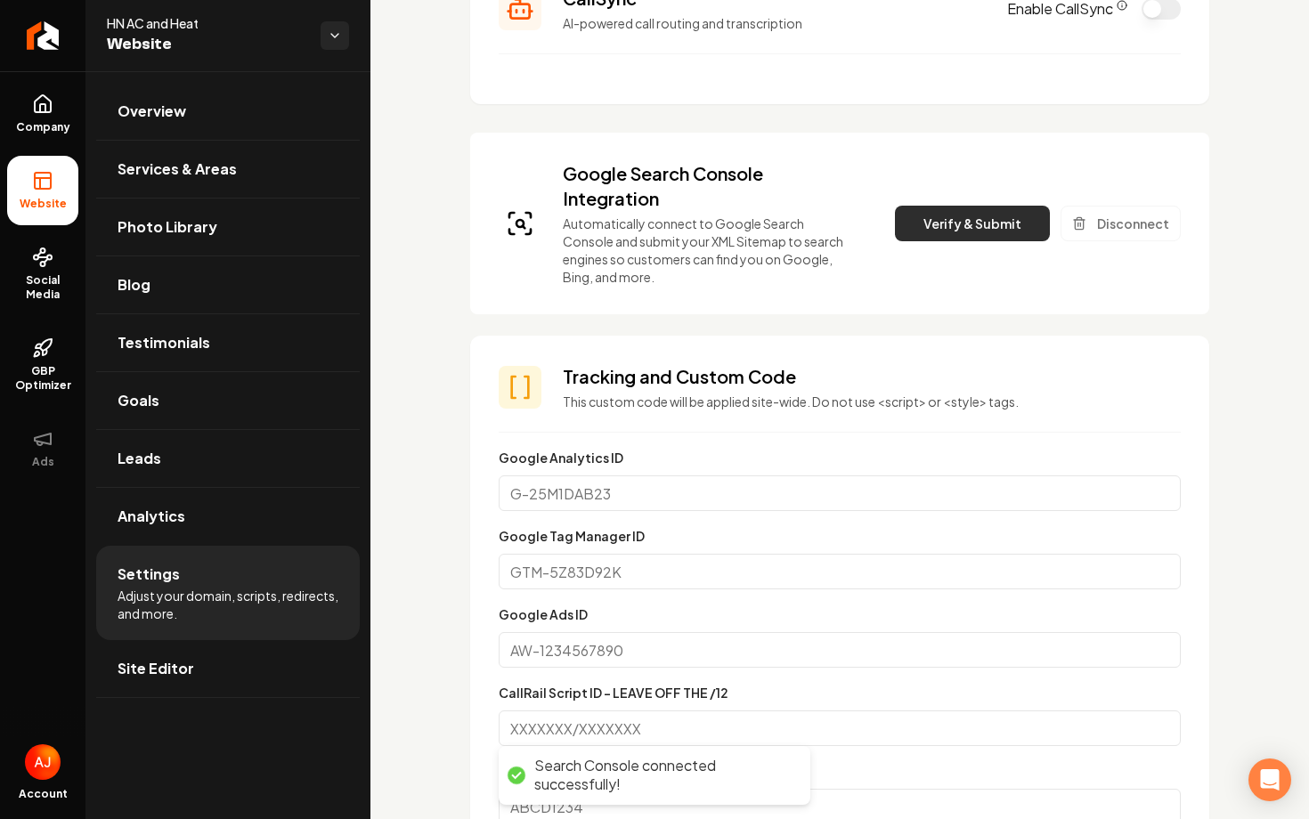
click at [941, 234] on button "Verify & Submit" at bounding box center [972, 224] width 155 height 36
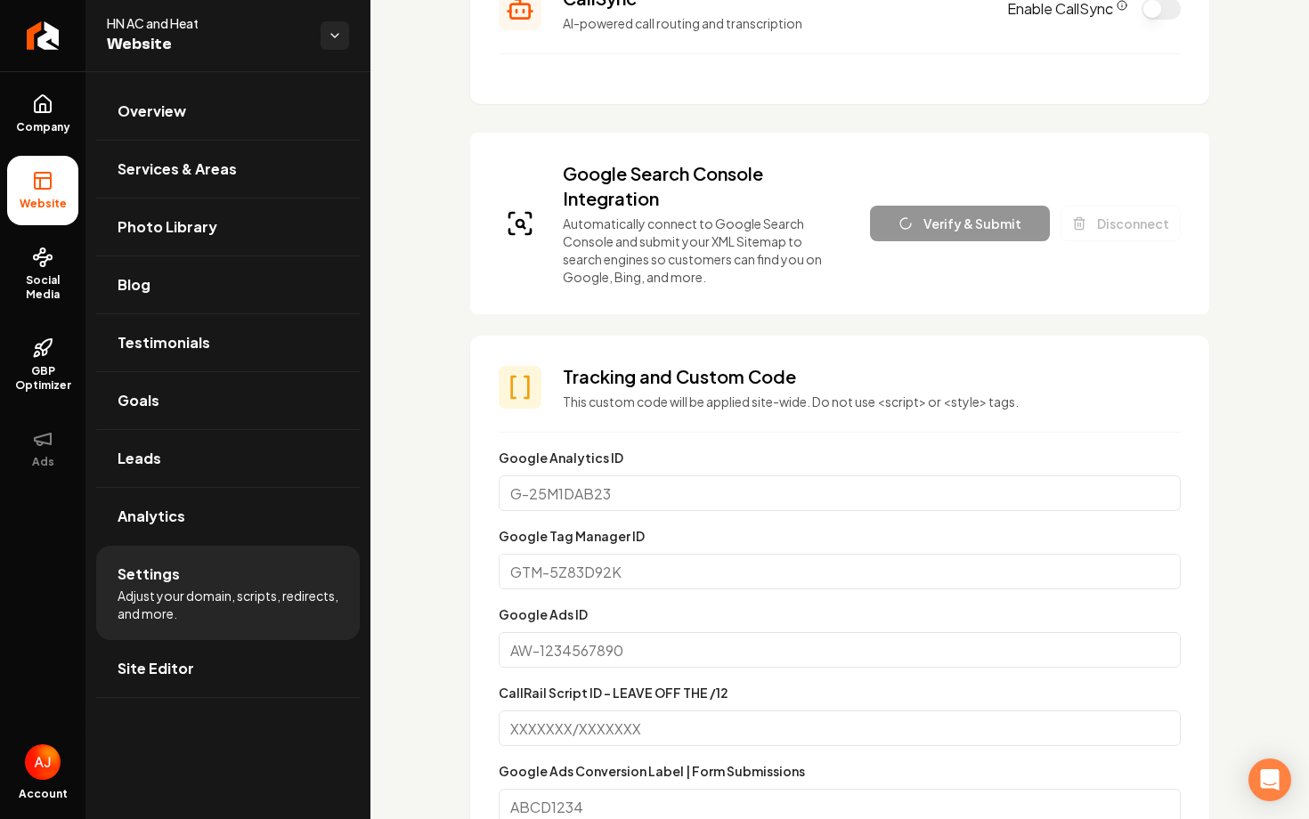
click at [941, 234] on div "Verify & Submit Disconnect" at bounding box center [1025, 224] width 311 height 36
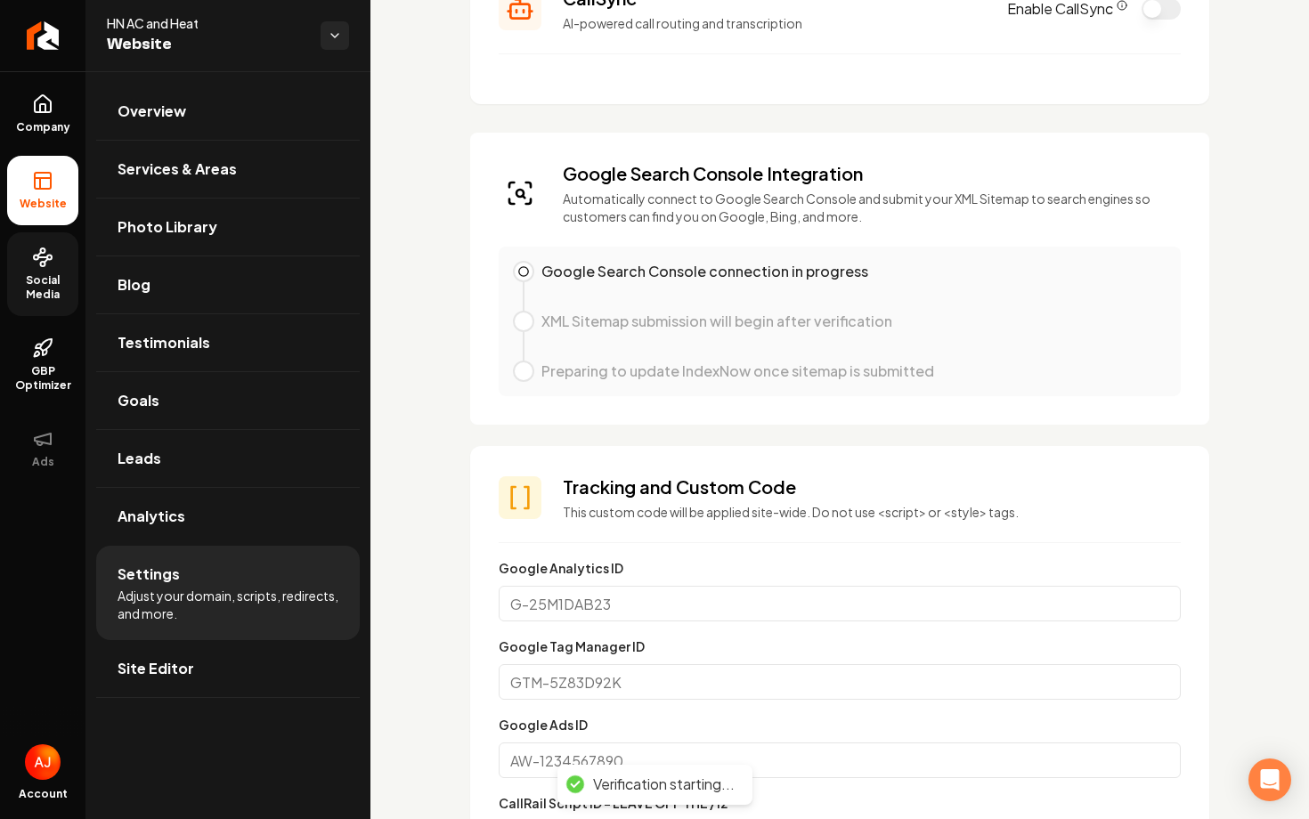
click at [29, 265] on link "Social Media" at bounding box center [42, 274] width 71 height 84
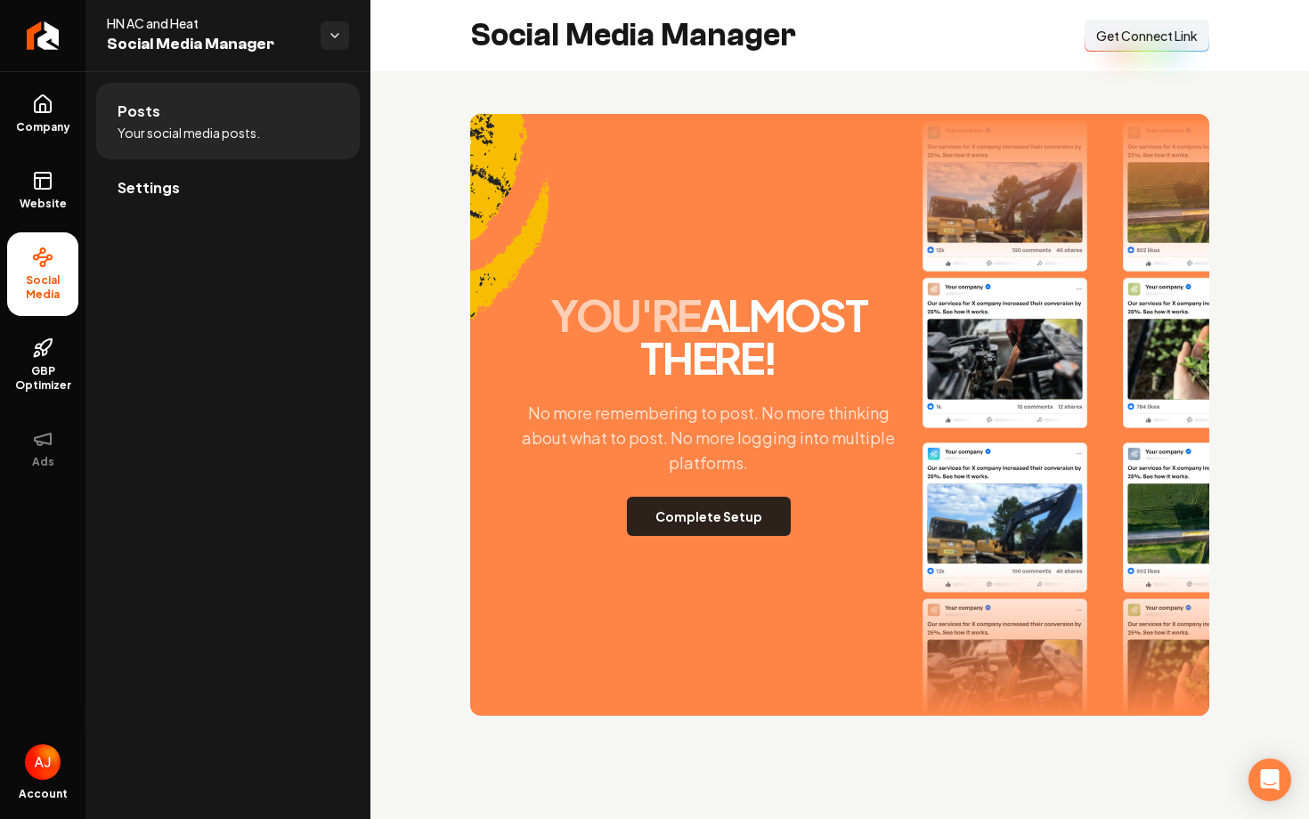
click at [721, 534] on button "Complete Setup" at bounding box center [709, 516] width 164 height 39
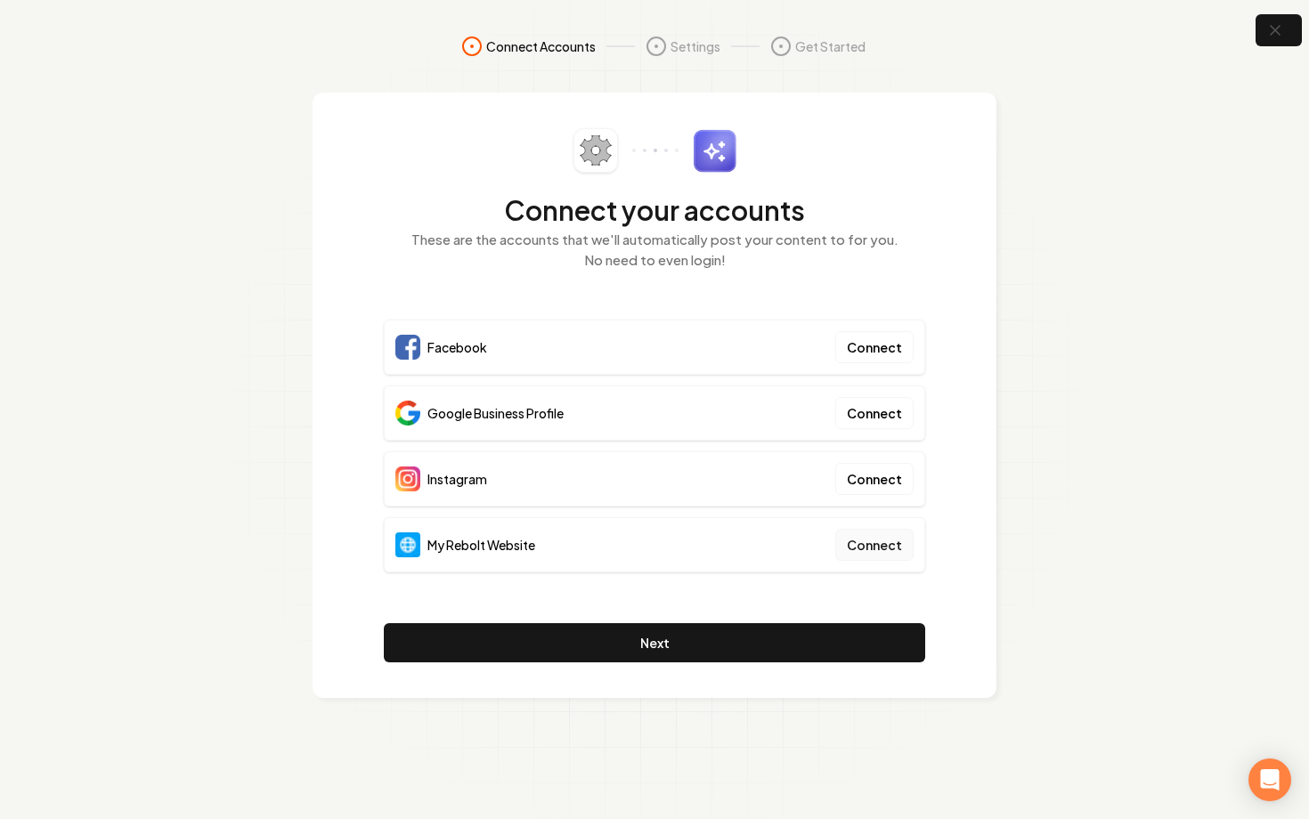
click at [868, 553] on button "Connect" at bounding box center [874, 545] width 78 height 32
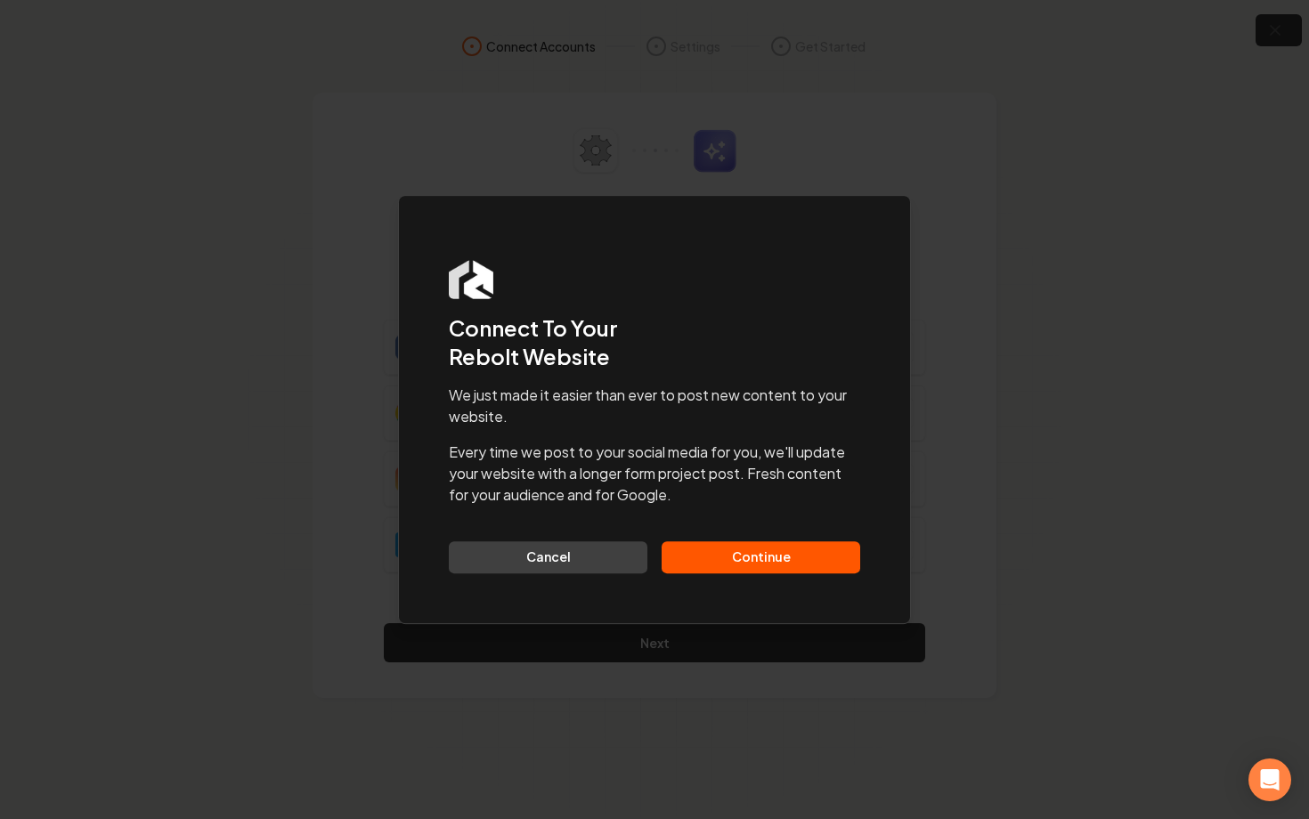
click at [758, 558] on button "Continue" at bounding box center [761, 558] width 199 height 32
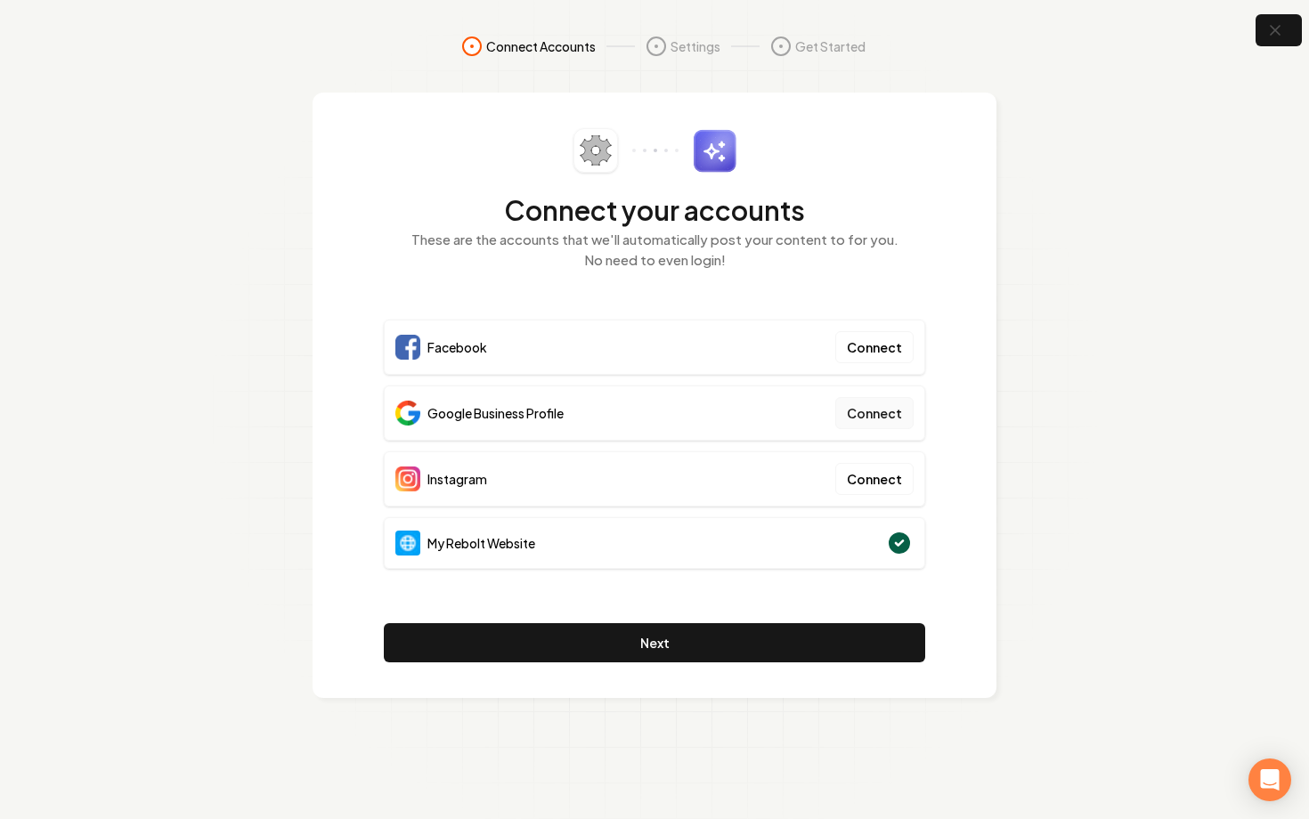
click at [856, 418] on button "Connect" at bounding box center [874, 413] width 78 height 32
click at [1188, 155] on section "Connect Accounts Settings Get Started Connect your accounts These are the accou…" at bounding box center [654, 409] width 1309 height 819
click at [1271, 50] on section "Connect Accounts Settings Get Started Connect your accounts These are the accou…" at bounding box center [654, 409] width 1309 height 819
click at [1276, 31] on icon "button" at bounding box center [1275, 31] width 12 height 12
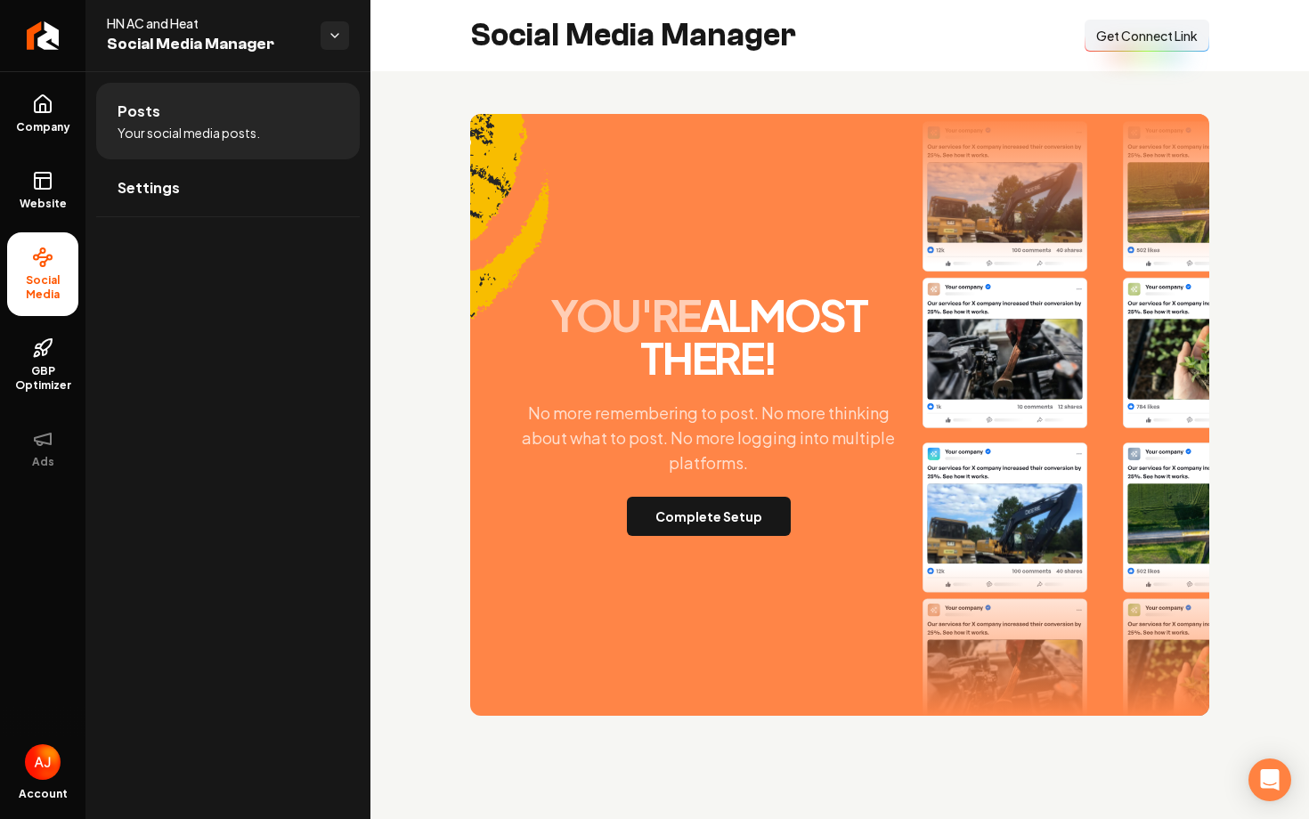
click at [1108, 50] on button "Connect Link Get Connect Link" at bounding box center [1147, 36] width 125 height 32
click at [147, 201] on link "Settings" at bounding box center [228, 187] width 264 height 57
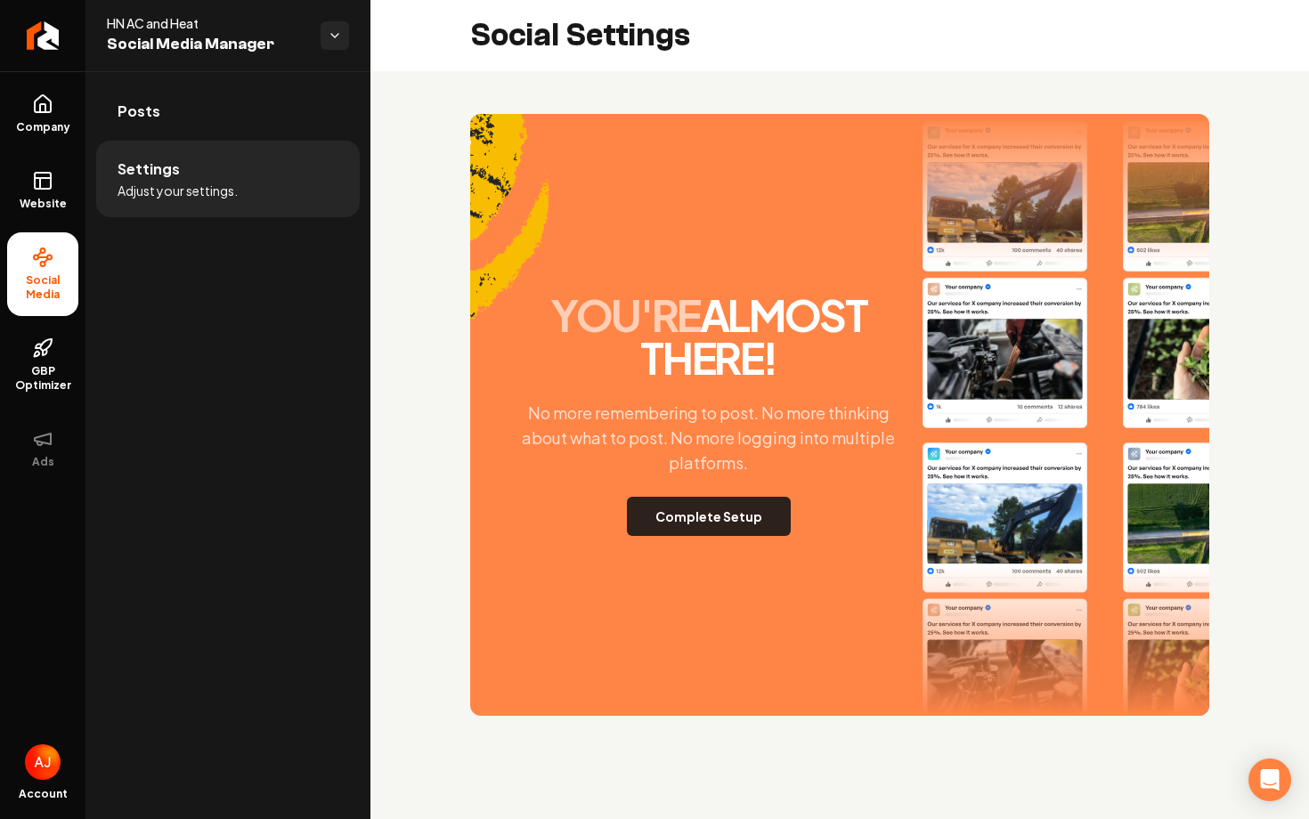
click at [725, 521] on button "Complete Setup" at bounding box center [709, 516] width 164 height 39
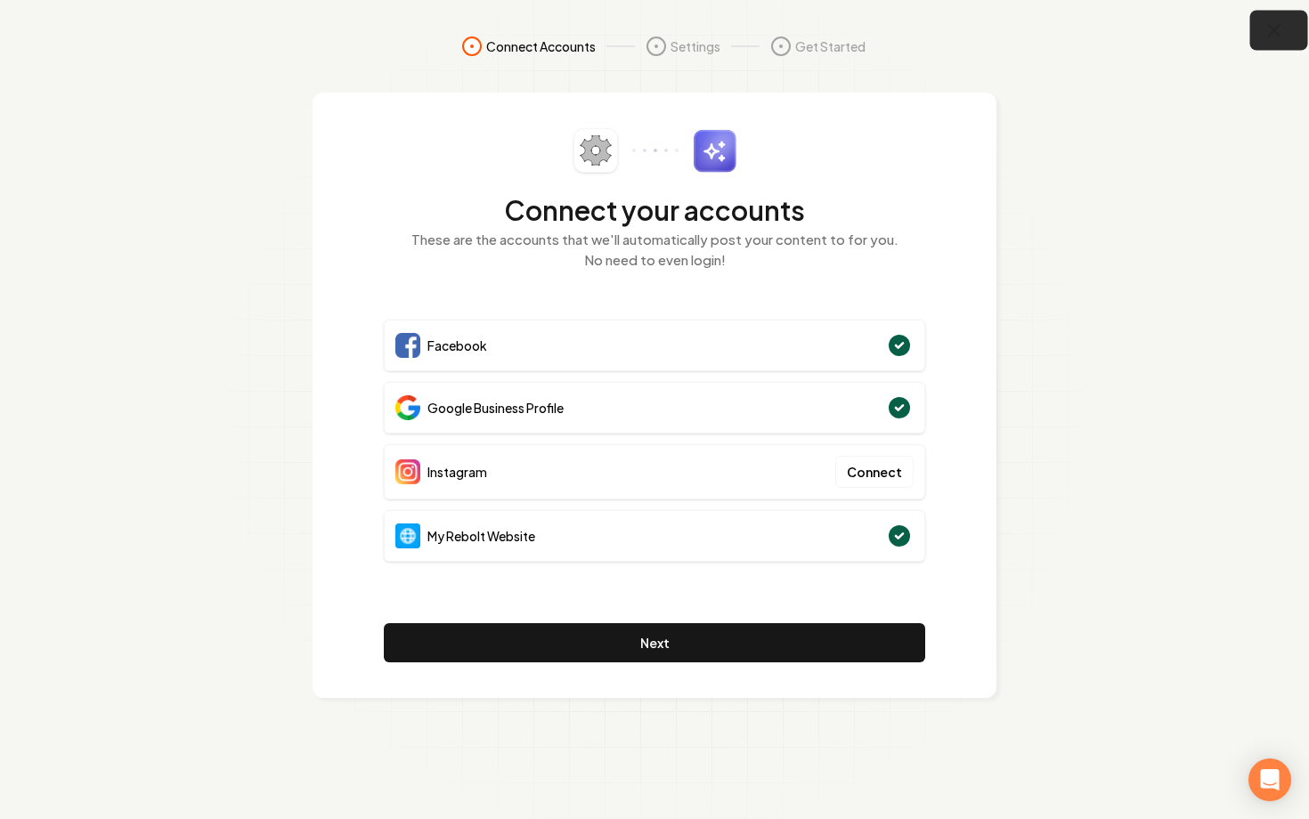
click at [1275, 39] on icon "button" at bounding box center [1275, 31] width 22 height 22
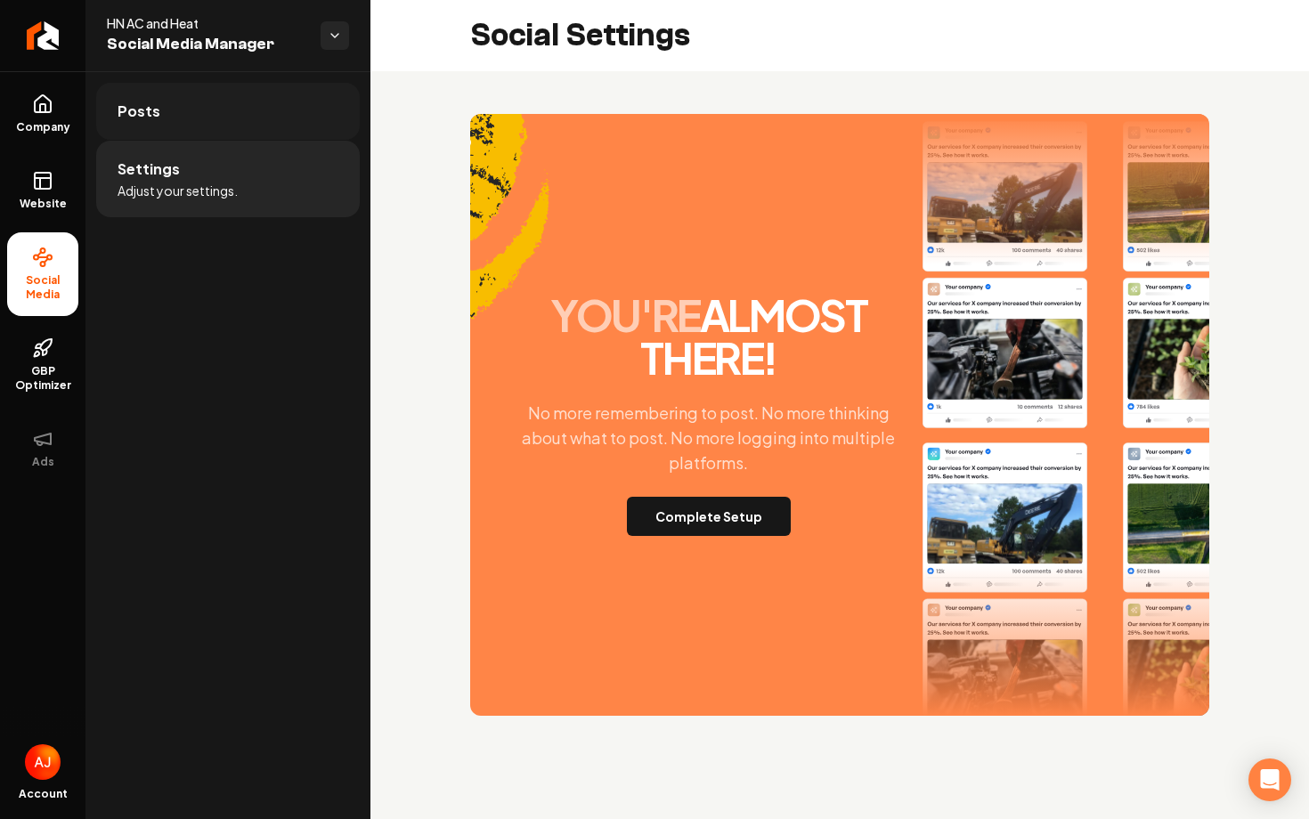
click at [208, 118] on link "Posts" at bounding box center [228, 111] width 264 height 57
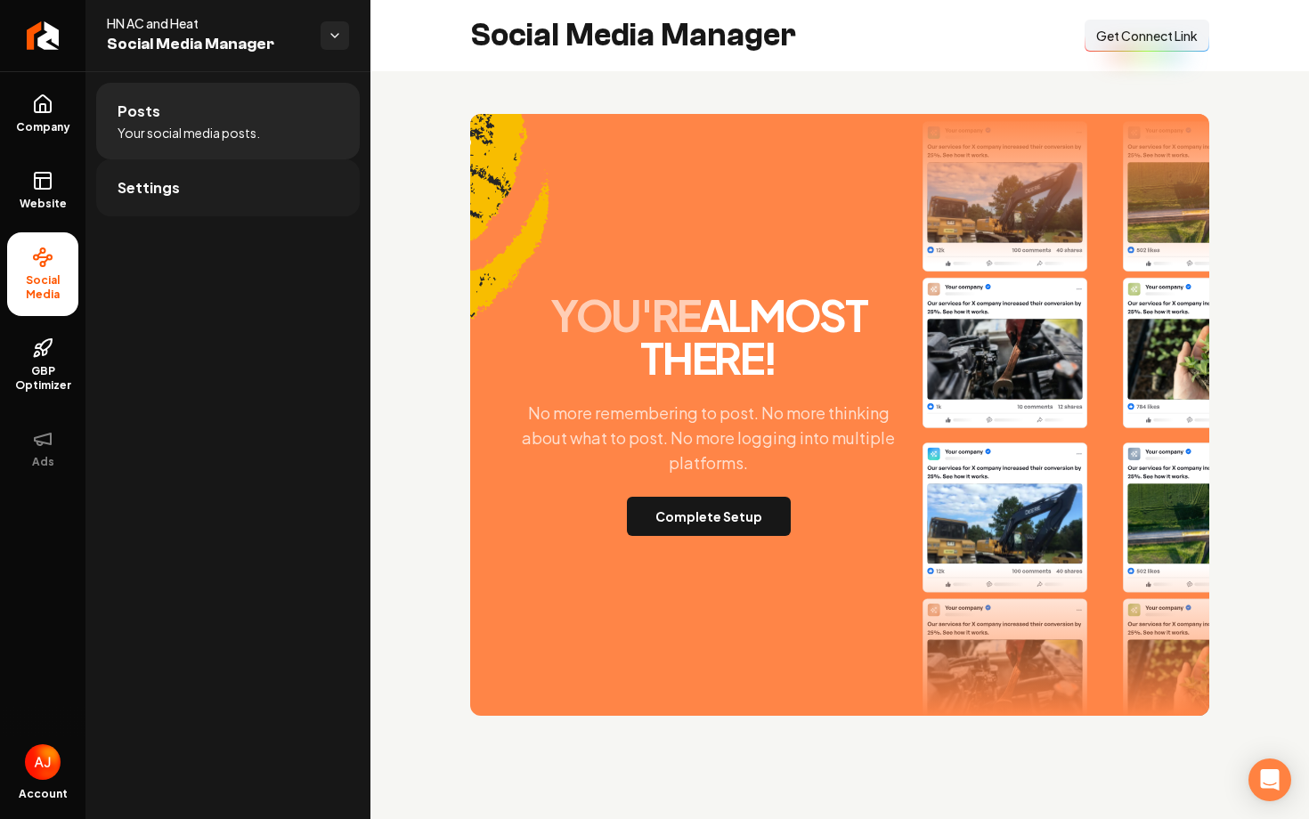
click at [206, 179] on link "Settings" at bounding box center [228, 187] width 264 height 57
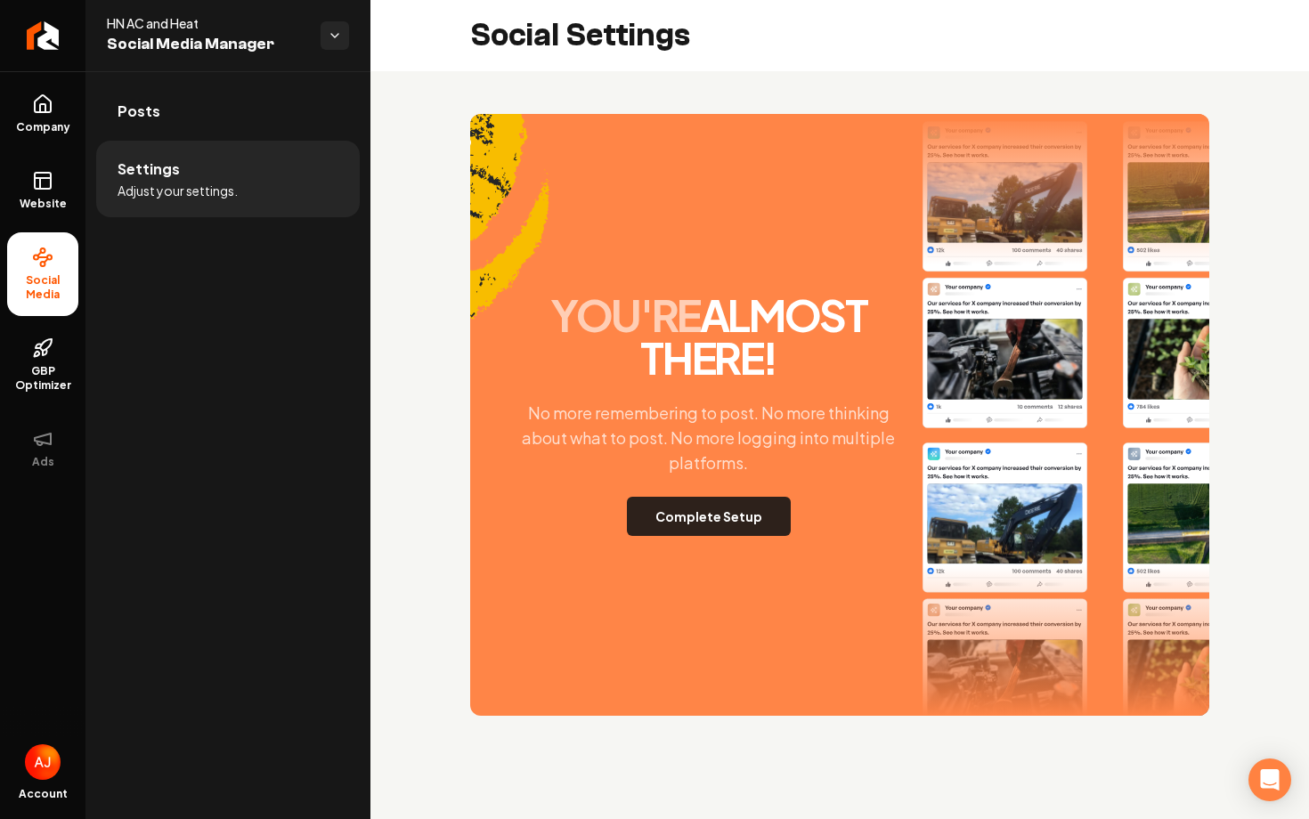
click at [721, 507] on button "Complete Setup" at bounding box center [709, 516] width 164 height 39
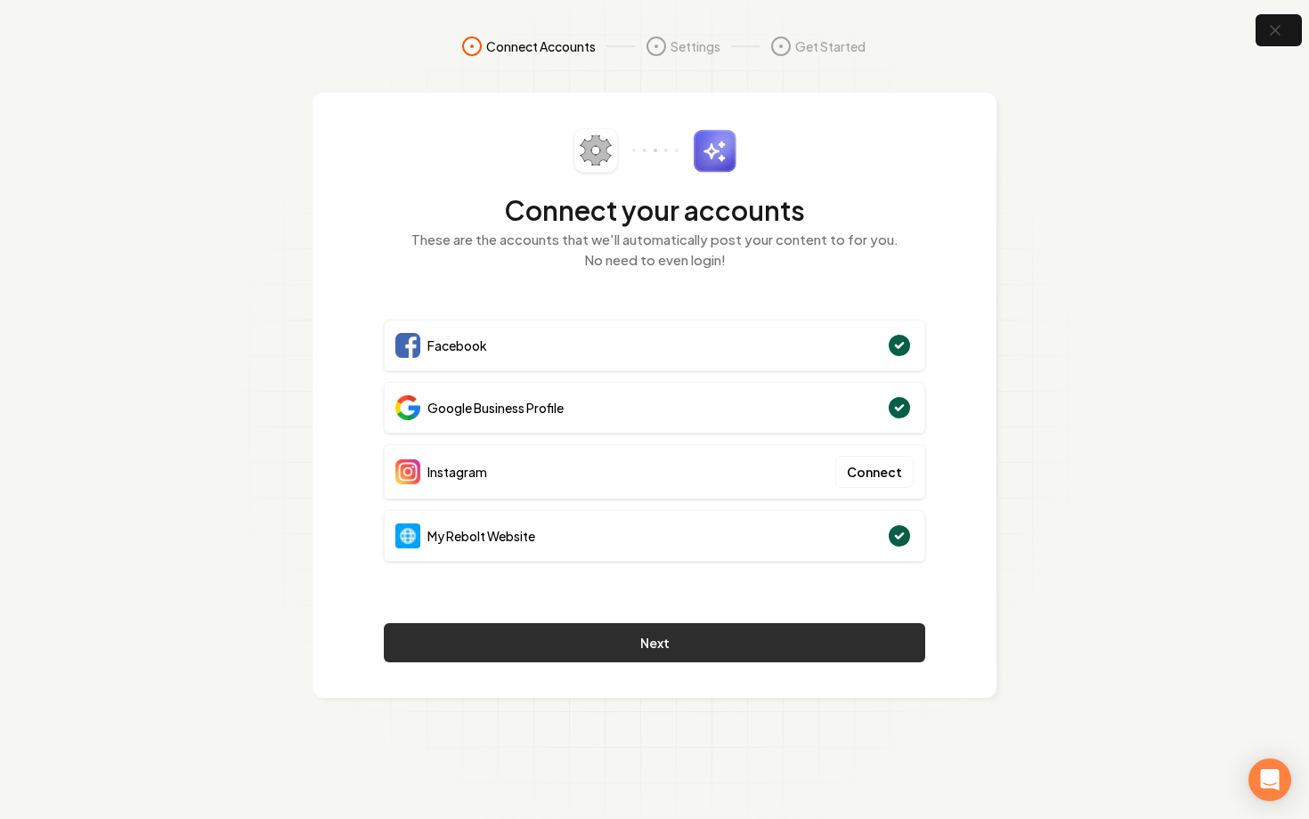
click at [737, 644] on button "Next" at bounding box center [655, 642] width 542 height 39
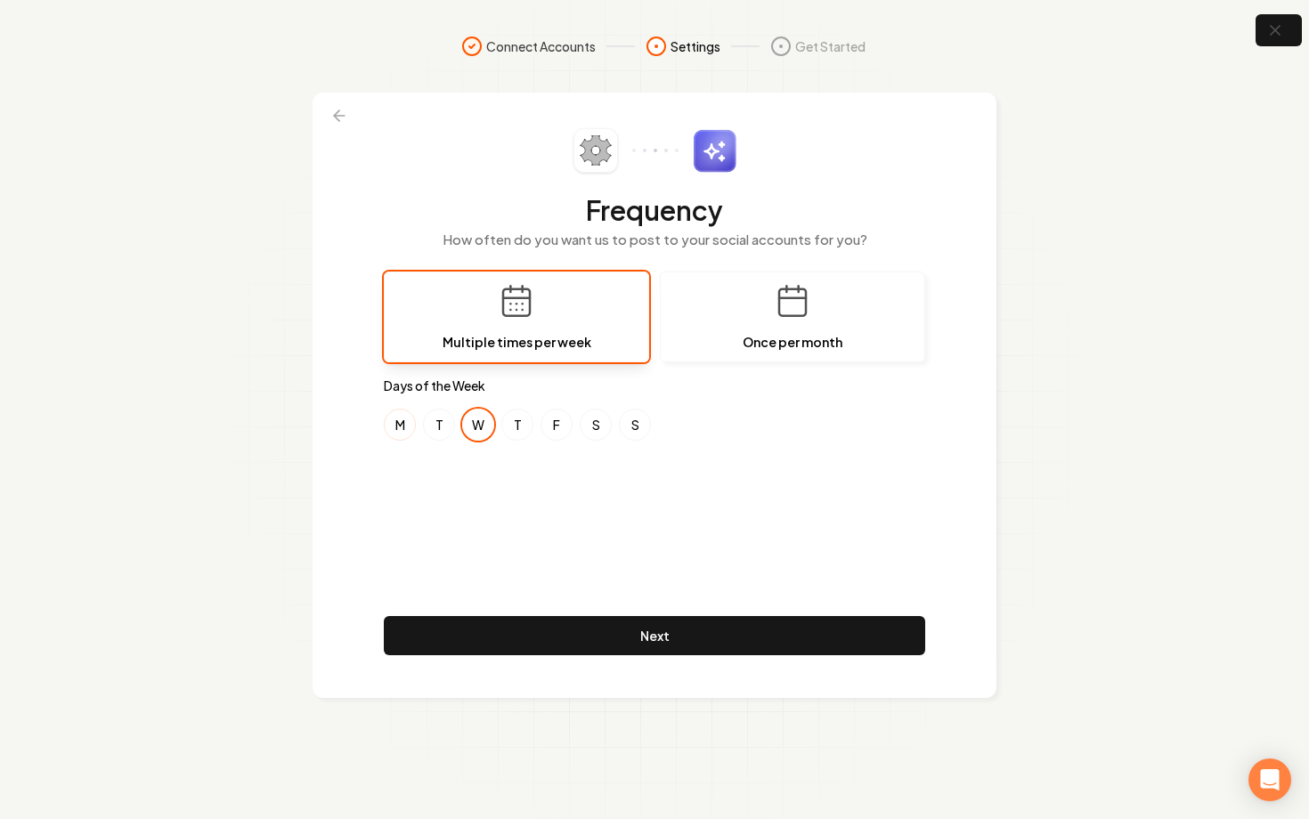
click at [395, 431] on button "M" at bounding box center [400, 425] width 32 height 32
click at [599, 427] on button "S" at bounding box center [596, 425] width 32 height 32
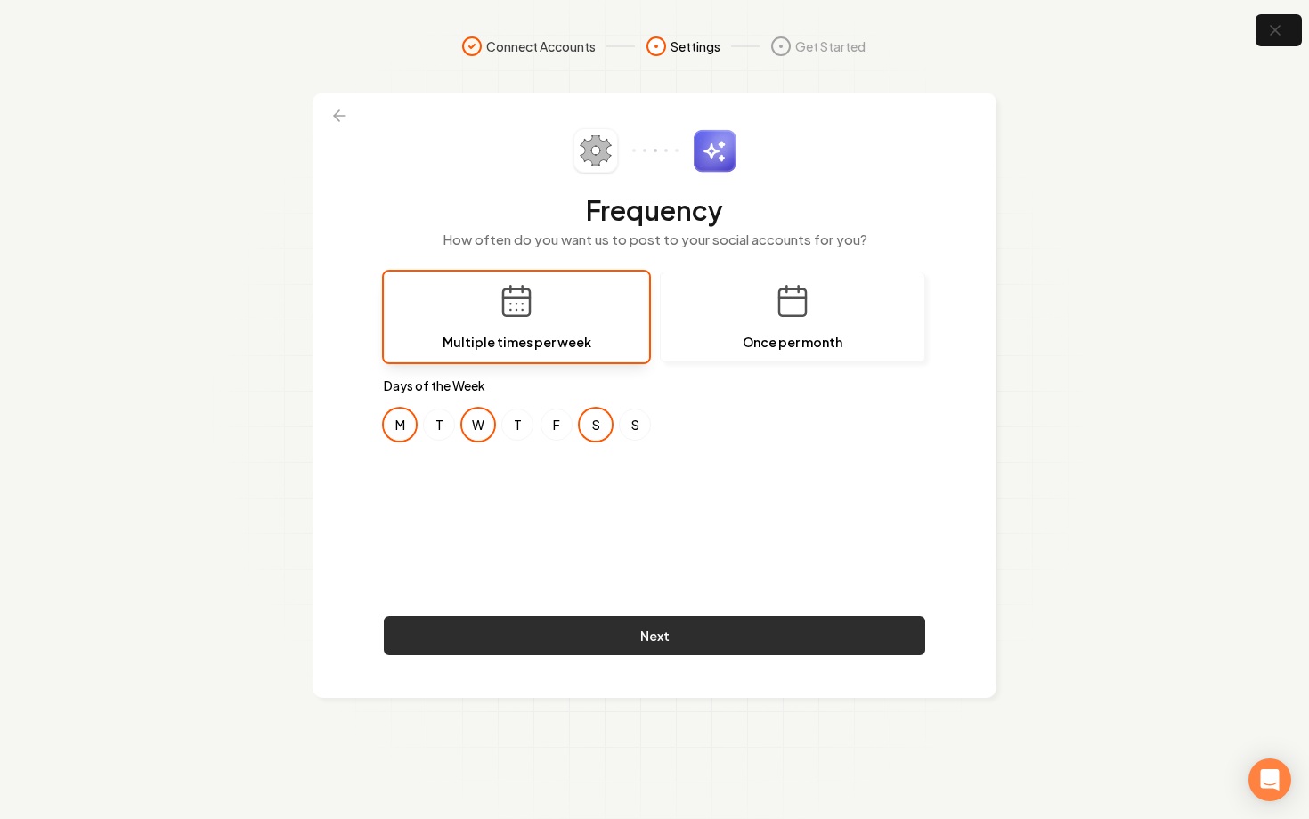
click at [703, 632] on button "Next" at bounding box center [655, 635] width 542 height 39
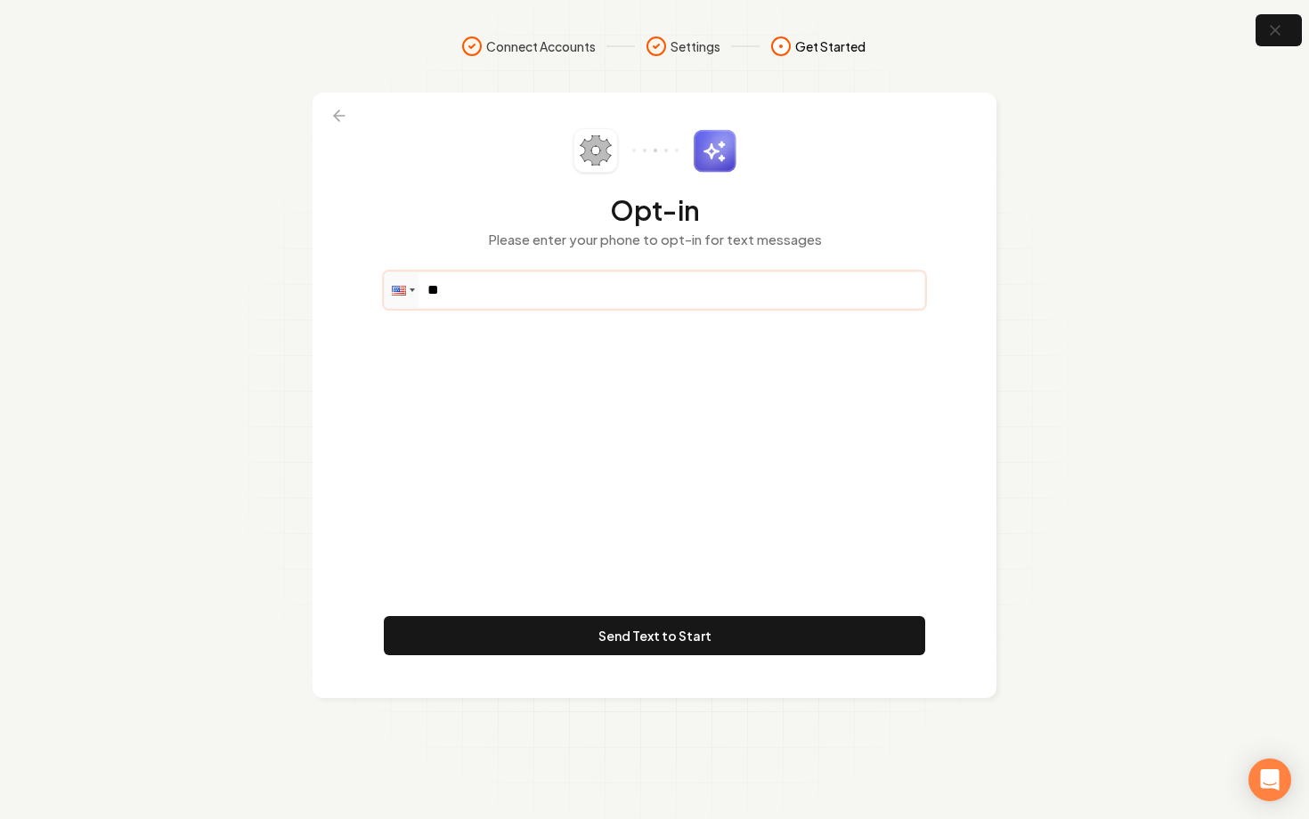
click at [525, 281] on input "**" at bounding box center [655, 291] width 540 height 36
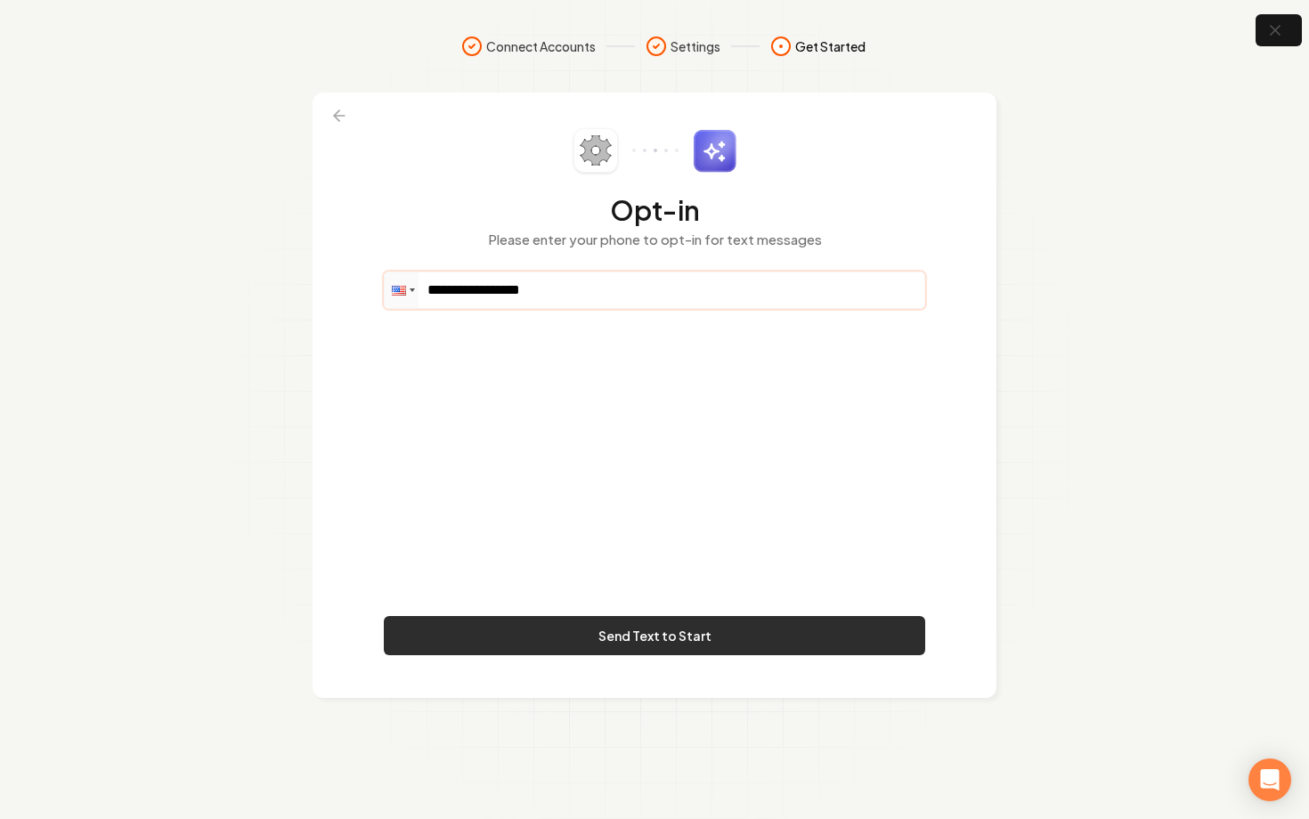
type input "**********"
click at [689, 643] on button "Send Text to Start" at bounding box center [655, 635] width 542 height 39
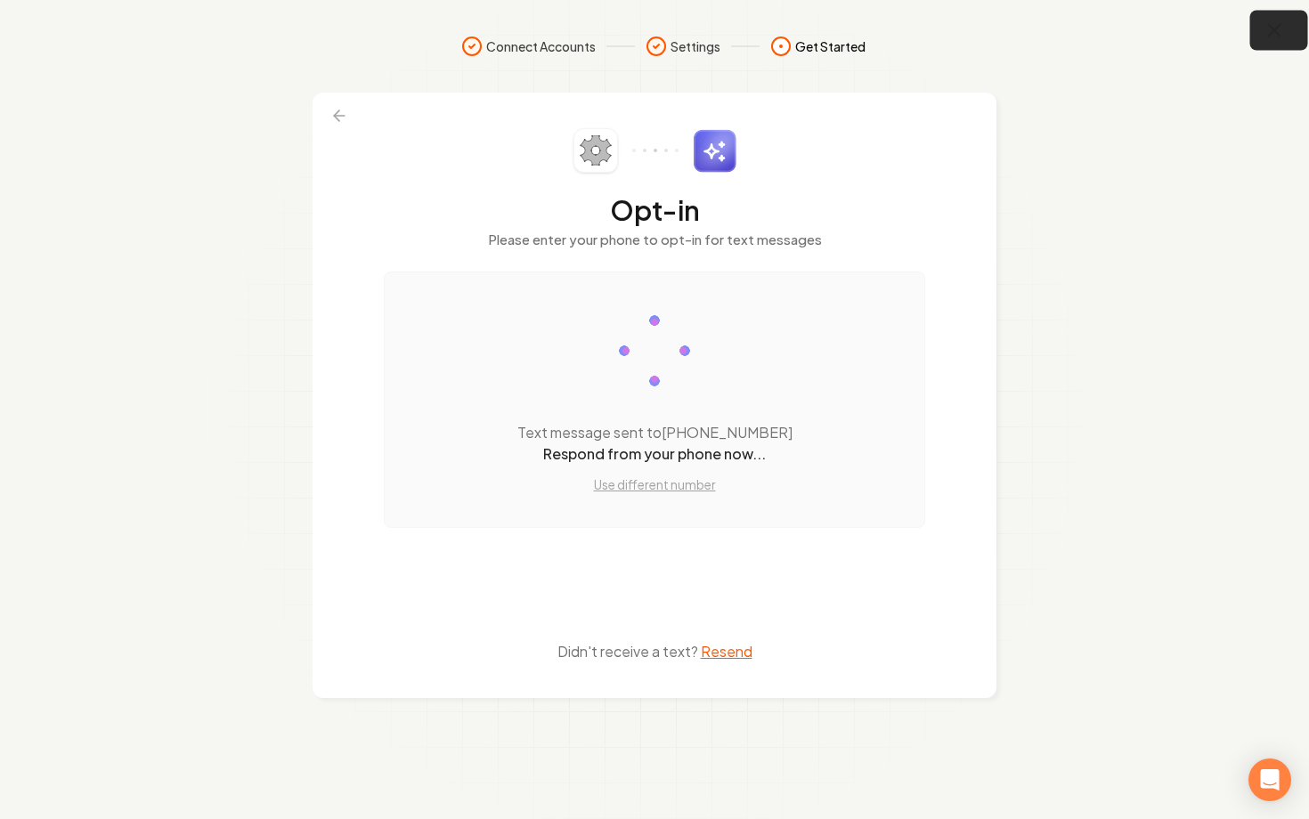
click at [1275, 23] on icon "button" at bounding box center [1275, 31] width 22 height 22
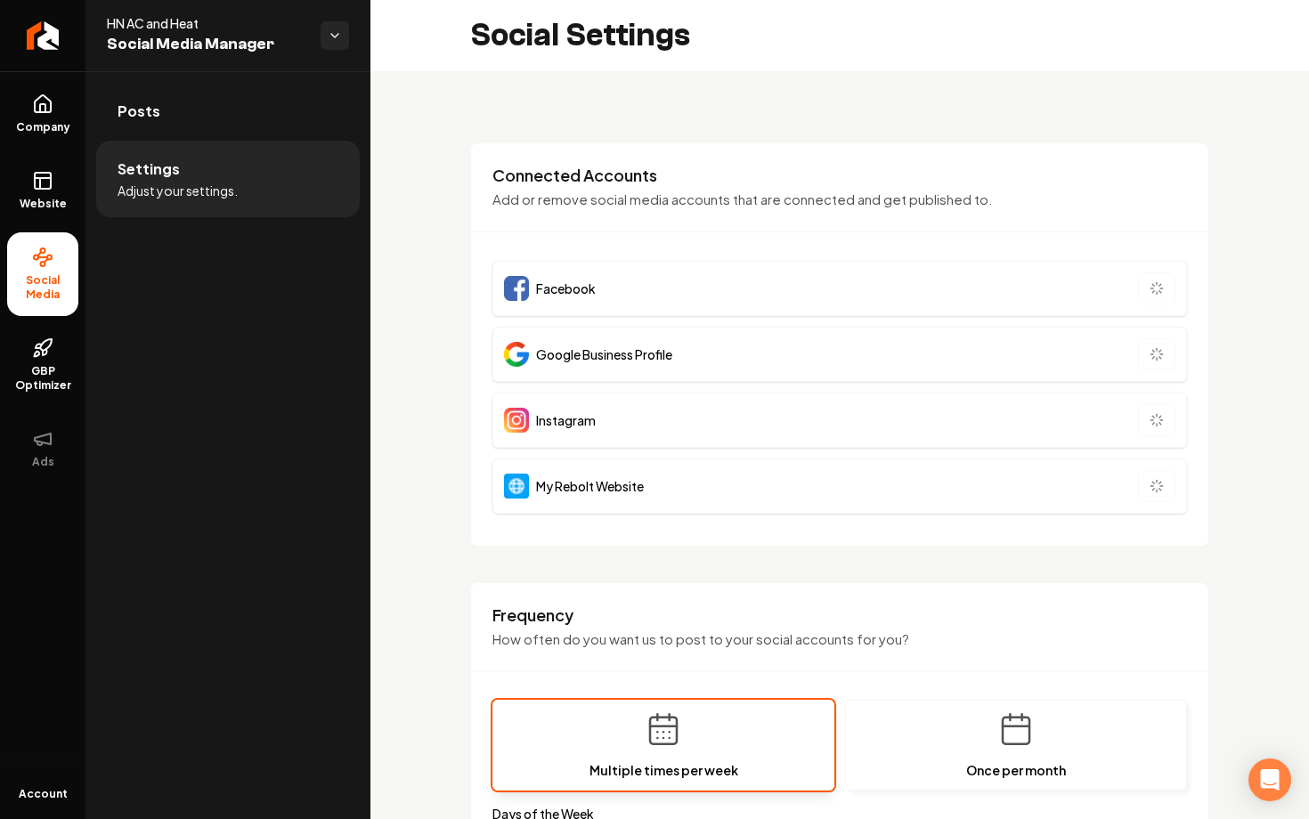
type input "**********"
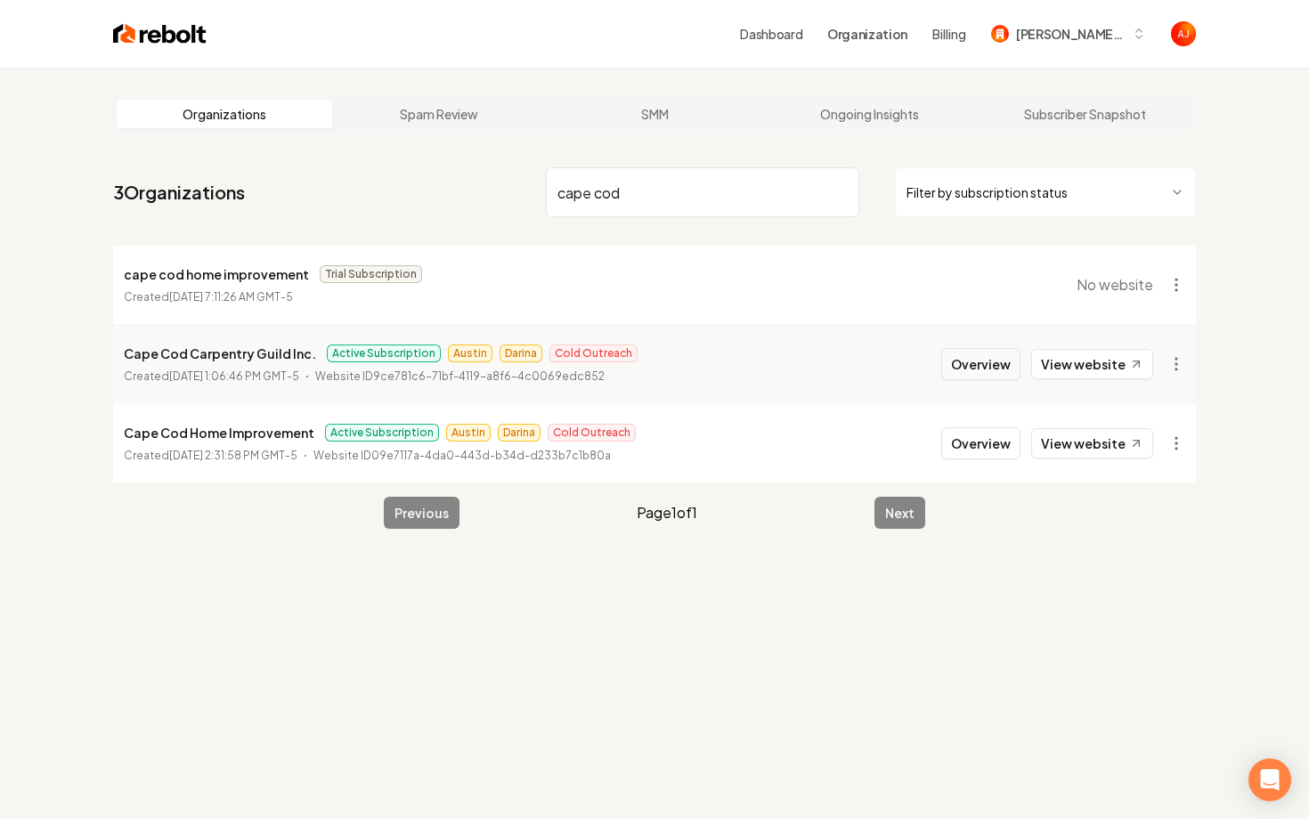
type input "cape cod"
click at [967, 374] on button "Overview" at bounding box center [980, 364] width 79 height 32
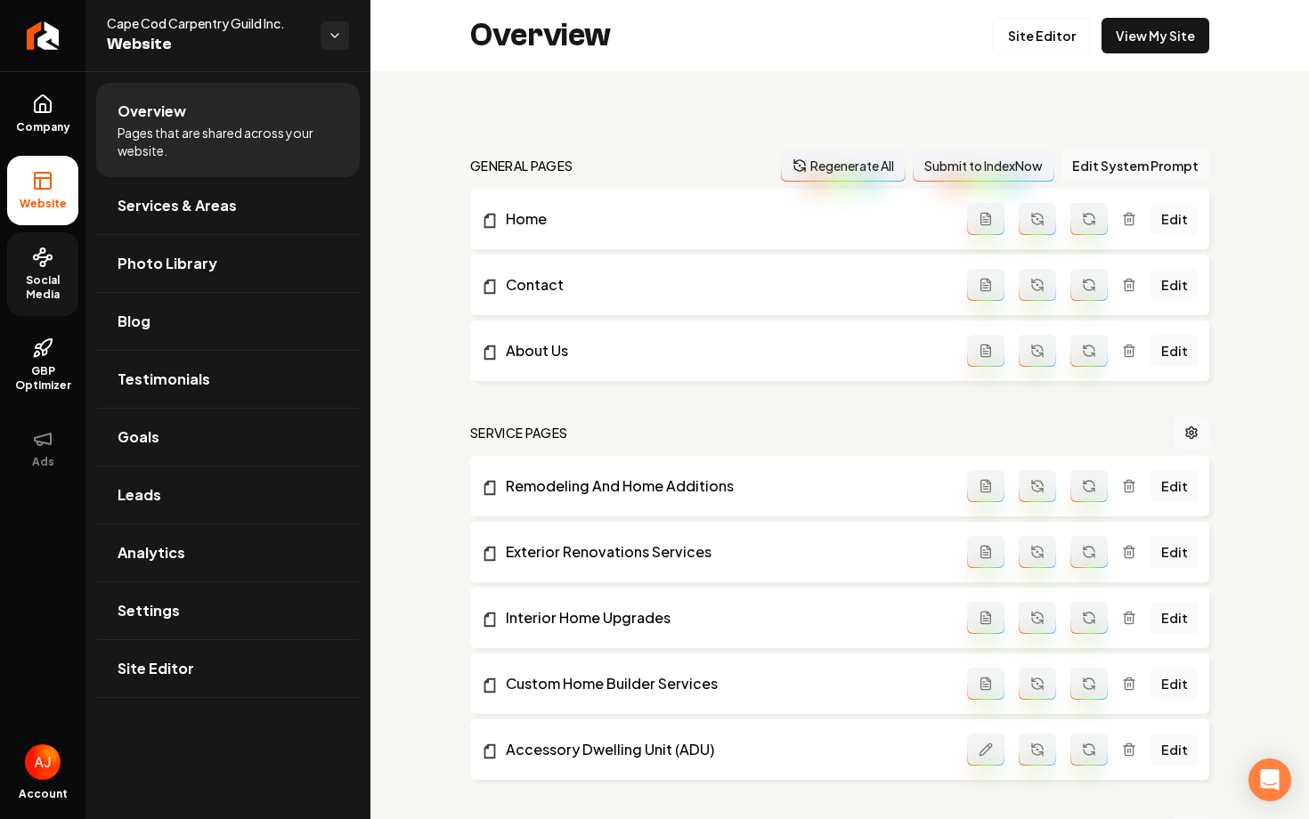
click at [55, 281] on span "Social Media" at bounding box center [42, 287] width 71 height 29
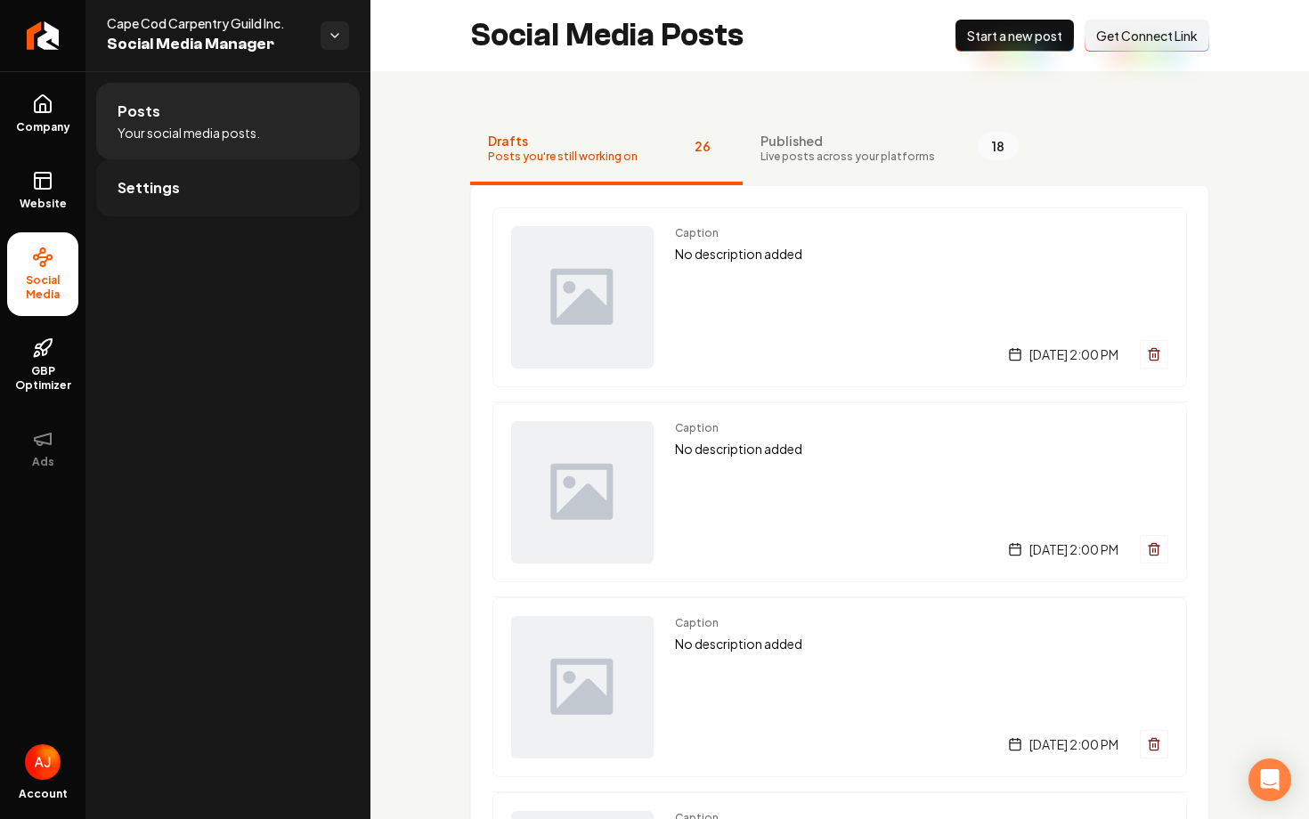
click at [189, 181] on link "Settings" at bounding box center [228, 187] width 264 height 57
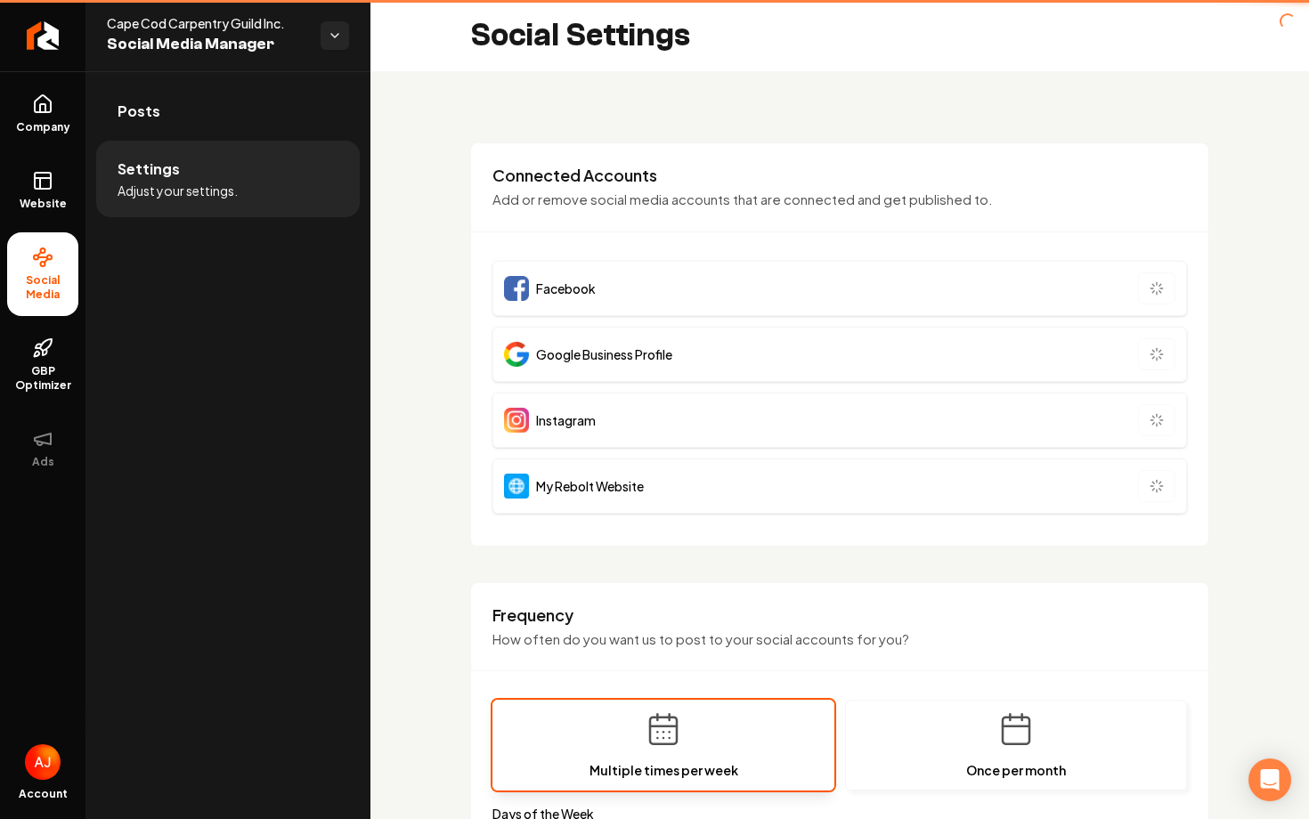
type input "**********"
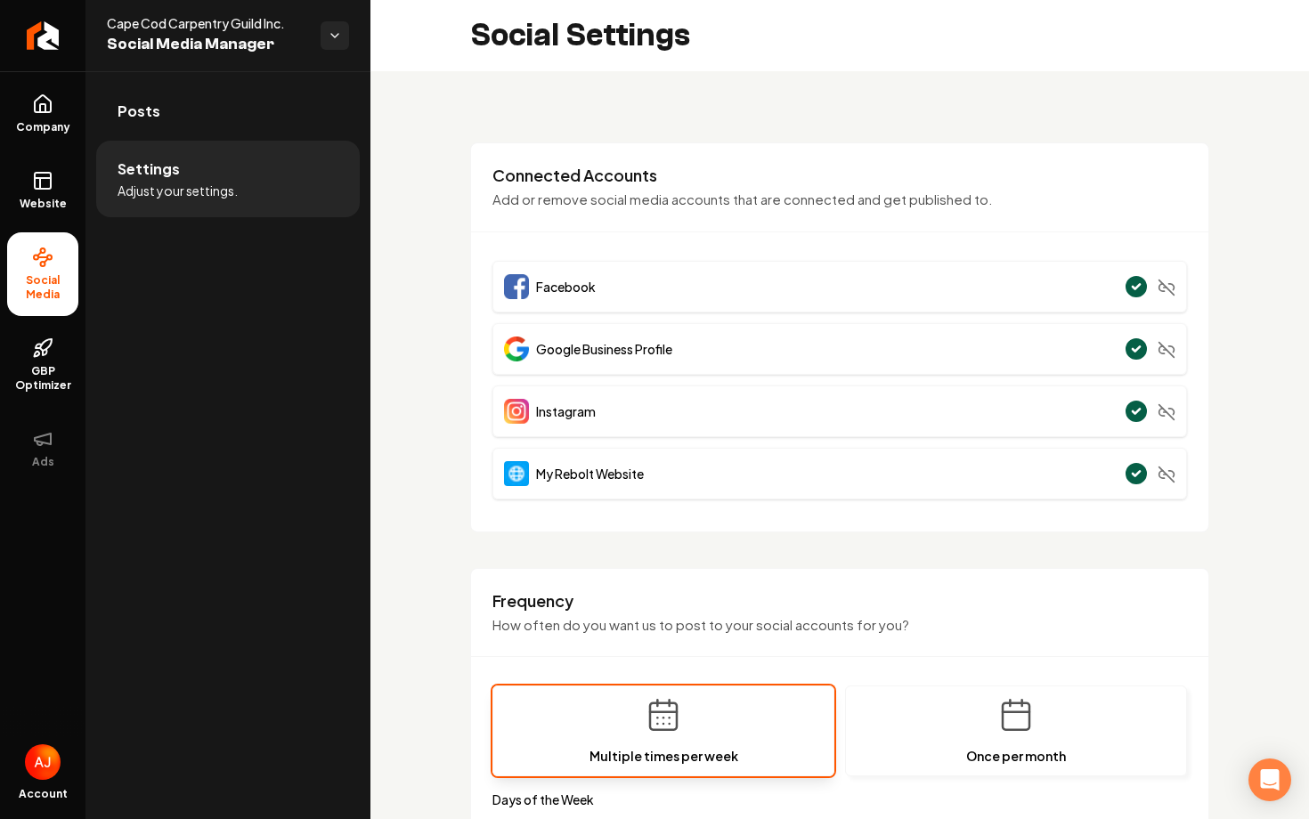
click at [1011, 360] on div "Google Business Profile" at bounding box center [840, 349] width 695 height 52
click at [1169, 349] on icon "Main content area" at bounding box center [1167, 350] width 18 height 18
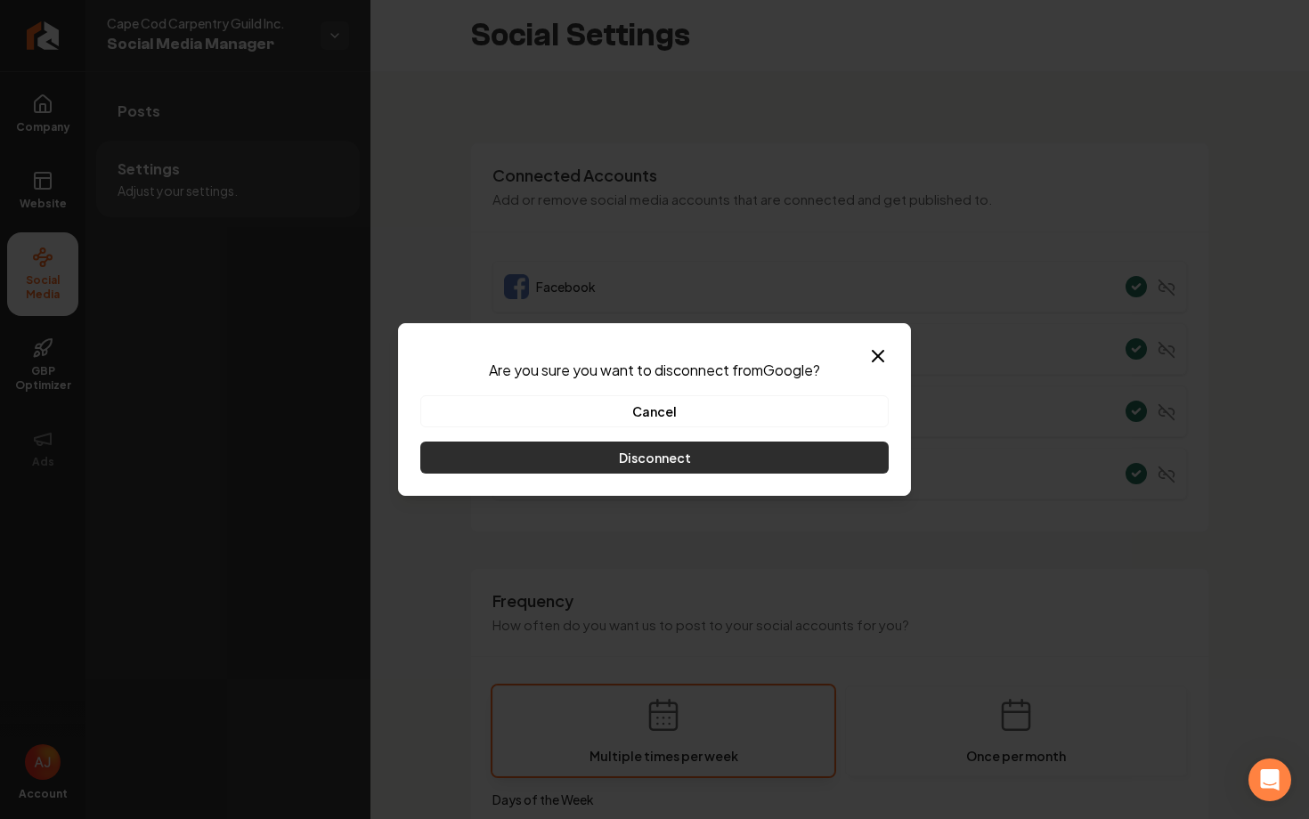
click at [621, 463] on button "Disconnect" at bounding box center [654, 458] width 468 height 32
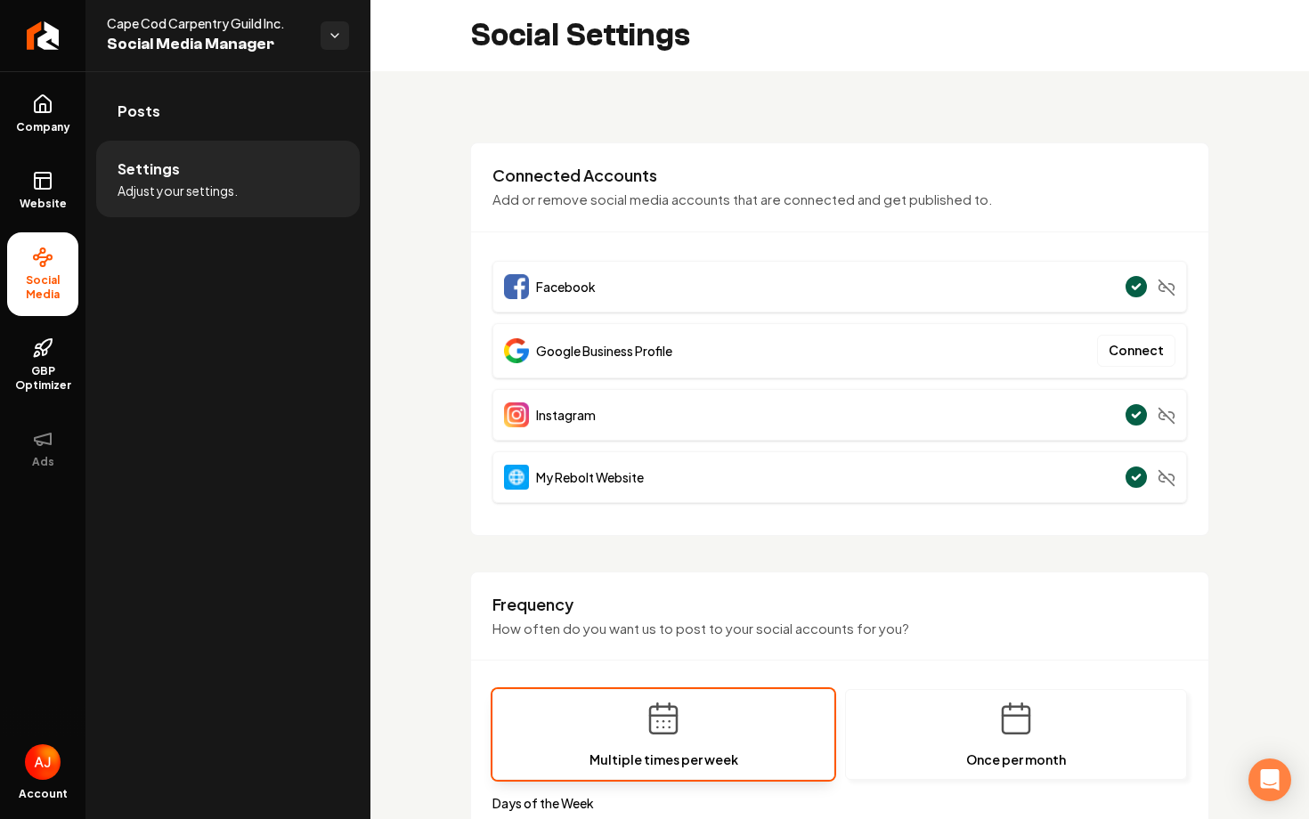
drag, startPoint x: 1112, startPoint y: 360, endPoint x: 951, endPoint y: 340, distance: 161.5
click at [951, 340] on div "Google Business Profile Connect" at bounding box center [840, 350] width 695 height 55
click at [34, 199] on span "Website" at bounding box center [42, 204] width 61 height 14
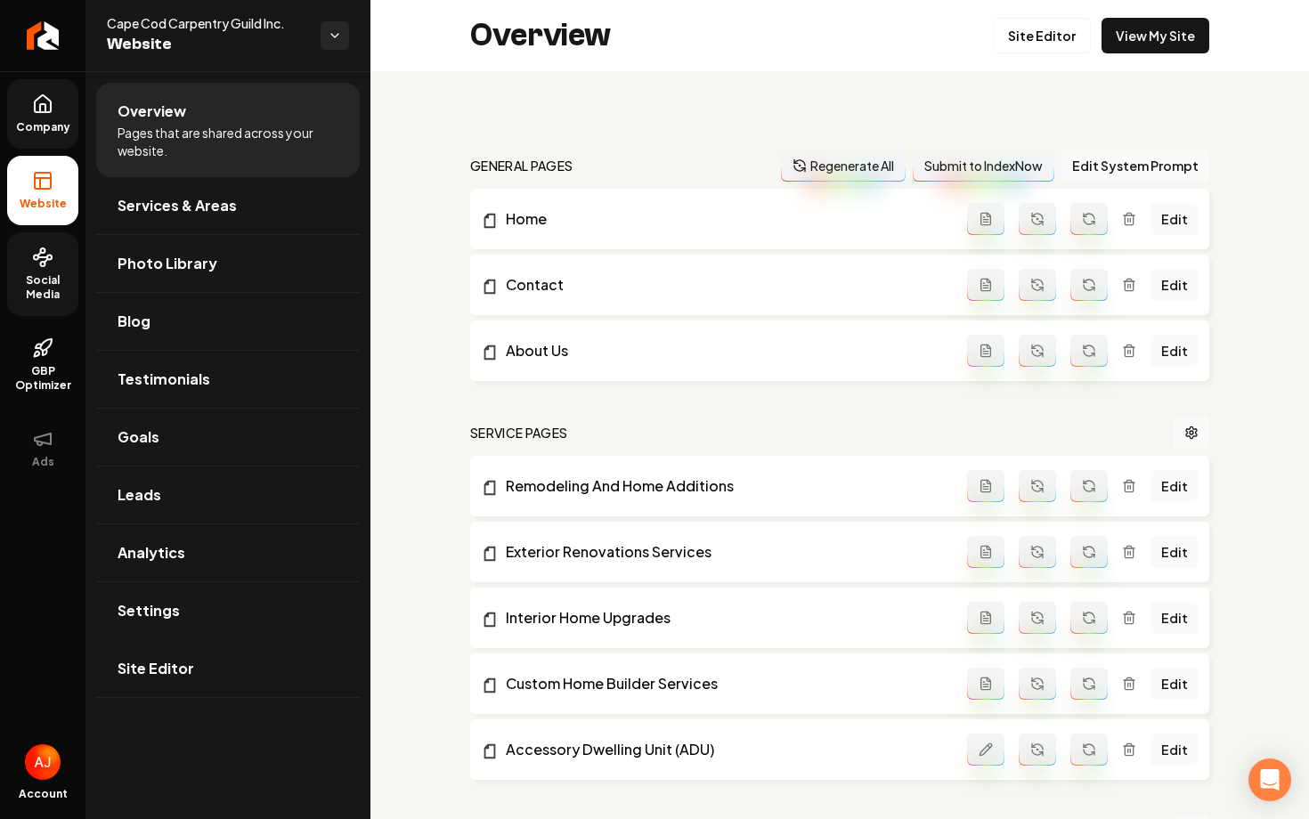
click at [45, 134] on link "Company" at bounding box center [42, 113] width 71 height 69
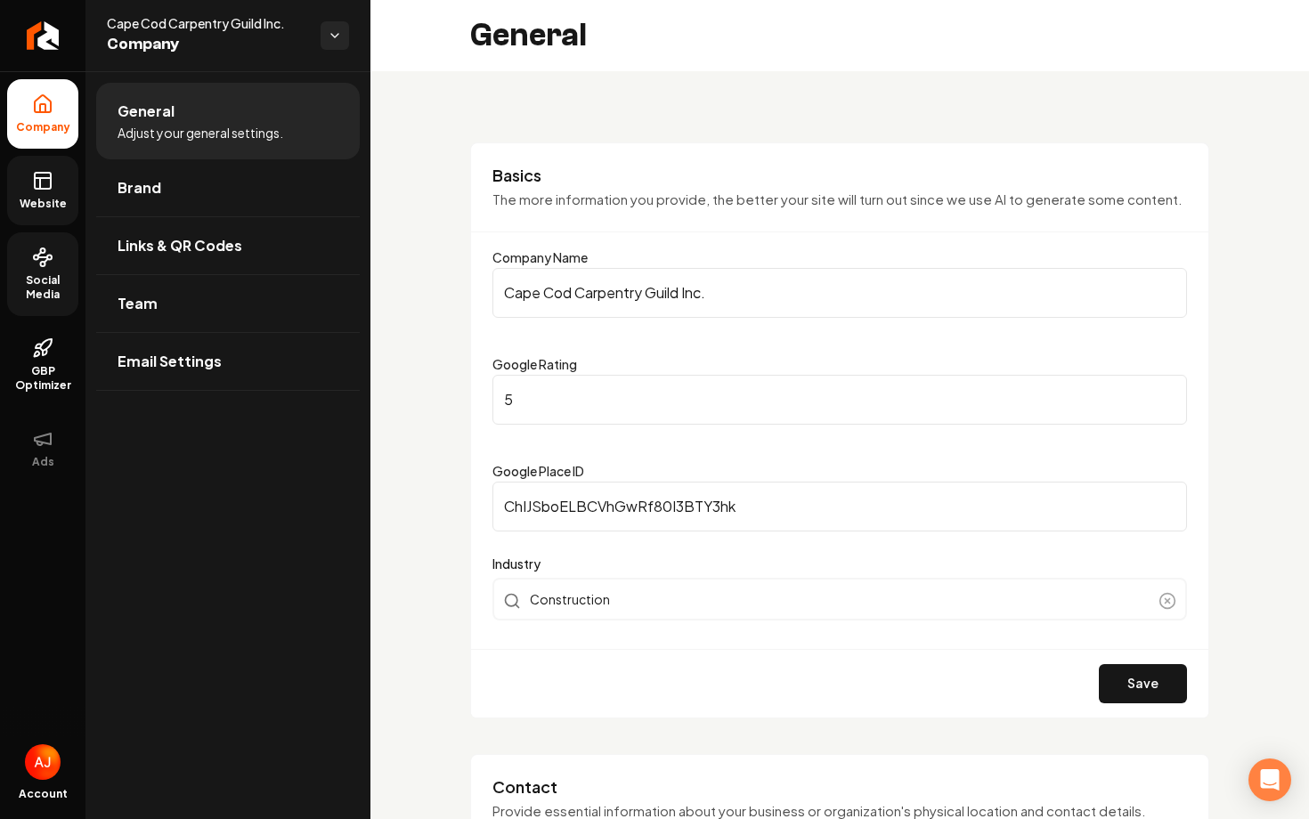
click at [39, 300] on span "Social Media" at bounding box center [42, 287] width 71 height 29
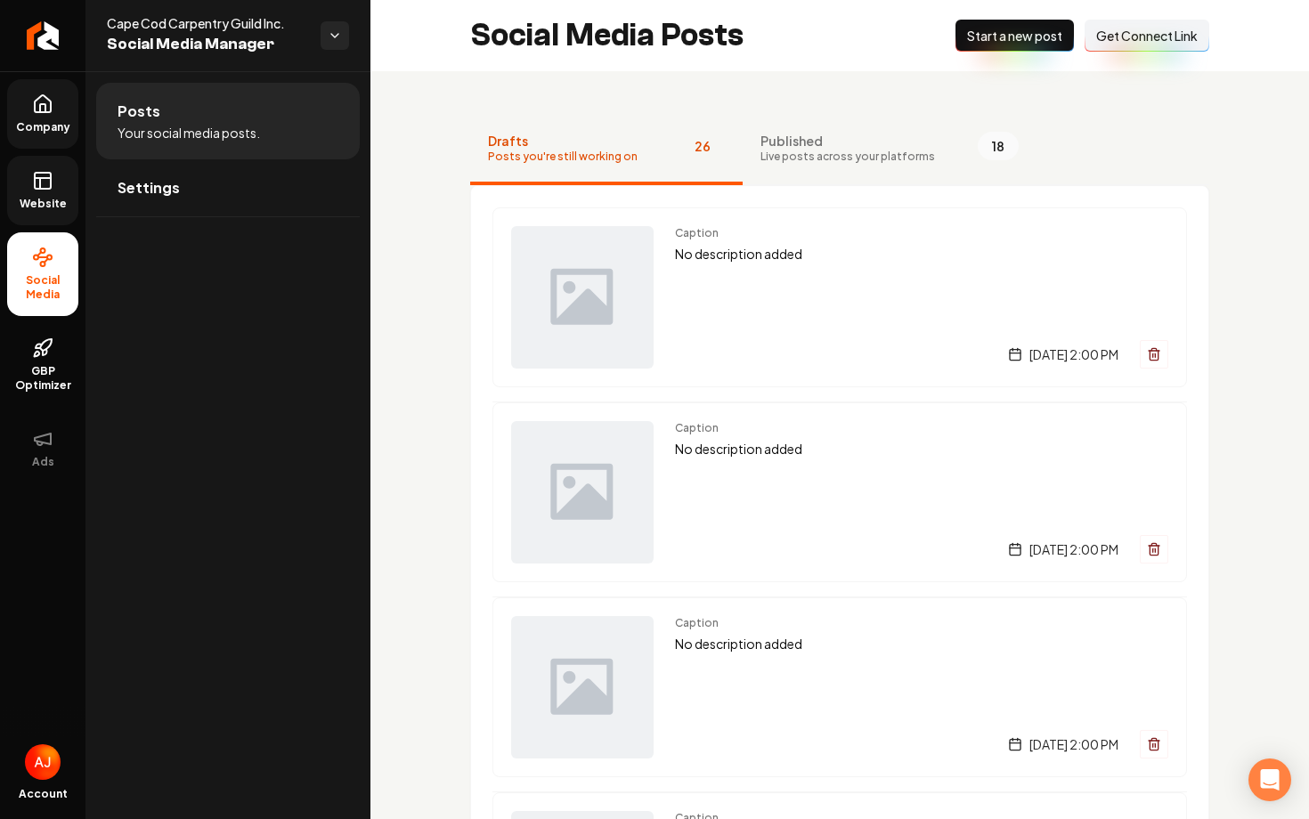
click at [1143, 37] on span "Get Connect Link" at bounding box center [1147, 36] width 102 height 18
click at [151, 195] on span "Settings" at bounding box center [149, 187] width 62 height 21
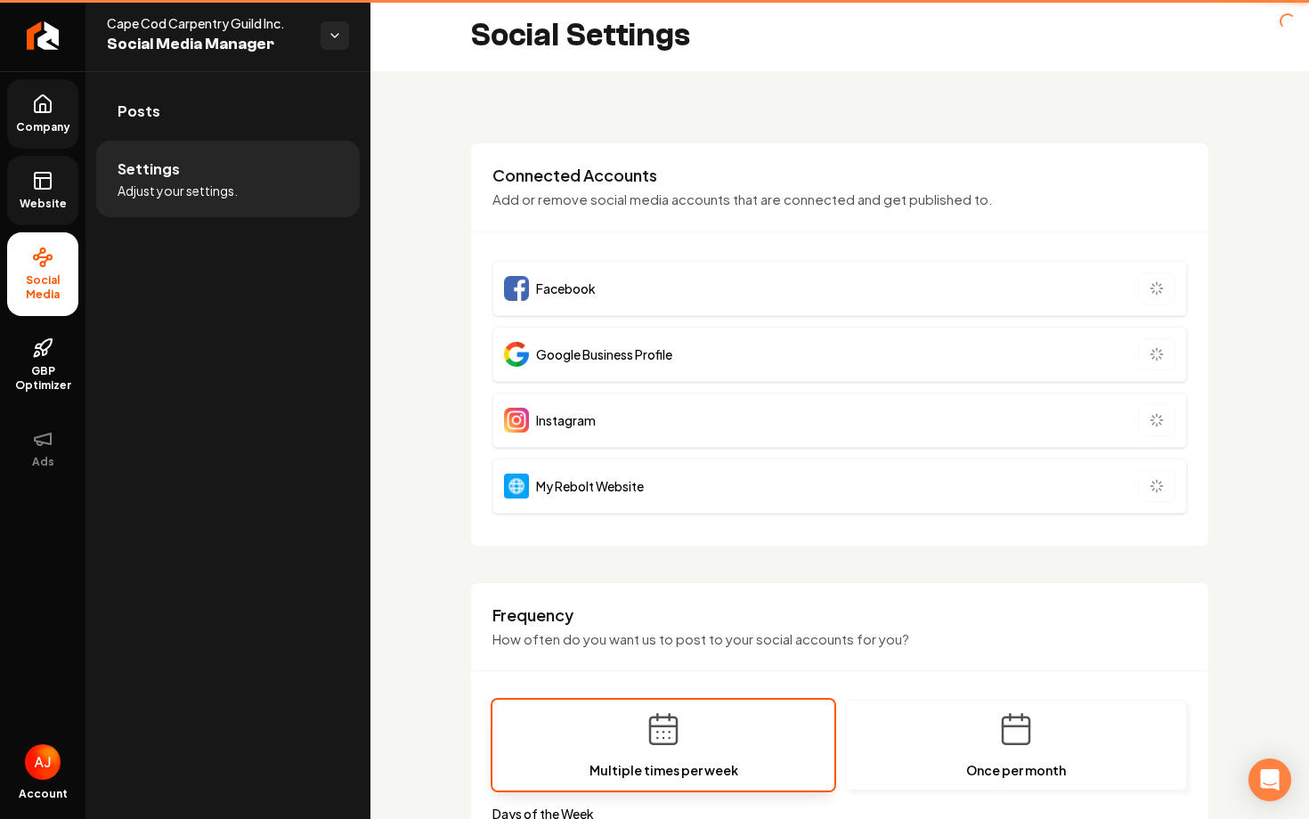
type input "**********"
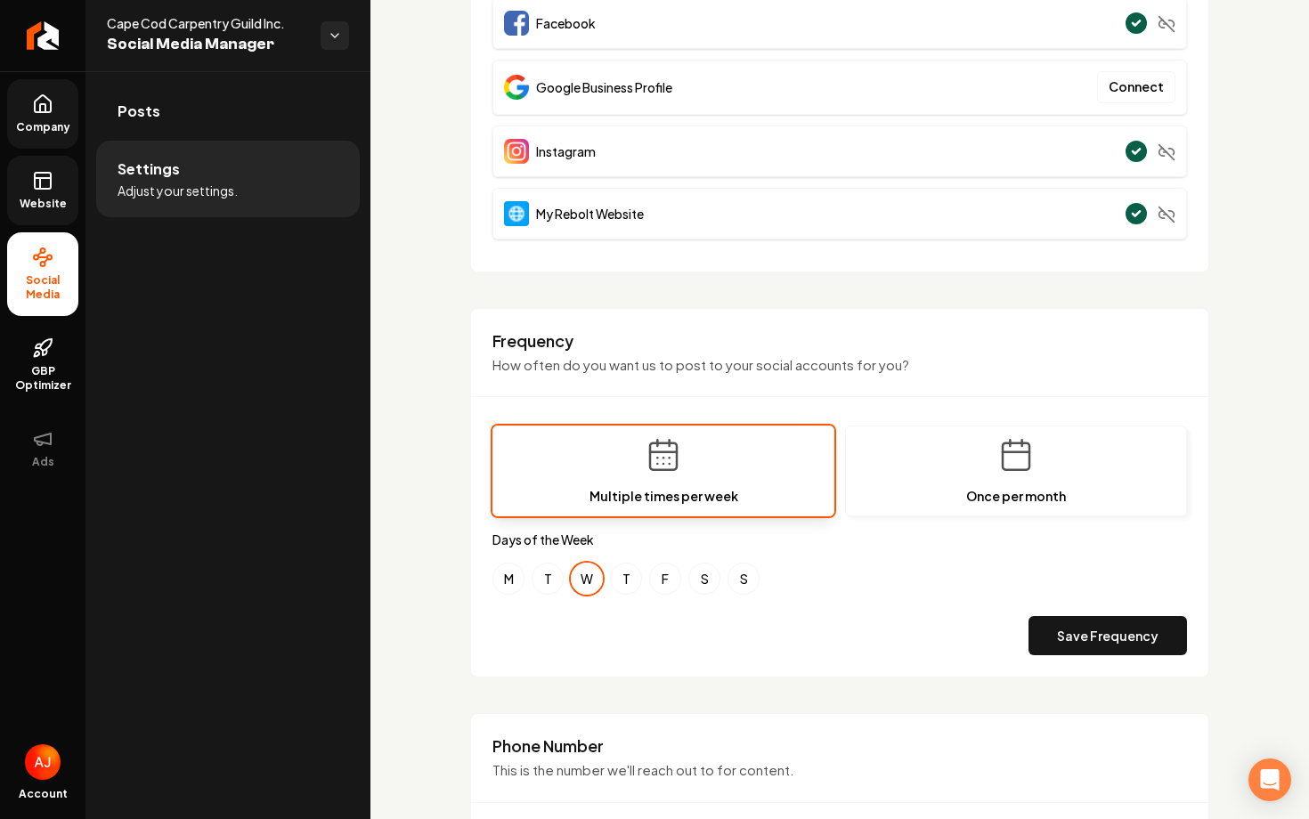
scroll to position [273, 0]
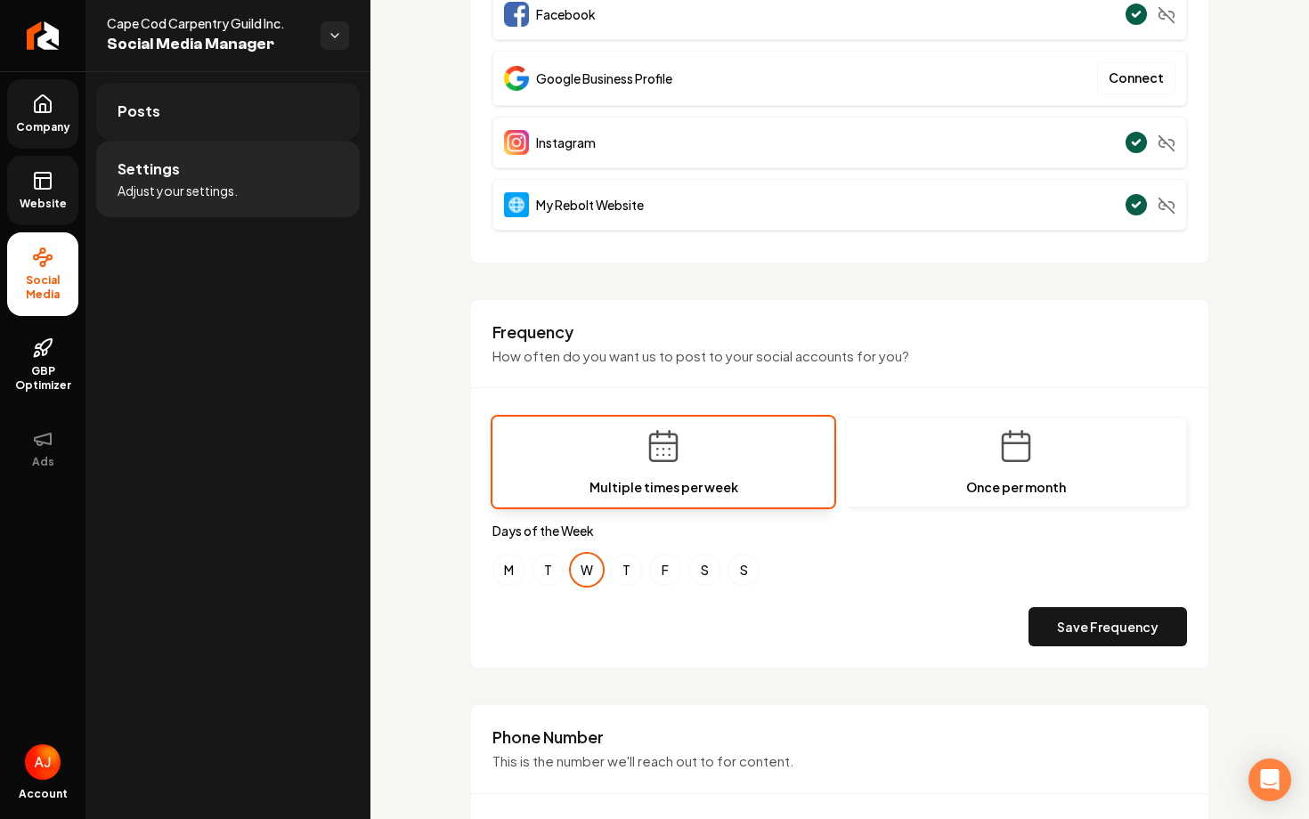
click at [187, 103] on link "Posts" at bounding box center [228, 111] width 264 height 57
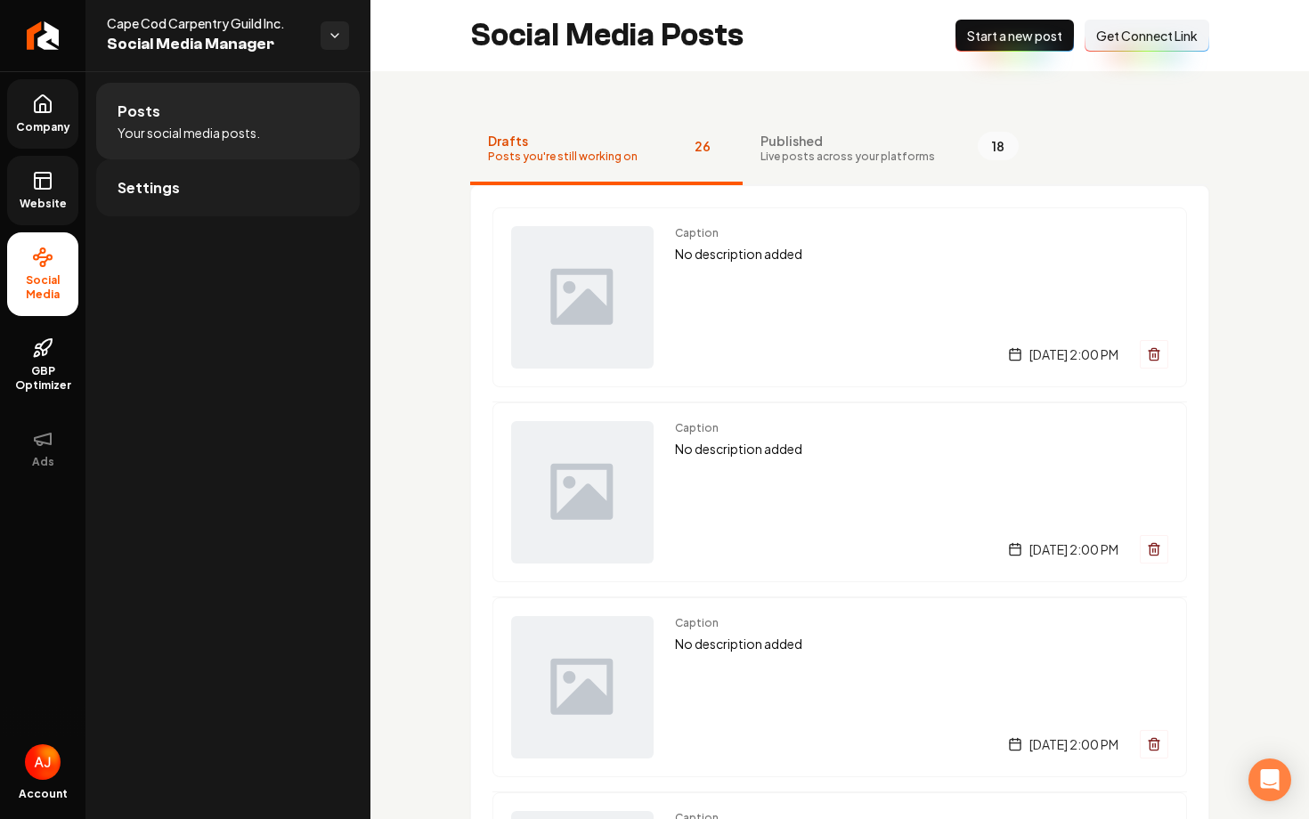
click at [191, 183] on link "Settings" at bounding box center [228, 187] width 264 height 57
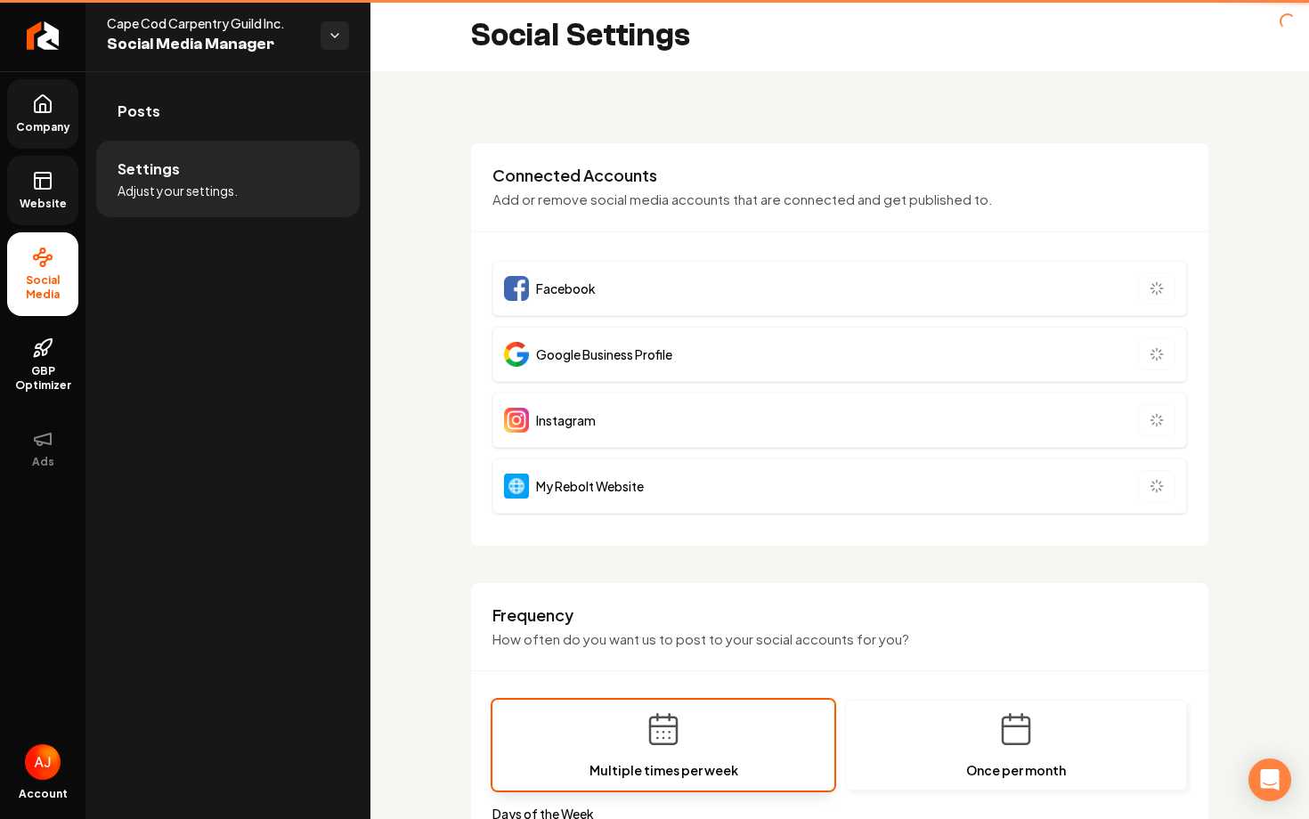
type input "**********"
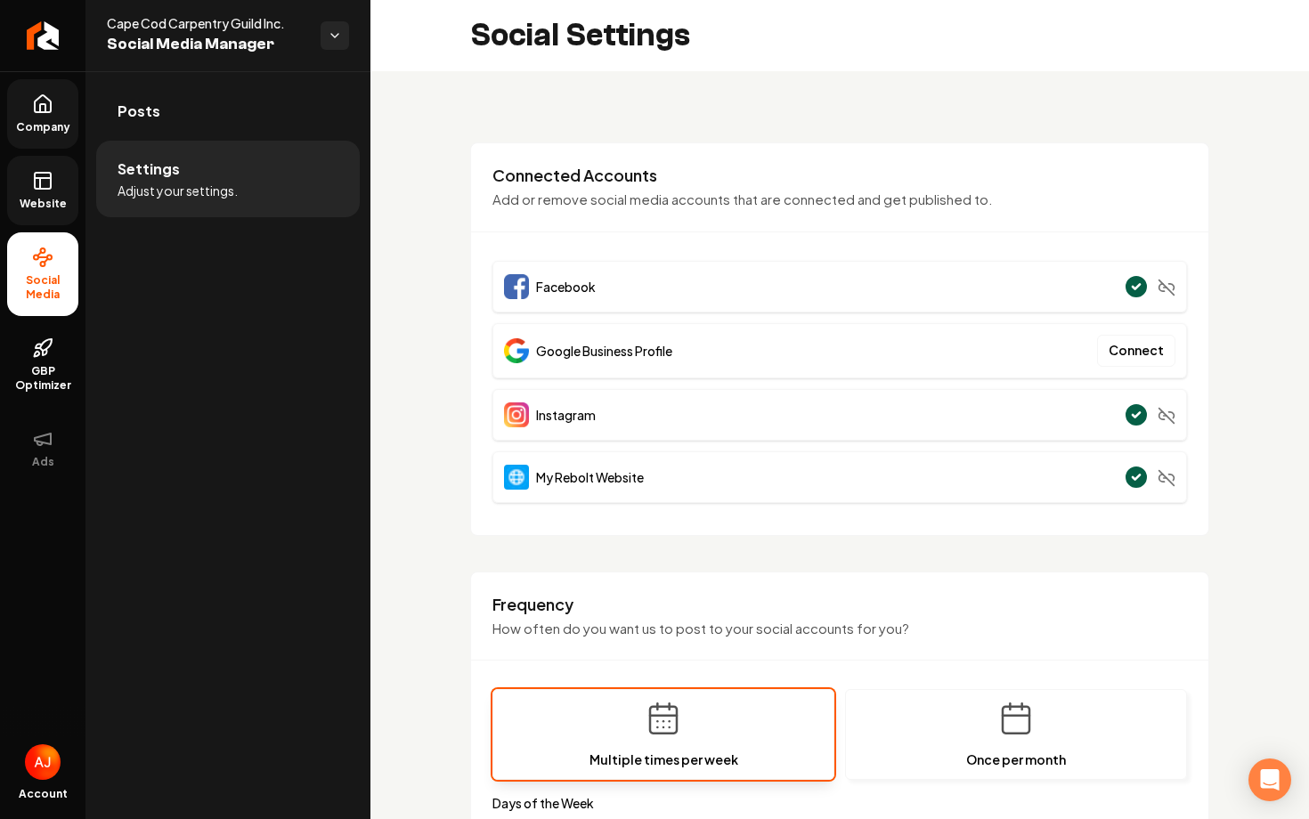
click at [456, 285] on div "**********" at bounding box center [840, 834] width 939 height 1527
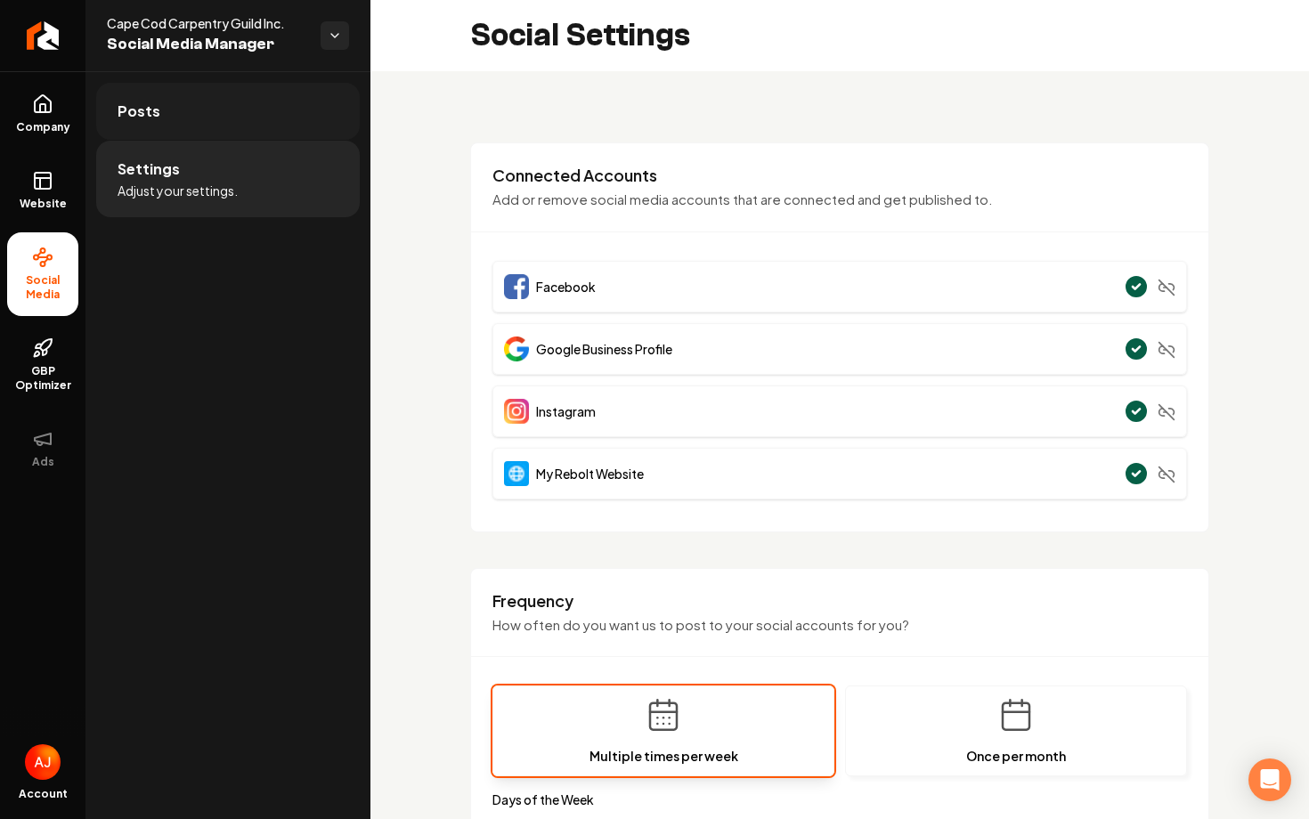
click at [219, 120] on link "Posts" at bounding box center [228, 111] width 264 height 57
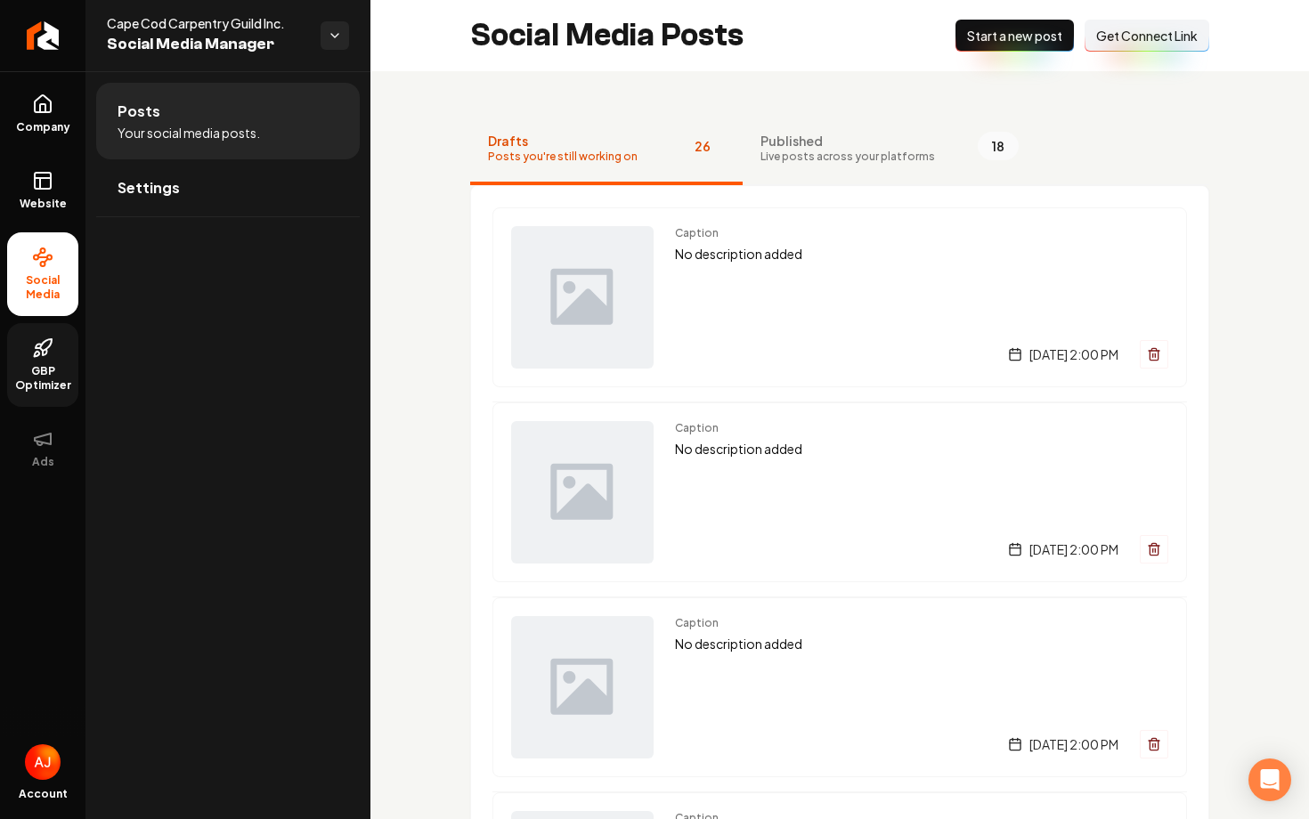
click at [35, 359] on link "GBP Optimizer" at bounding box center [42, 365] width 71 height 84
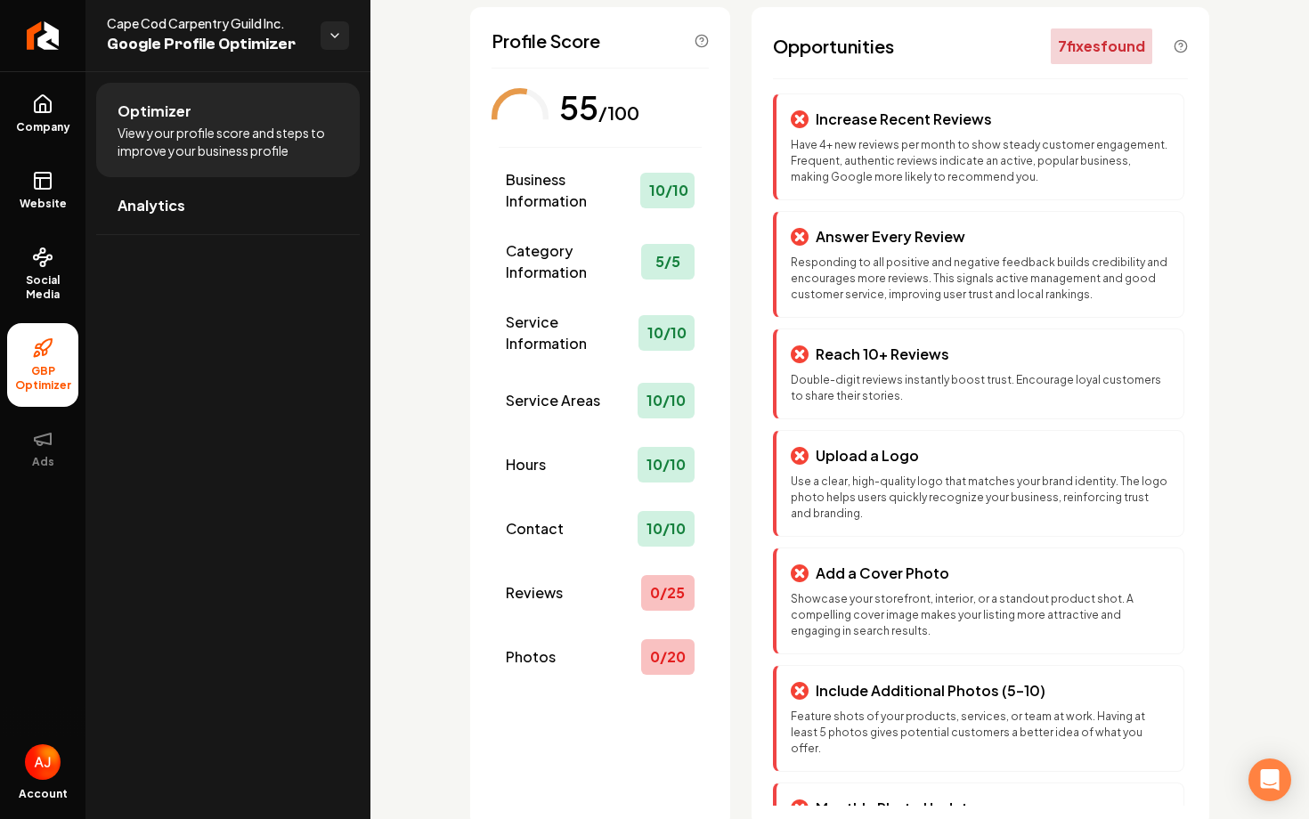
scroll to position [149, 0]
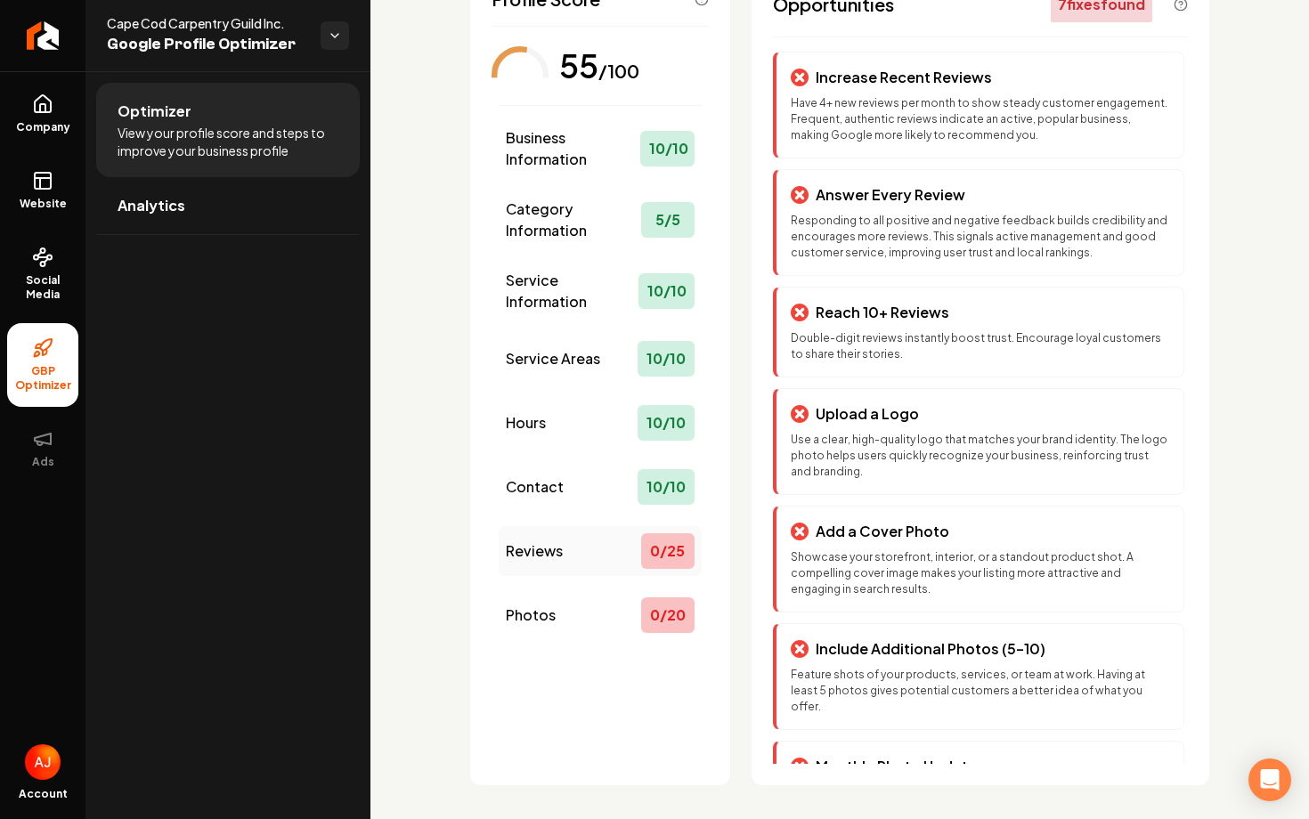
click at [665, 547] on div "0 / 25" at bounding box center [667, 552] width 53 height 36
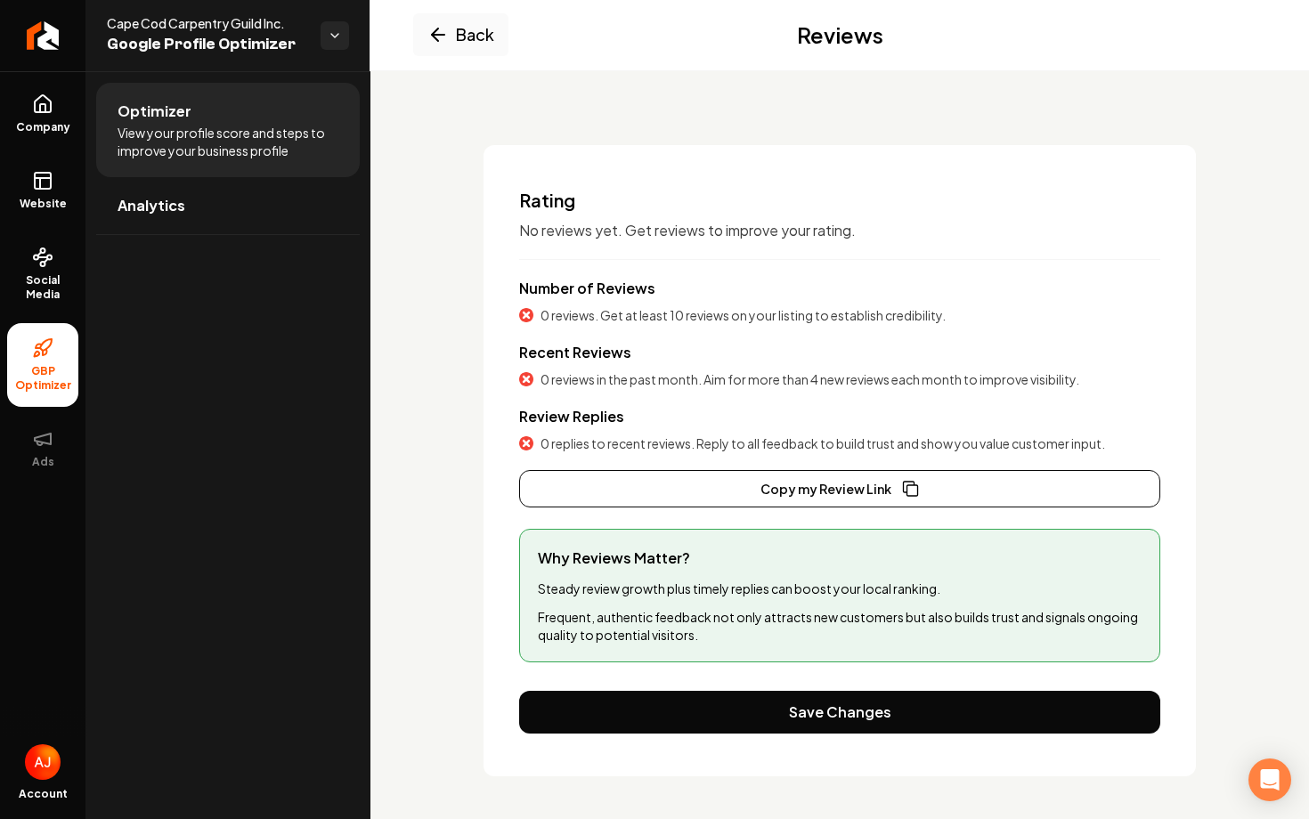
scroll to position [54, 0]
click at [453, 47] on button "Back" at bounding box center [460, 34] width 95 height 43
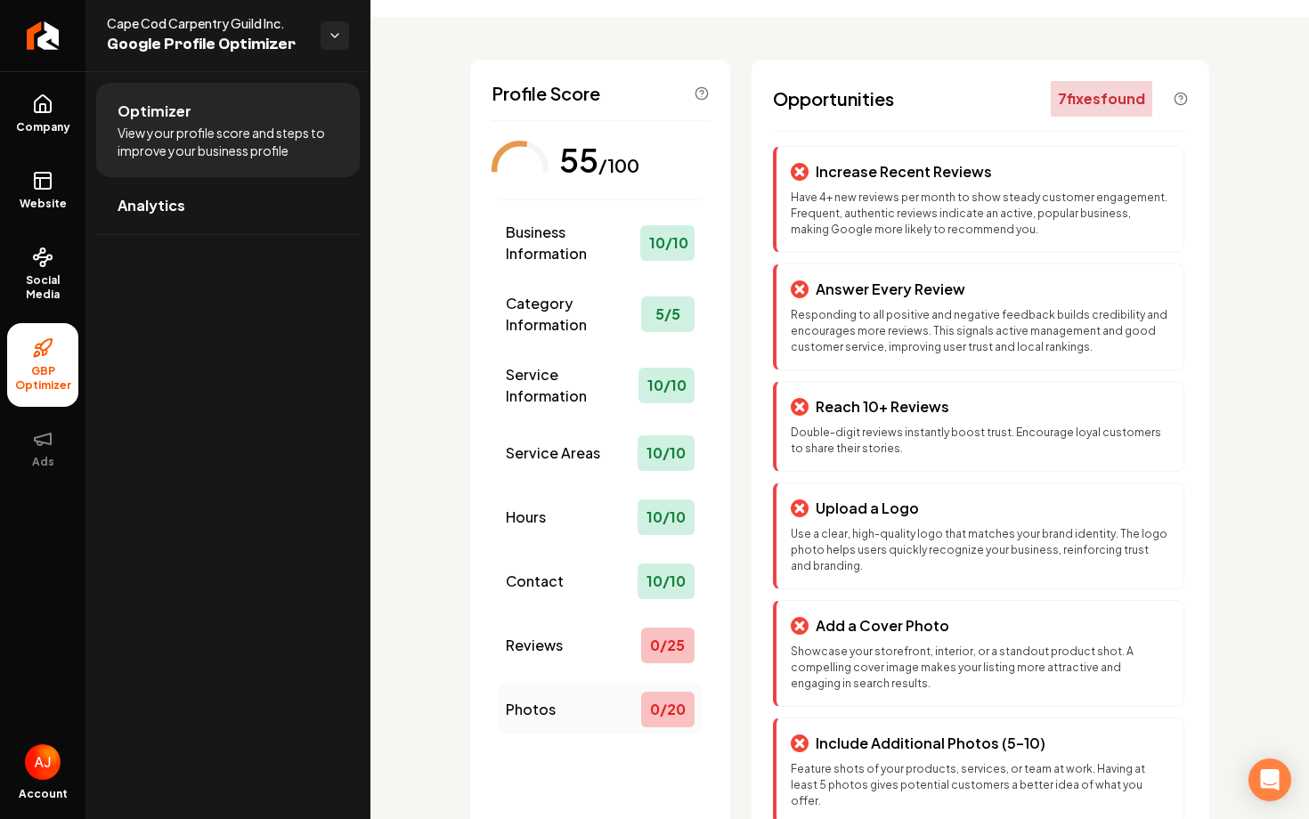
click at [655, 706] on div "0 / 20" at bounding box center [667, 710] width 53 height 36
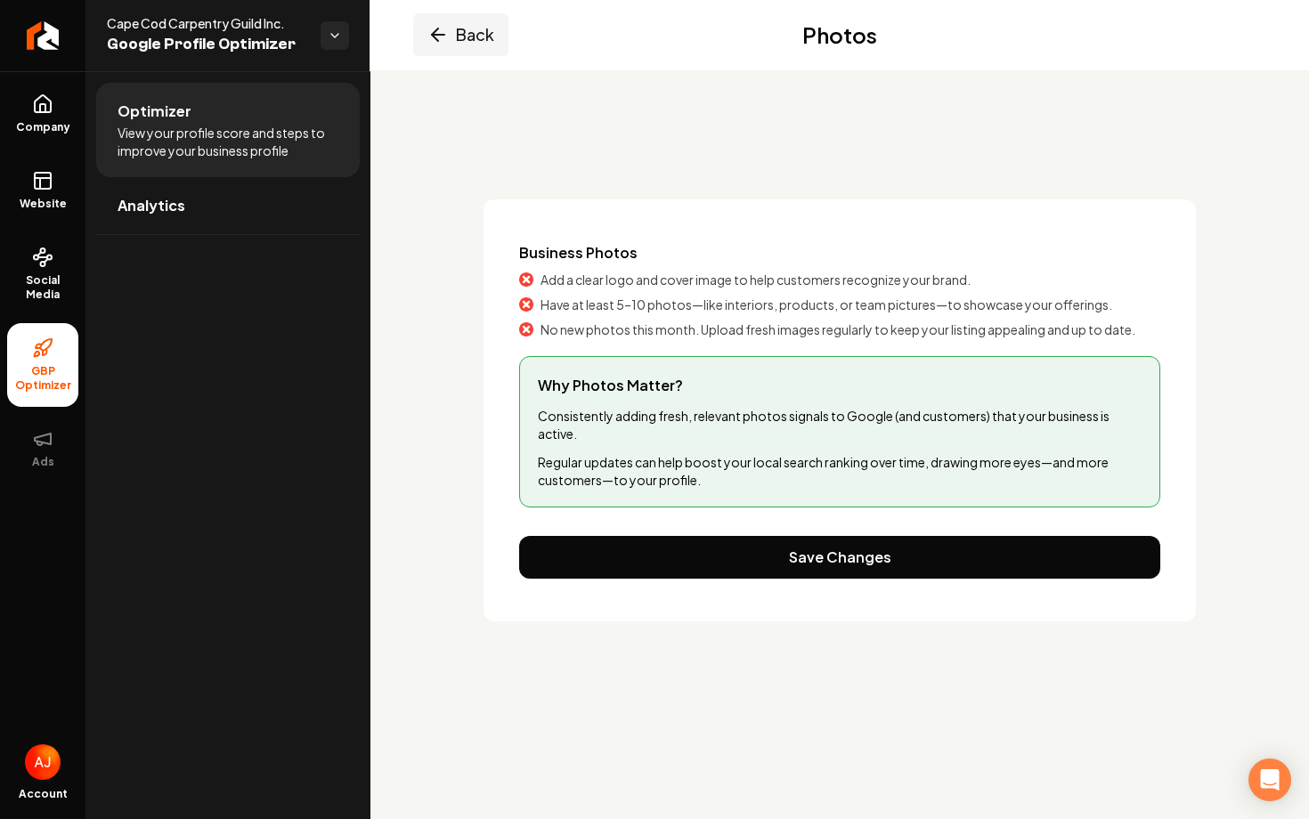
click at [439, 34] on icon "Main content area" at bounding box center [438, 34] width 21 height 21
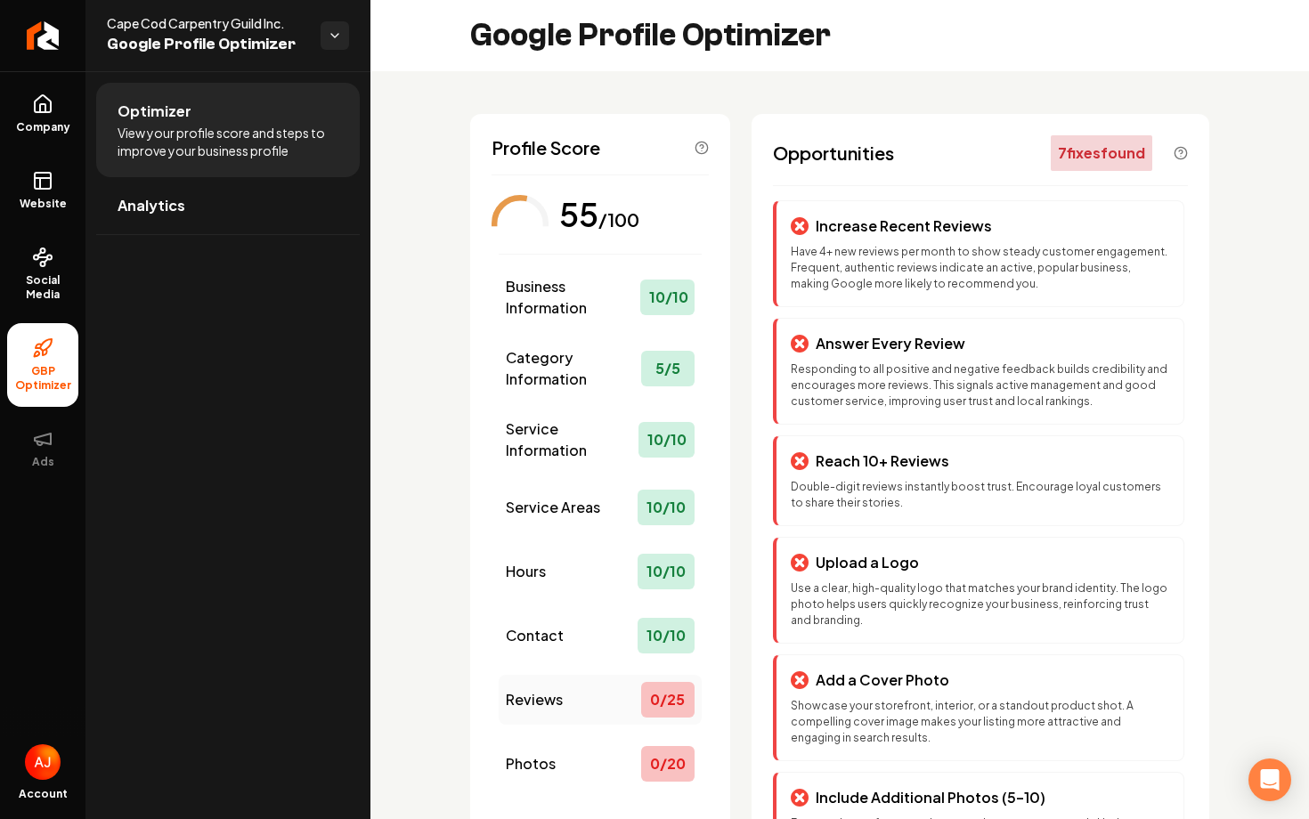
click at [566, 689] on div "Reviews 0 / 25" at bounding box center [600, 700] width 203 height 50
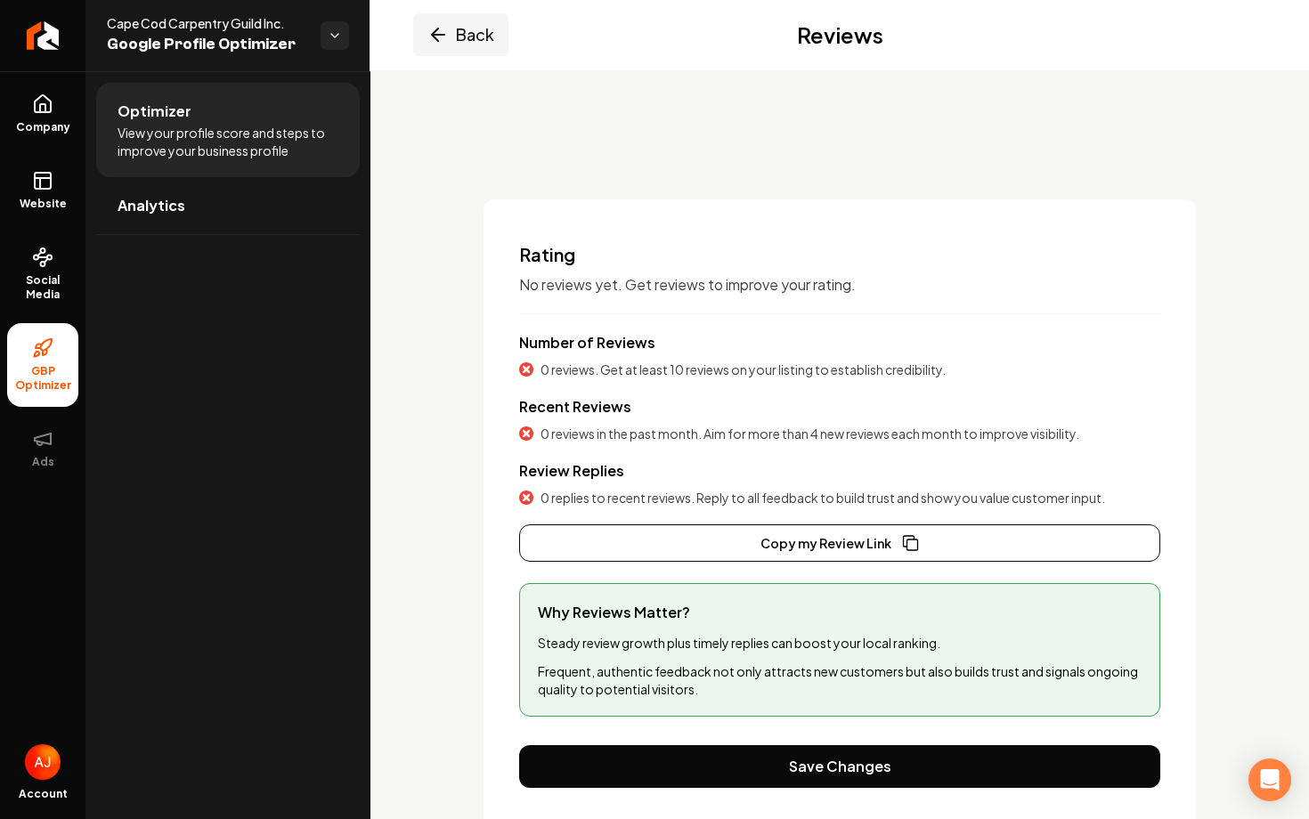
click at [434, 30] on icon "Main content area" at bounding box center [438, 34] width 21 height 21
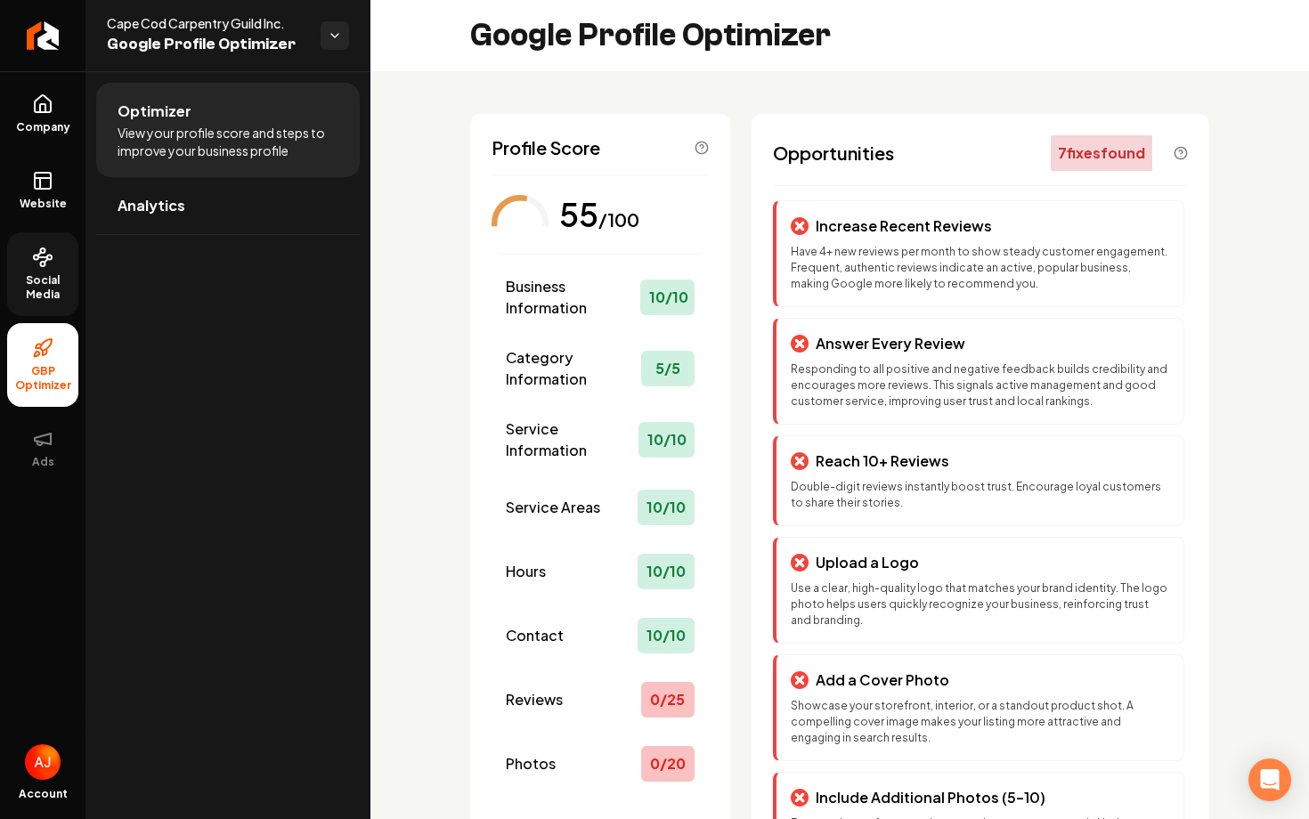
click at [47, 285] on span "Social Media" at bounding box center [42, 287] width 71 height 29
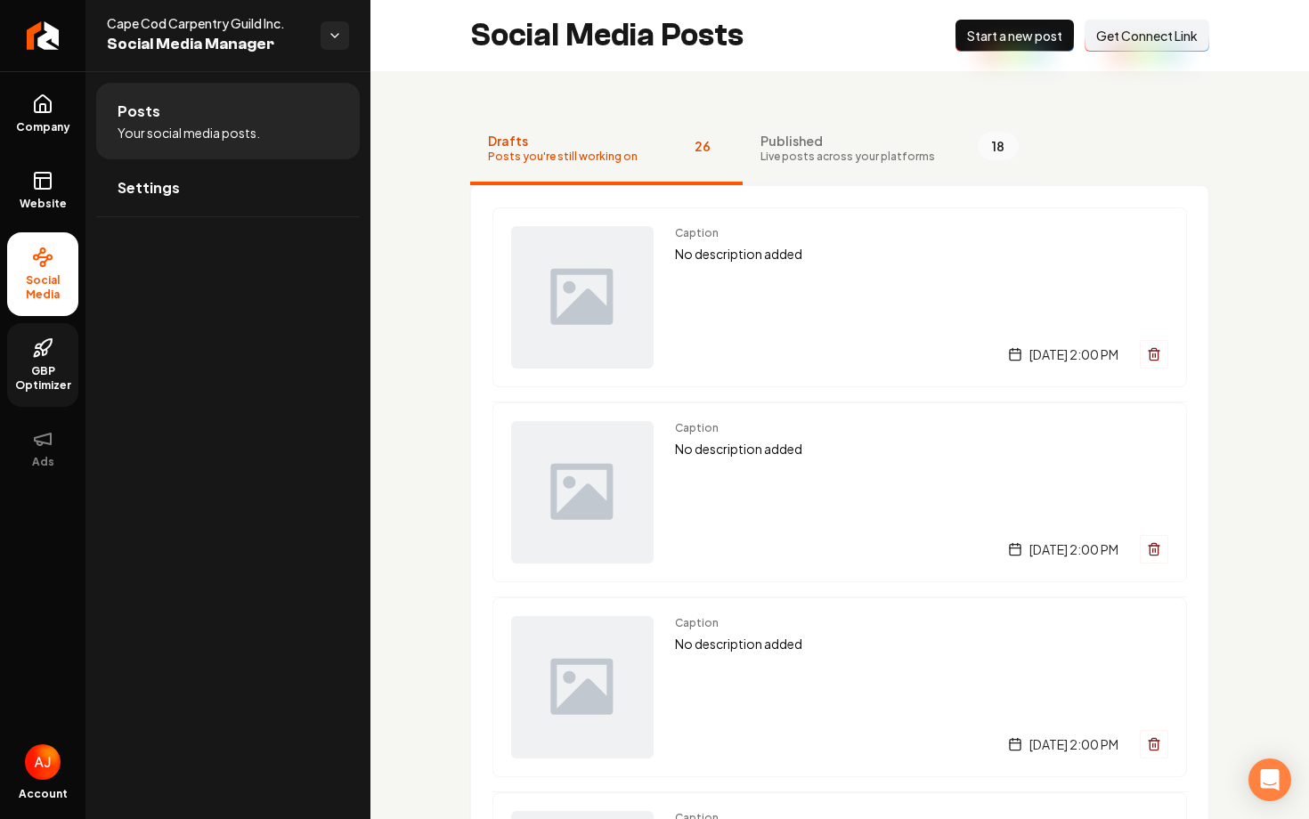
click at [770, 167] on button "Published Live posts across your platforms 18" at bounding box center [890, 149] width 294 height 71
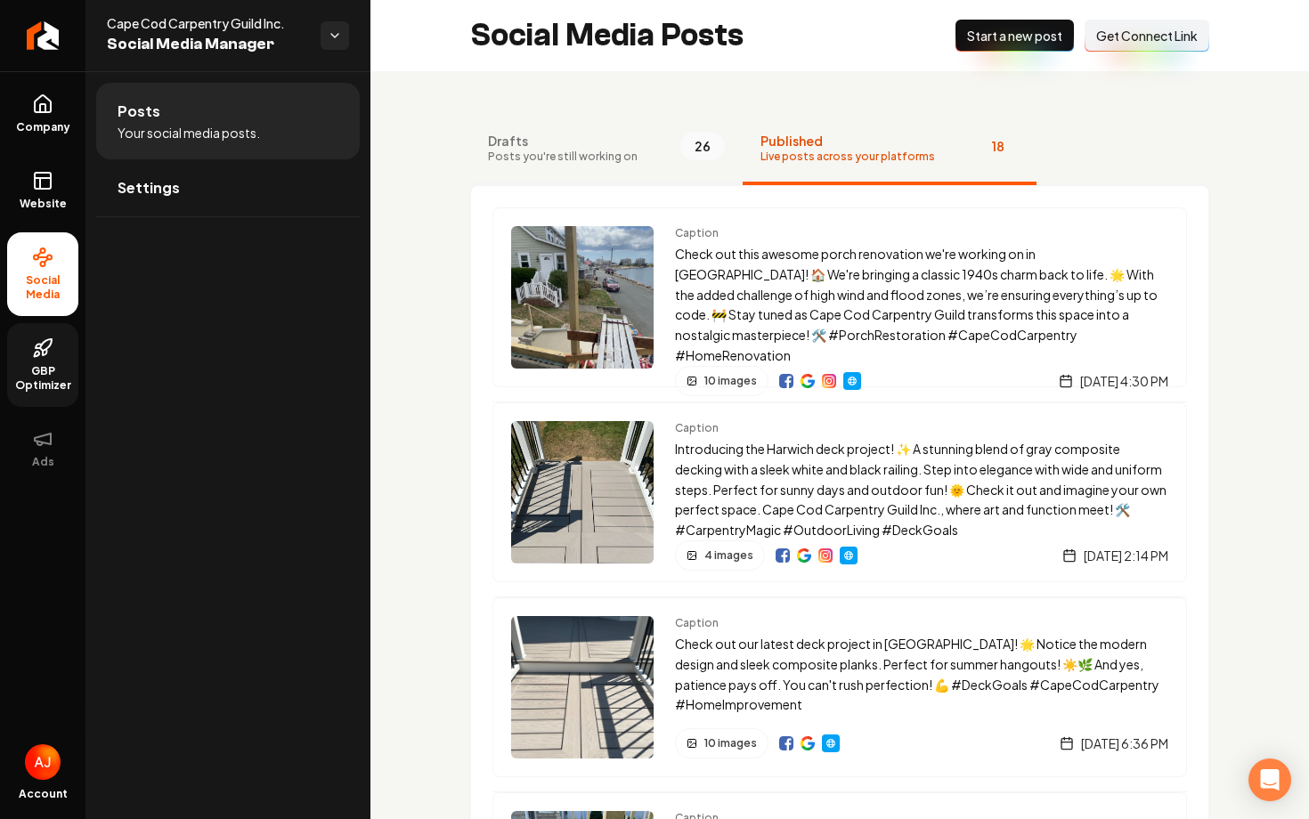
click at [603, 152] on span "Posts you're still working on" at bounding box center [563, 157] width 150 height 14
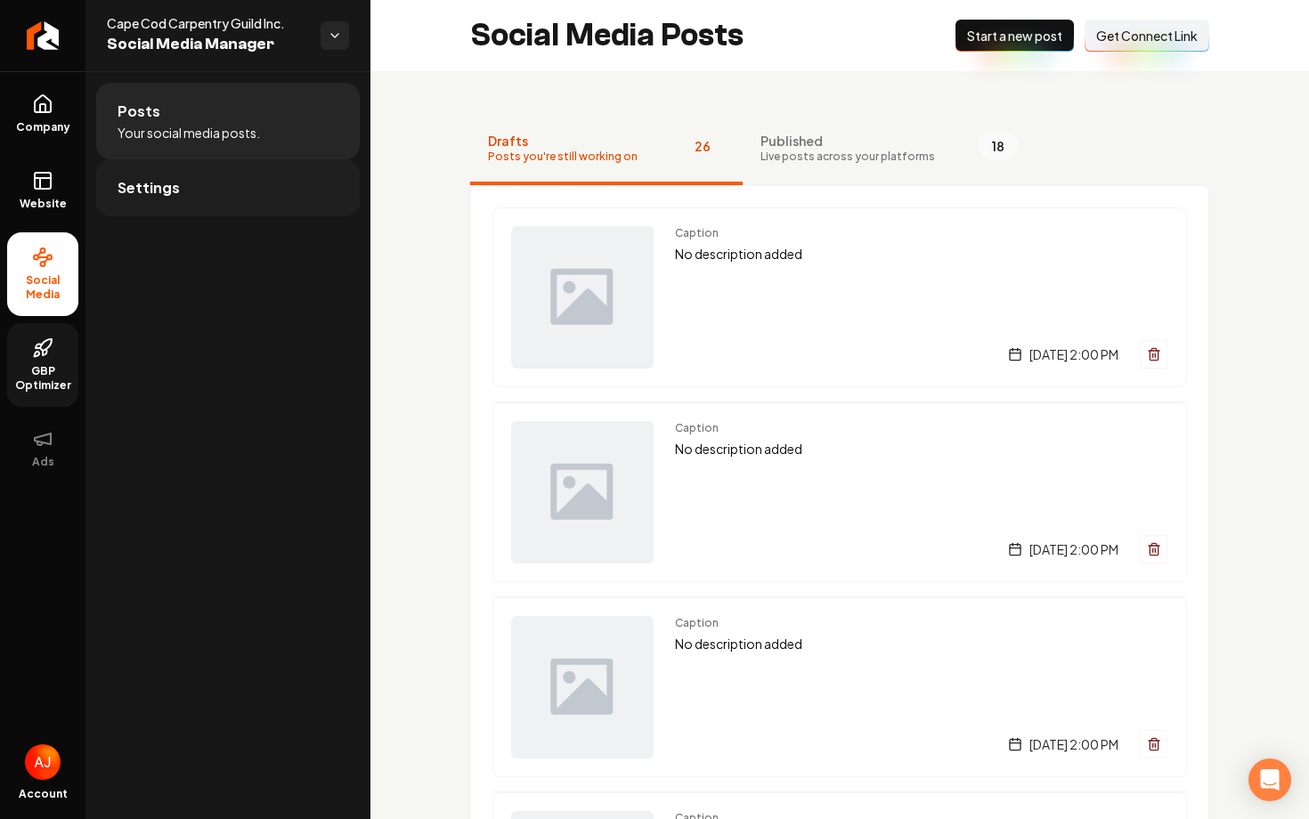
click at [203, 202] on link "Settings" at bounding box center [228, 187] width 264 height 57
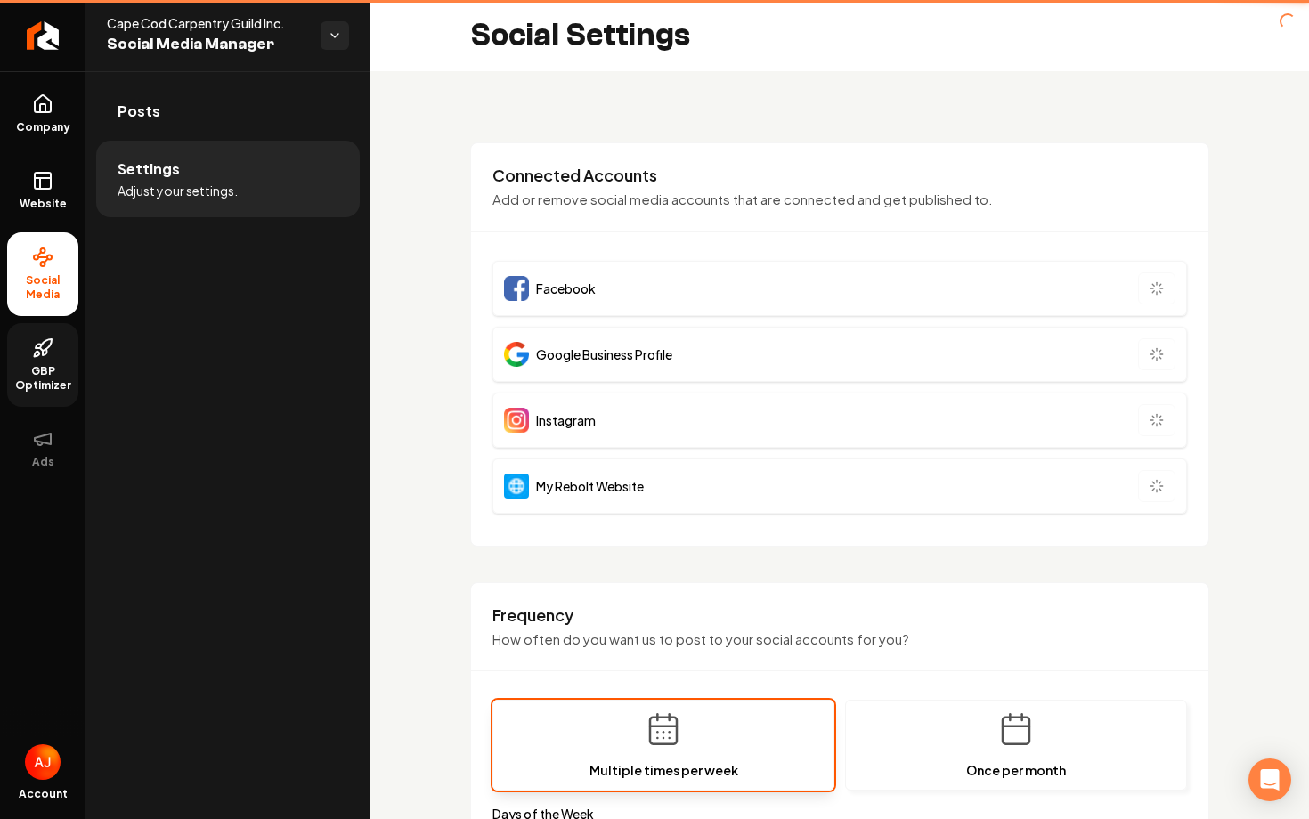
type input "**********"
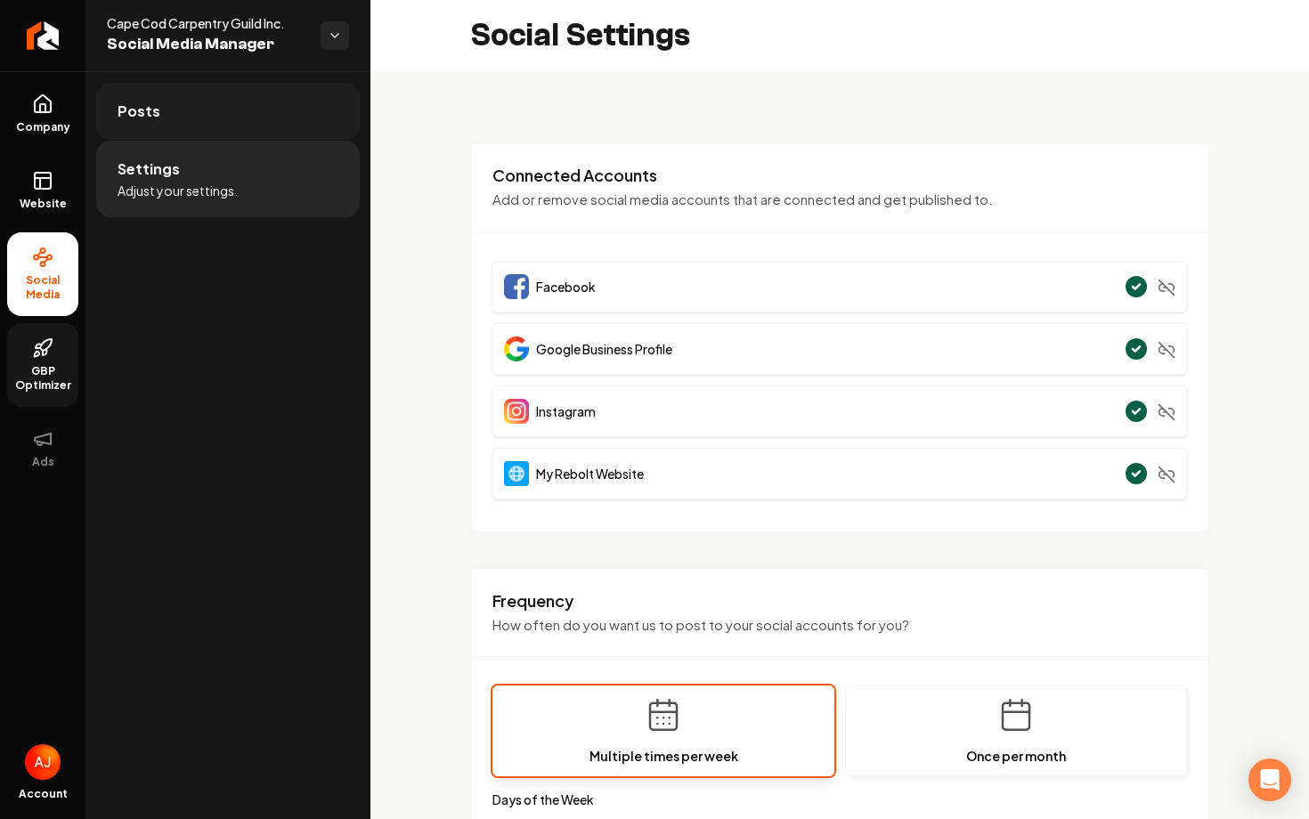
click at [200, 123] on link "Posts" at bounding box center [228, 111] width 264 height 57
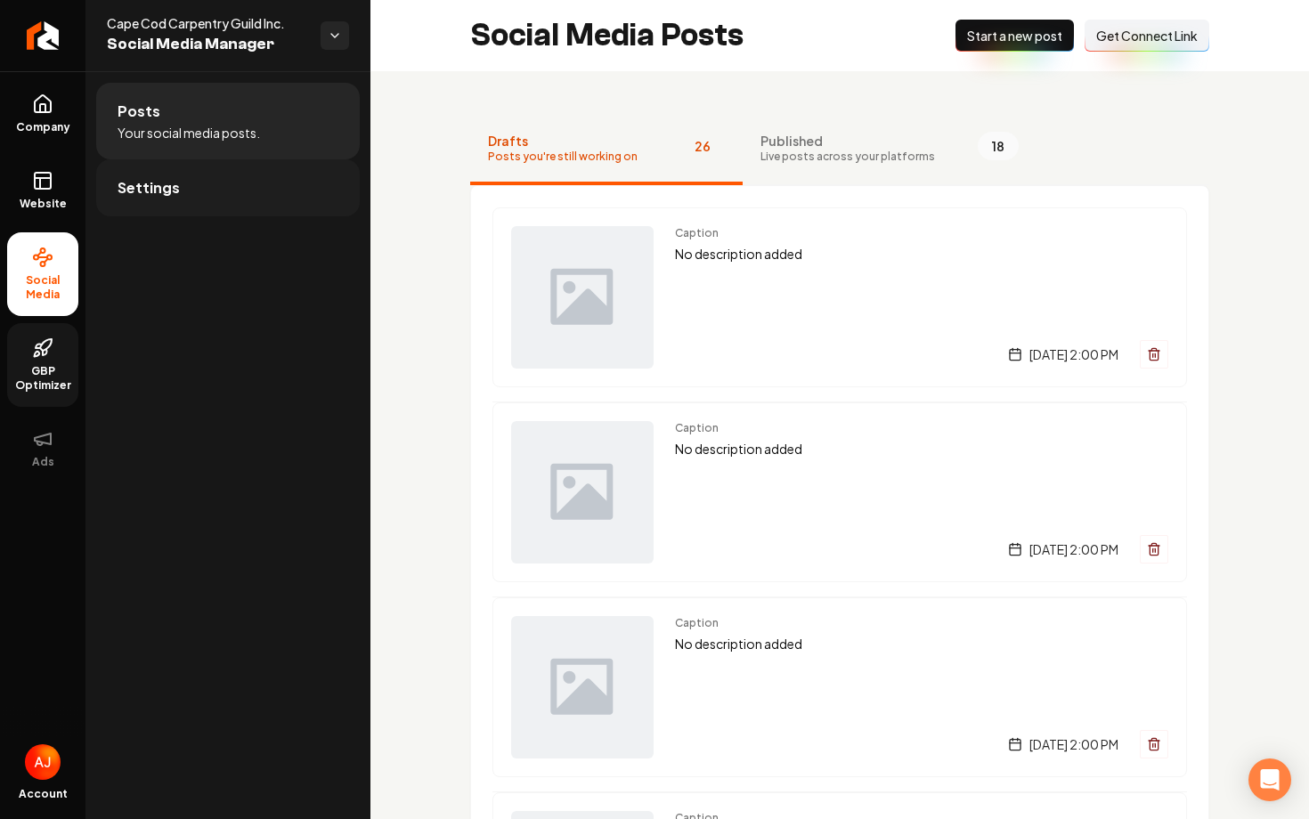
click at [207, 197] on link "Settings" at bounding box center [228, 187] width 264 height 57
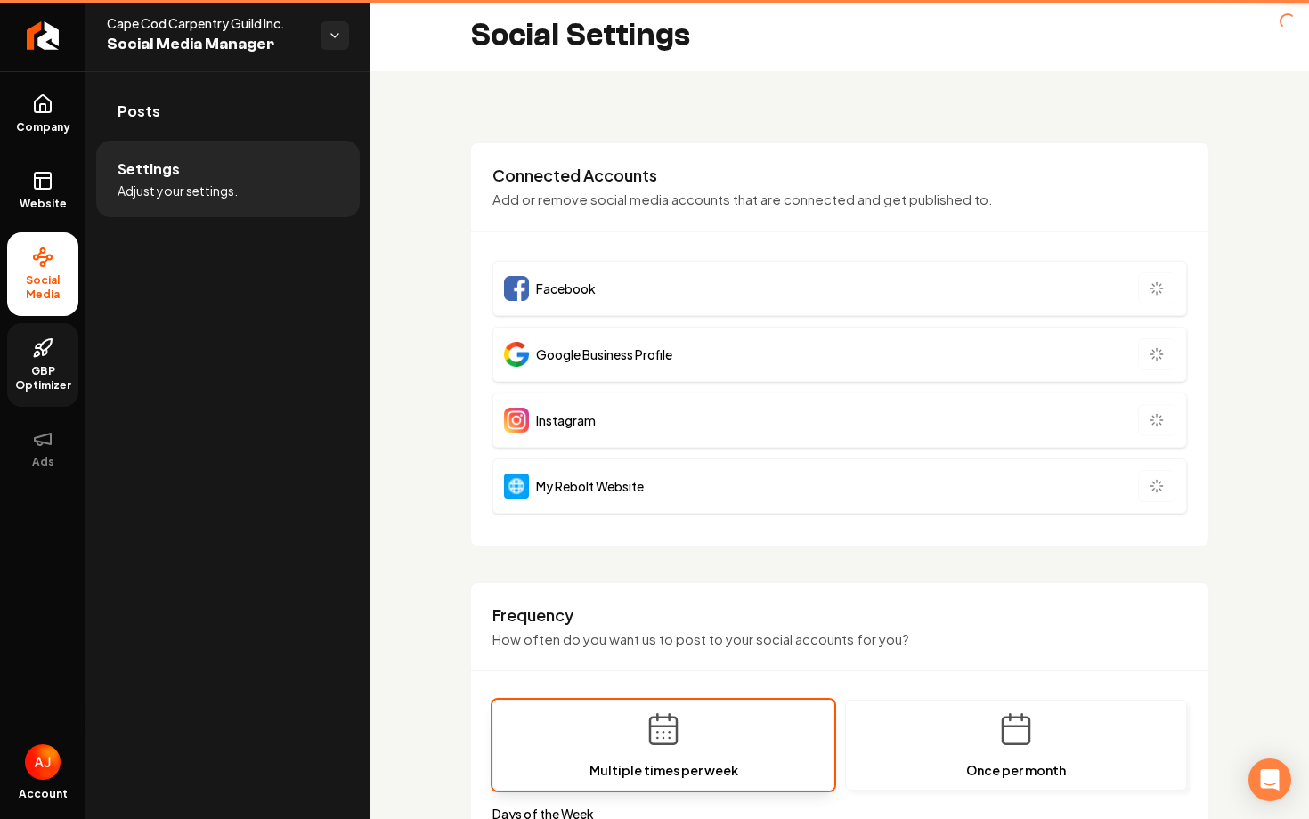
type input "**********"
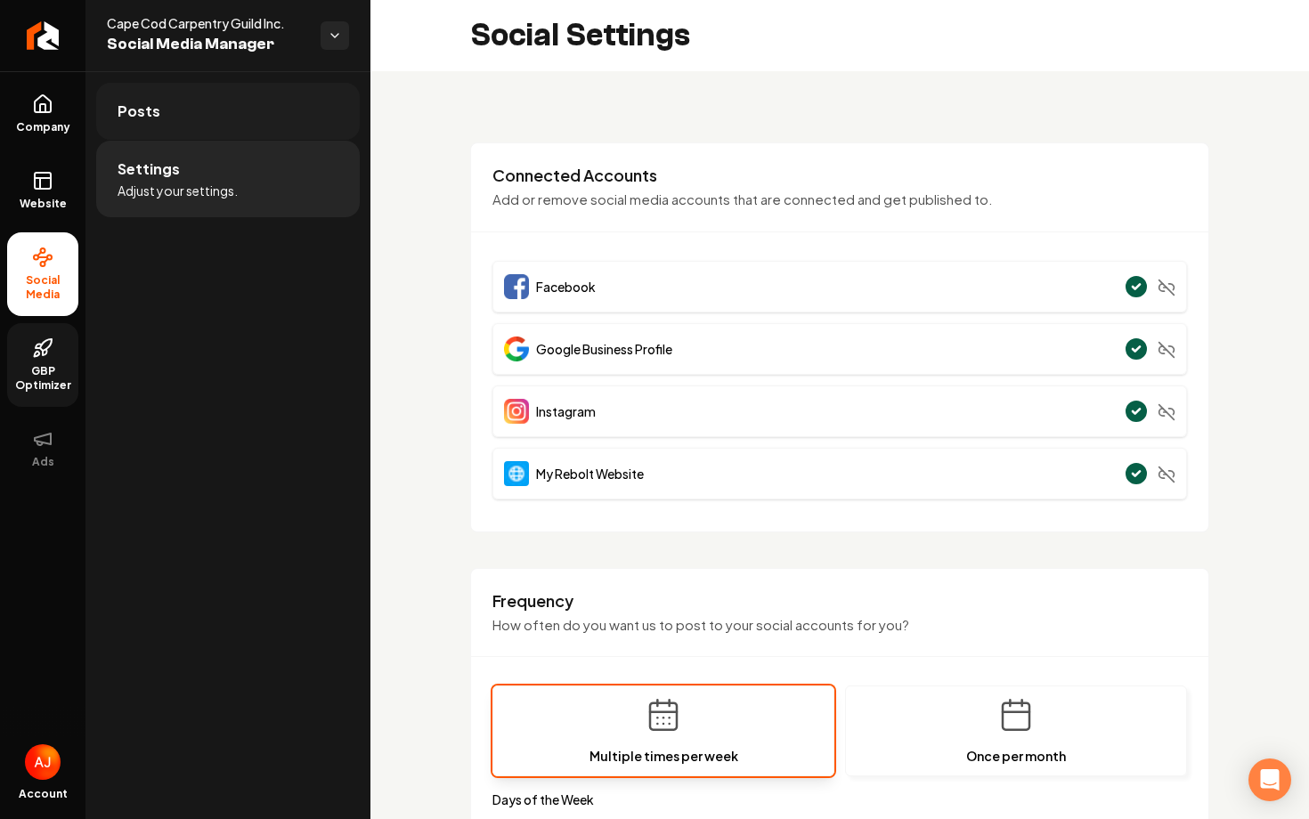
click at [223, 105] on link "Posts" at bounding box center [228, 111] width 264 height 57
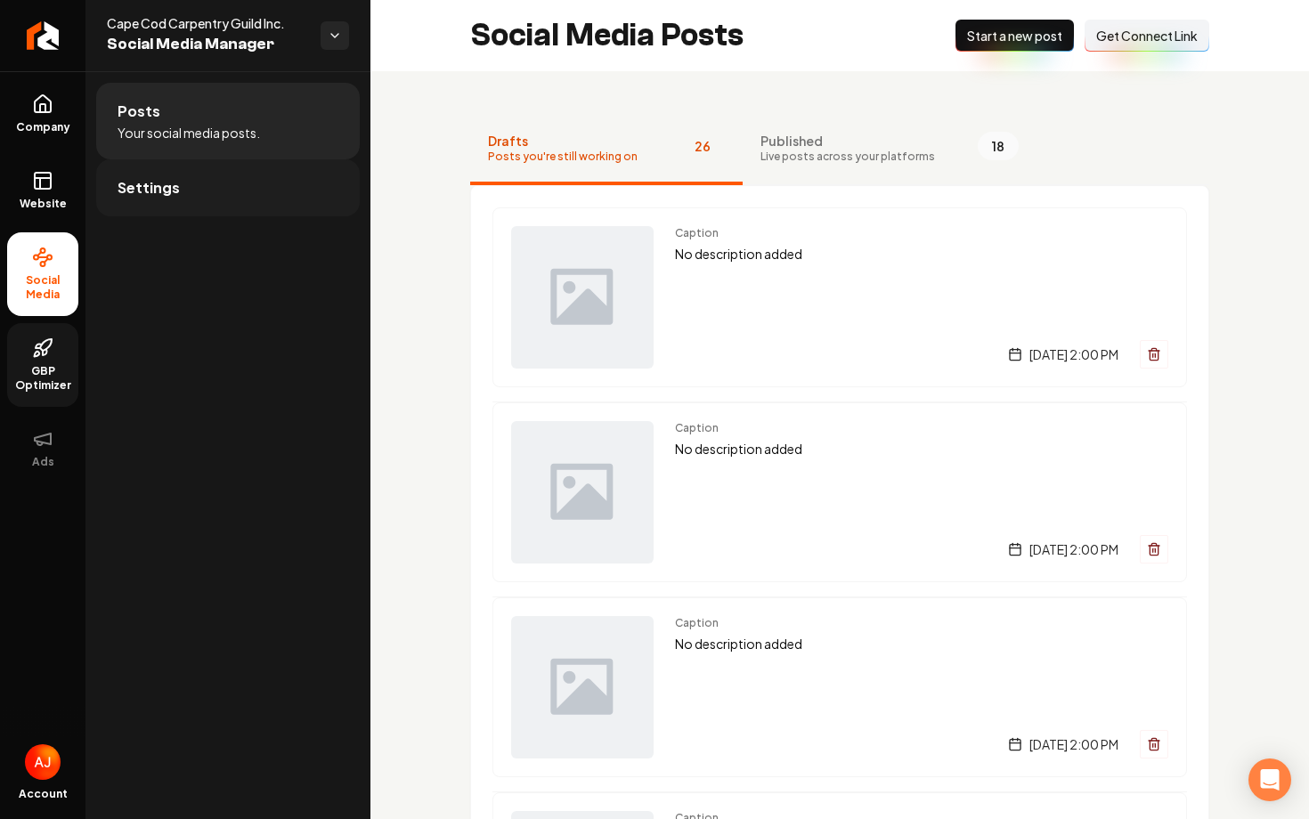
click at [171, 190] on span "Settings" at bounding box center [149, 187] width 62 height 21
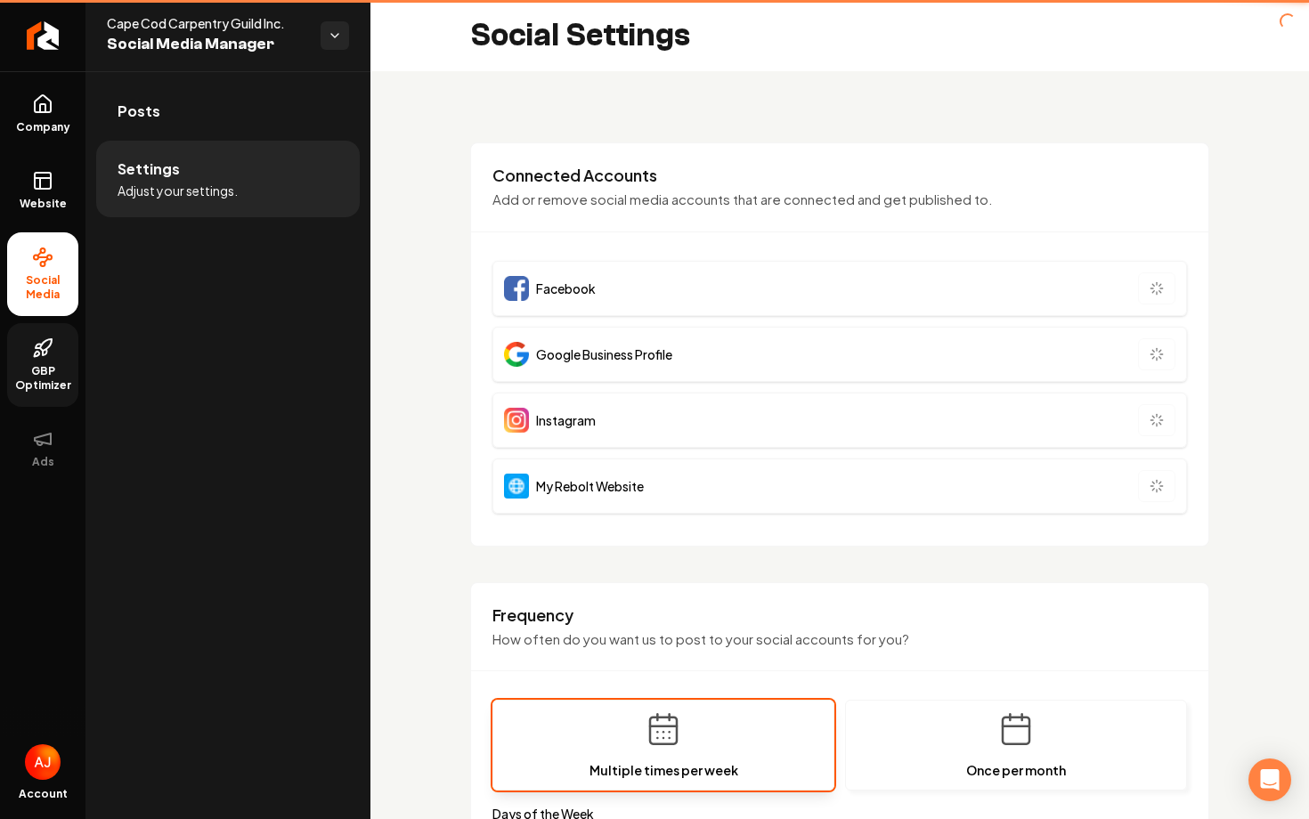
type input "**********"
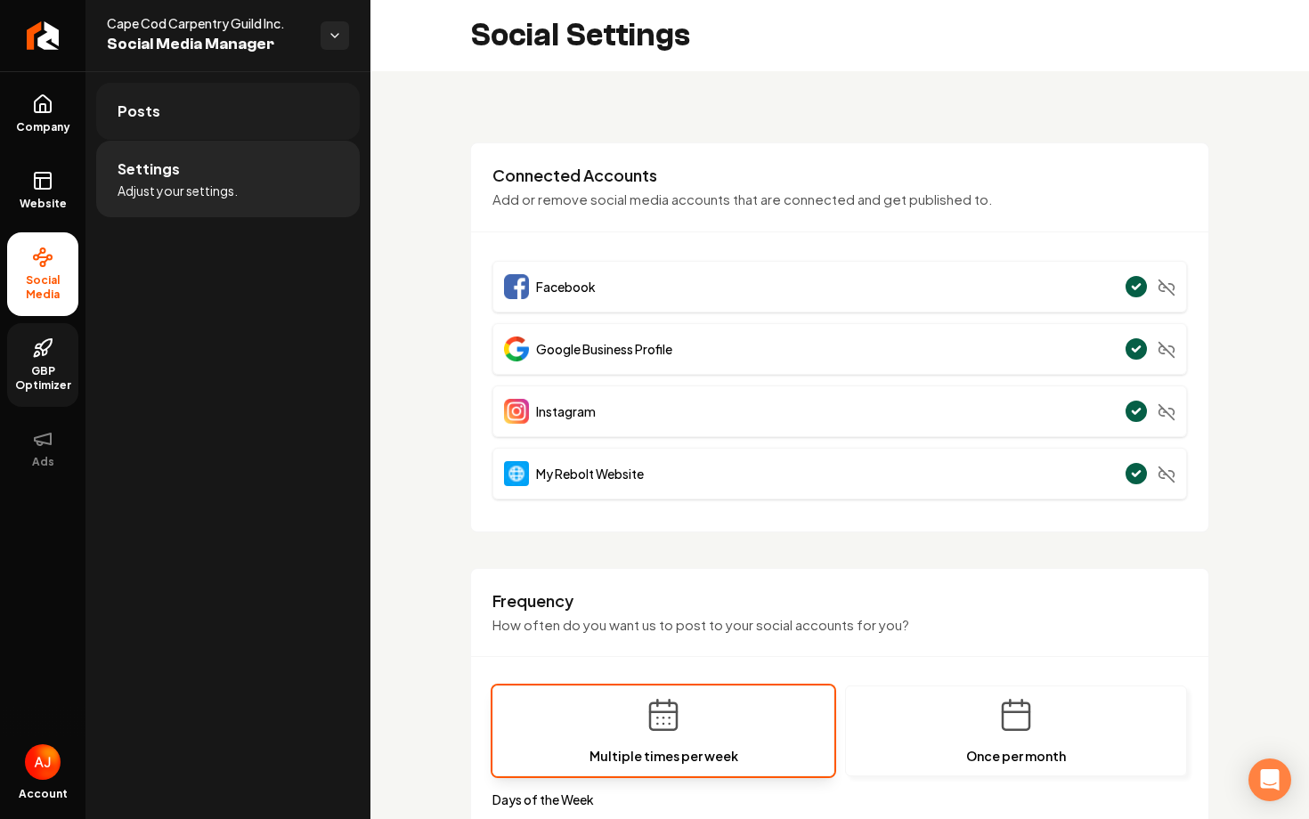
click at [253, 119] on link "Posts" at bounding box center [228, 111] width 264 height 57
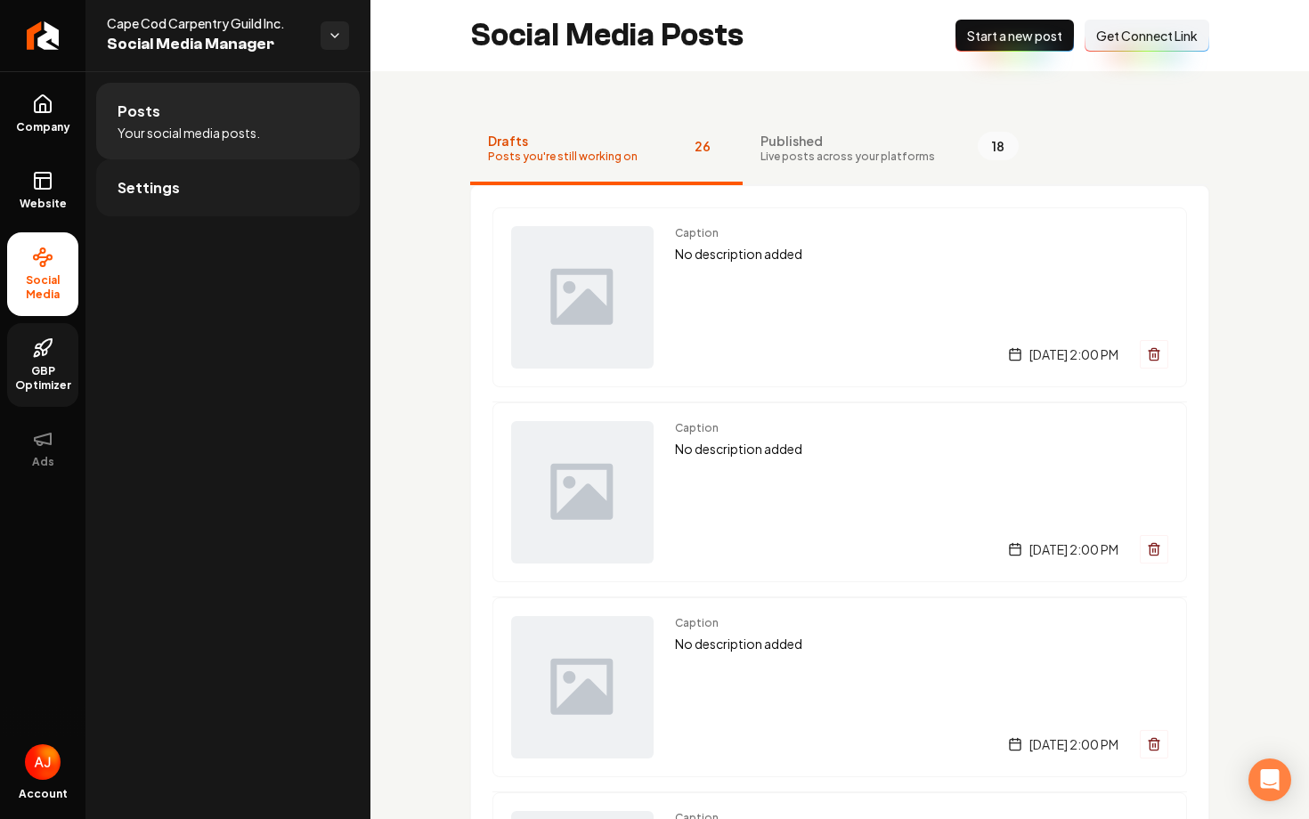
click at [284, 166] on link "Settings" at bounding box center [228, 187] width 264 height 57
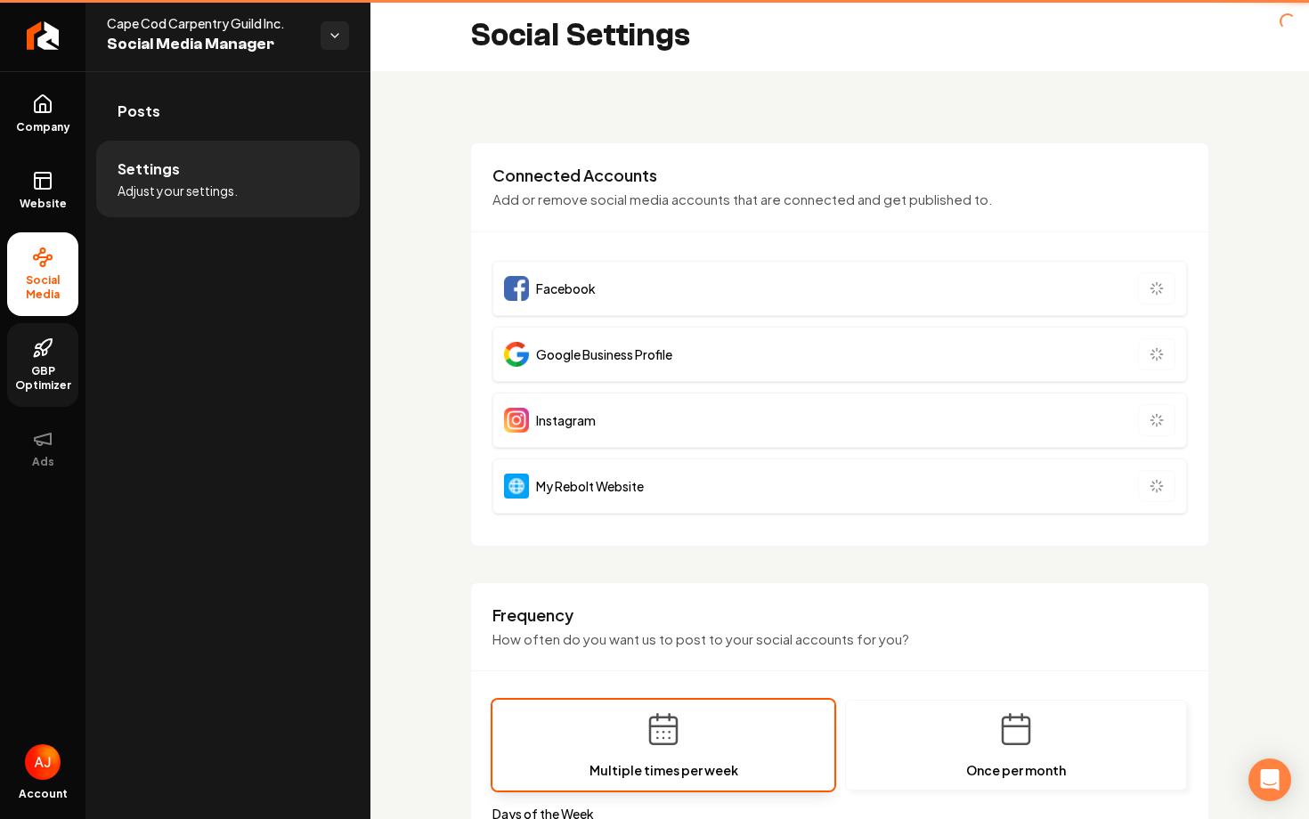
type input "**********"
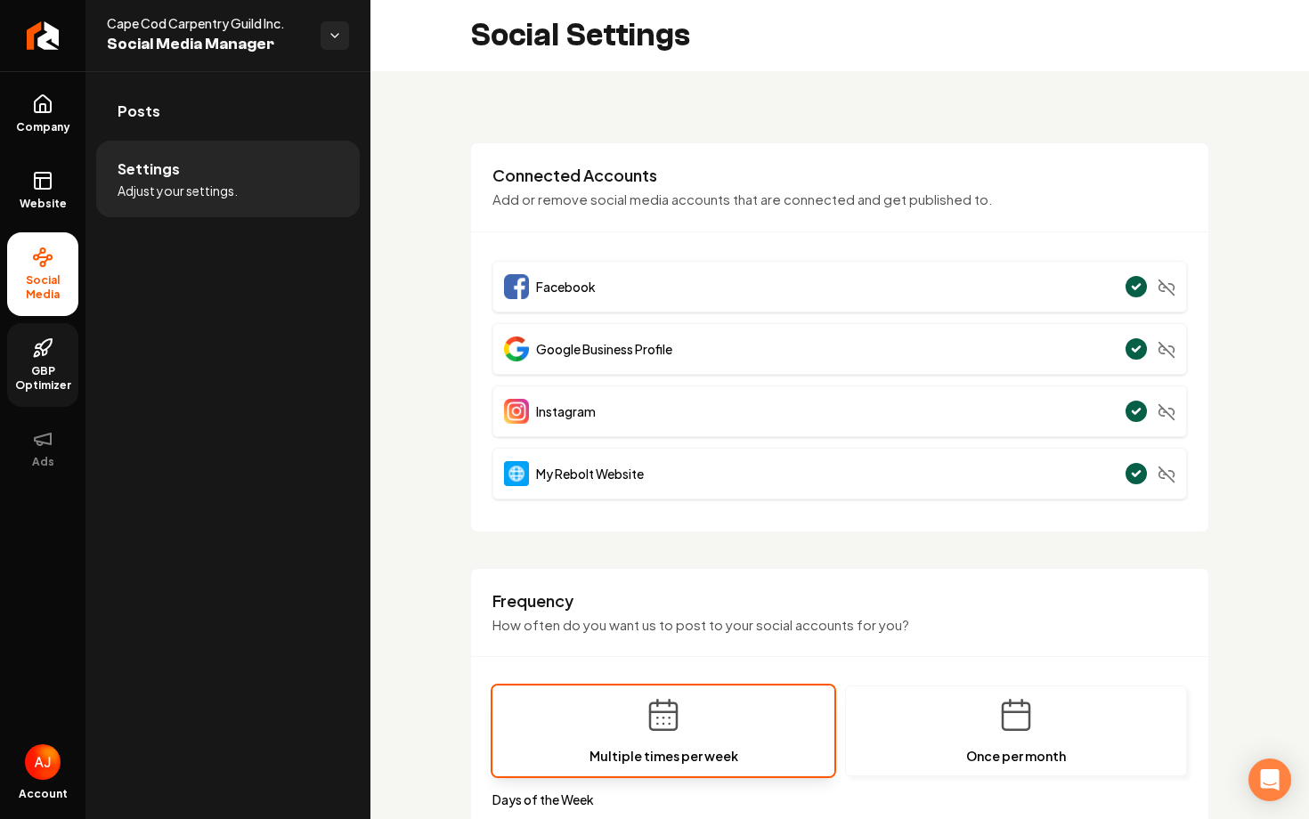
click at [438, 253] on div "**********" at bounding box center [840, 832] width 939 height 1523
click at [261, 118] on link "Posts" at bounding box center [228, 111] width 264 height 57
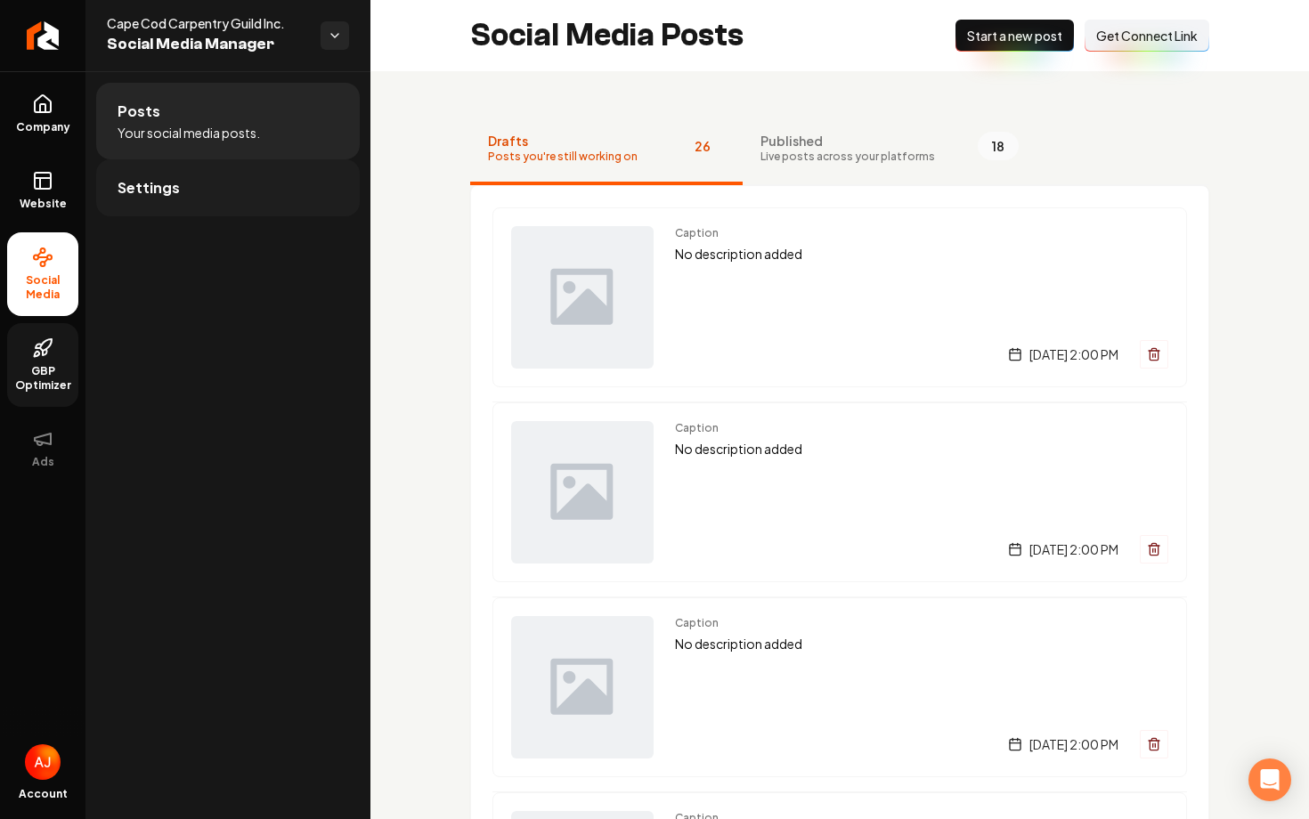
click at [248, 193] on link "Settings" at bounding box center [228, 187] width 264 height 57
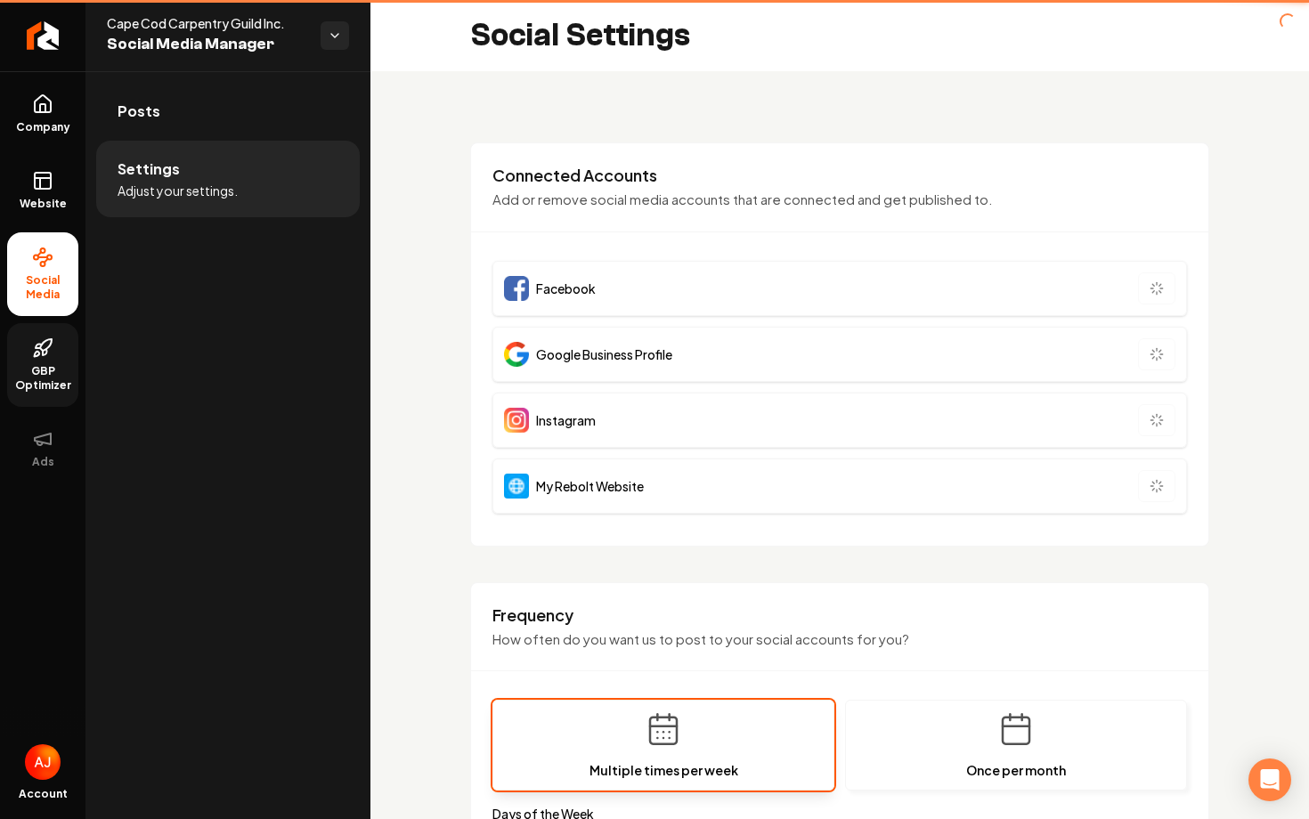
type input "**********"
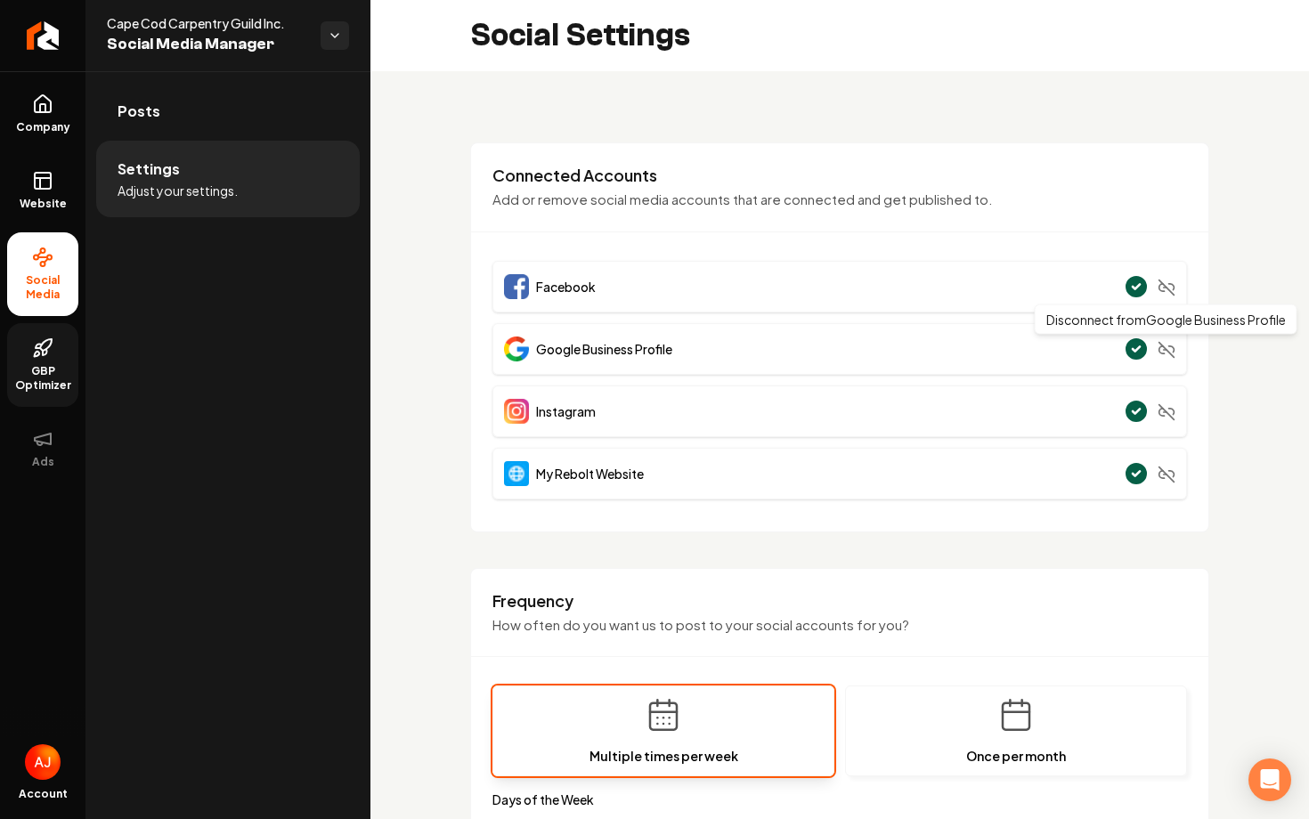
click at [1166, 354] on icon "Main content area" at bounding box center [1167, 350] width 18 height 18
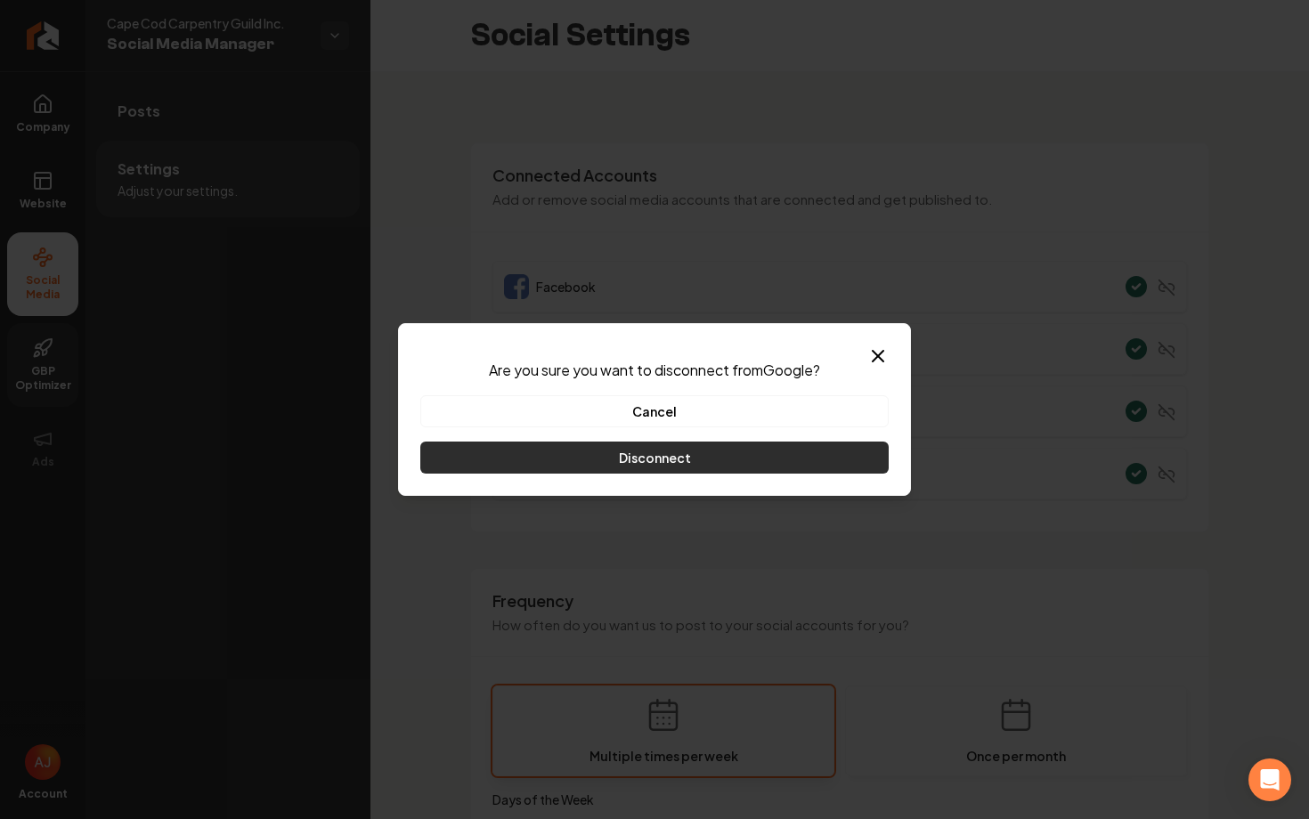
click at [633, 461] on button "Disconnect" at bounding box center [654, 458] width 468 height 32
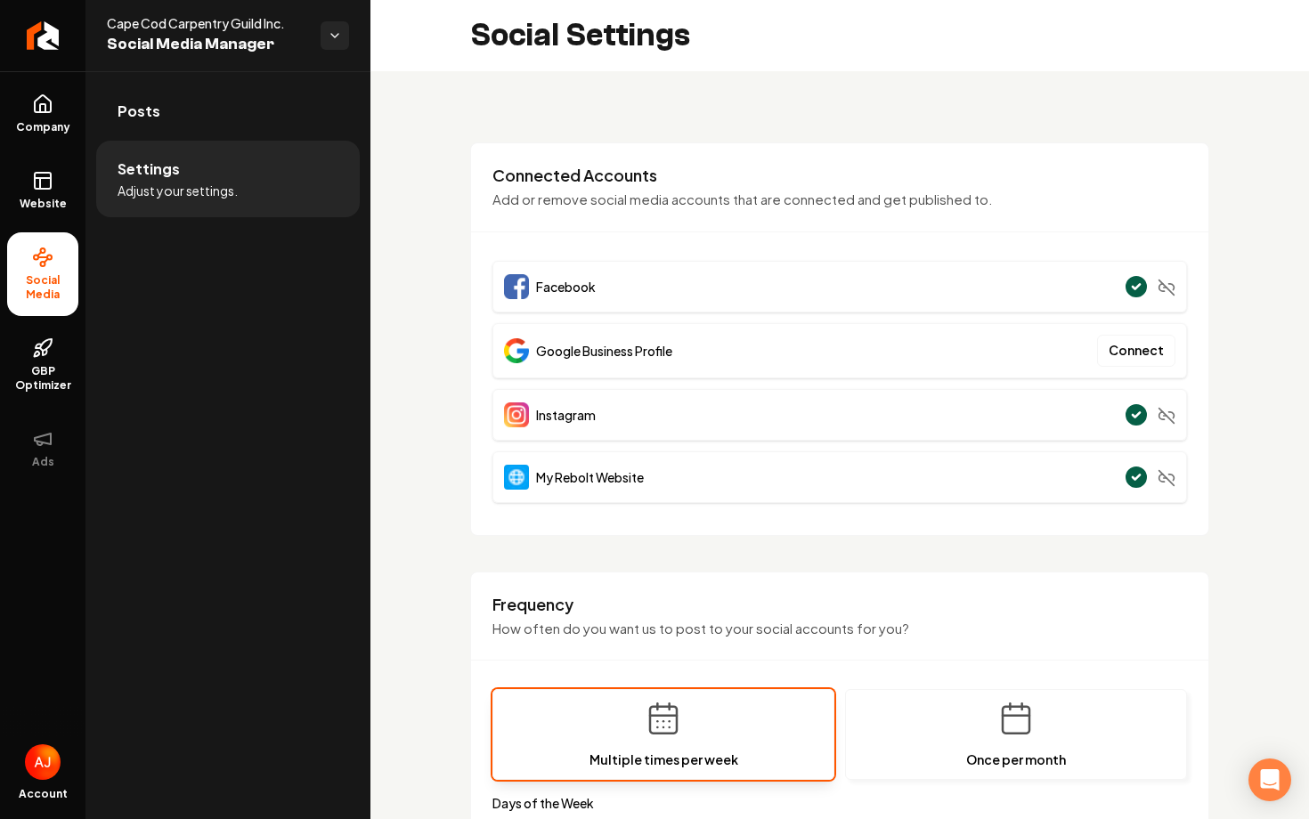
click at [1234, 364] on div "**********" at bounding box center [840, 834] width 939 height 1527
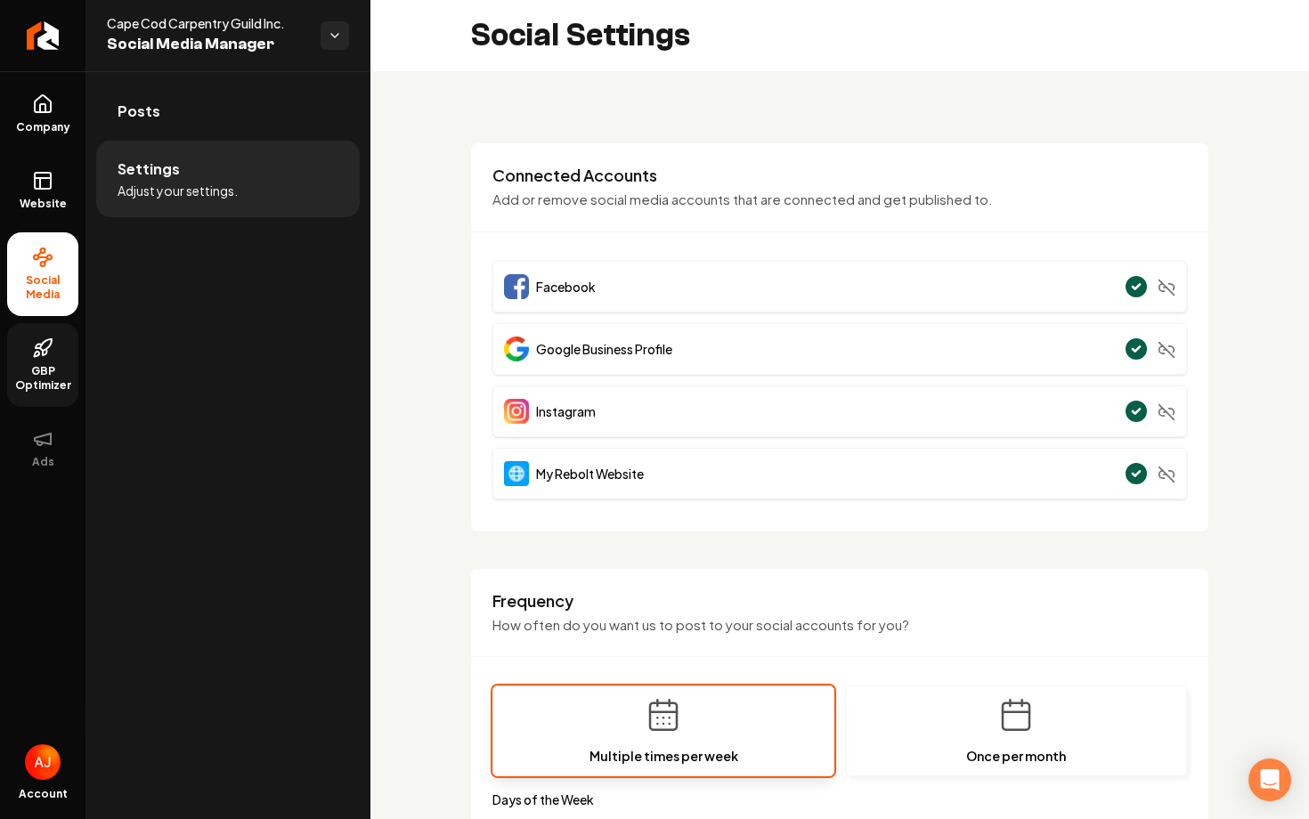
click at [54, 353] on link "GBP Optimizer" at bounding box center [42, 365] width 71 height 84
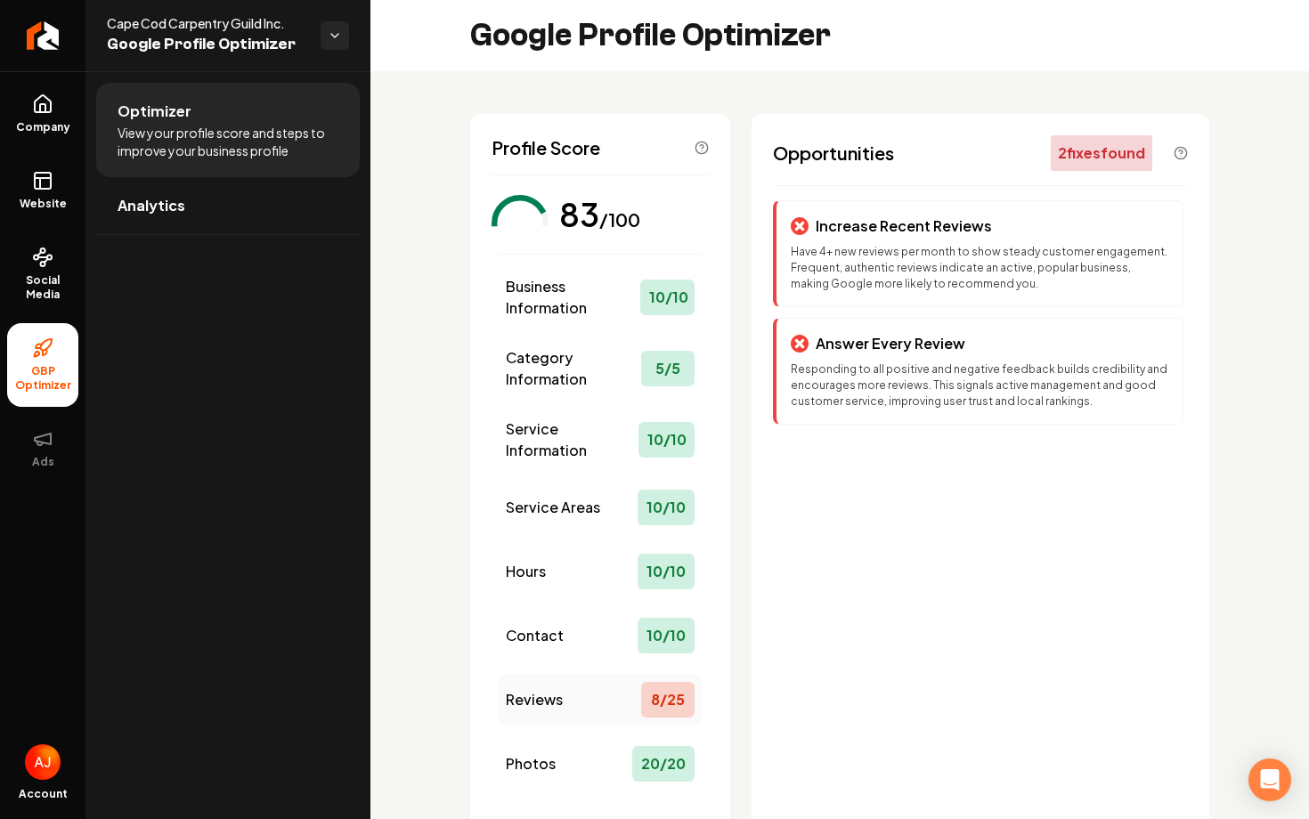
click at [542, 696] on span "Reviews" at bounding box center [534, 699] width 57 height 21
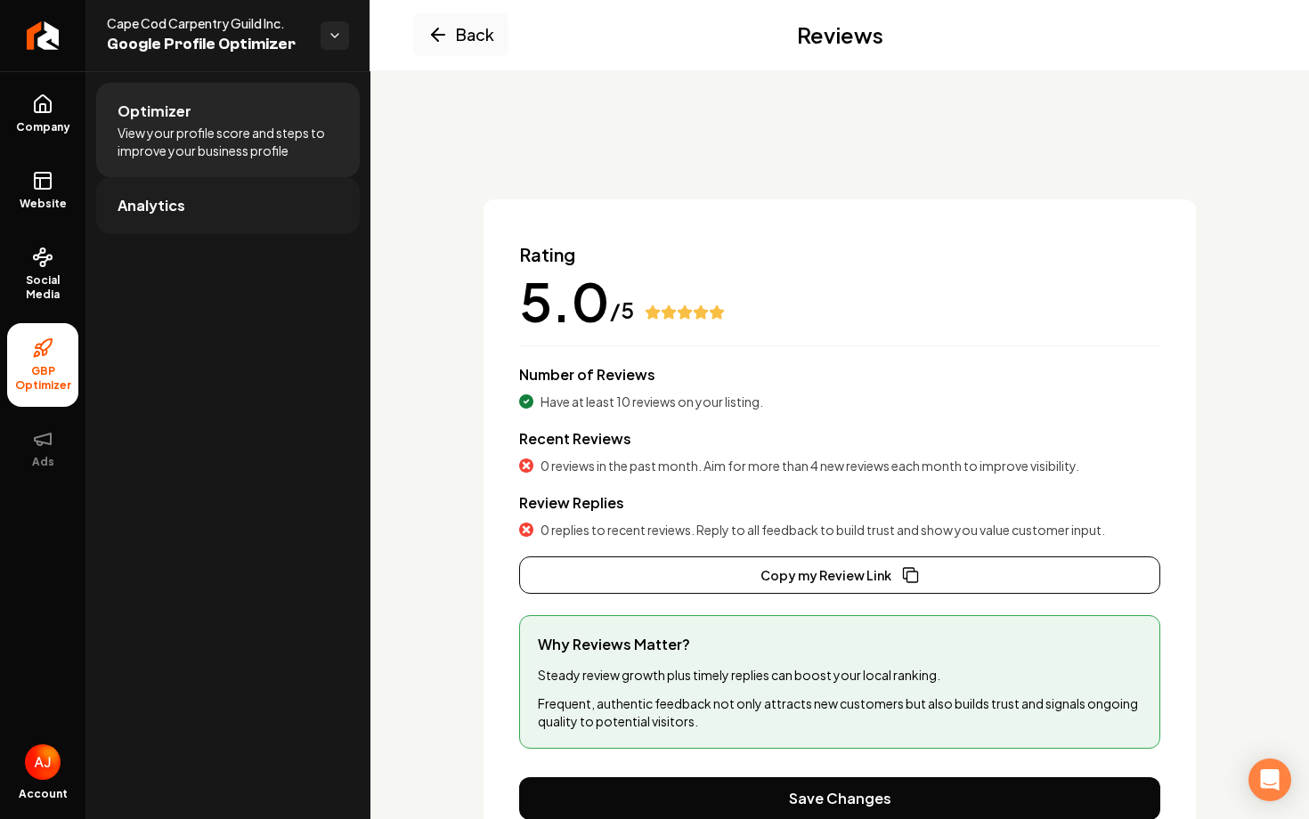
click at [161, 208] on span "Analytics" at bounding box center [152, 205] width 68 height 21
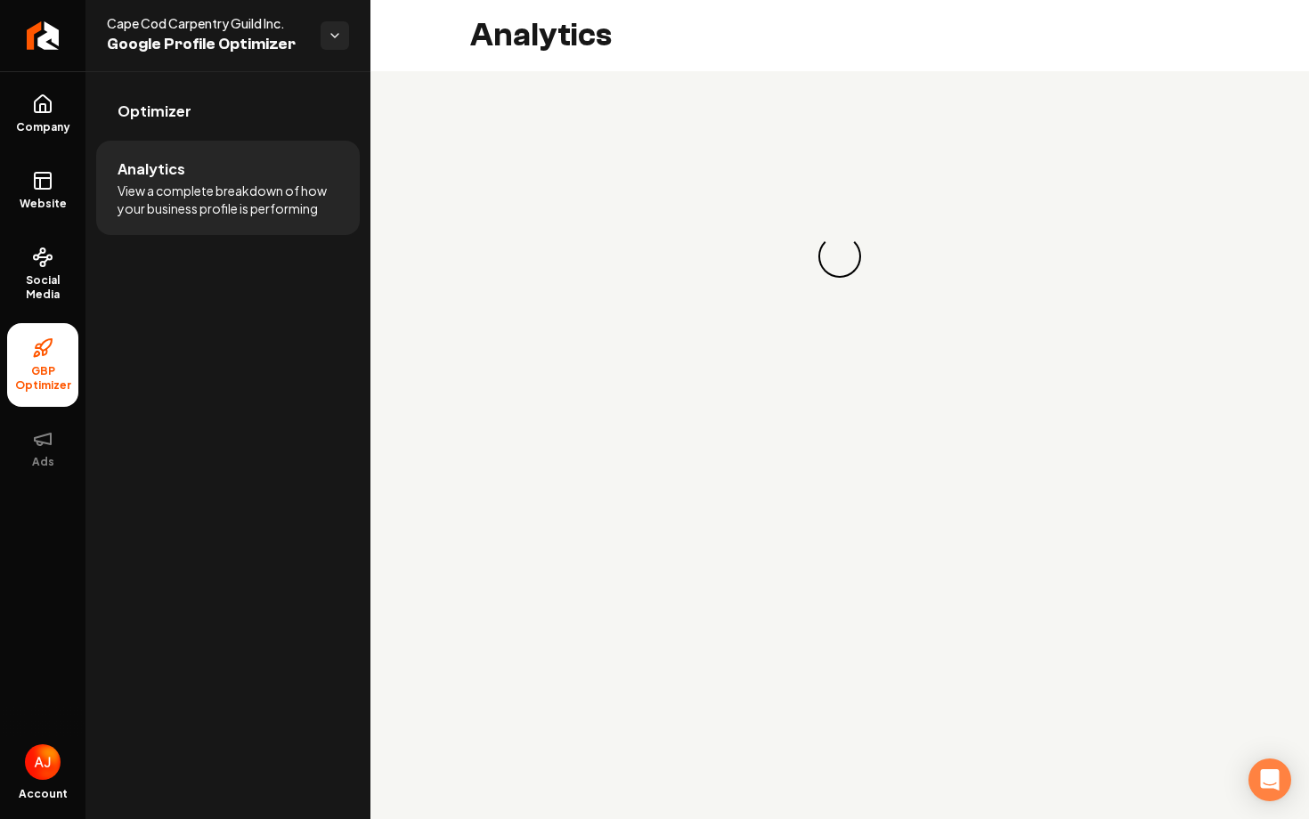
click at [164, 140] on li "Optimizer" at bounding box center [228, 112] width 264 height 58
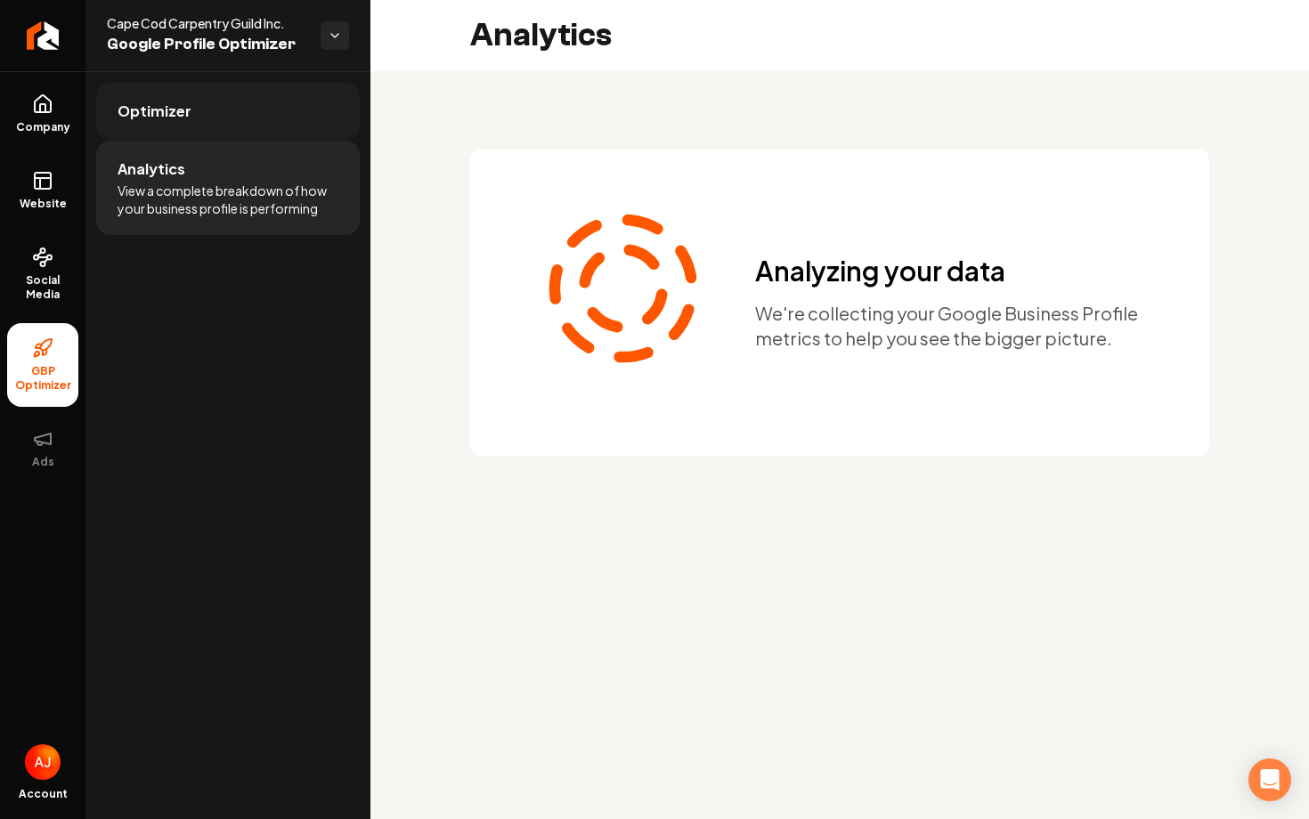
click at [164, 121] on span "Optimizer" at bounding box center [155, 111] width 74 height 21
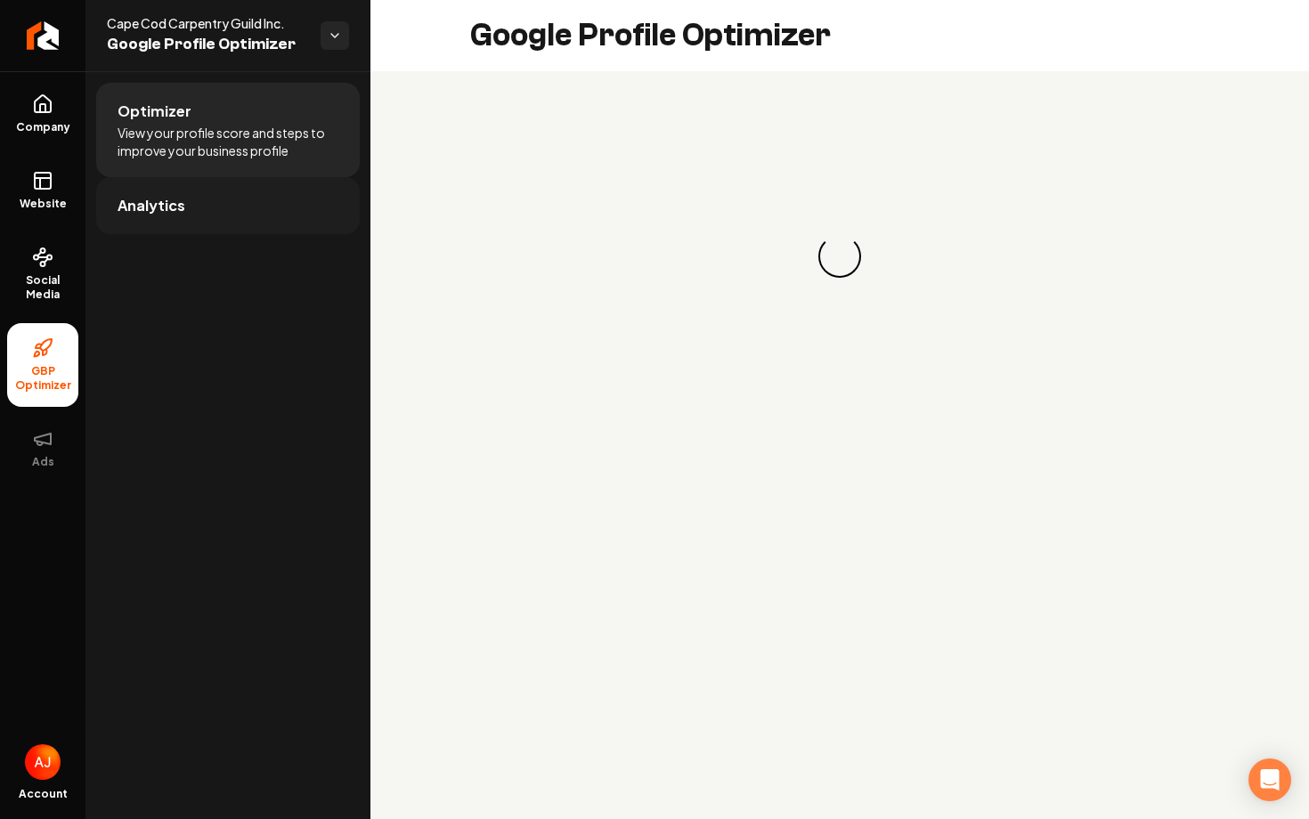
click at [151, 179] on link "Analytics" at bounding box center [228, 205] width 264 height 57
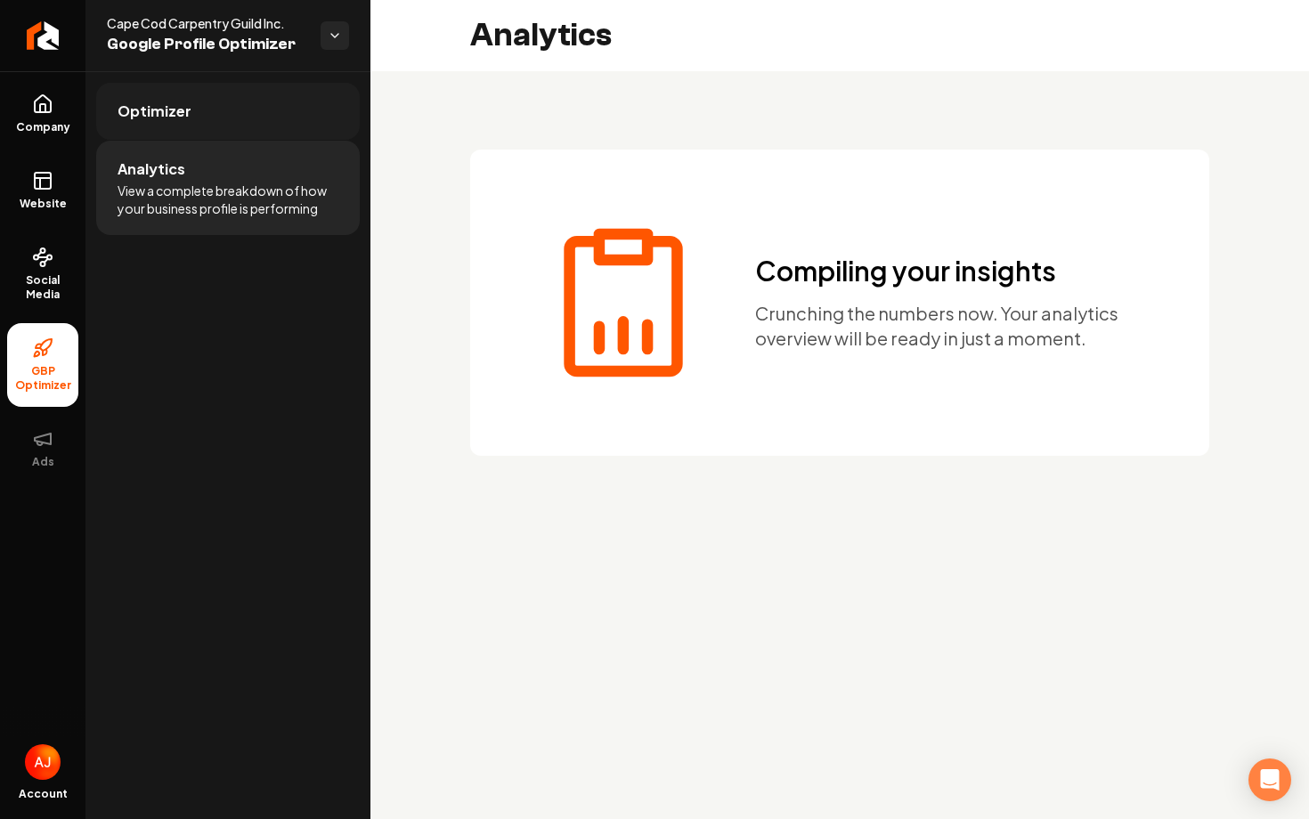
click at [235, 128] on link "Optimizer" at bounding box center [228, 111] width 264 height 57
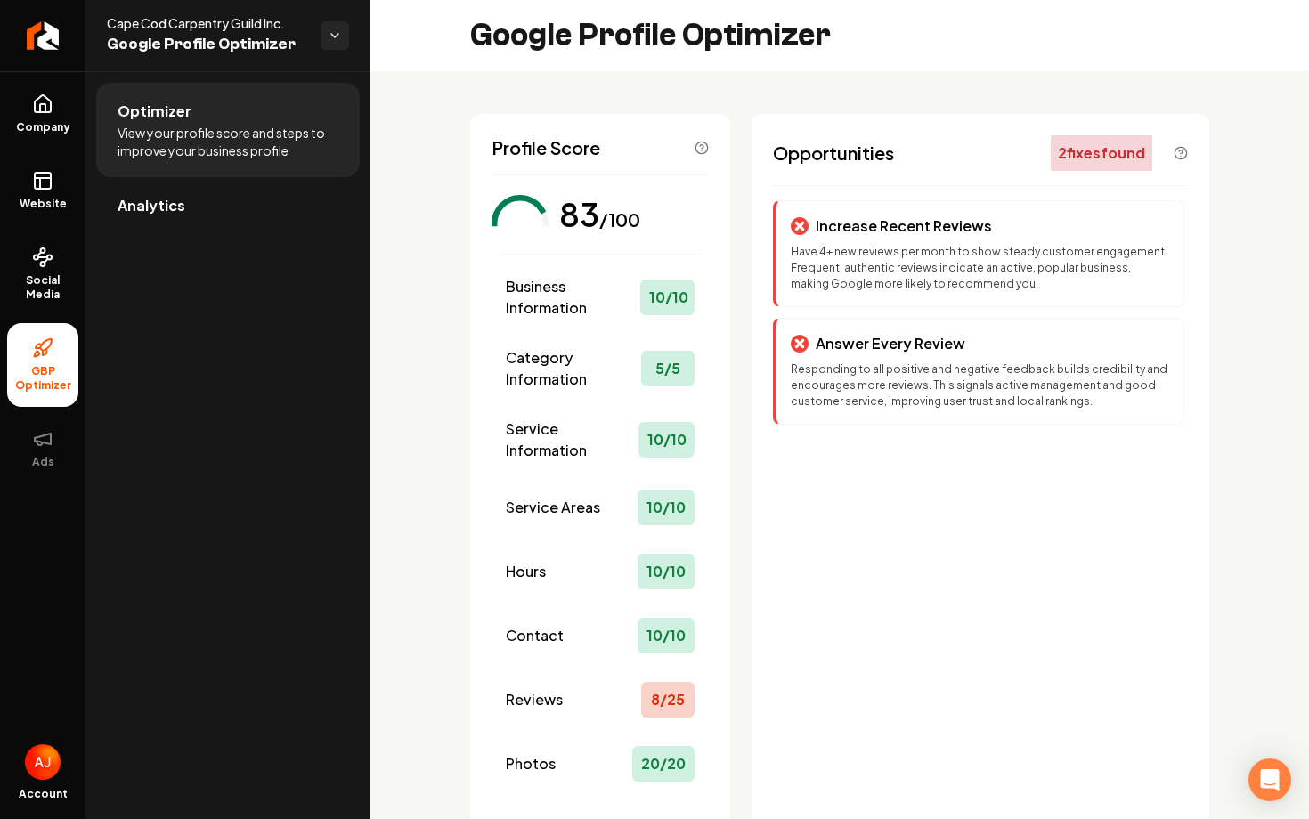
drag, startPoint x: 444, startPoint y: 185, endPoint x: 471, endPoint y: 242, distance: 63.0
click at [446, 188] on div "Profile Score 83 /100 Business Information 10 / 10 Category Information 5 / 5 S…" at bounding box center [840, 524] width 939 height 906
click at [802, 613] on div "Increase Recent Reviews Have 4+ new reviews per month to show steady customer e…" at bounding box center [980, 556] width 415 height 713
click at [41, 200] on span "Website" at bounding box center [42, 204] width 61 height 14
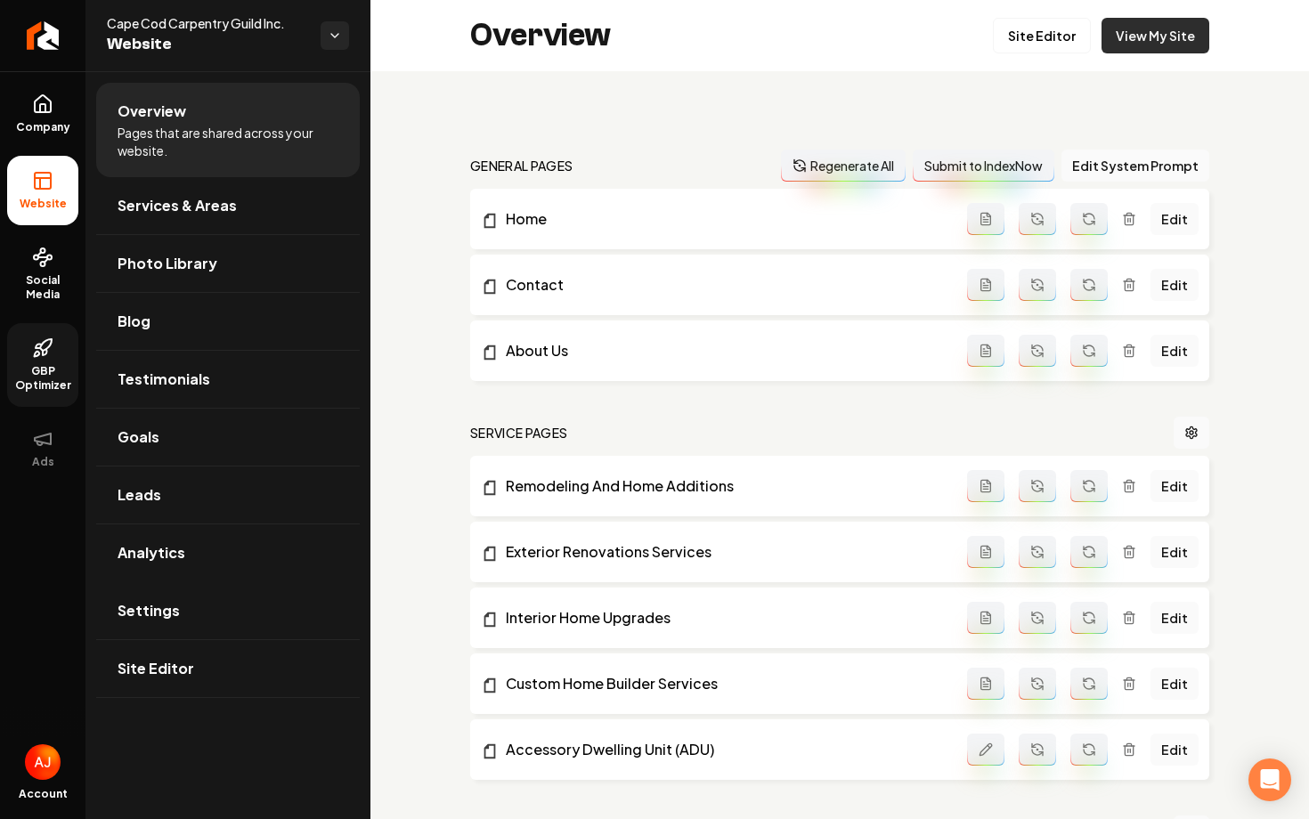
click at [1132, 42] on link "View My Site" at bounding box center [1156, 36] width 108 height 36
